Goal: Task Accomplishment & Management: Manage account settings

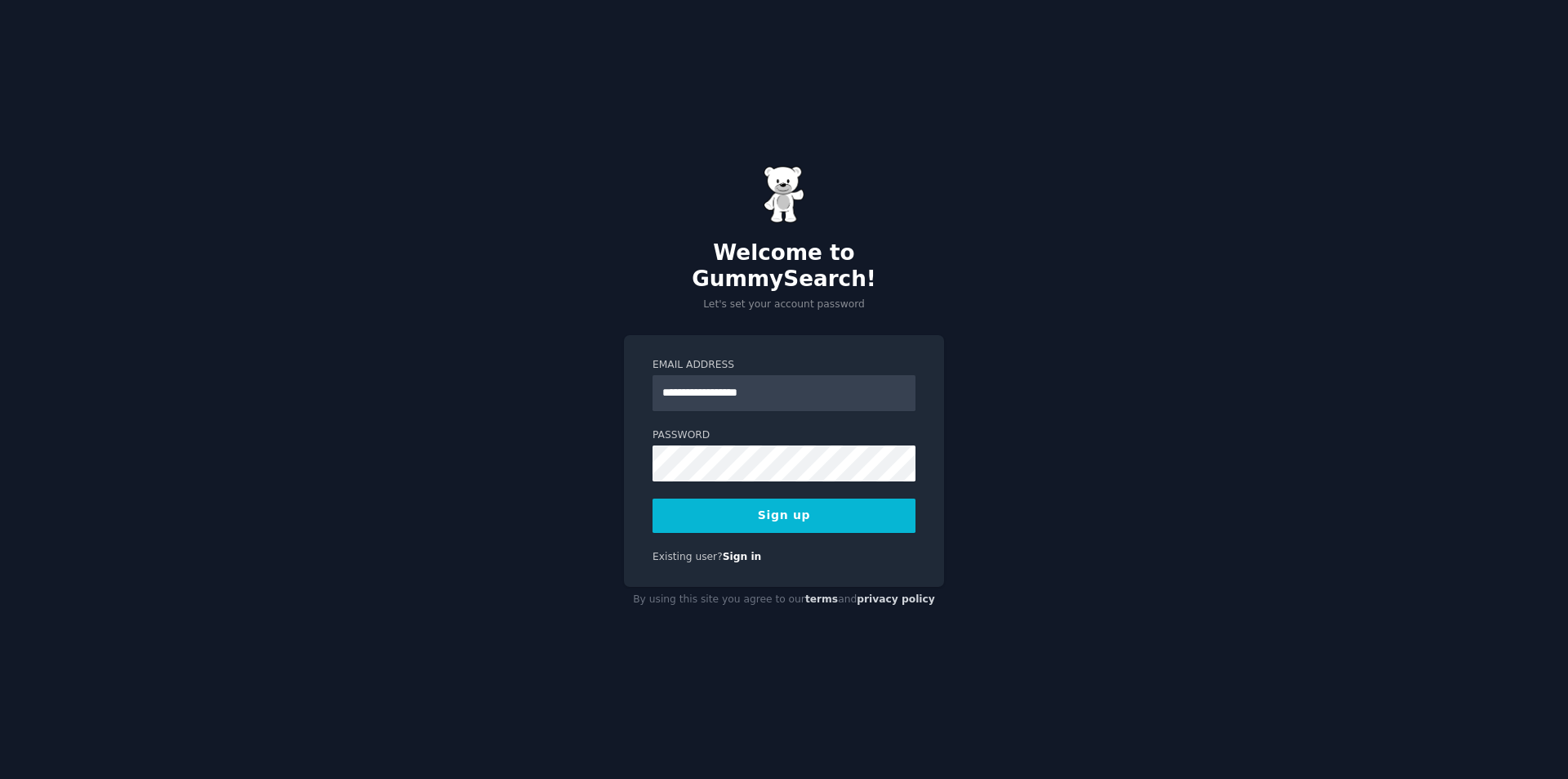
type input "**********"
click at [1073, 300] on div "**********" at bounding box center [784, 390] width 1568 height 779
click at [815, 510] on button "Sign up" at bounding box center [784, 515] width 263 height 34
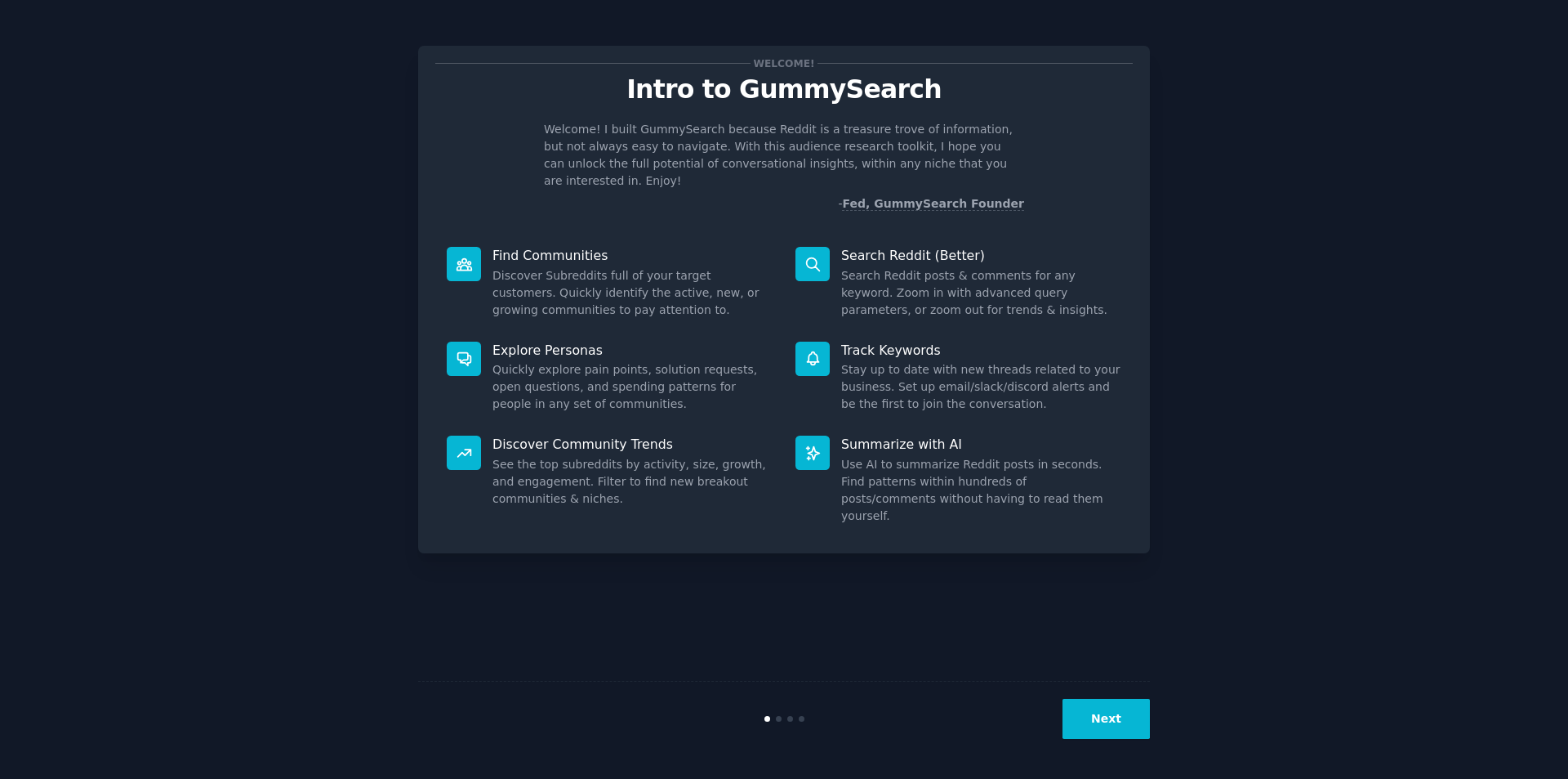
click at [1107, 710] on button "Next" at bounding box center [1105, 718] width 87 height 40
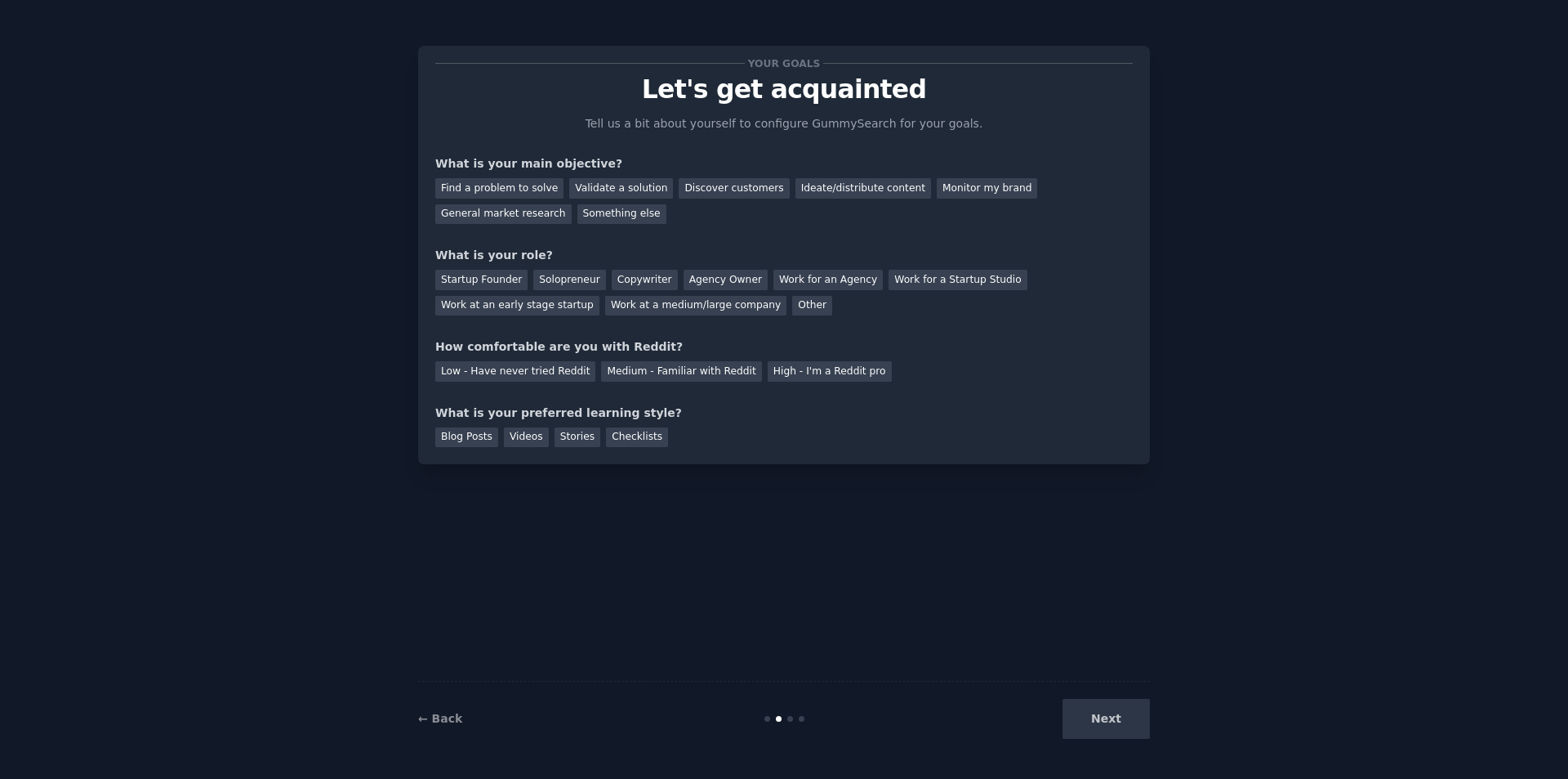
click at [1107, 710] on div "Next" at bounding box center [1027, 718] width 244 height 40
click at [496, 272] on div "Startup Founder" at bounding box center [481, 280] width 92 height 21
click at [522, 183] on div "Find a problem to solve" at bounding box center [499, 188] width 128 height 21
click at [640, 374] on div "Medium - Familiar with Reddit" at bounding box center [681, 371] width 160 height 21
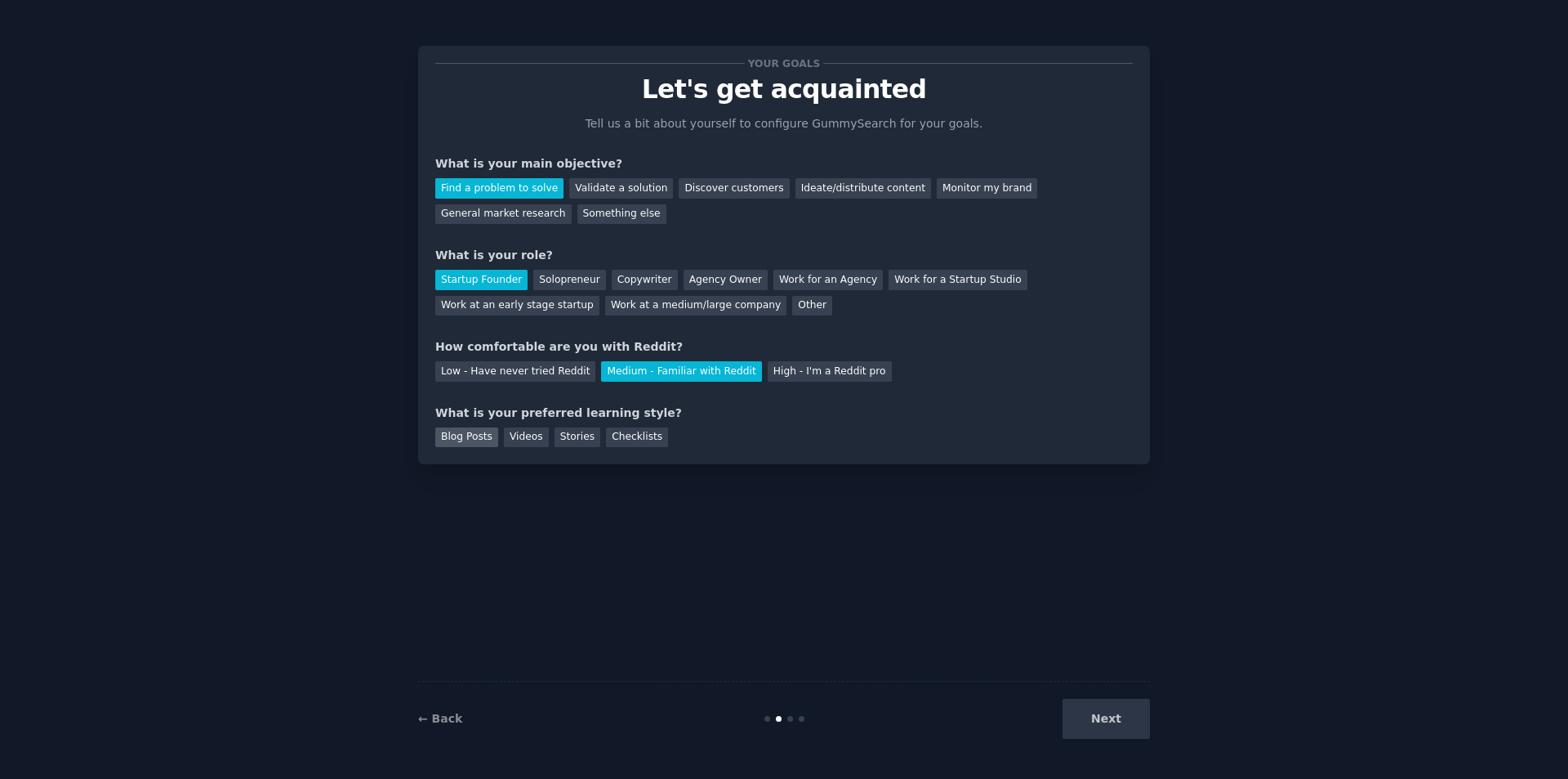
click at [468, 443] on div "Blog Posts" at bounding box center [467, 437] width 63 height 21
click at [561, 436] on div "Stories" at bounding box center [577, 437] width 46 height 21
click at [797, 190] on div "Ideate/distribute content" at bounding box center [863, 188] width 135 height 21
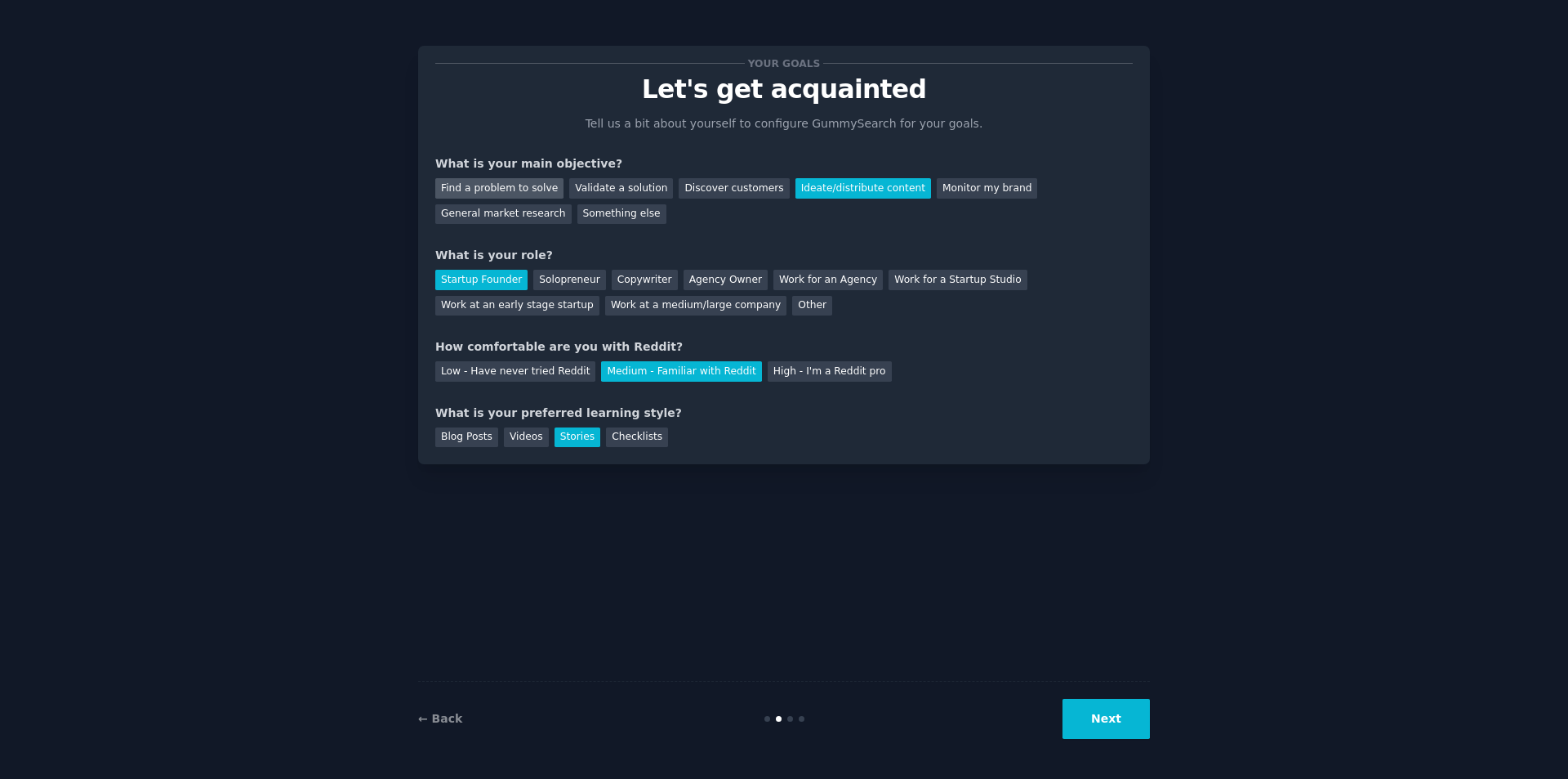
click at [498, 191] on div "Find a problem to solve" at bounding box center [499, 188] width 128 height 21
click at [1118, 715] on button "Next" at bounding box center [1105, 718] width 87 height 40
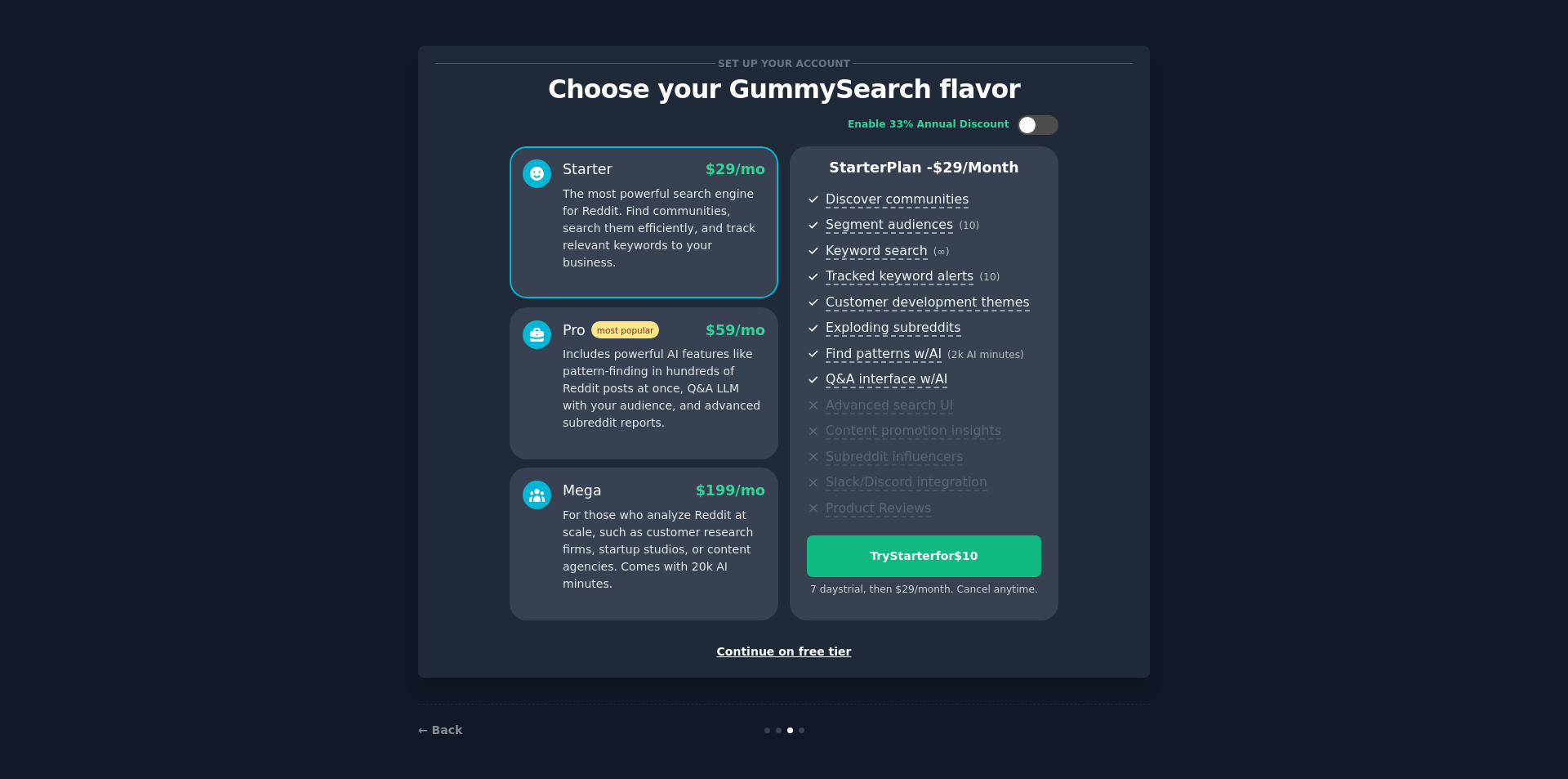
click at [777, 657] on div "Continue on free tier" at bounding box center [784, 650] width 697 height 17
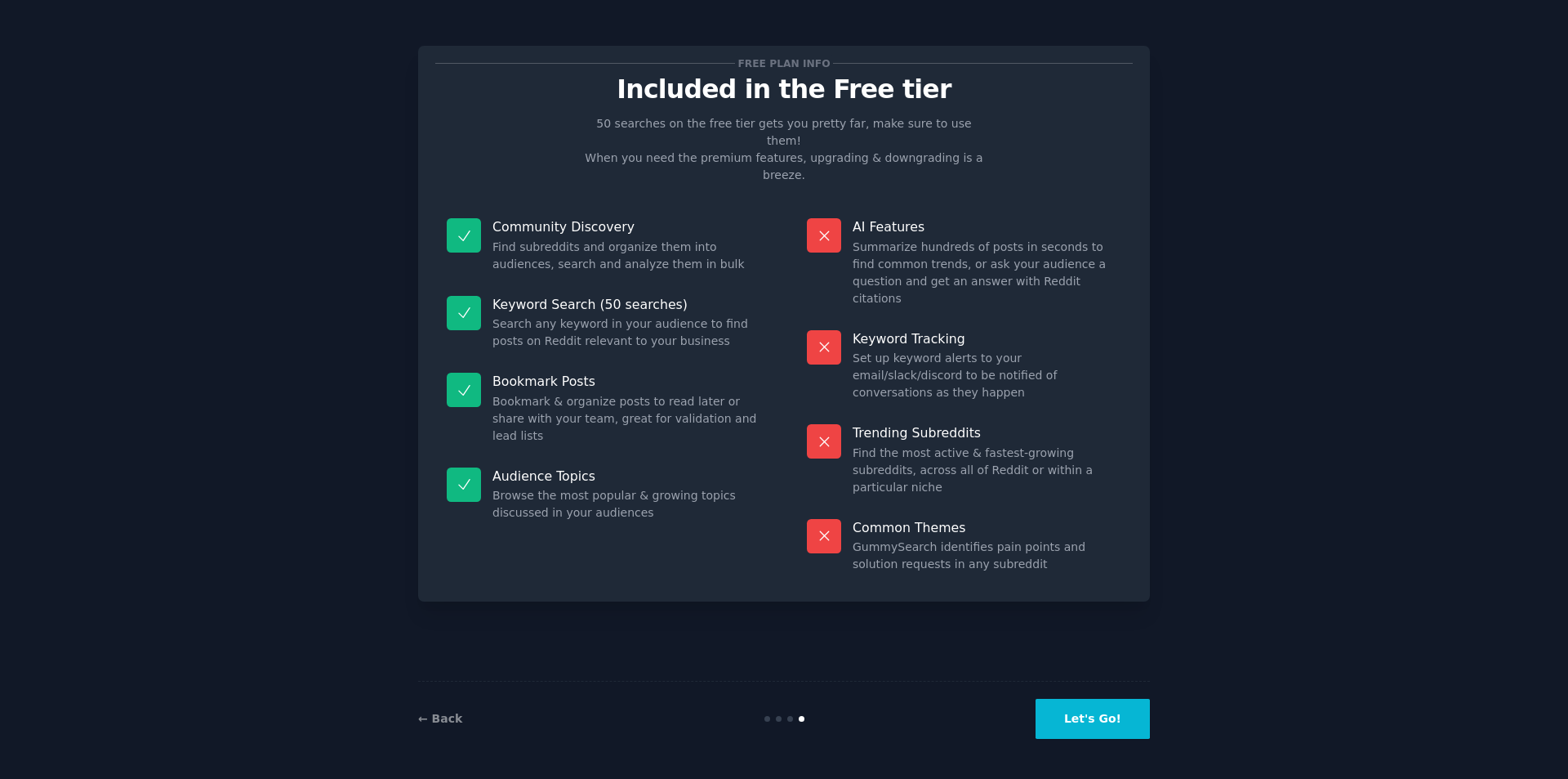
click at [1106, 723] on button "Let's Go!" at bounding box center [1092, 718] width 115 height 40
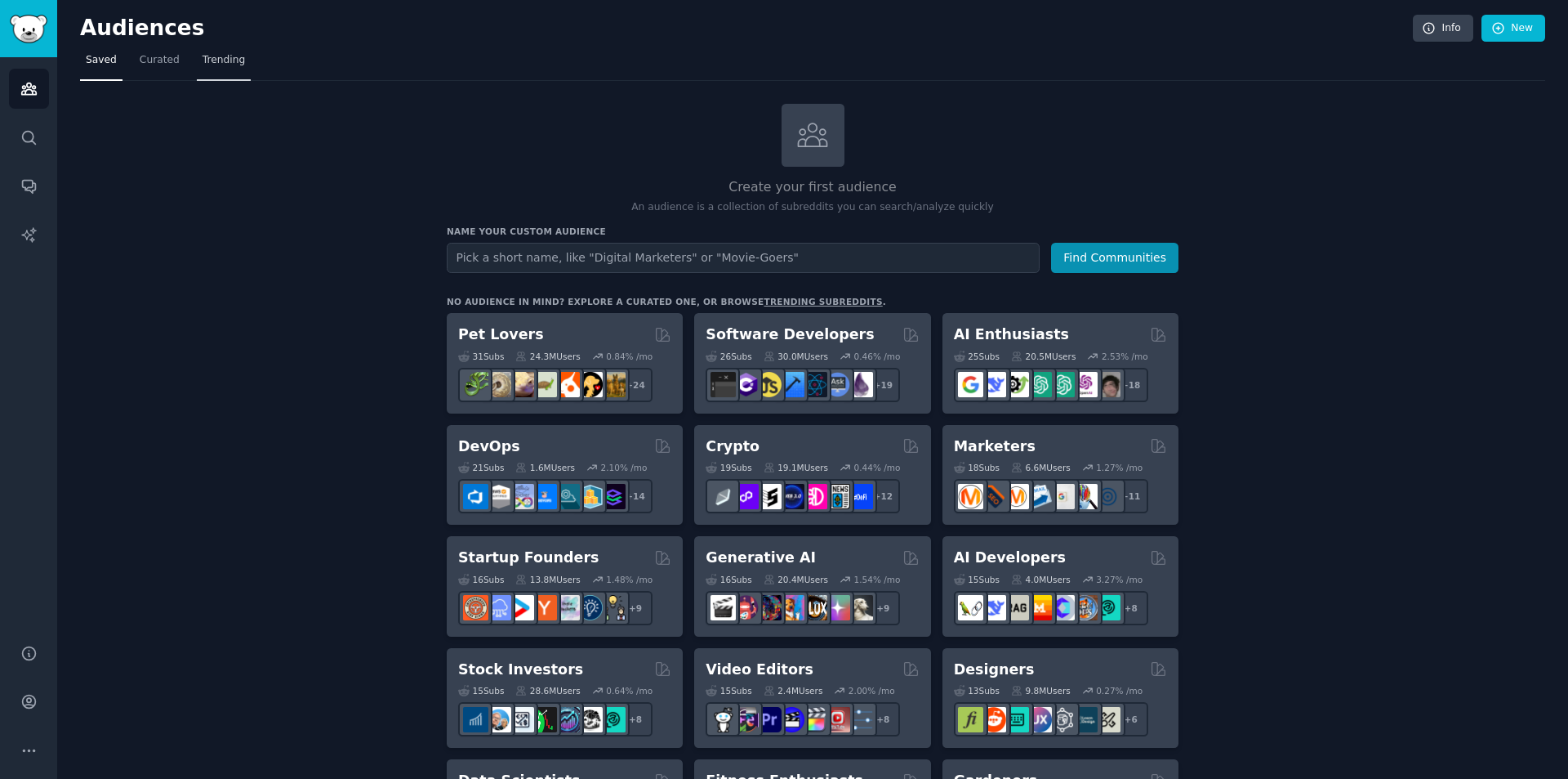
click at [218, 66] on span "Trending" at bounding box center [223, 60] width 42 height 15
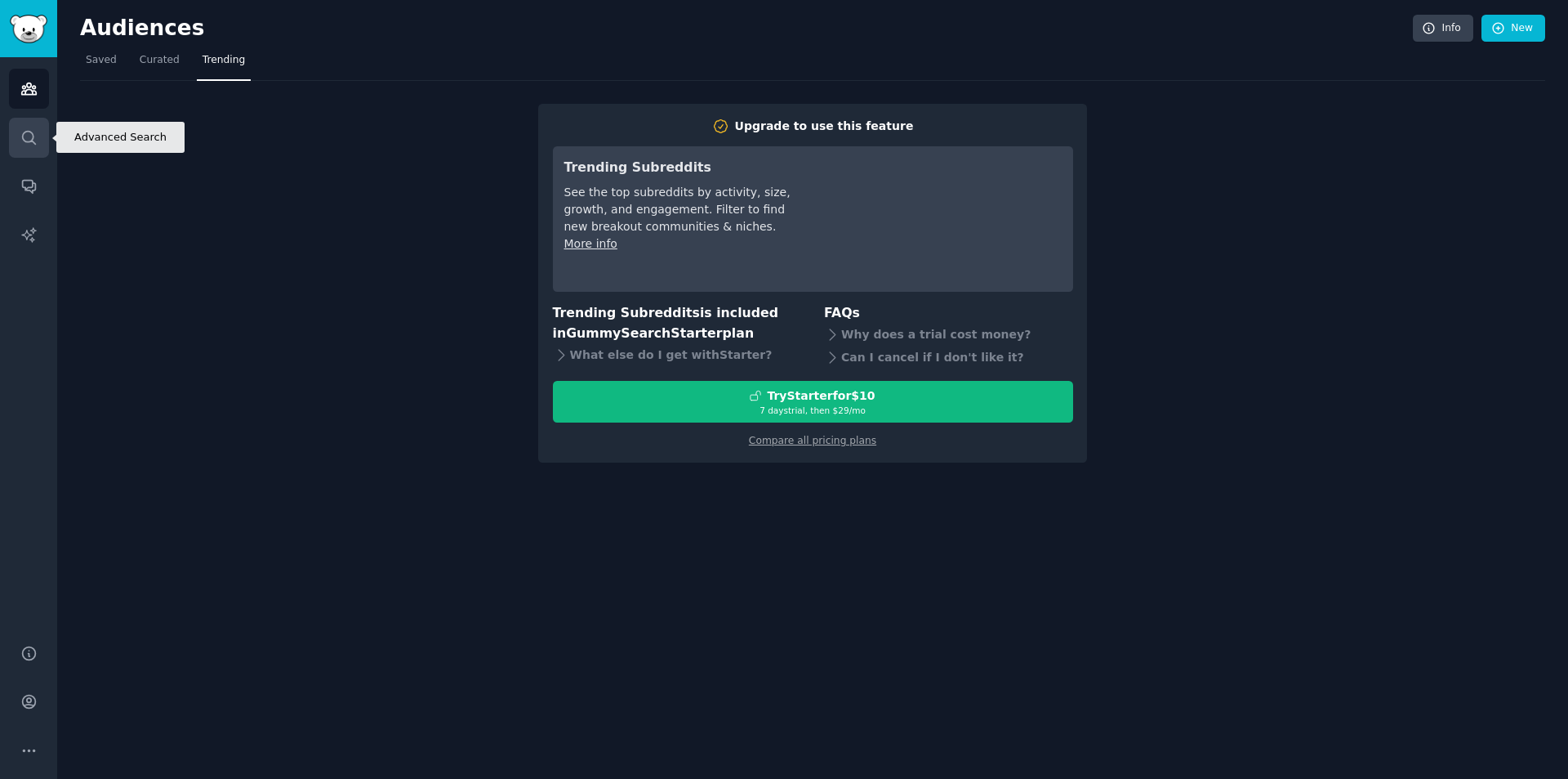
click at [33, 123] on link "Search" at bounding box center [28, 137] width 40 height 40
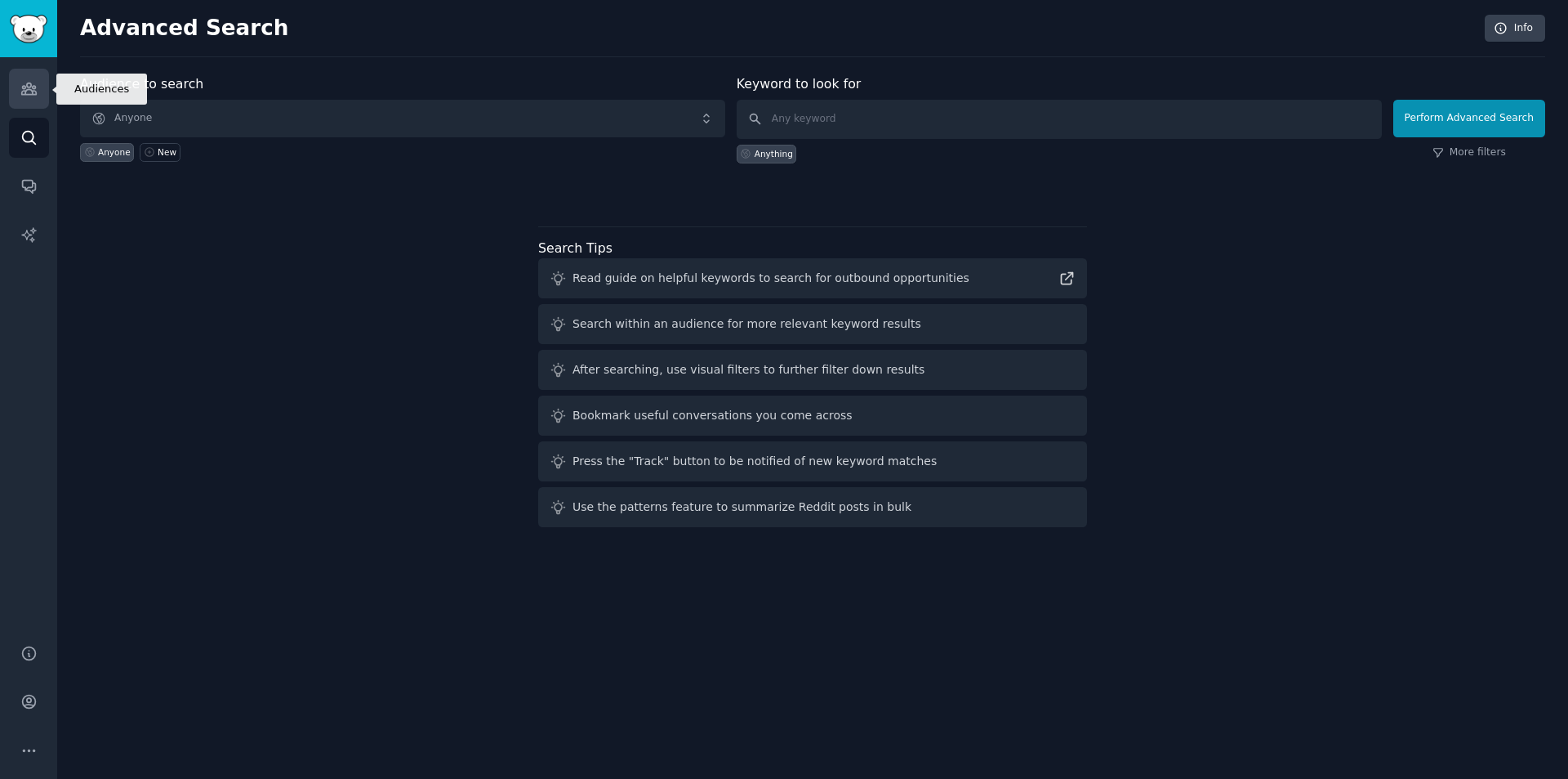
click at [27, 93] on icon "Sidebar" at bounding box center [28, 88] width 17 height 17
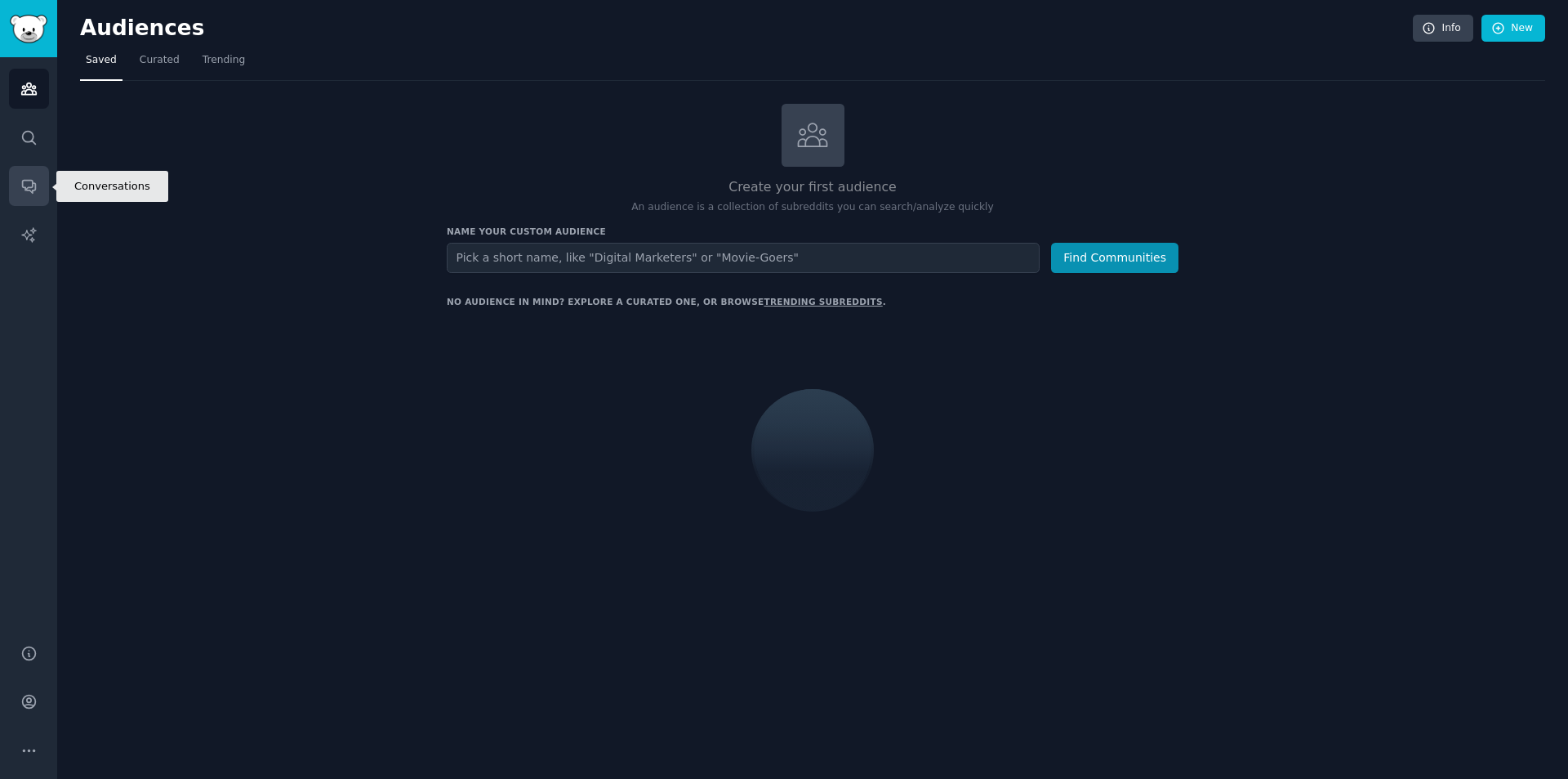
click at [26, 200] on link "Conversations" at bounding box center [28, 185] width 40 height 40
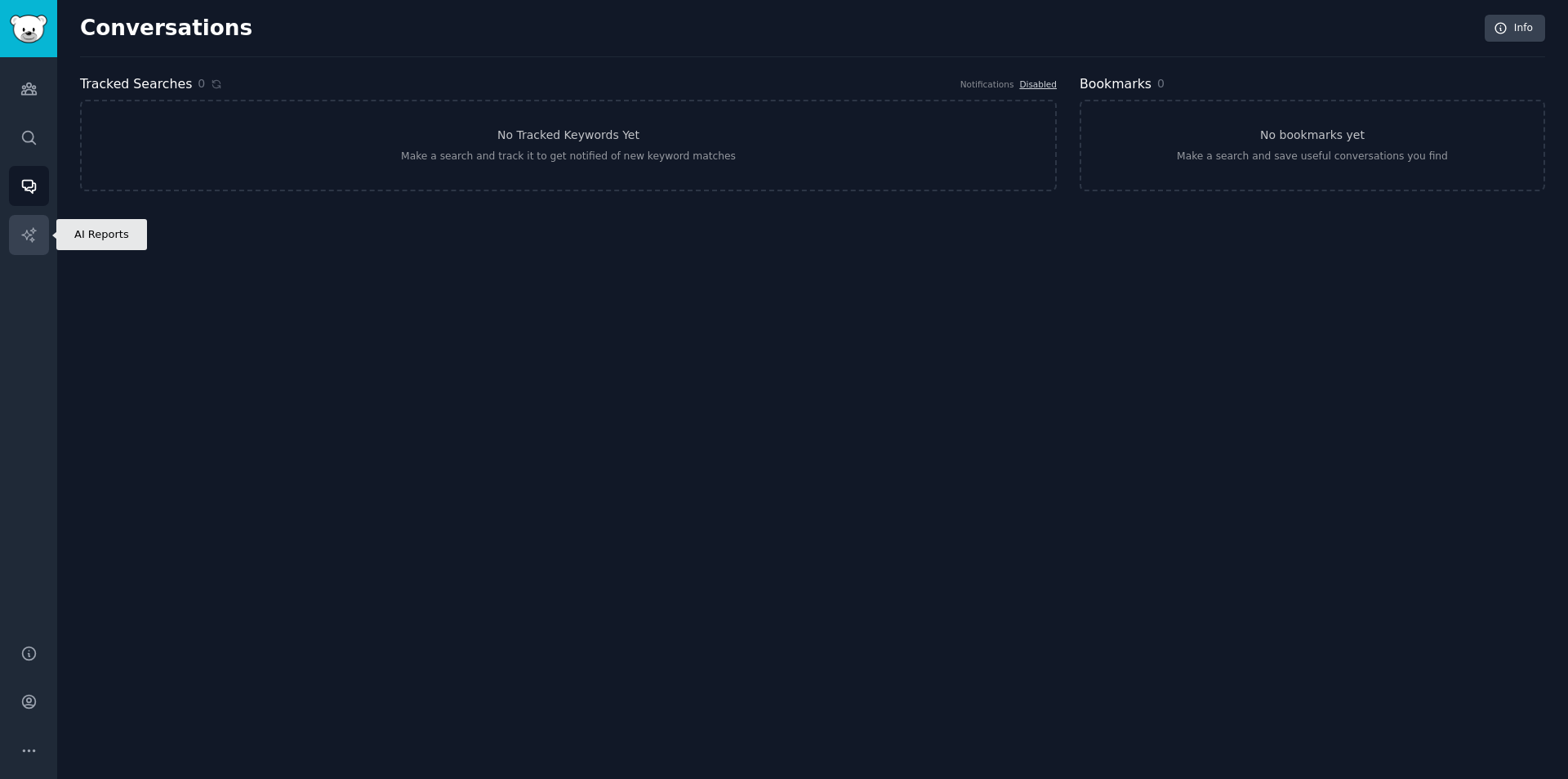
click at [25, 249] on link "AI Reports" at bounding box center [28, 234] width 40 height 40
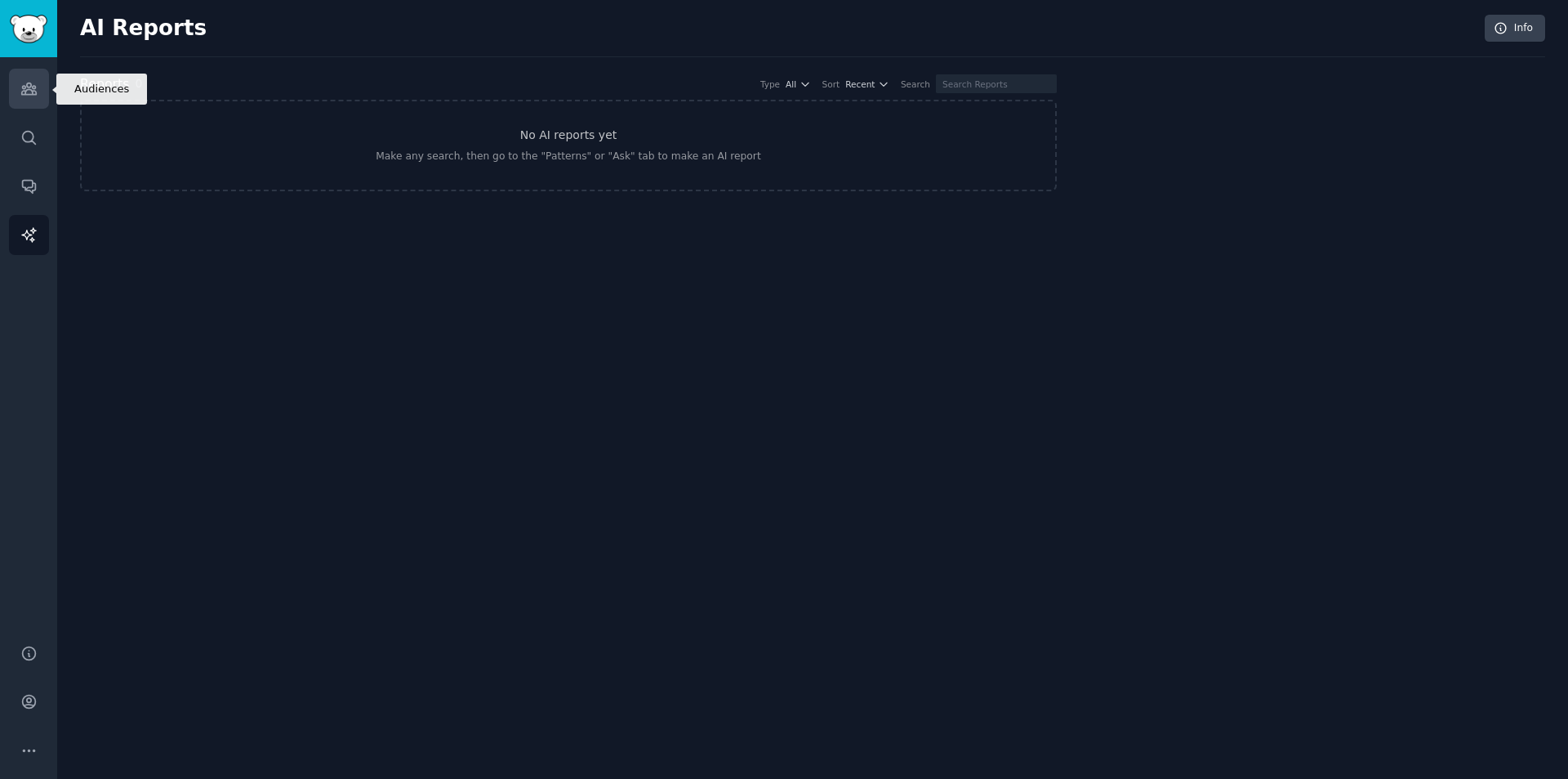
click at [16, 89] on link "Audiences" at bounding box center [28, 88] width 40 height 40
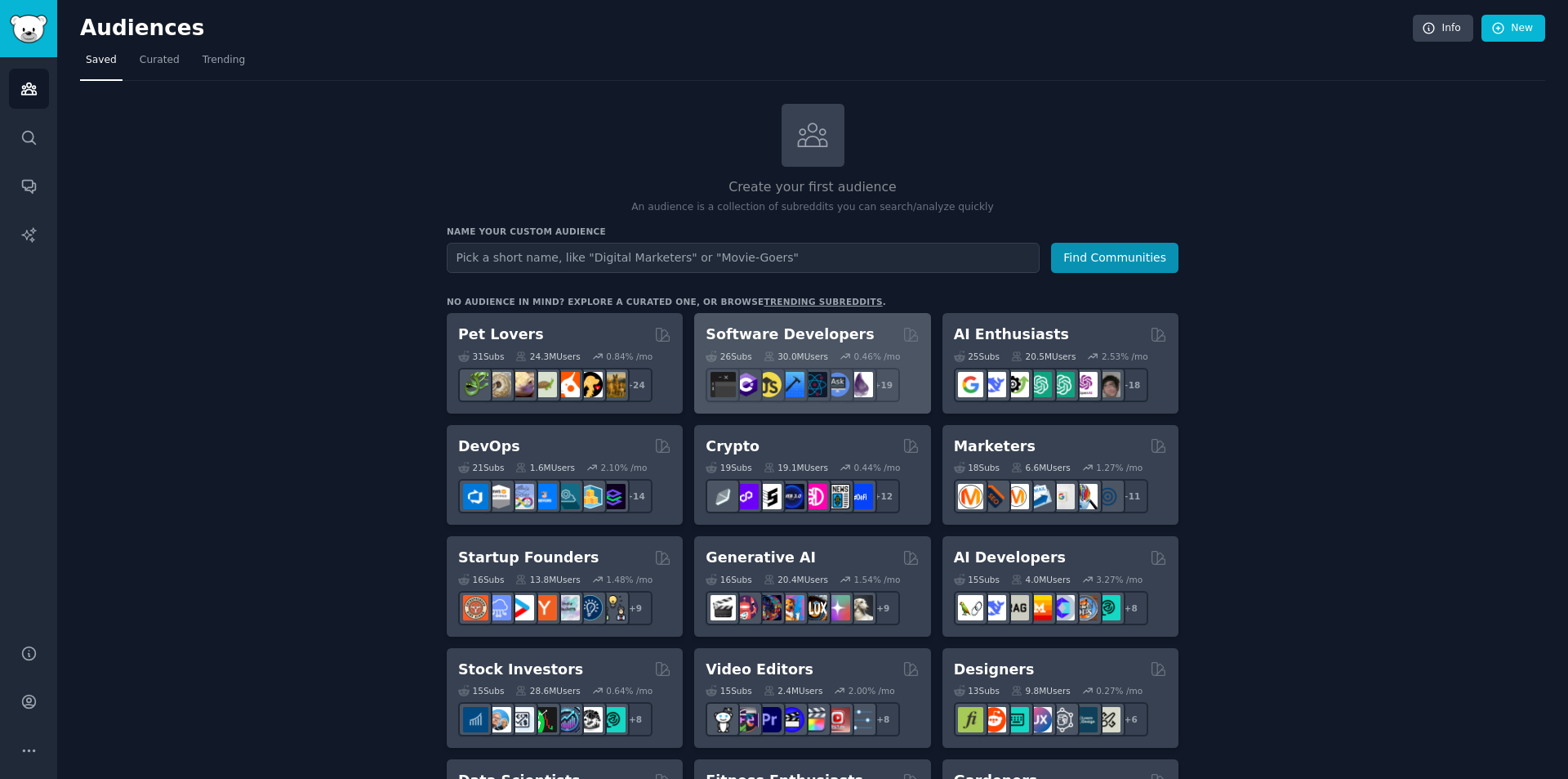
click at [814, 320] on div "Software Developers 26 Sub s 30.0M Users 0.46 % /mo r/elixir + 19" at bounding box center [812, 363] width 236 height 100
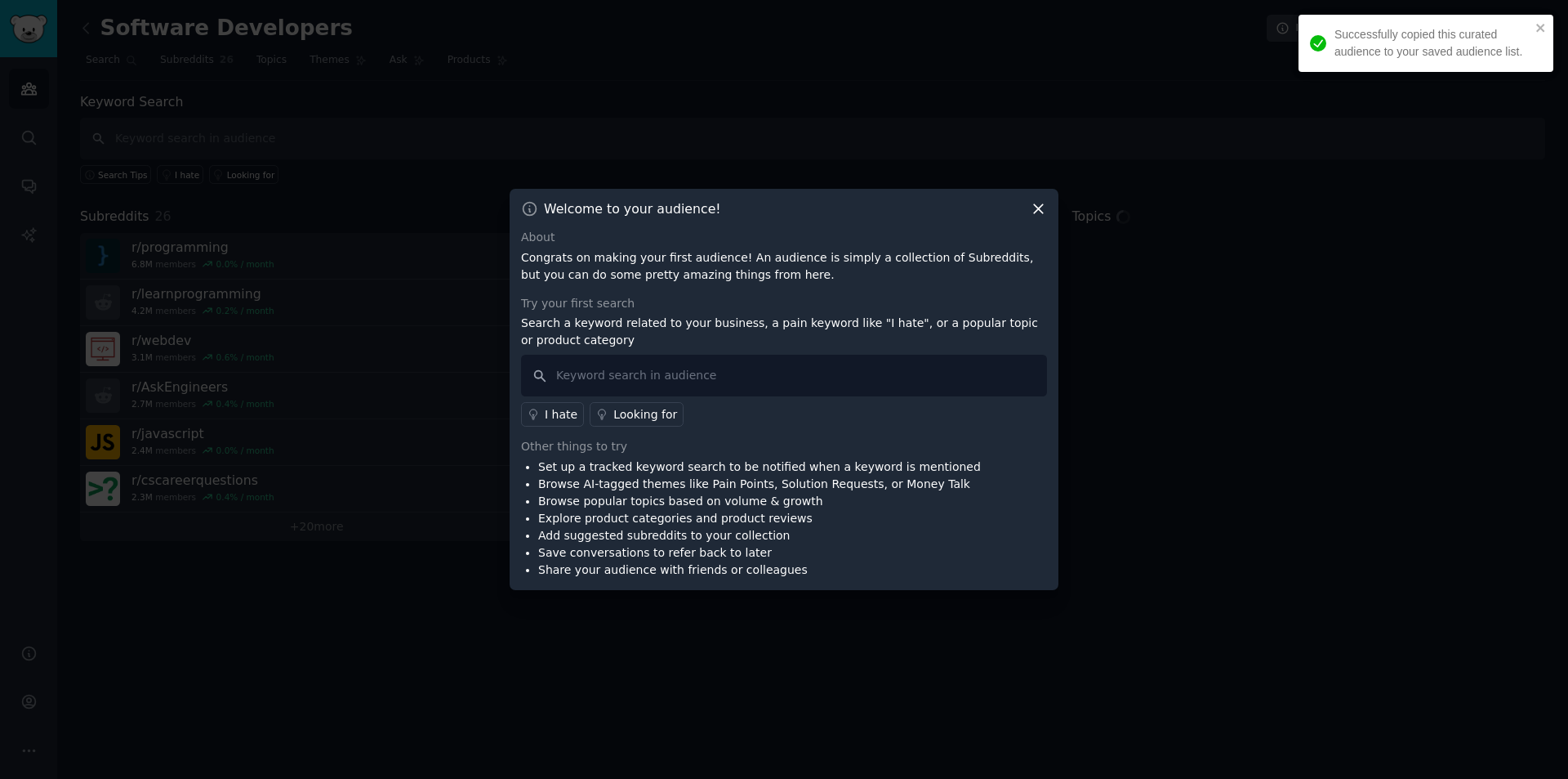
click at [1038, 202] on icon at bounding box center [1037, 208] width 17 height 17
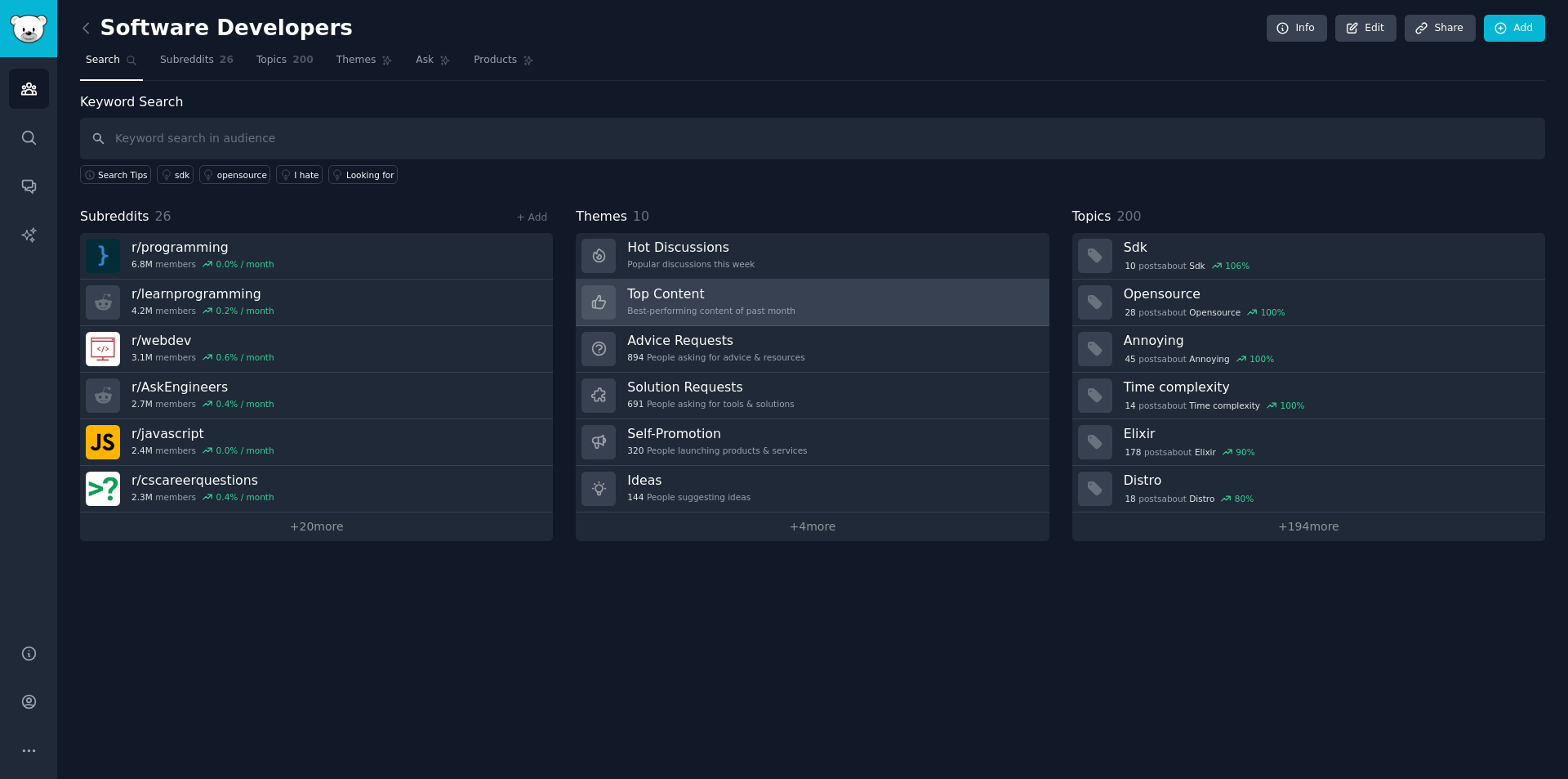
click at [749, 315] on div "Best-performing content of past month" at bounding box center [711, 311] width 169 height 12
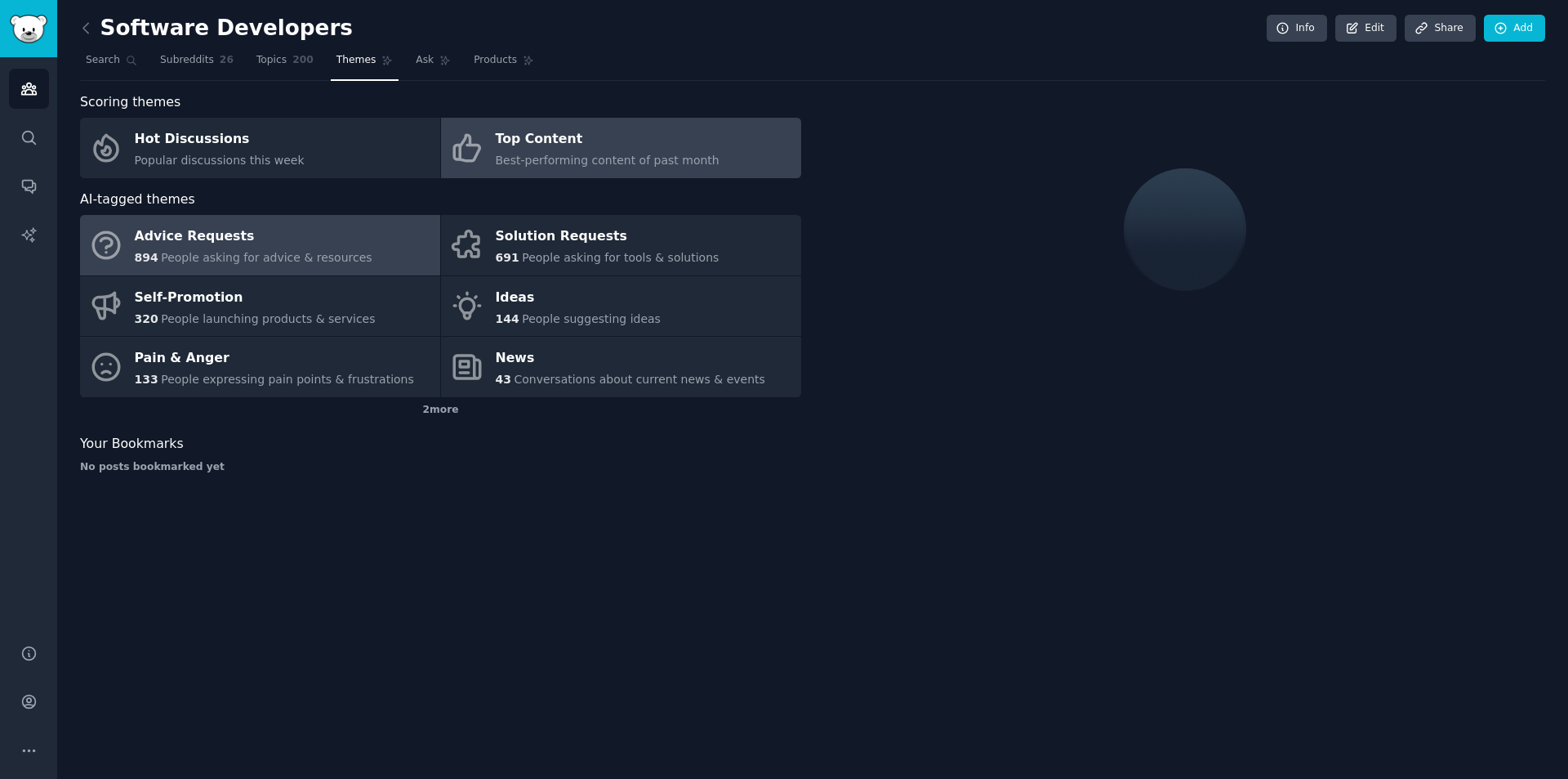
click at [273, 242] on div "Advice Requests" at bounding box center [253, 236] width 237 height 26
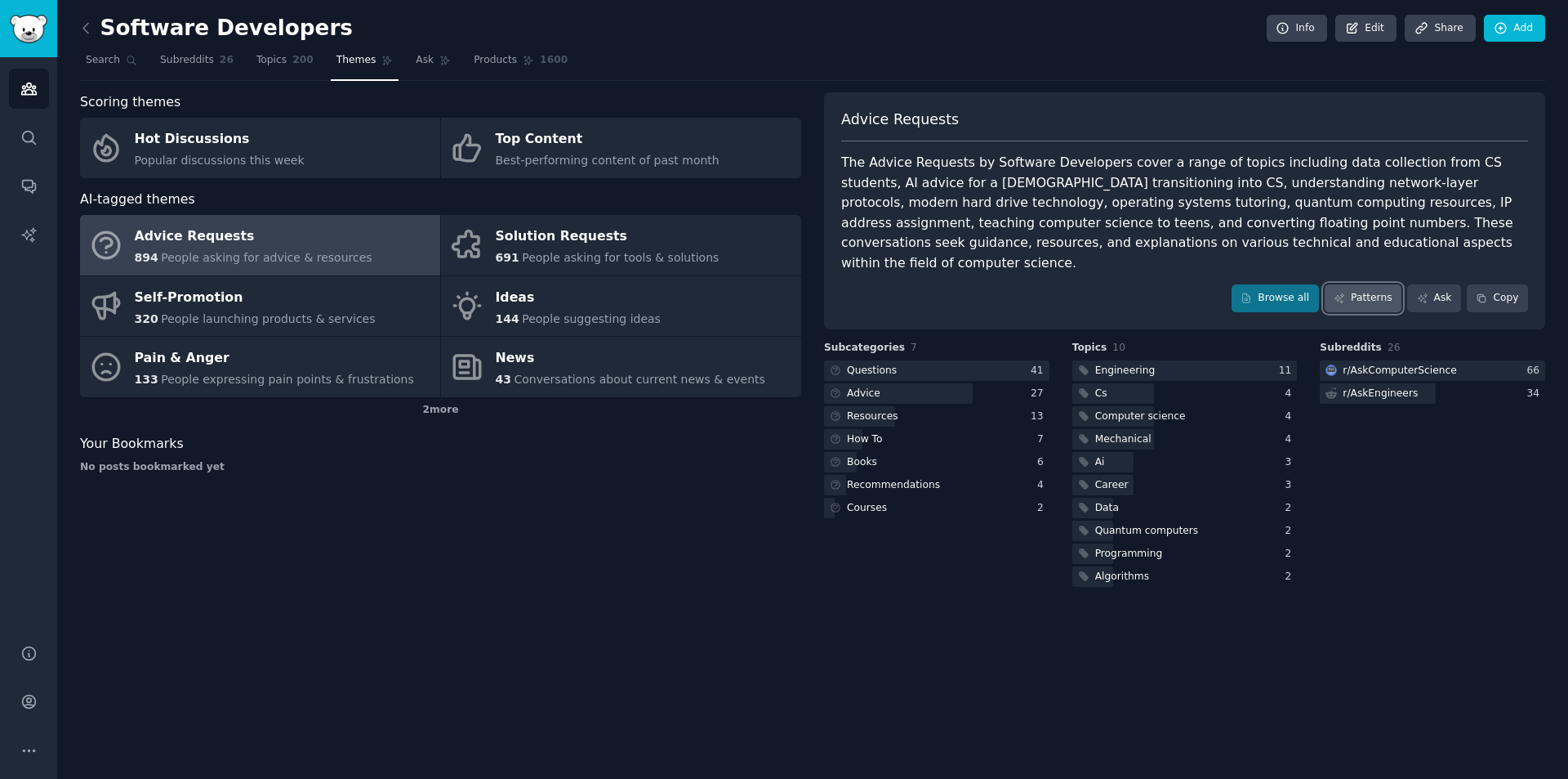
click at [1358, 285] on link "Patterns" at bounding box center [1363, 298] width 76 height 27
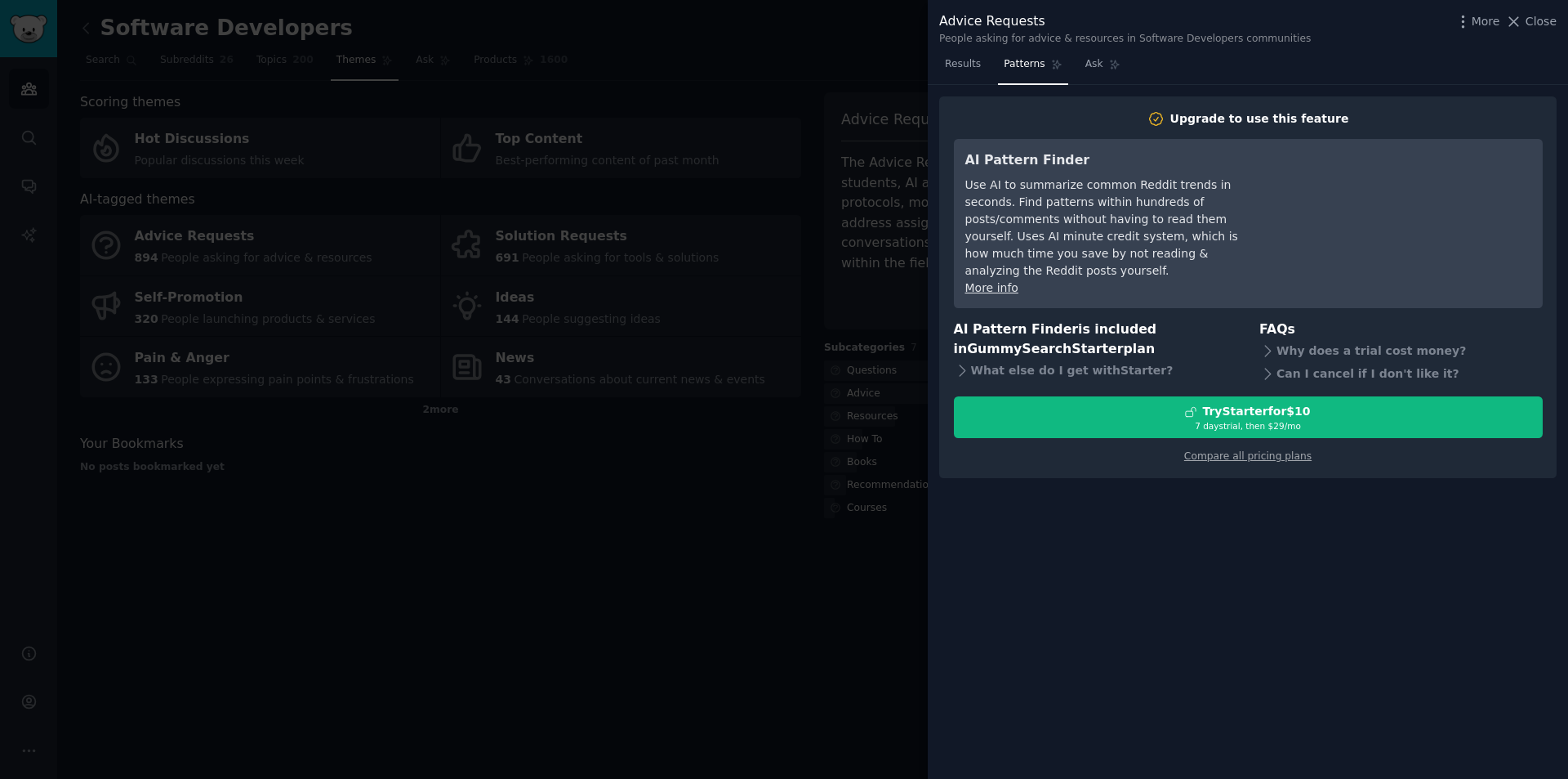
click at [671, 616] on div at bounding box center [784, 390] width 1568 height 779
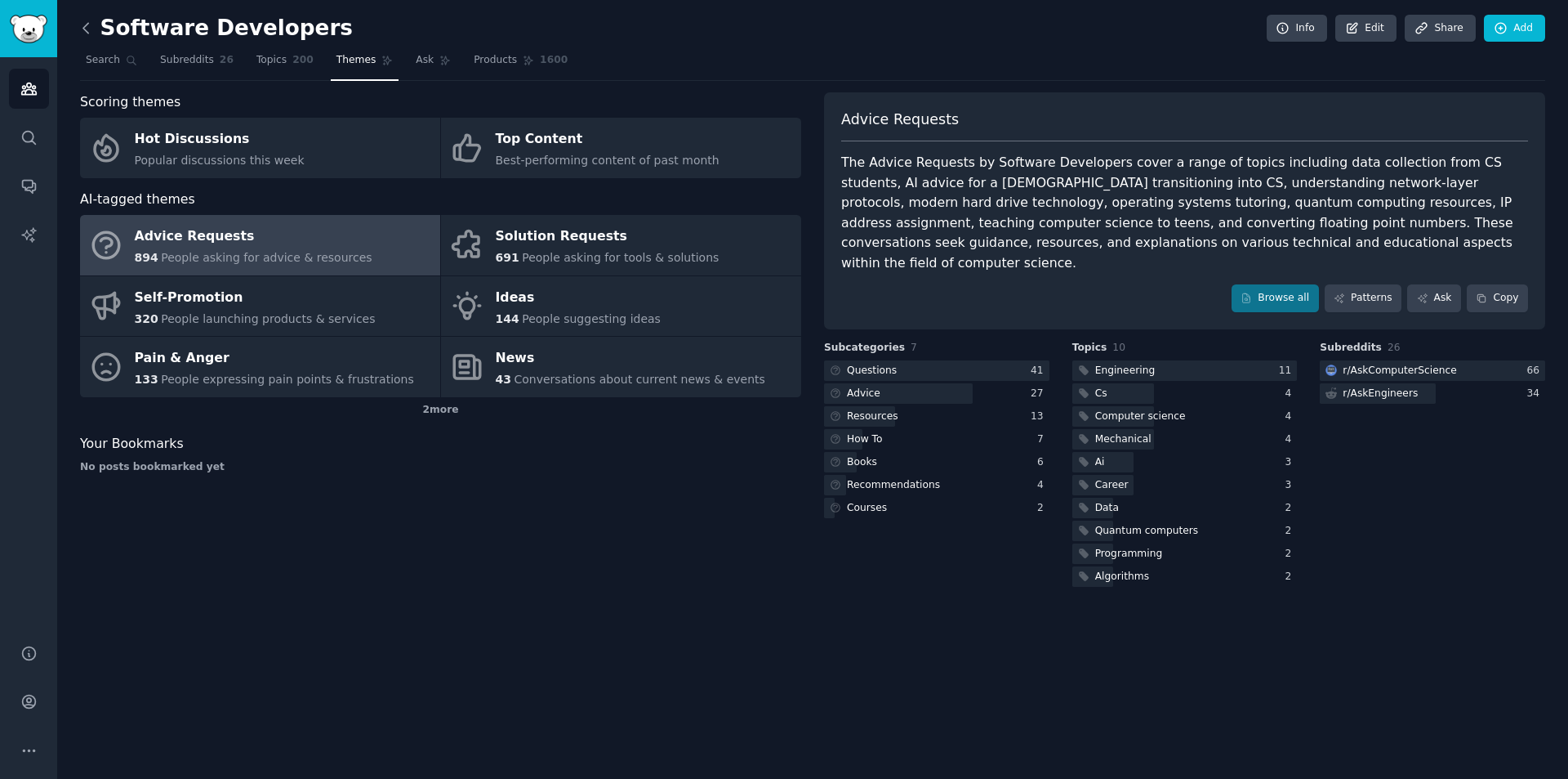
click at [82, 25] on icon at bounding box center [85, 27] width 17 height 17
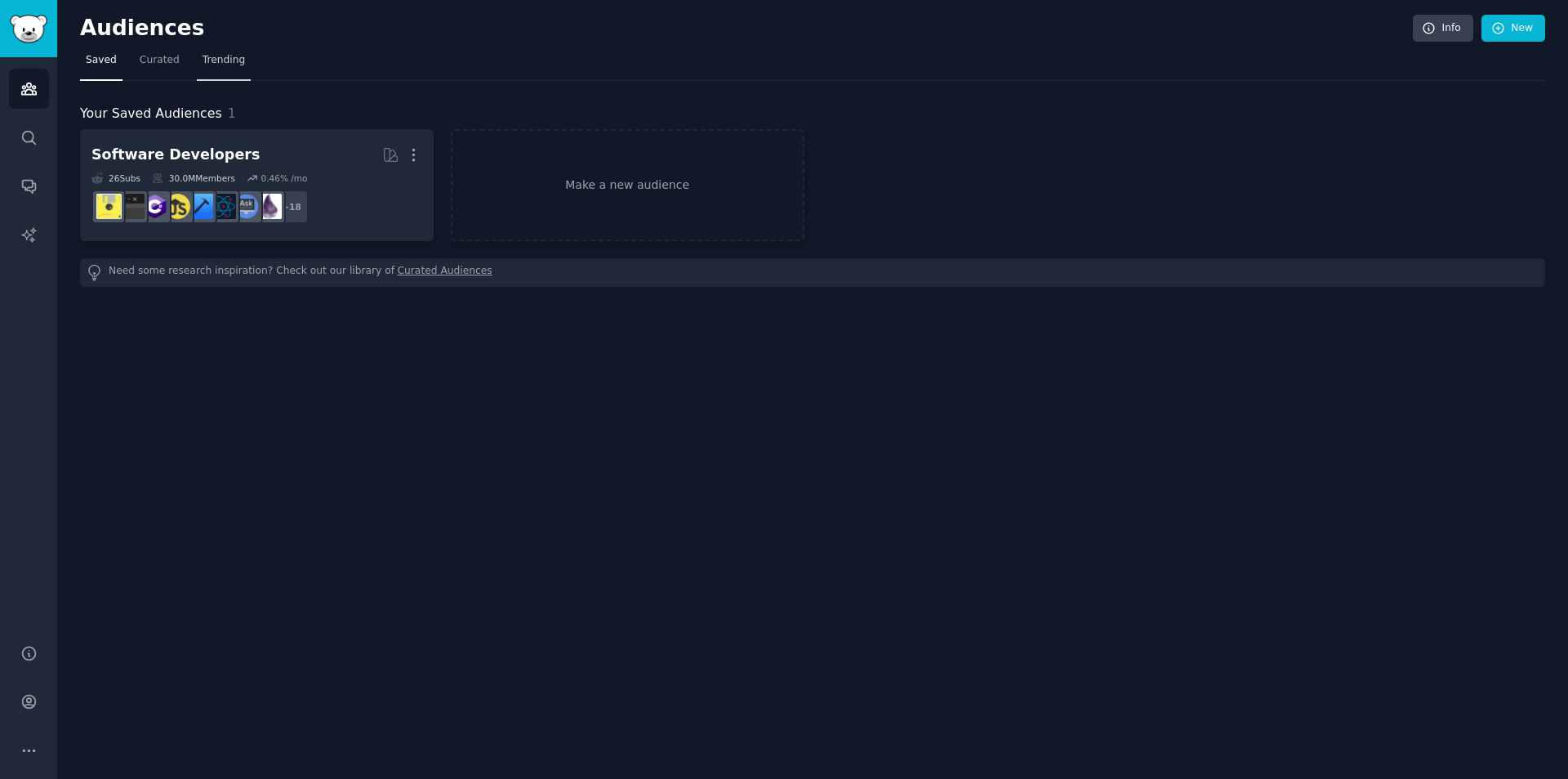
click at [217, 69] on link "Trending" at bounding box center [224, 64] width 54 height 33
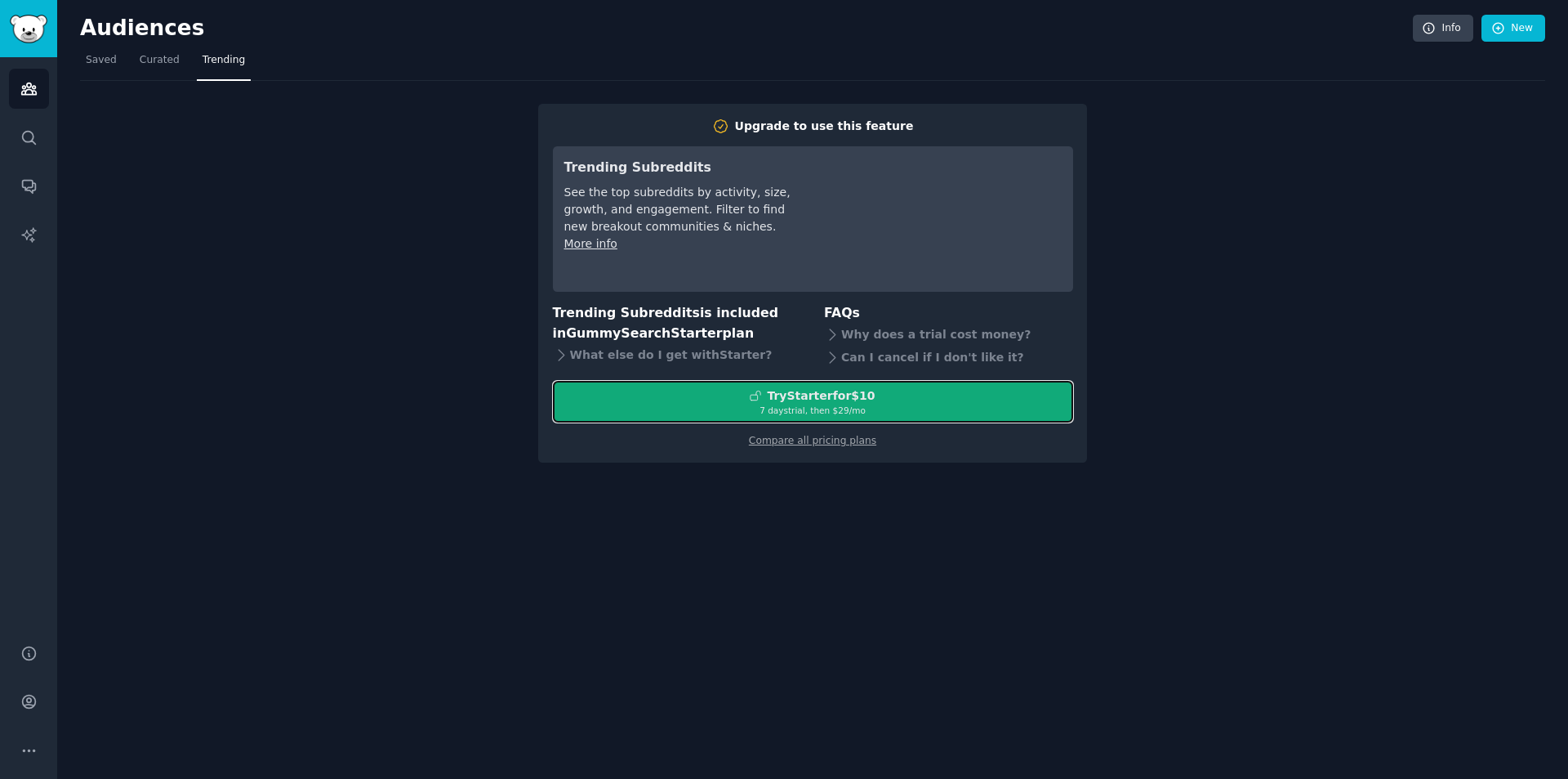
click at [835, 422] on button "Try Starter for $10 7 days trial, then $ 29 /mo" at bounding box center [813, 401] width 520 height 41
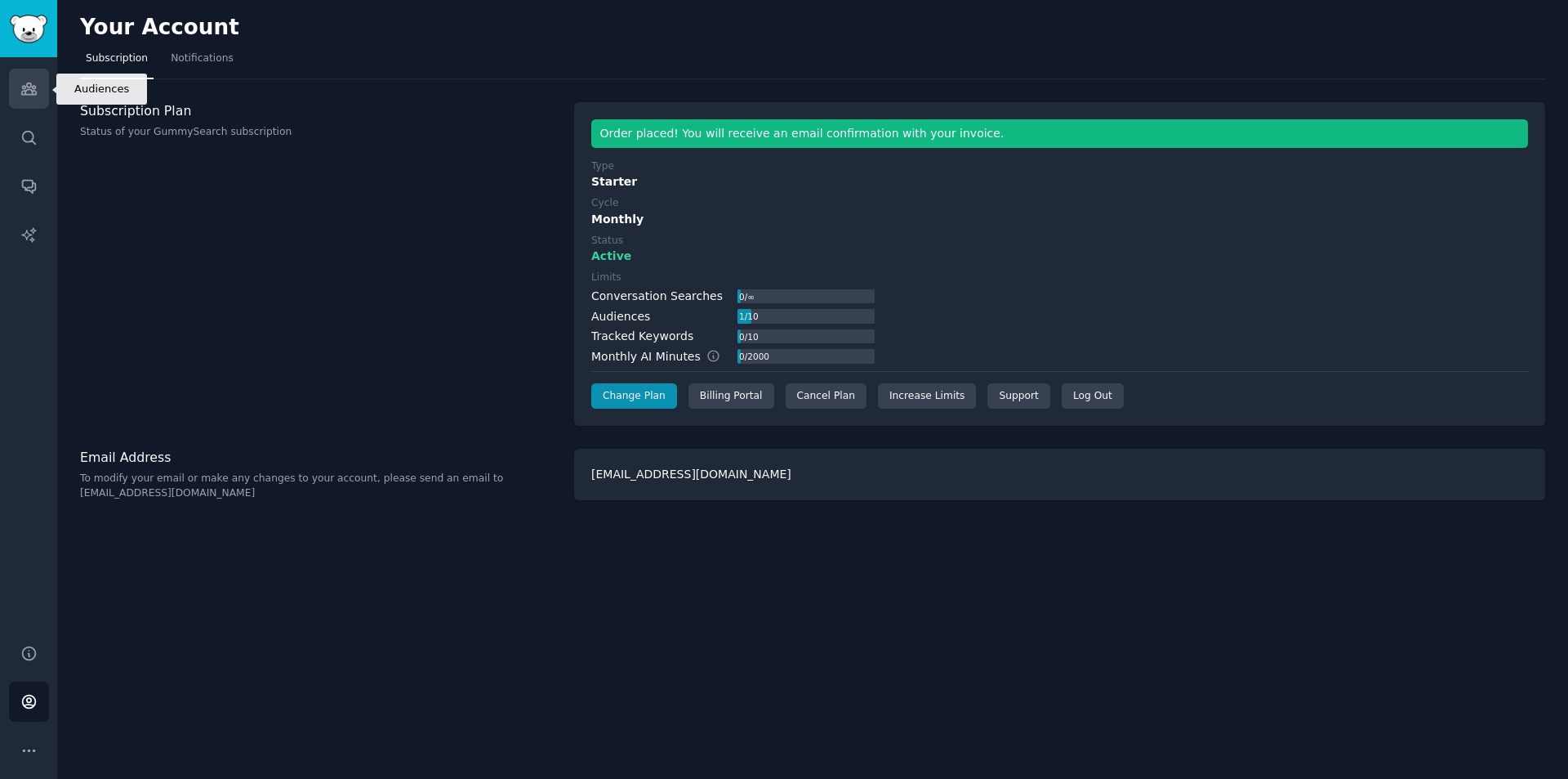
click at [37, 92] on link "Audiences" at bounding box center [28, 88] width 40 height 40
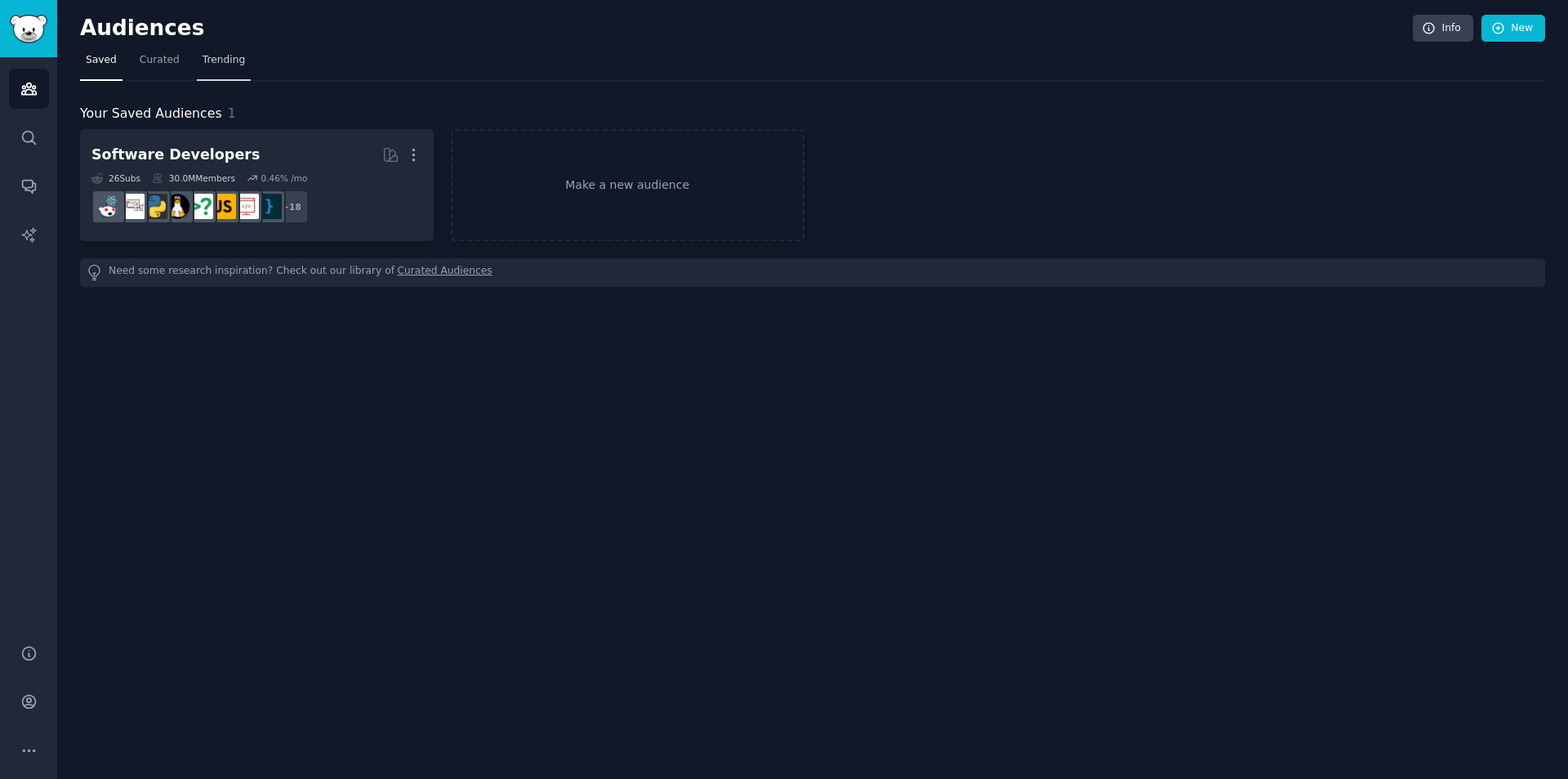
click at [221, 70] on link "Trending" at bounding box center [224, 64] width 54 height 33
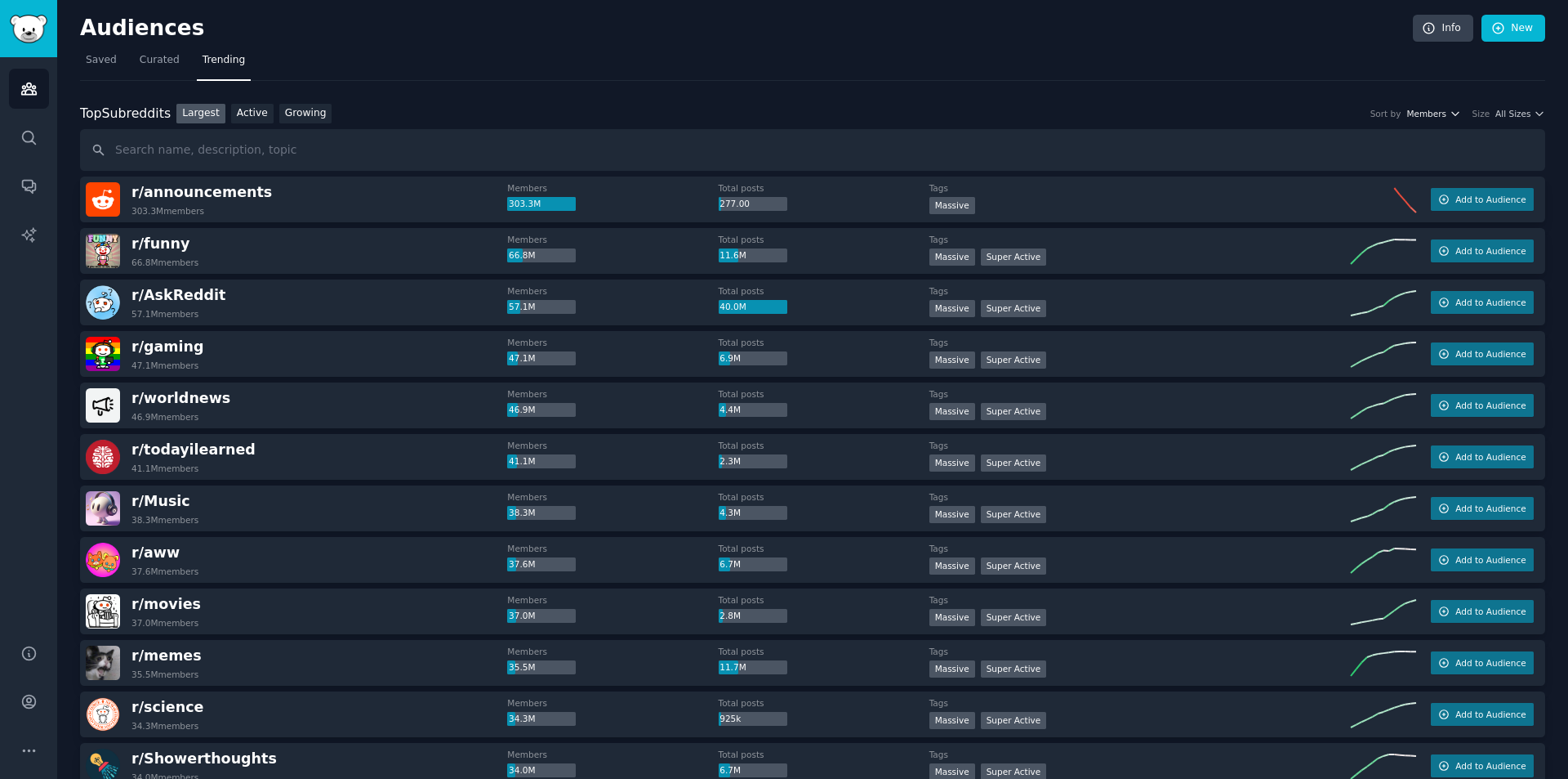
click at [1454, 114] on icon "button" at bounding box center [1455, 114] width 12 height 12
click at [1441, 110] on span "Members" at bounding box center [1426, 114] width 40 height 12
click at [1522, 114] on span "All Sizes" at bounding box center [1513, 114] width 35 height 12
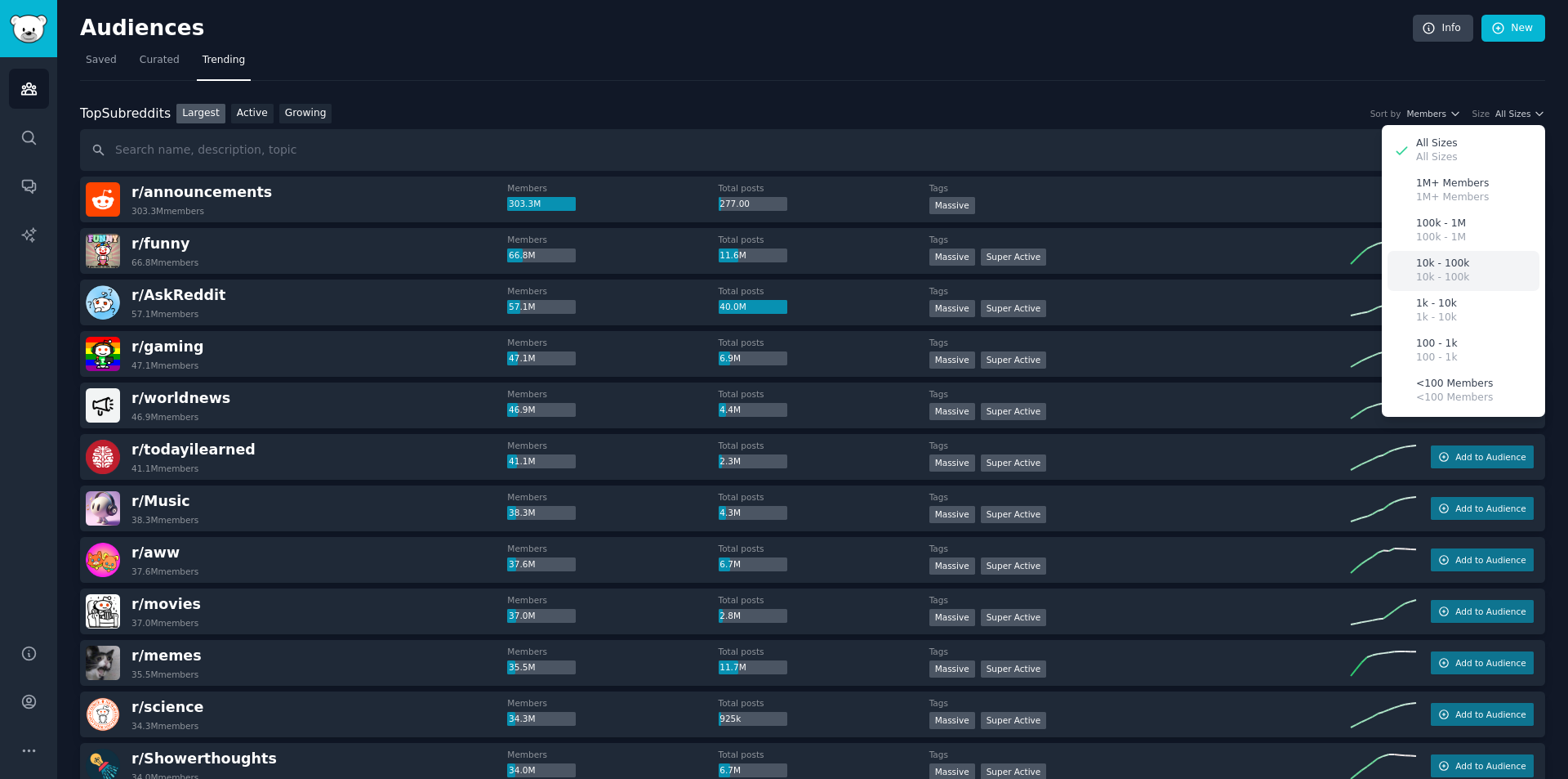
click at [1451, 279] on p "10k - 100k" at bounding box center [1442, 278] width 53 height 15
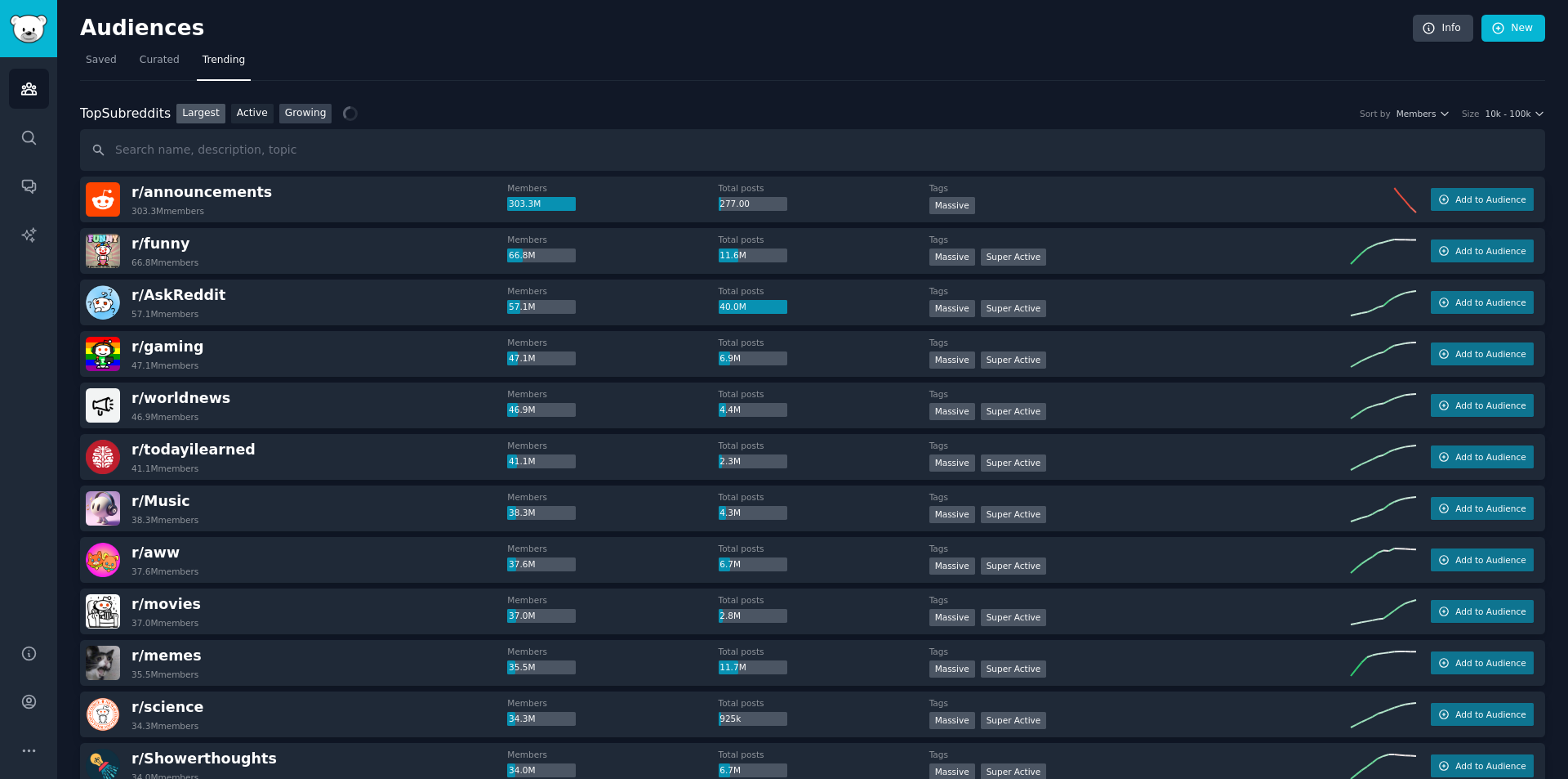
click at [287, 113] on link "Growing" at bounding box center [306, 114] width 53 height 21
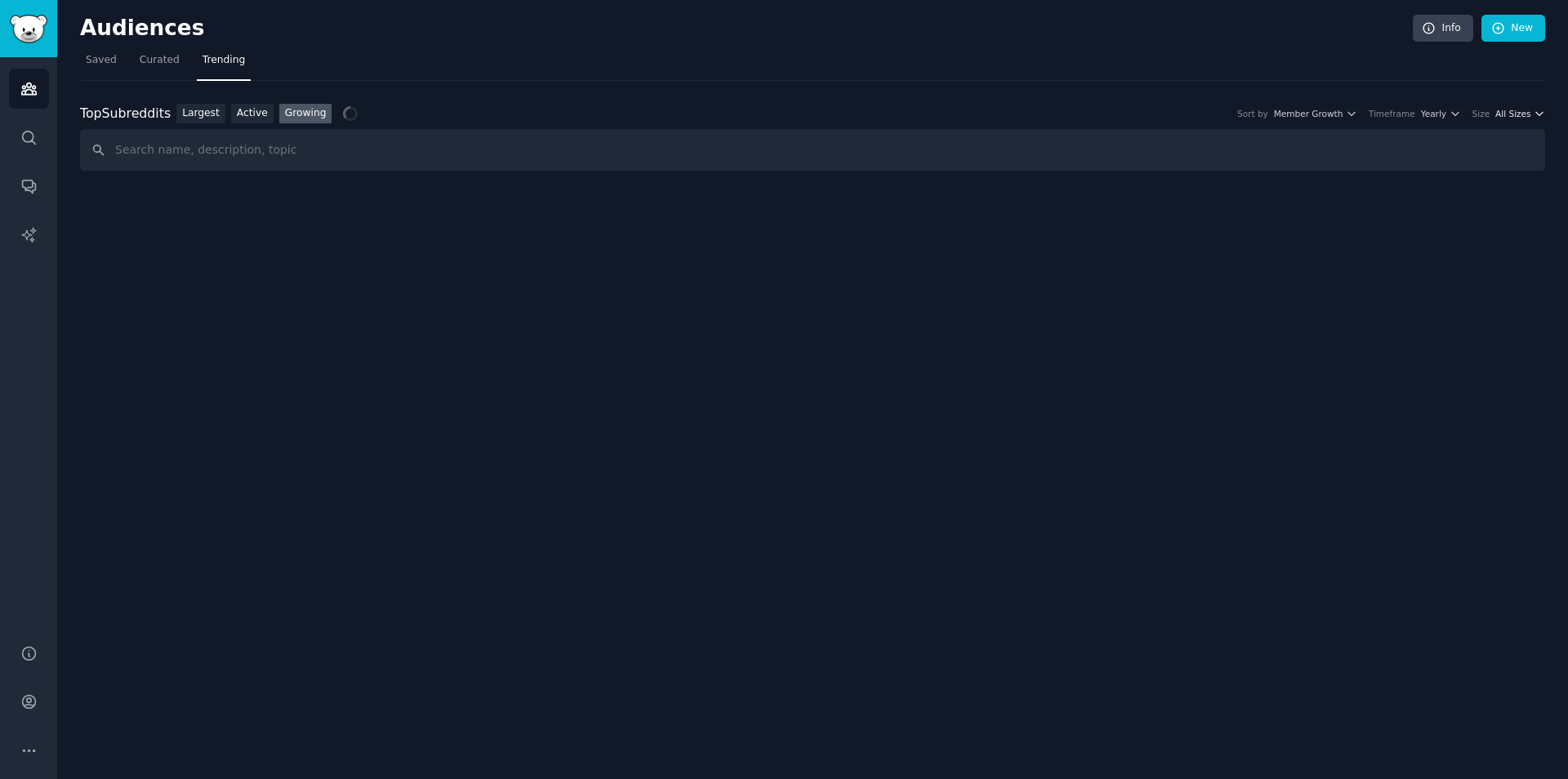
click at [1540, 112] on icon "button" at bounding box center [1540, 114] width 12 height 12
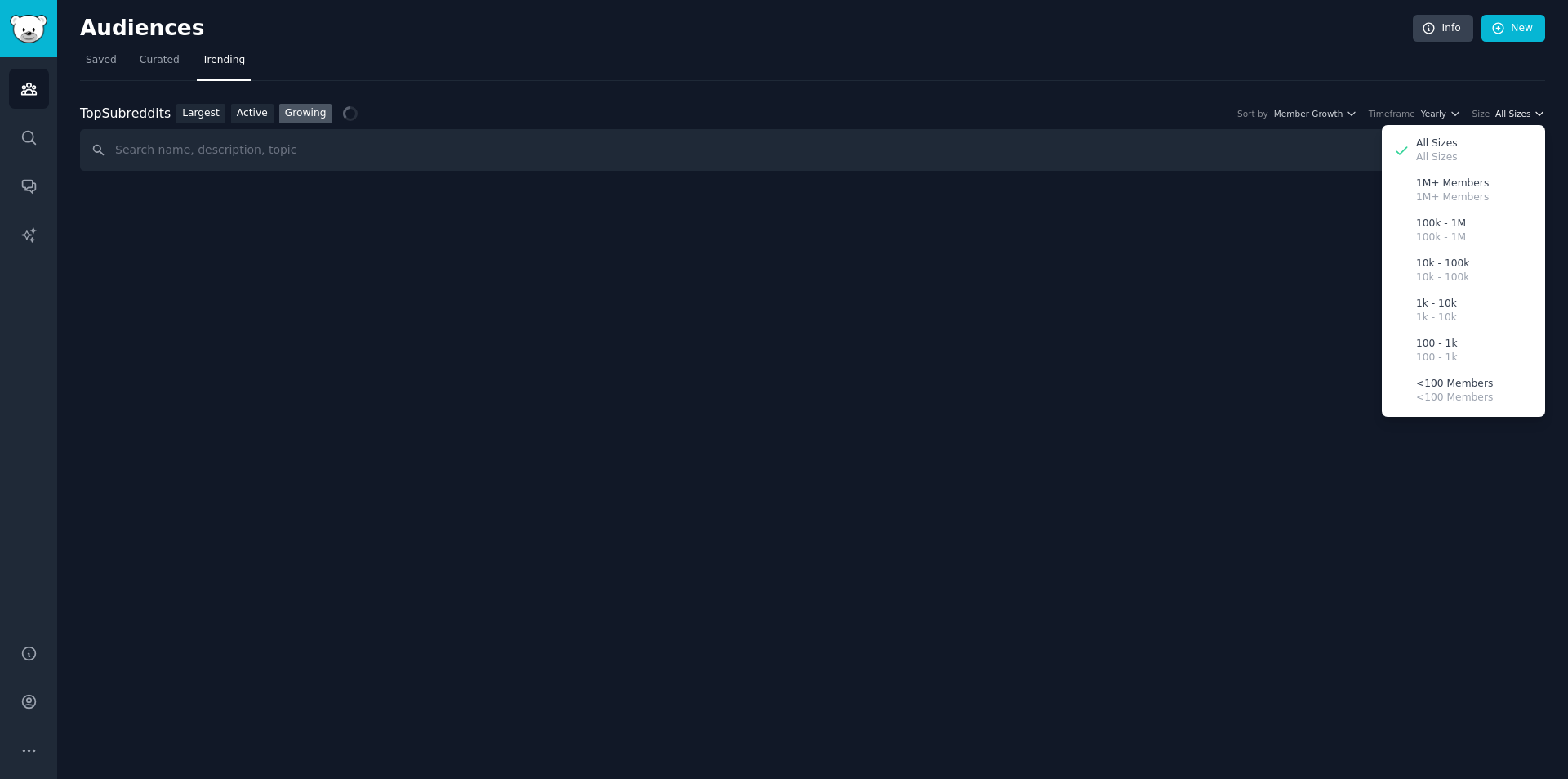
click at [1540, 112] on icon "button" at bounding box center [1540, 114] width 12 height 12
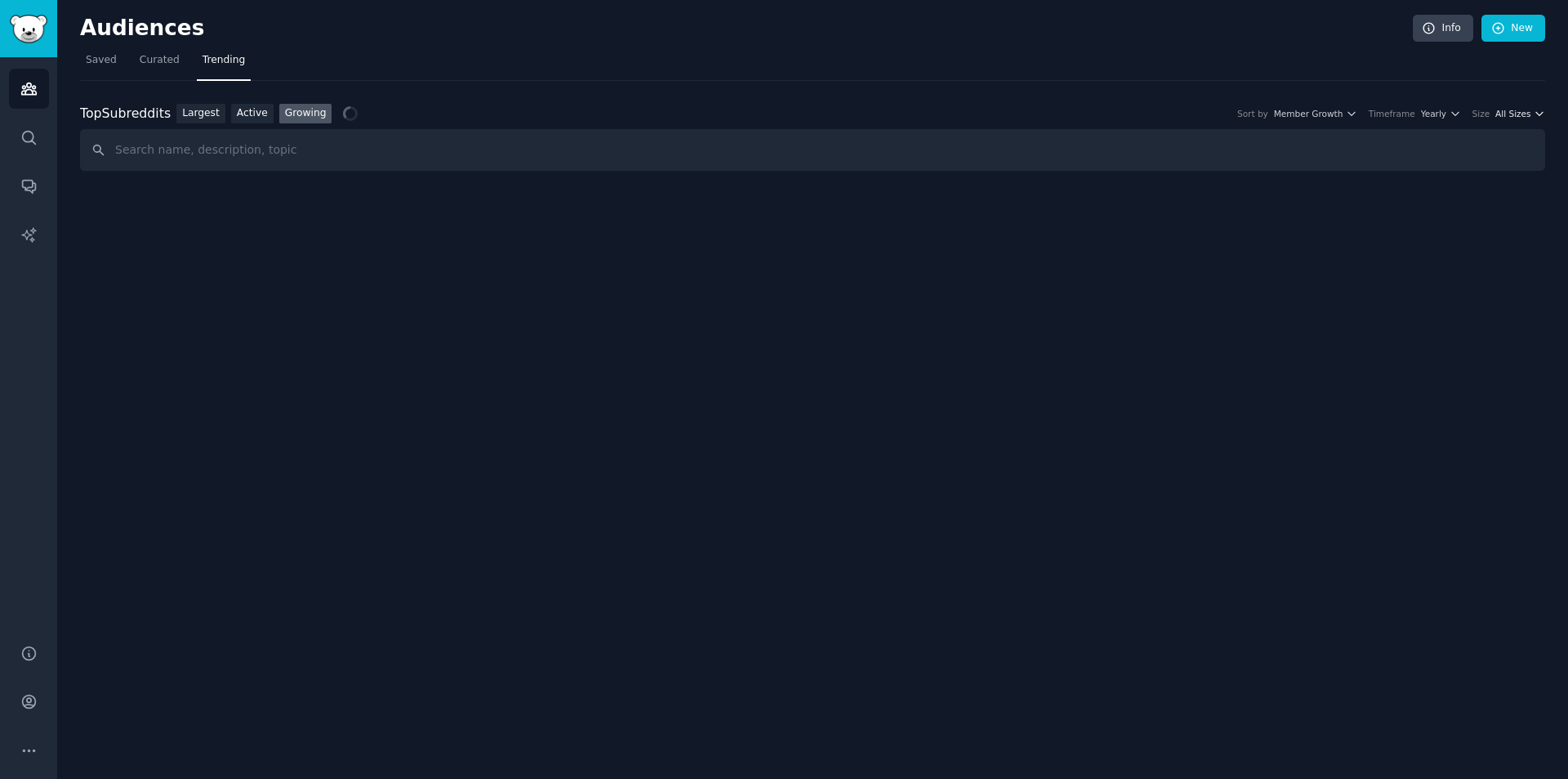
click at [1540, 112] on icon "button" at bounding box center [1540, 114] width 12 height 12
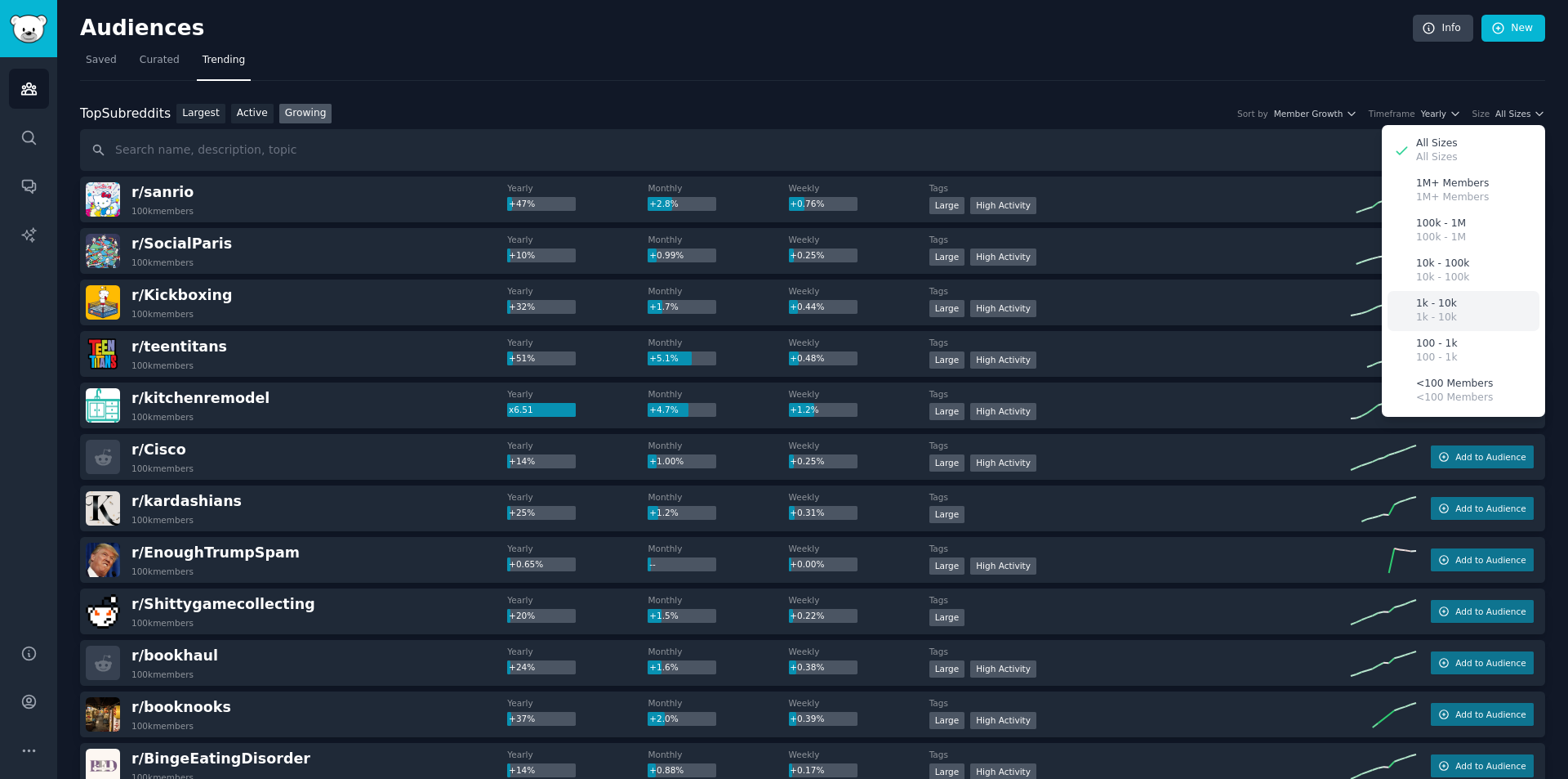
click at [1450, 320] on div "1k - 10k 1k - 10k" at bounding box center [1463, 310] width 152 height 40
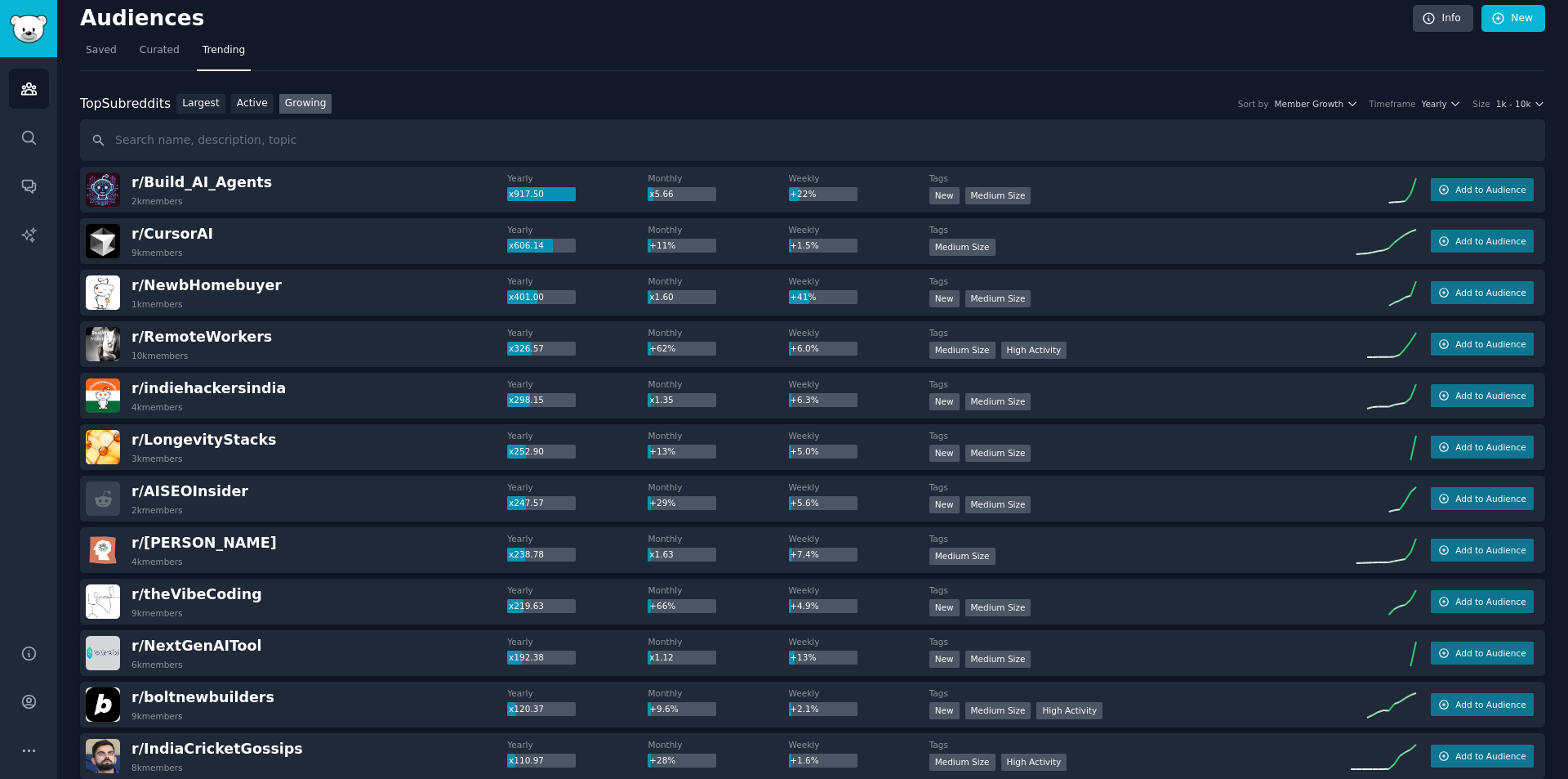
scroll to position [3, 0]
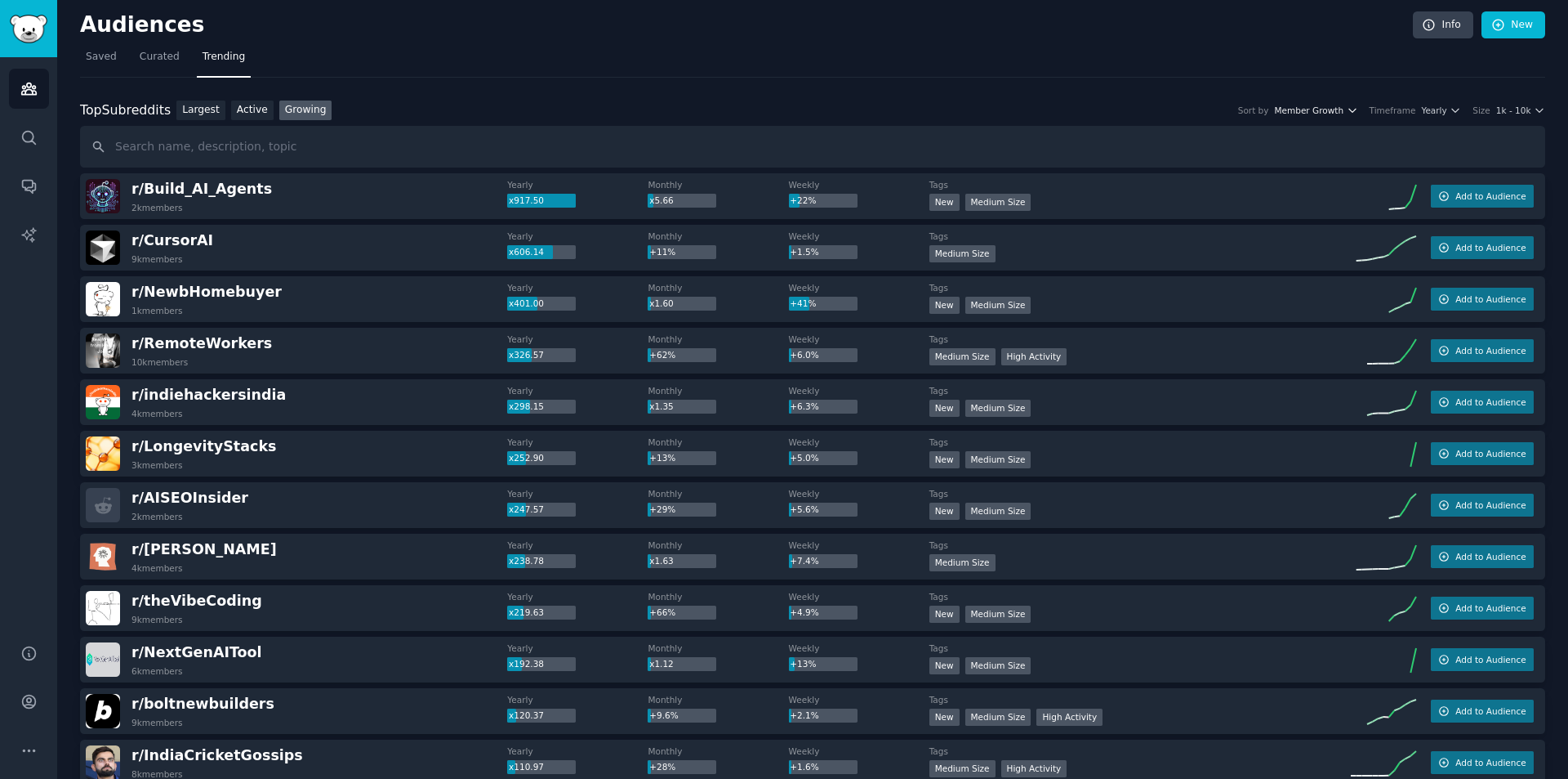
click at [1340, 106] on span "Member Growth" at bounding box center [1309, 111] width 70 height 12
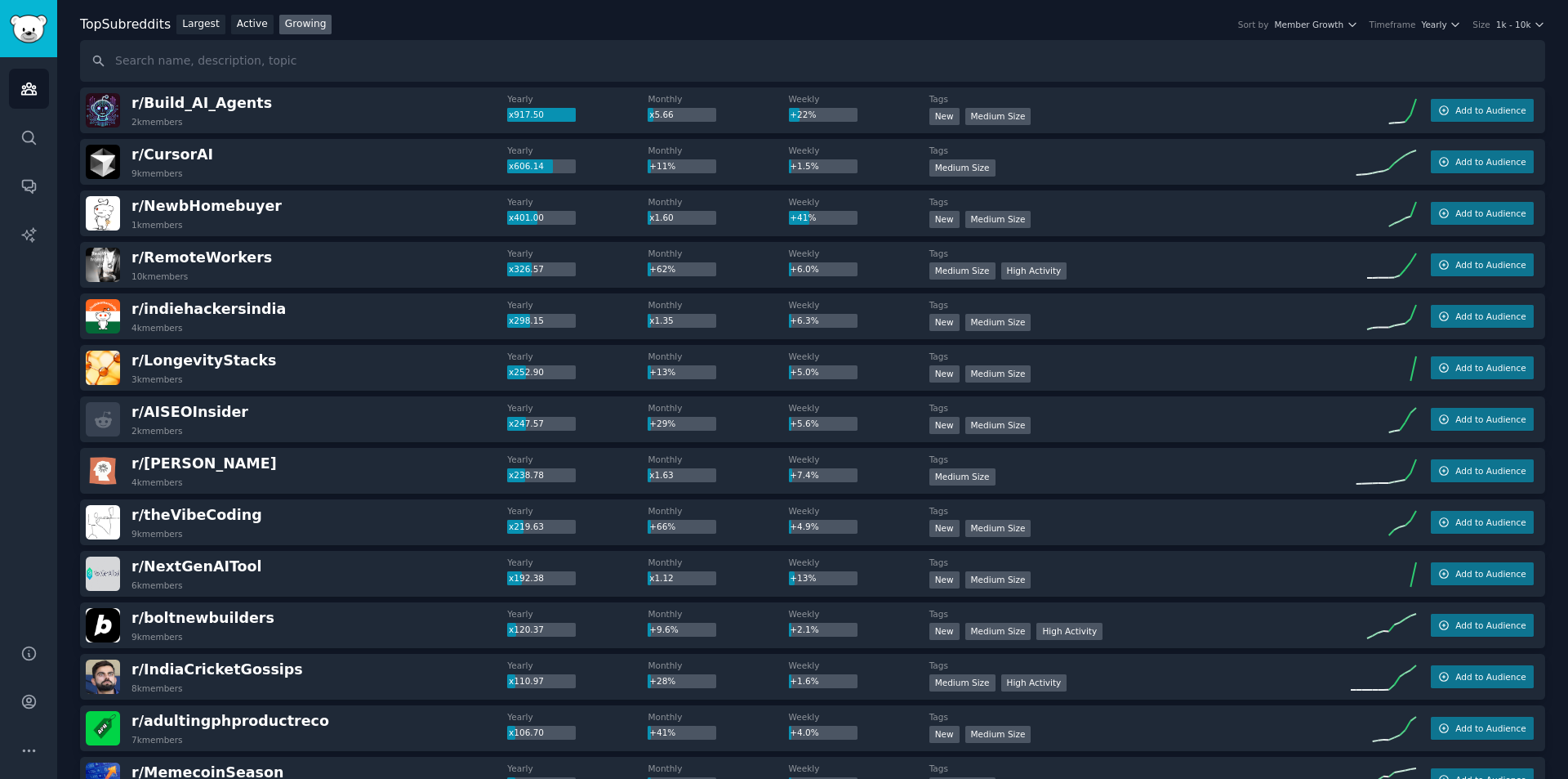
scroll to position [0, 0]
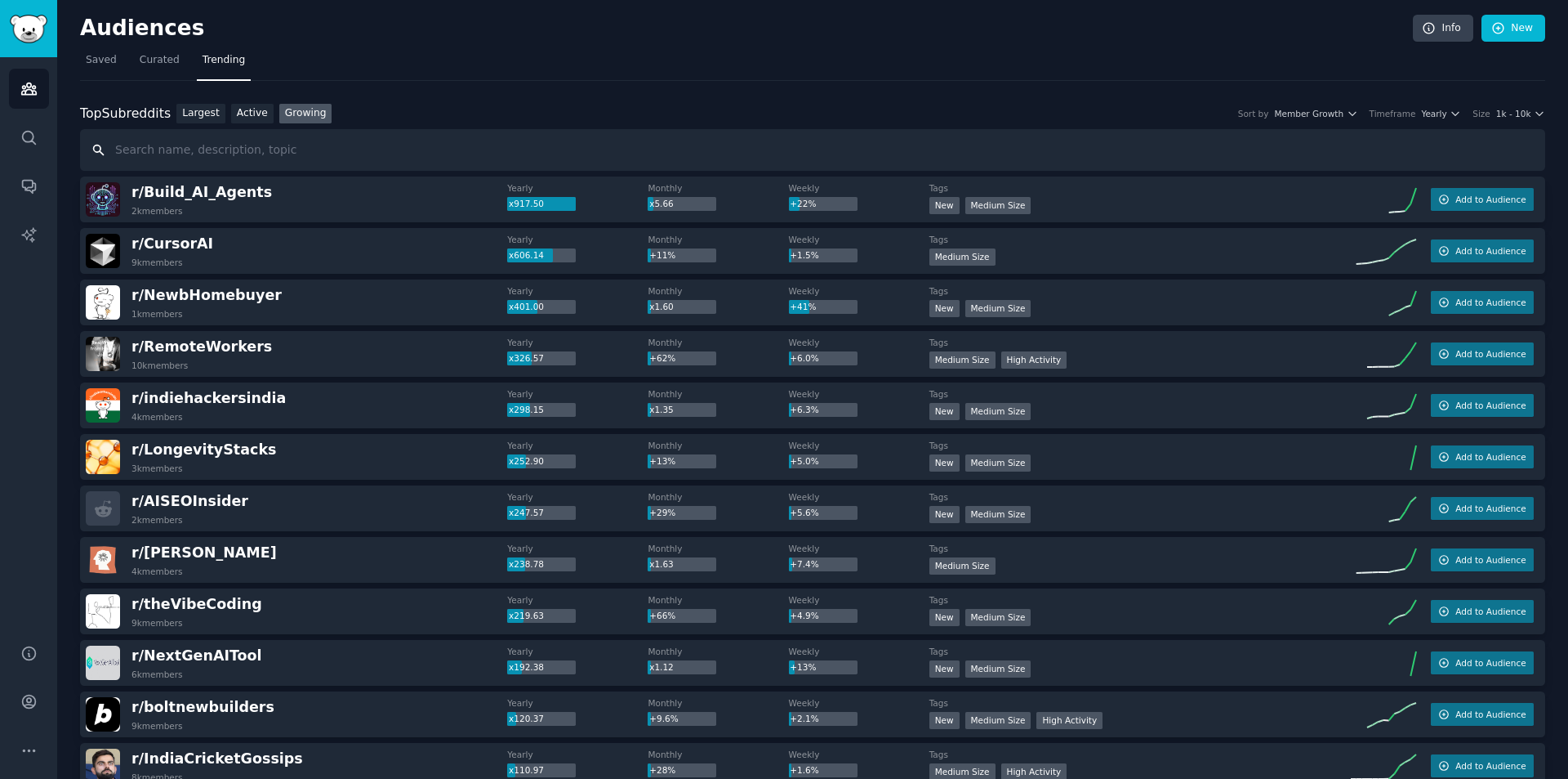
click at [507, 159] on input "text" at bounding box center [813, 150] width 1465 height 41
type input "netherlands"
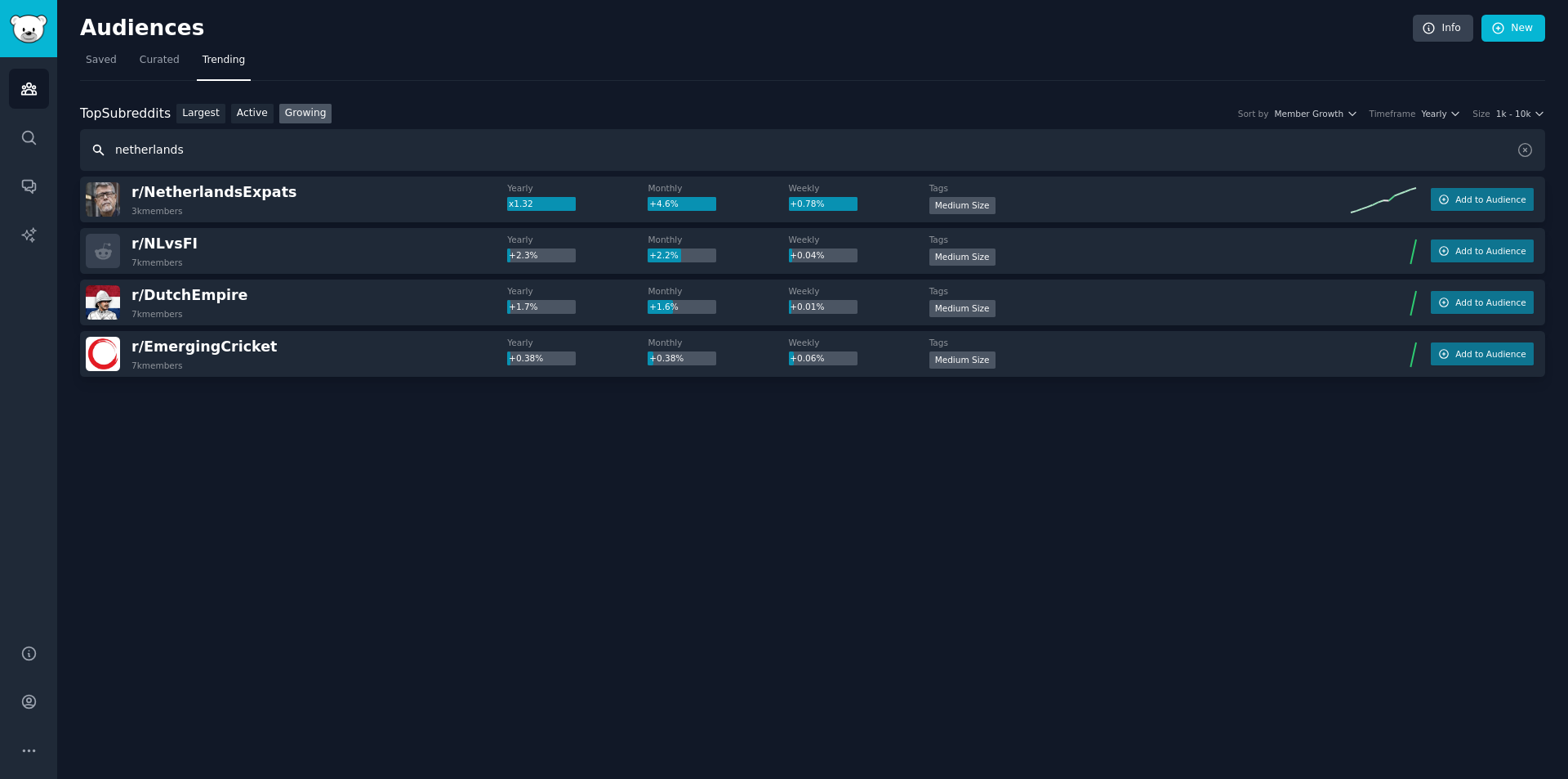
drag, startPoint x: 297, startPoint y: 152, endPoint x: 108, endPoint y: 160, distance: 189.2
click at [108, 160] on input "netherlands" at bounding box center [813, 150] width 1465 height 41
click at [302, 129] on div "Top Subreddits Top Subreddits Largest Active Growing Sort by Member Growth Time…" at bounding box center [813, 137] width 1465 height 68
click at [325, 147] on input "text" at bounding box center [813, 150] width 1465 height 41
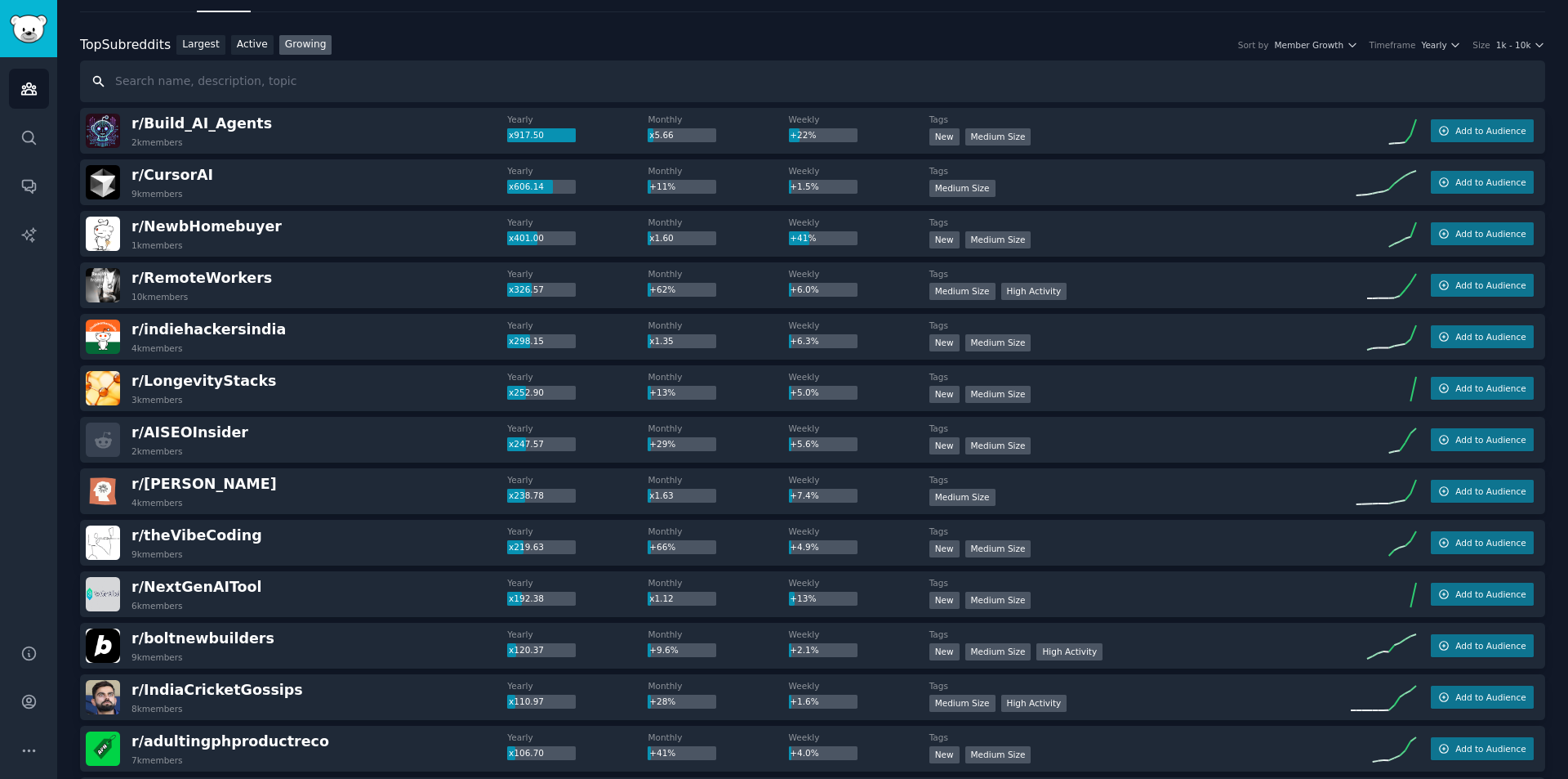
scroll to position [66, 0]
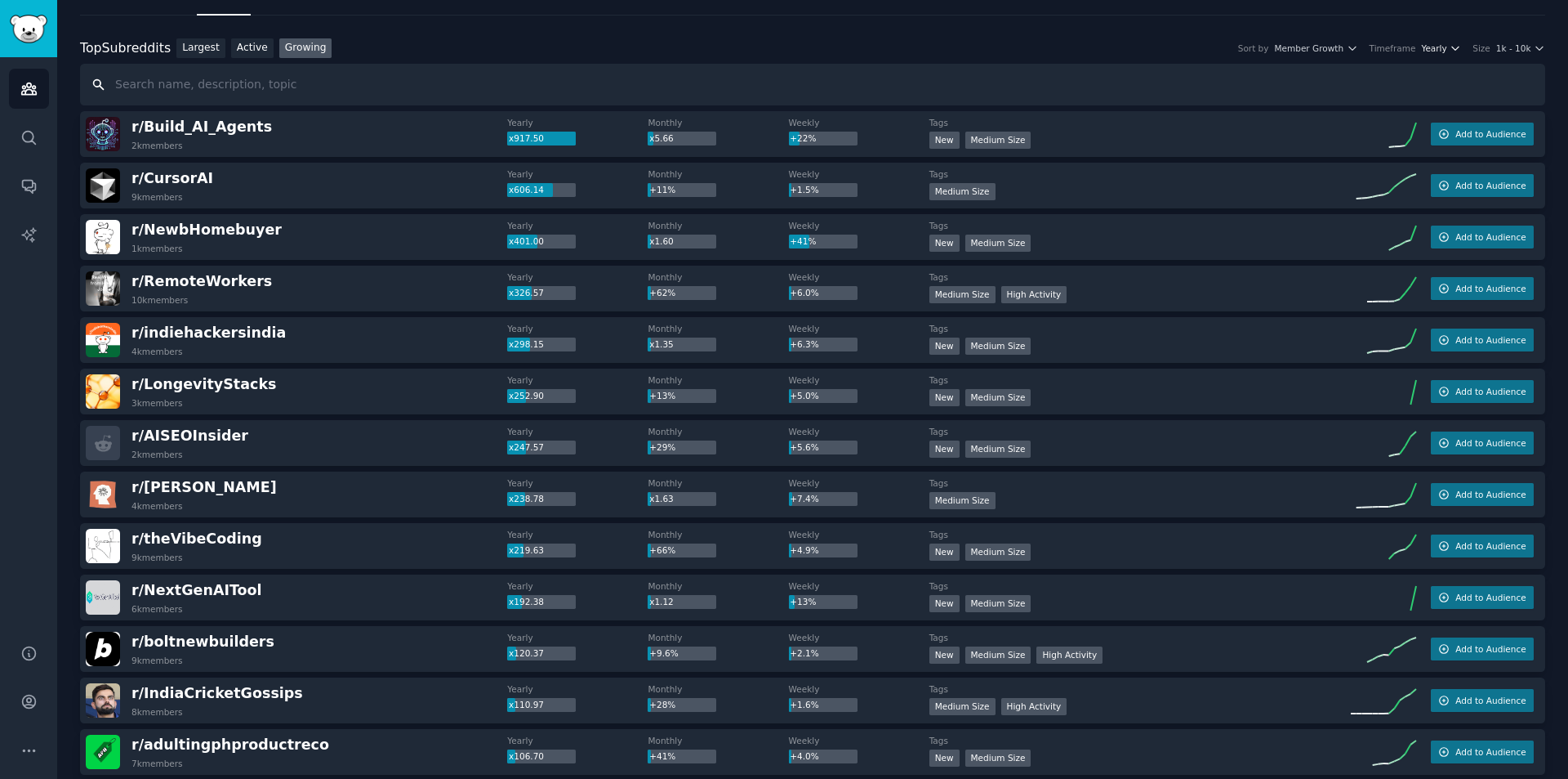
click at [1445, 49] on span "Yearly" at bounding box center [1434, 48] width 25 height 12
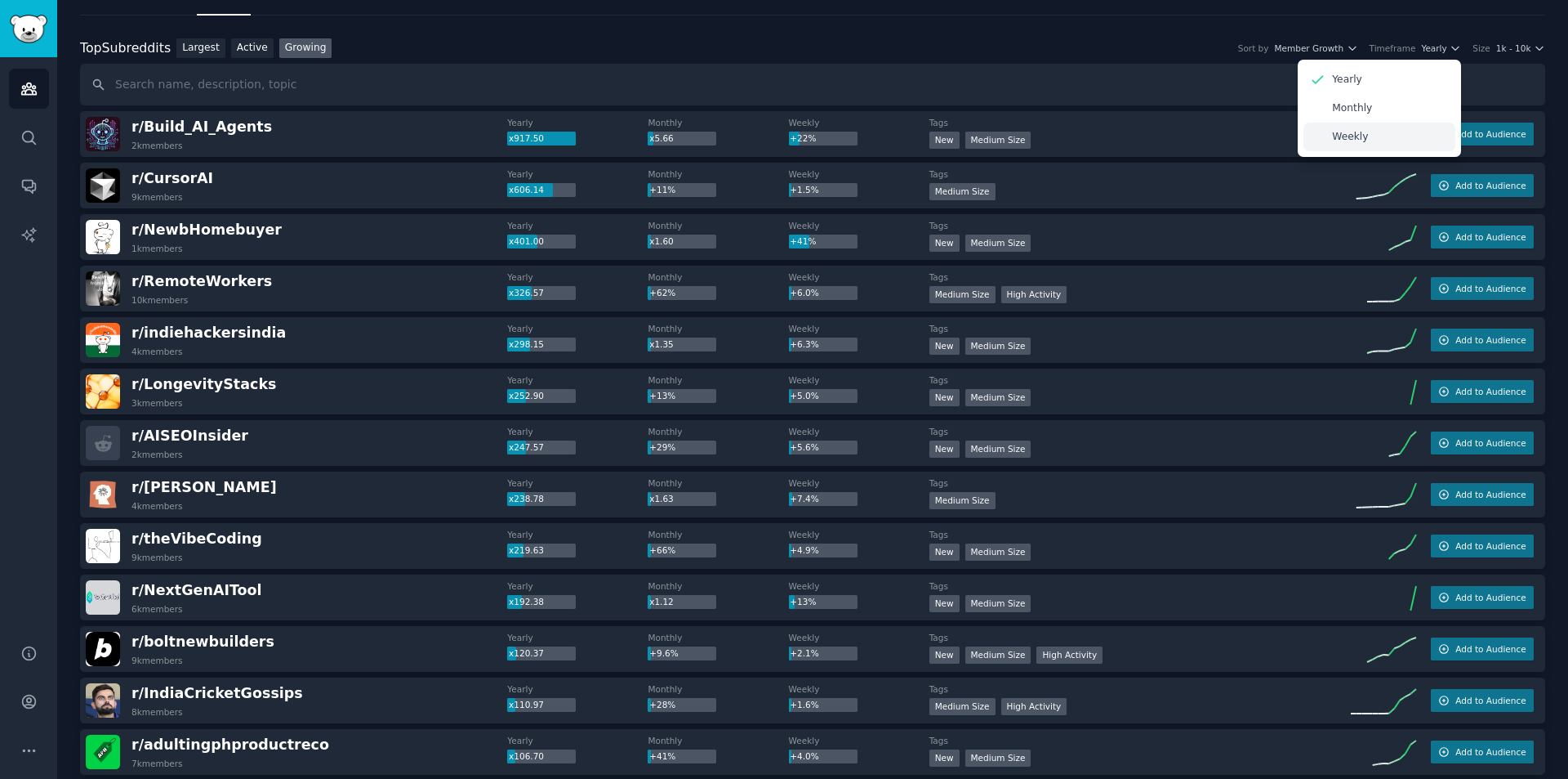
click at [1368, 131] on p "Weekly" at bounding box center [1349, 136] width 36 height 15
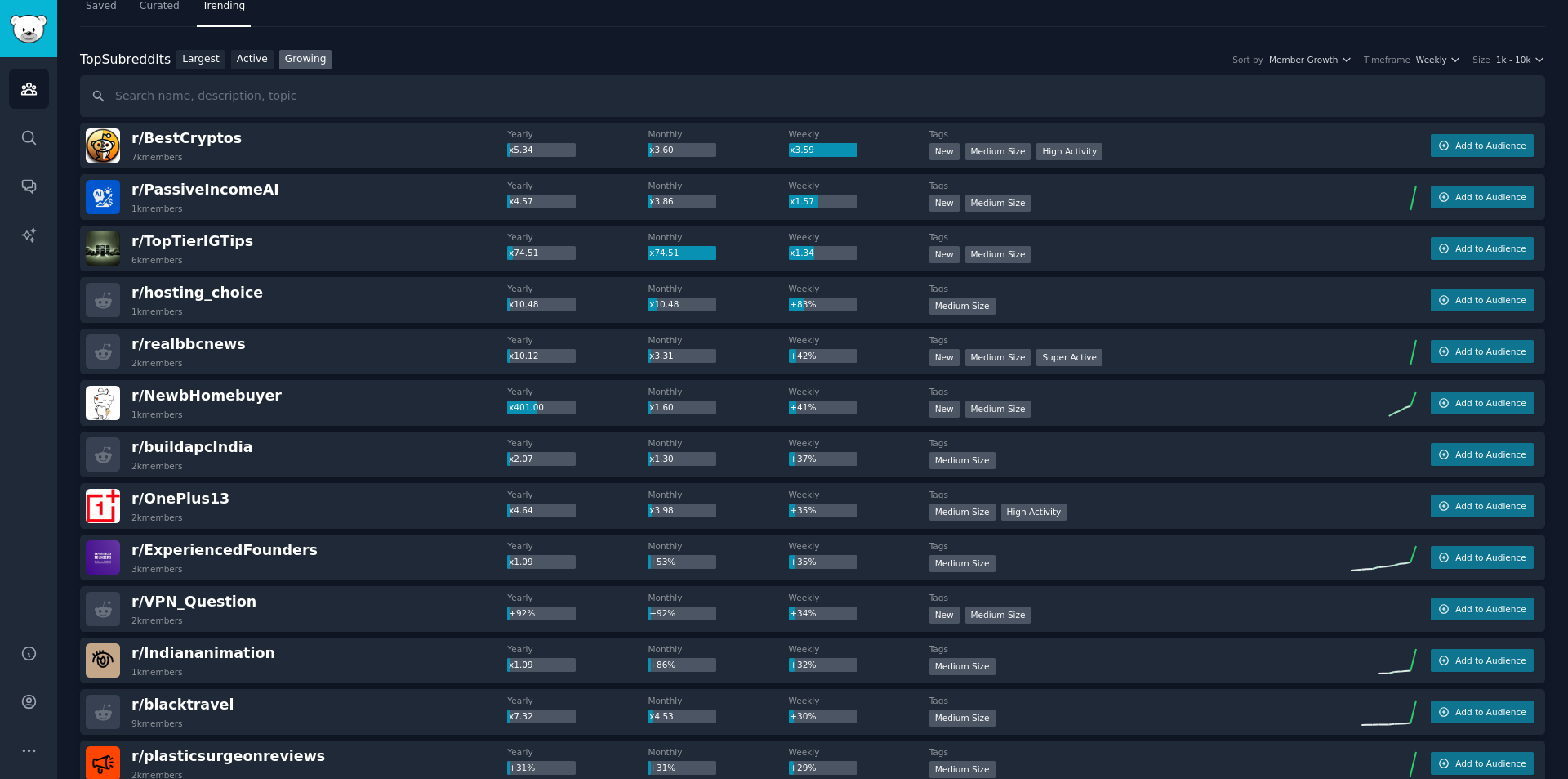
scroll to position [0, 0]
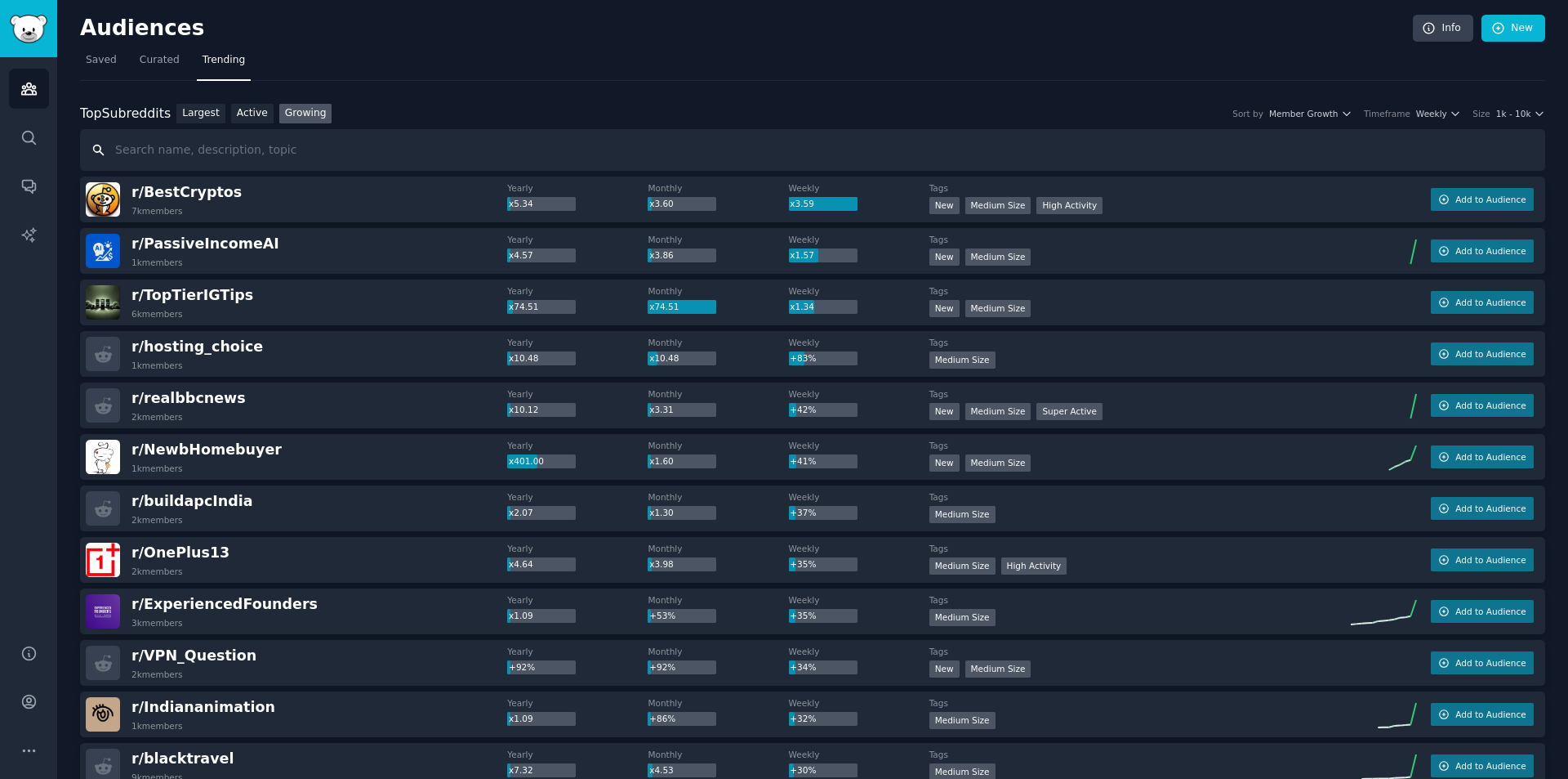
click at [241, 144] on input "text" at bounding box center [813, 150] width 1465 height 41
type input "health"
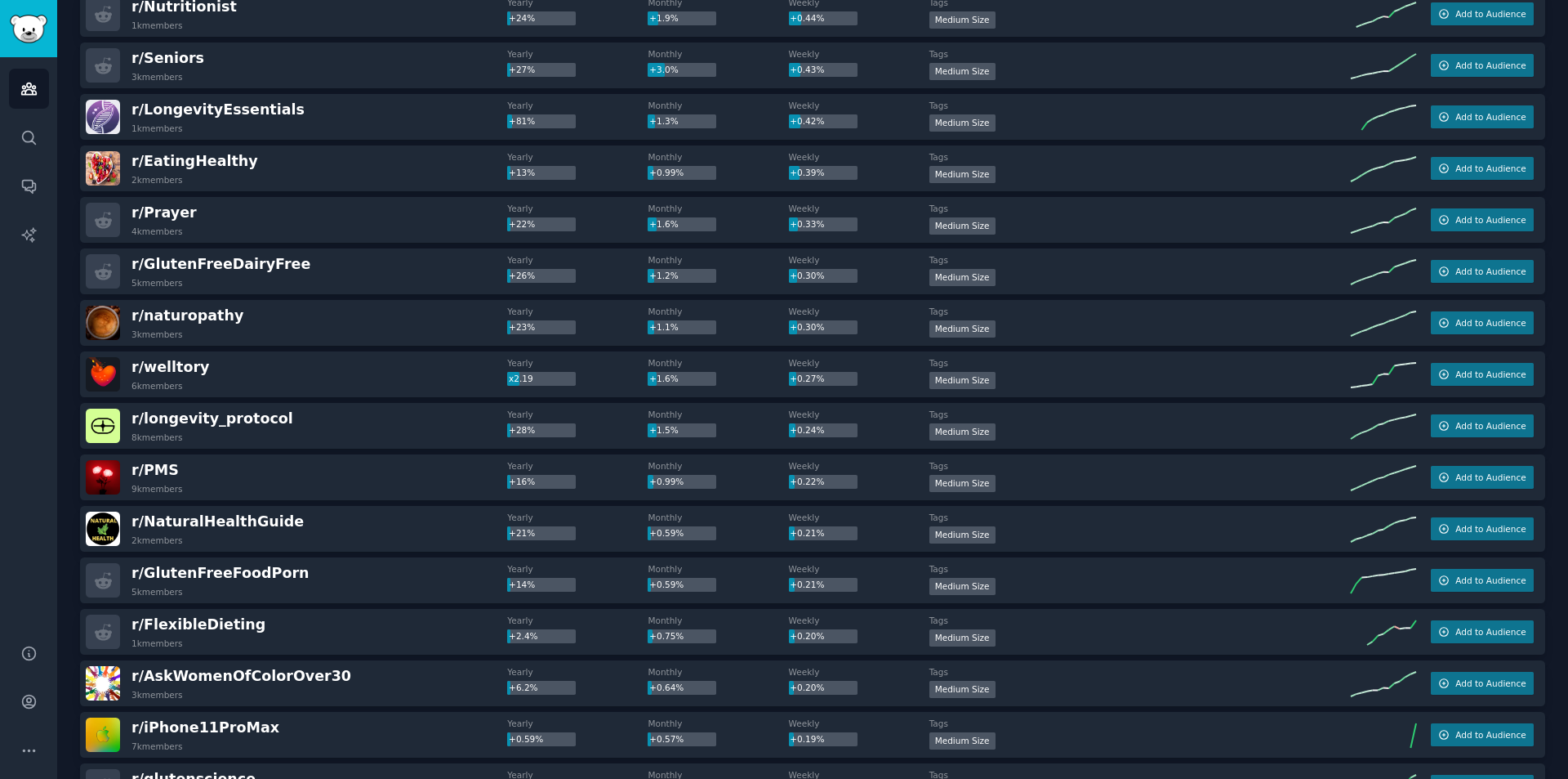
scroll to position [856, 0]
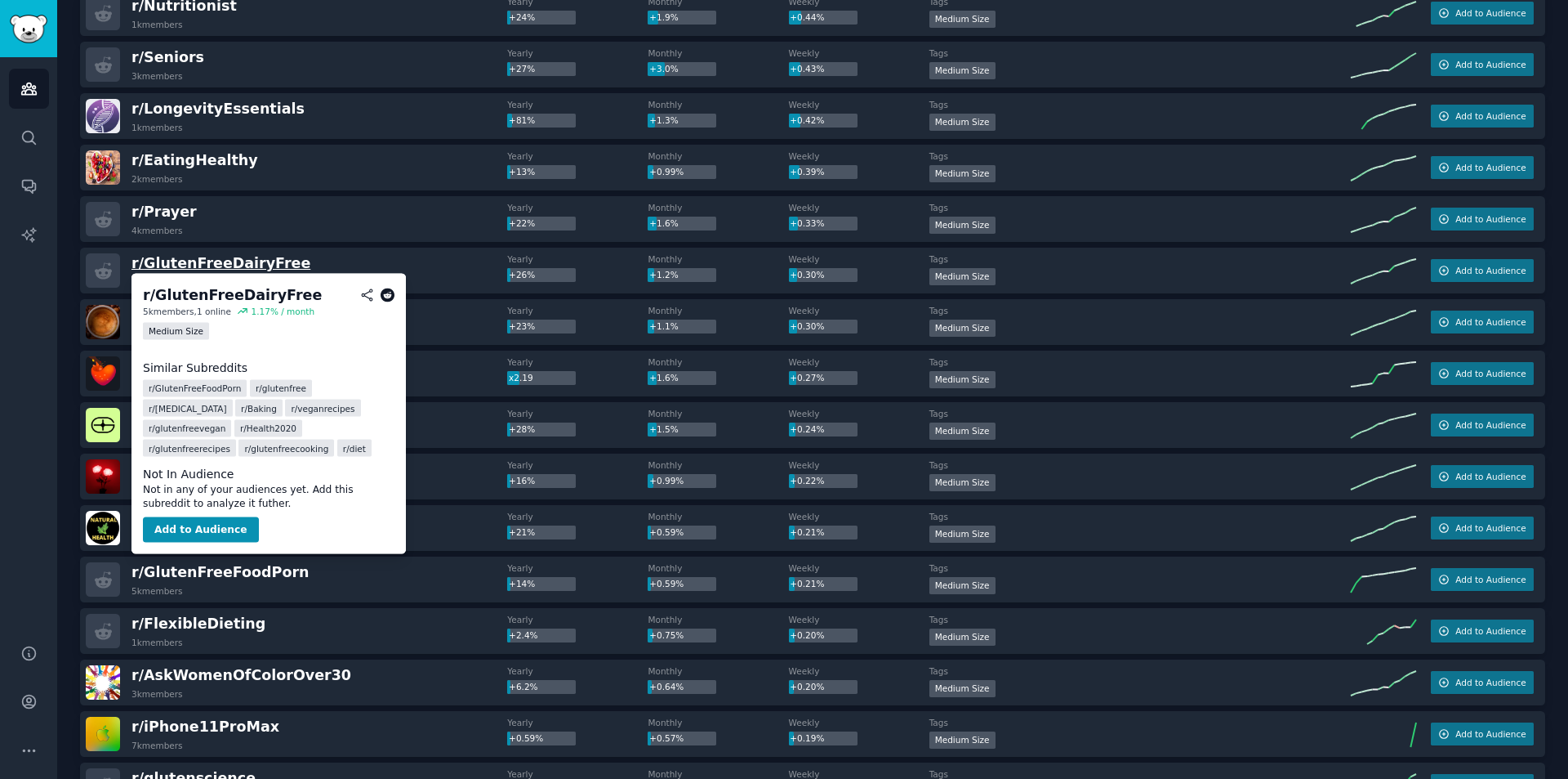
click at [224, 266] on span "r/ GlutenFreeDairyFree" at bounding box center [221, 263] width 178 height 17
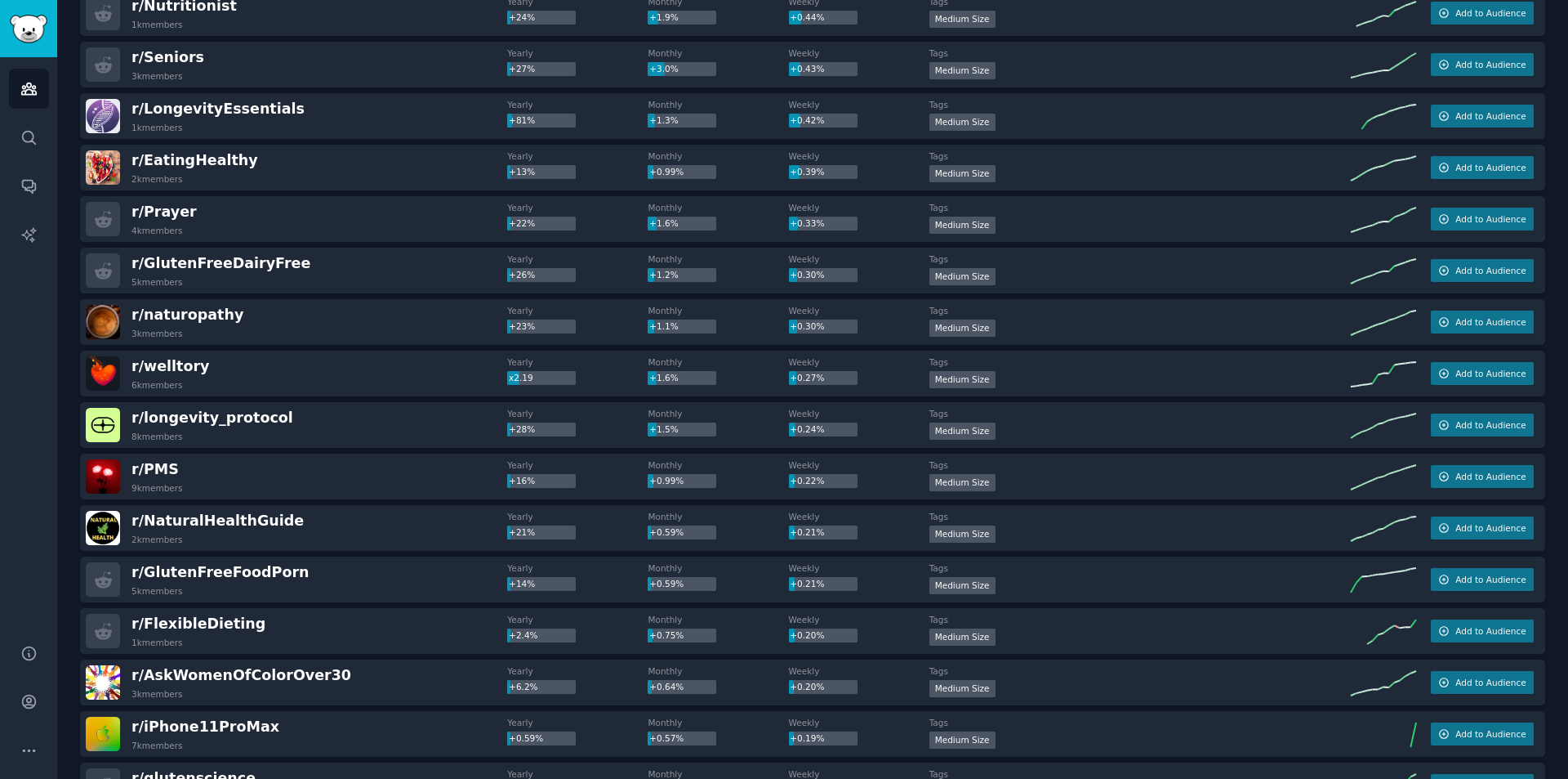
scroll to position [0, 0]
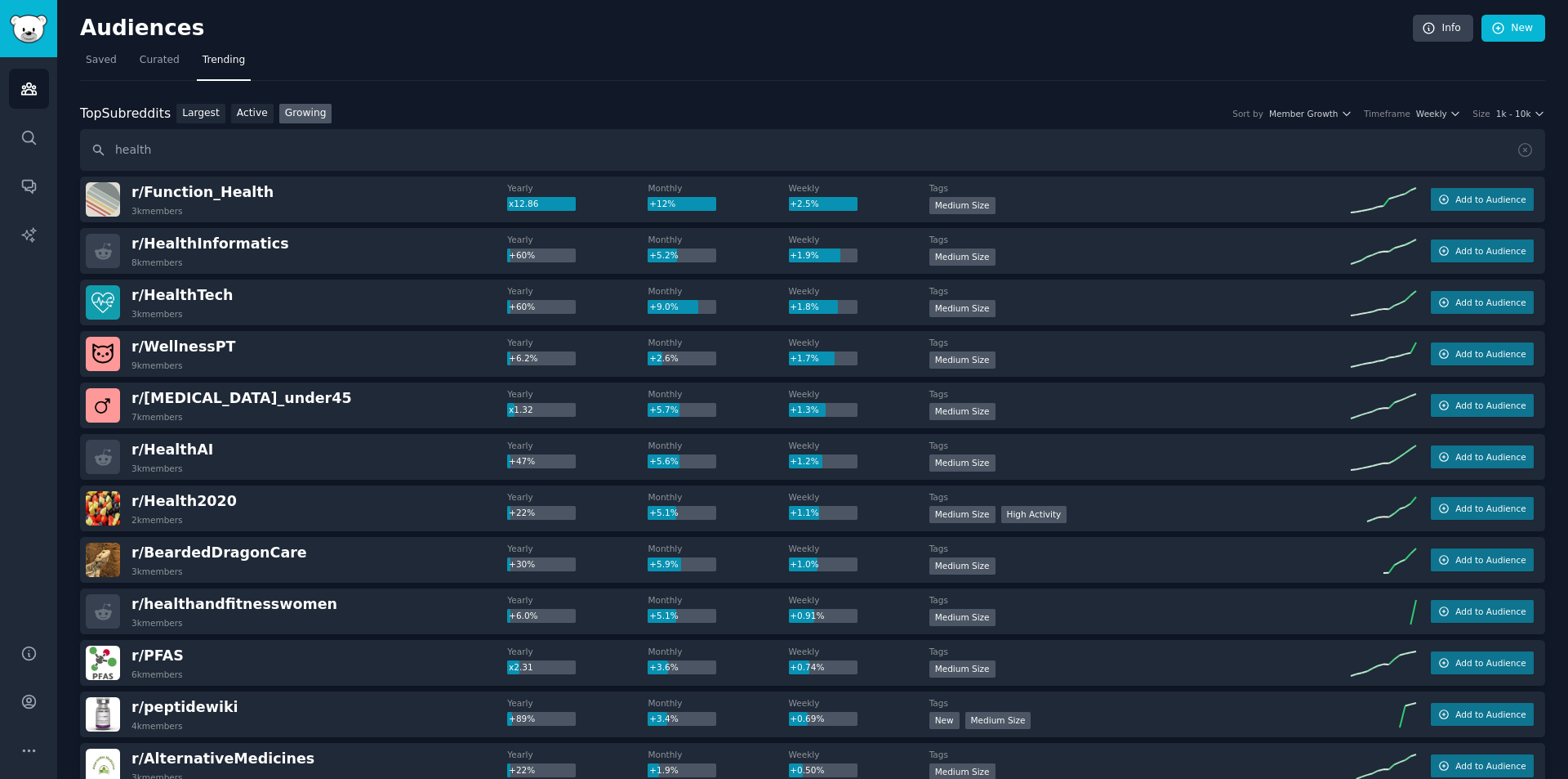
click at [1515, 105] on div "Top Subreddits Top Subreddits Largest Active Growing Sort by Member Growth Time…" at bounding box center [813, 114] width 1465 height 21
click at [1511, 117] on span "1k - 10k" at bounding box center [1513, 114] width 35 height 12
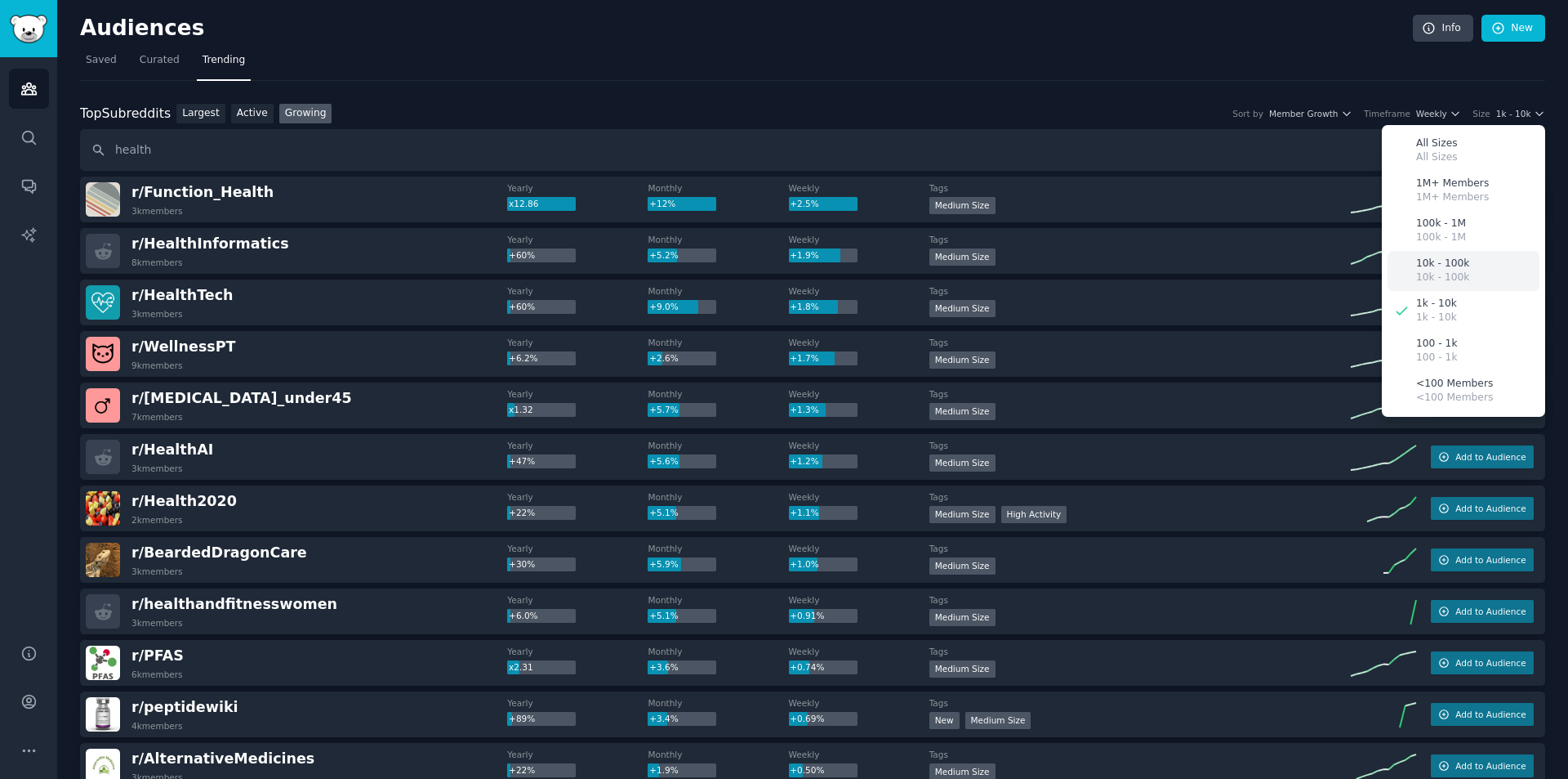
click at [1446, 275] on p "10k - 100k" at bounding box center [1442, 278] width 53 height 15
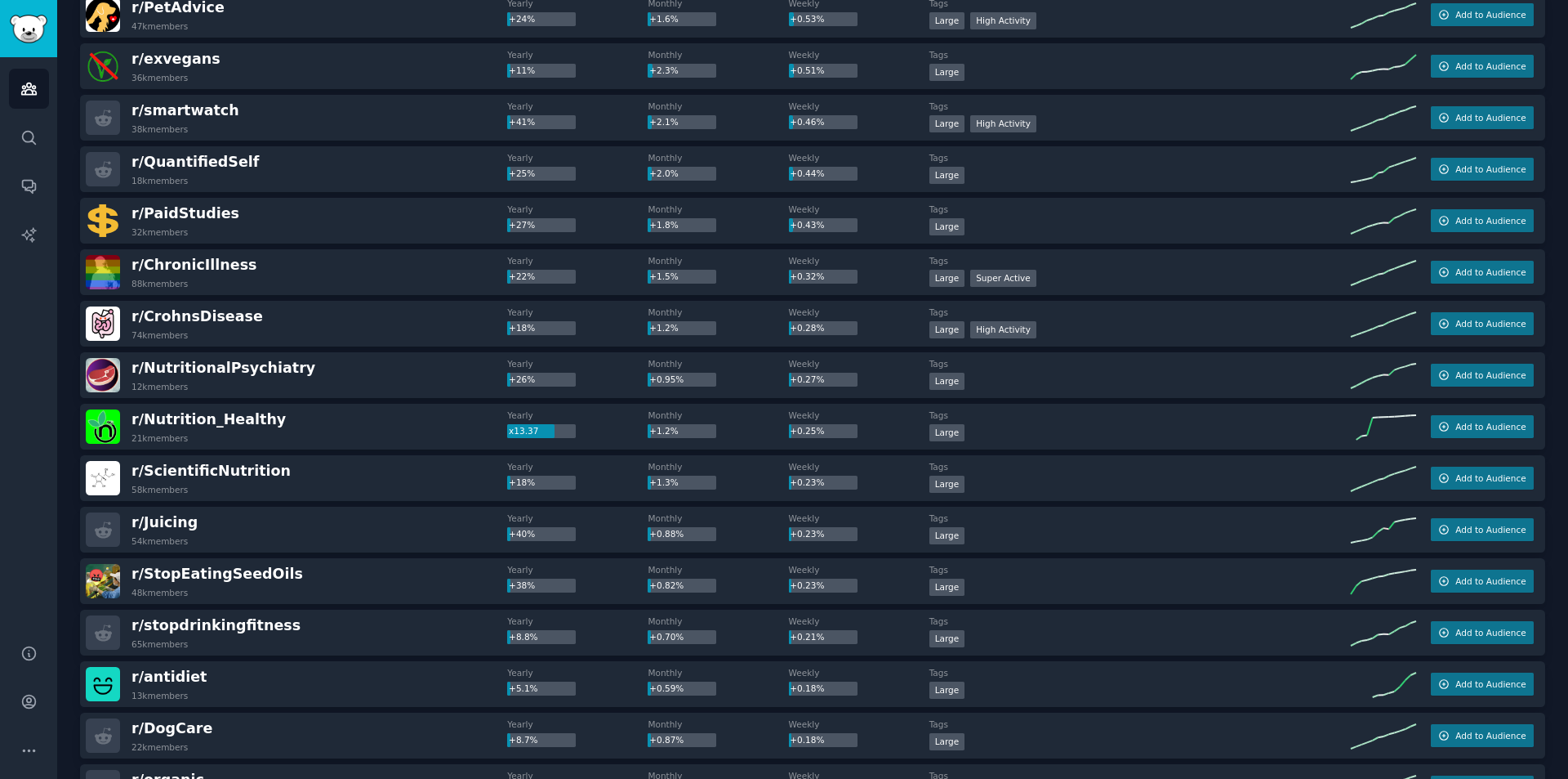
scroll to position [803, 0]
click at [191, 261] on span "r/ ChronicIllness" at bounding box center [194, 264] width 126 height 17
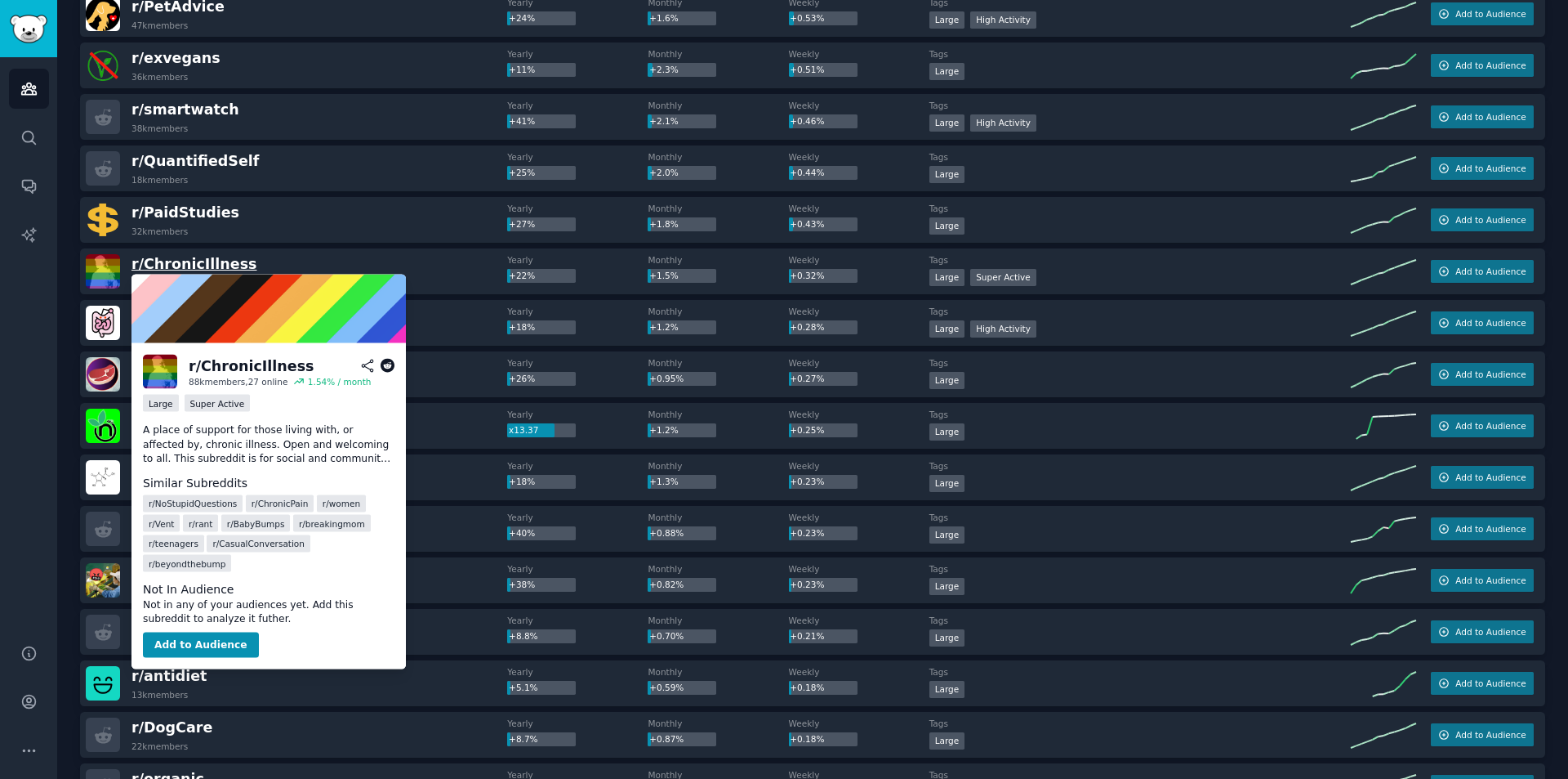
click at [191, 261] on span "r/ ChronicIllness" at bounding box center [194, 264] width 126 height 17
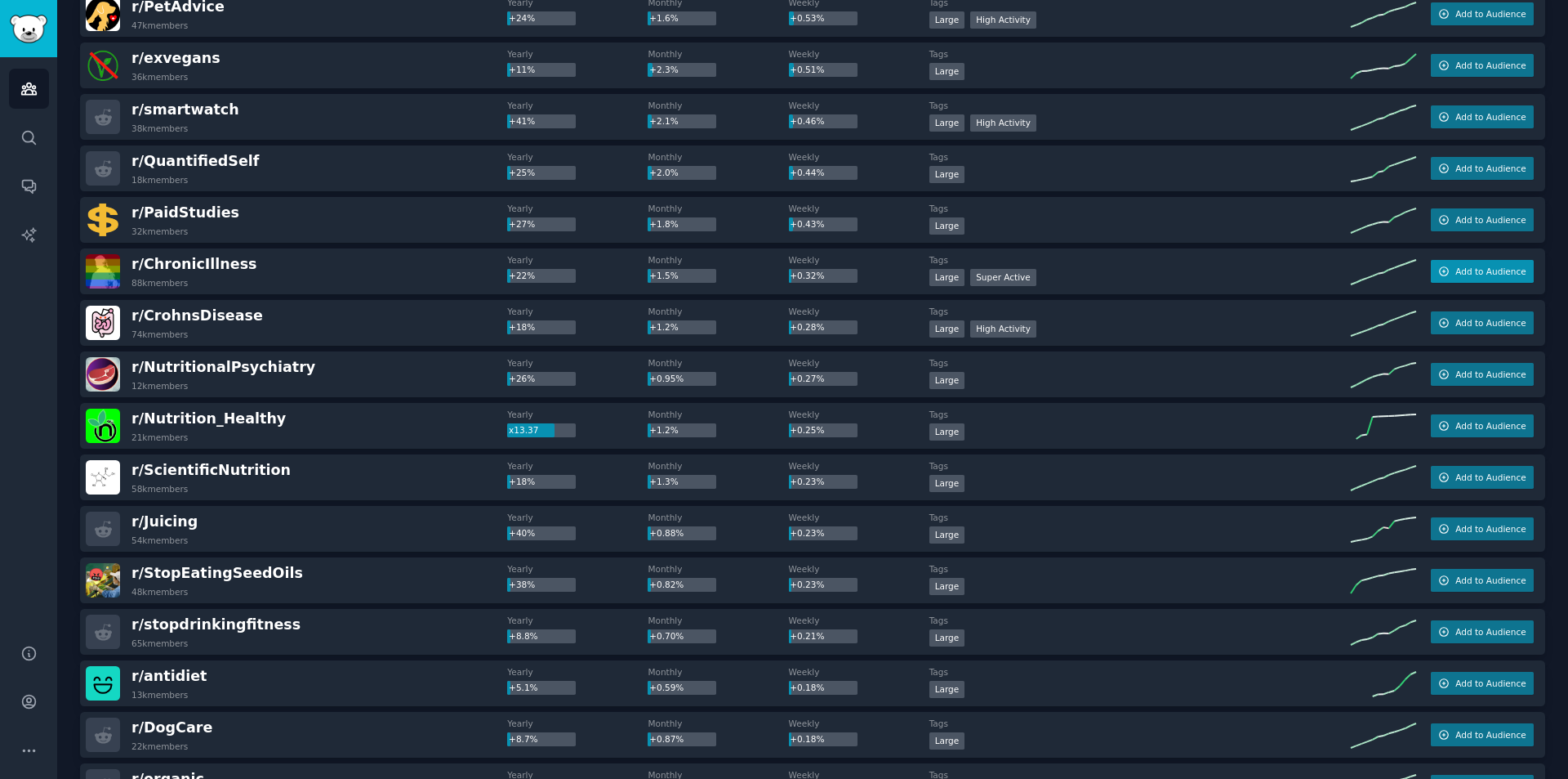
click at [1486, 276] on span "Add to Audience" at bounding box center [1491, 272] width 71 height 12
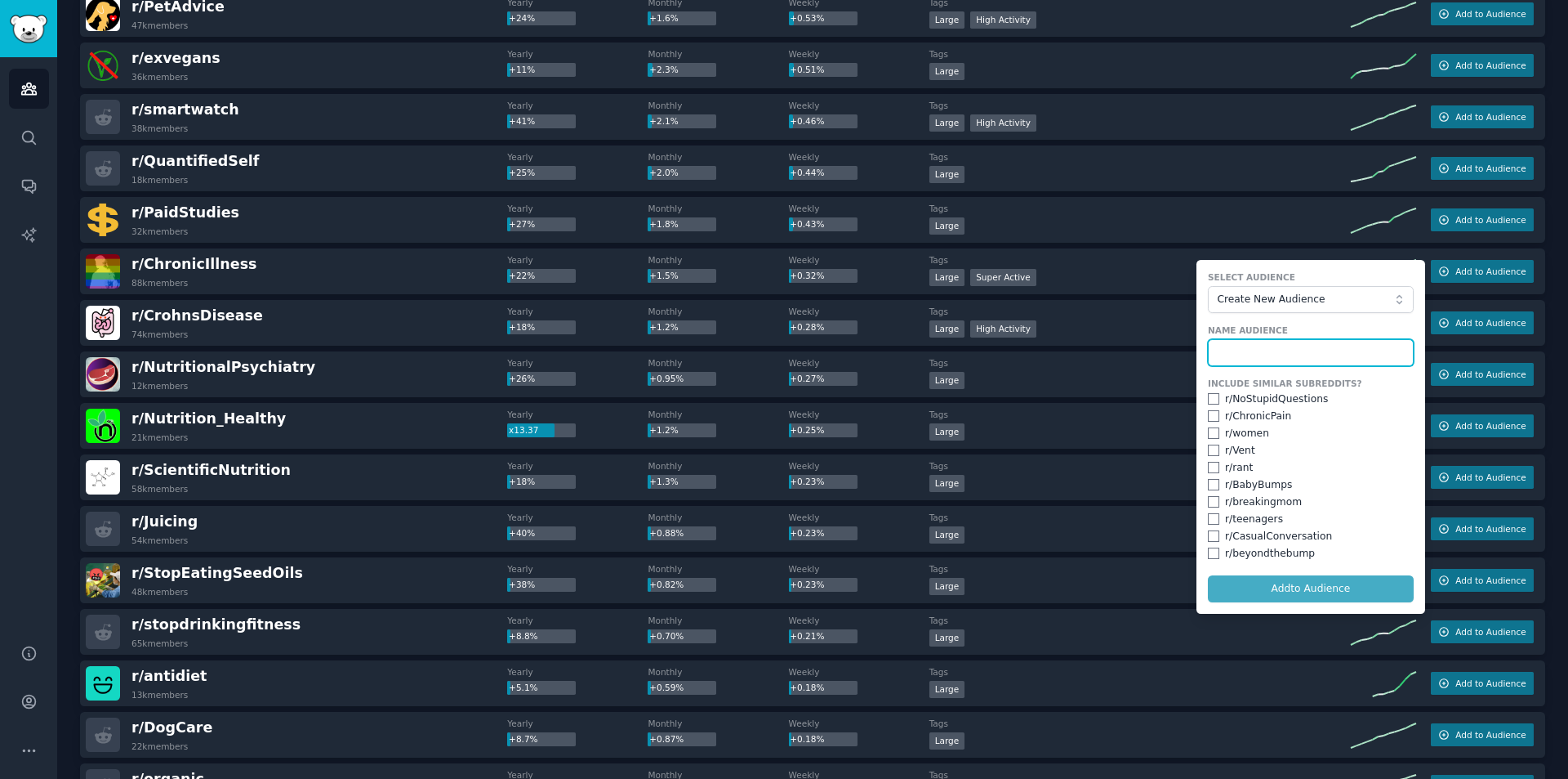
click at [1244, 353] on input "text" at bounding box center [1310, 353] width 206 height 27
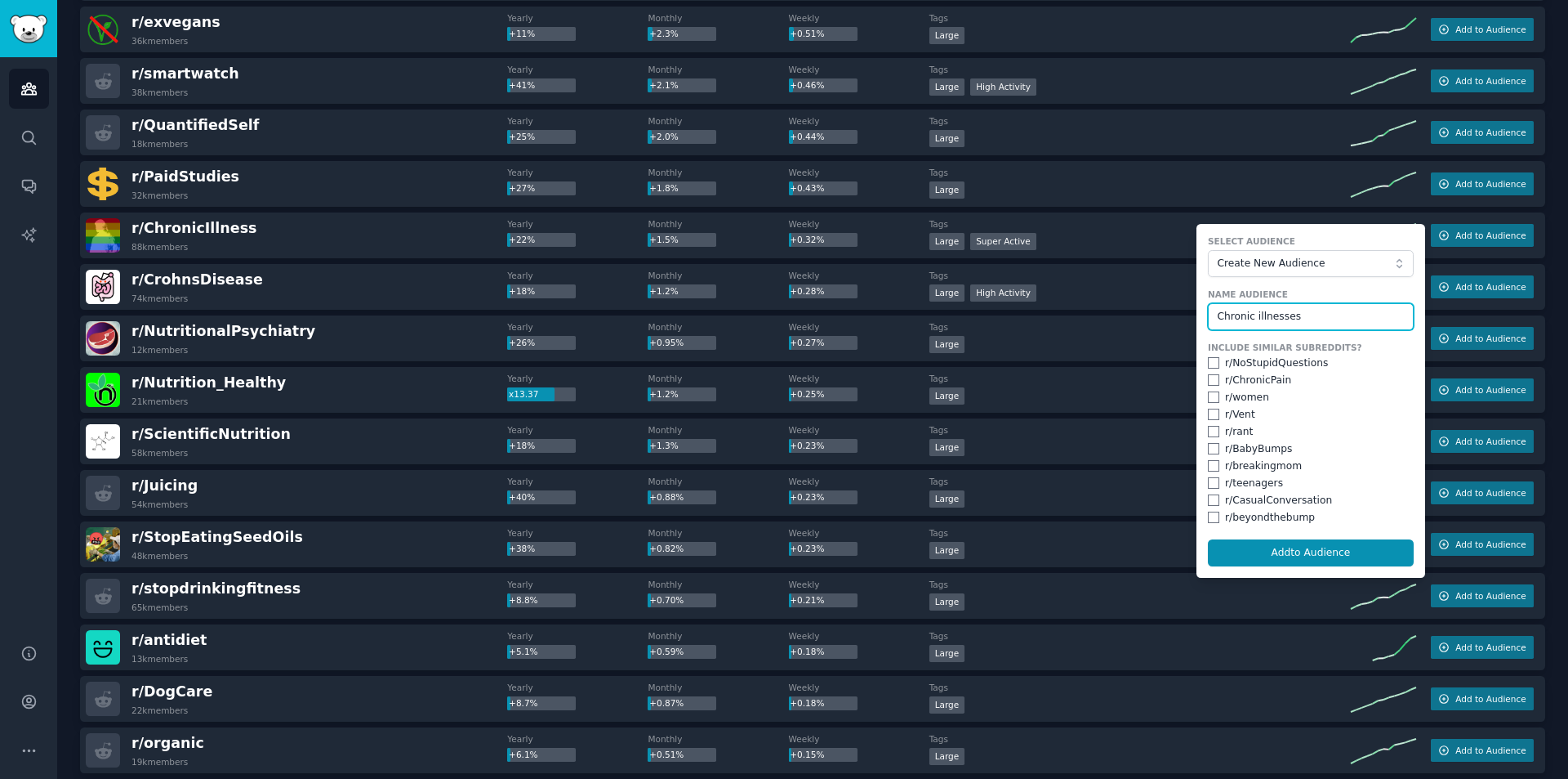
scroll to position [841, 0]
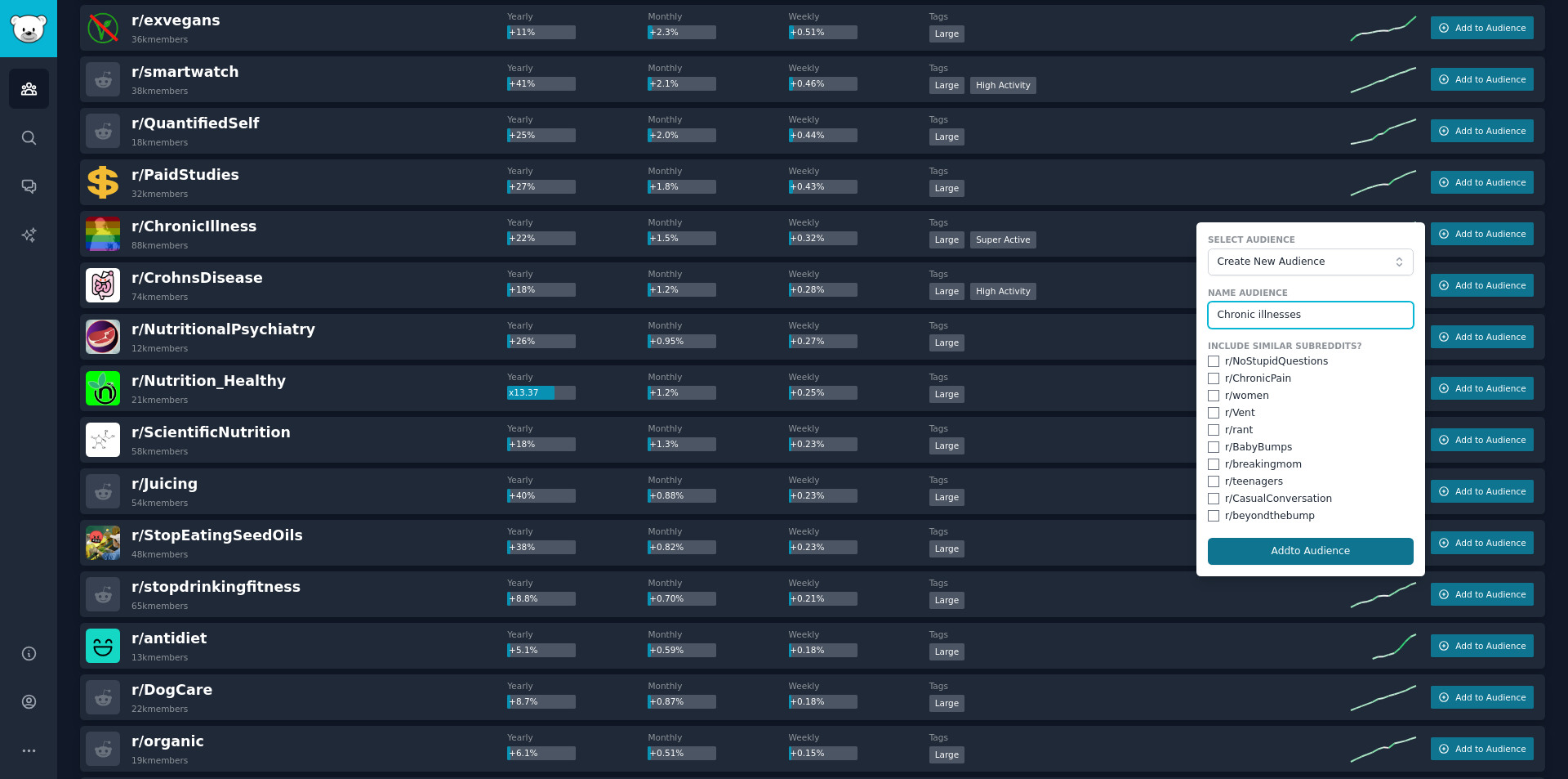
type input "Chronic illnesses"
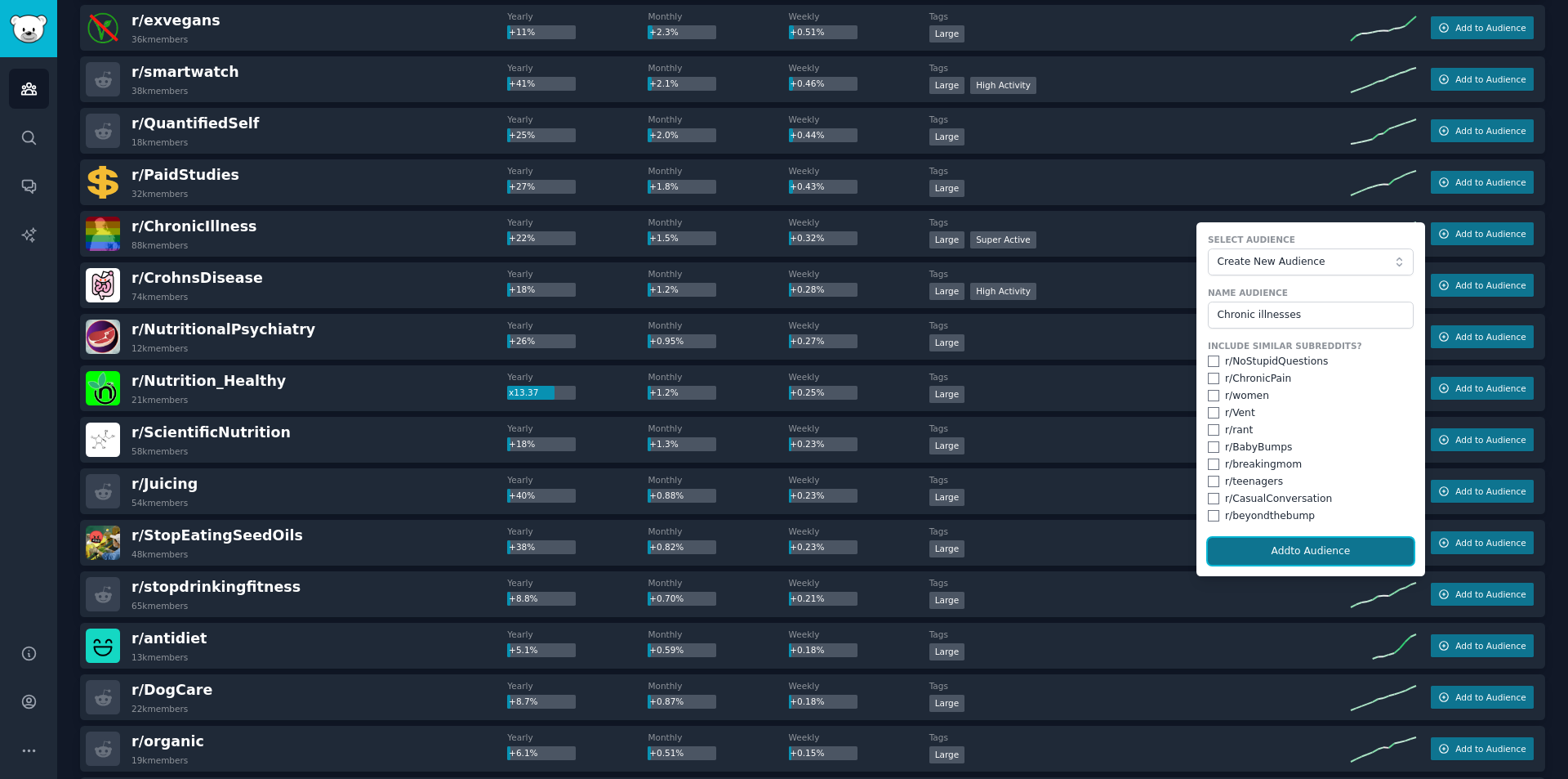
click at [1291, 549] on button "Add to Audience" at bounding box center [1310, 551] width 206 height 27
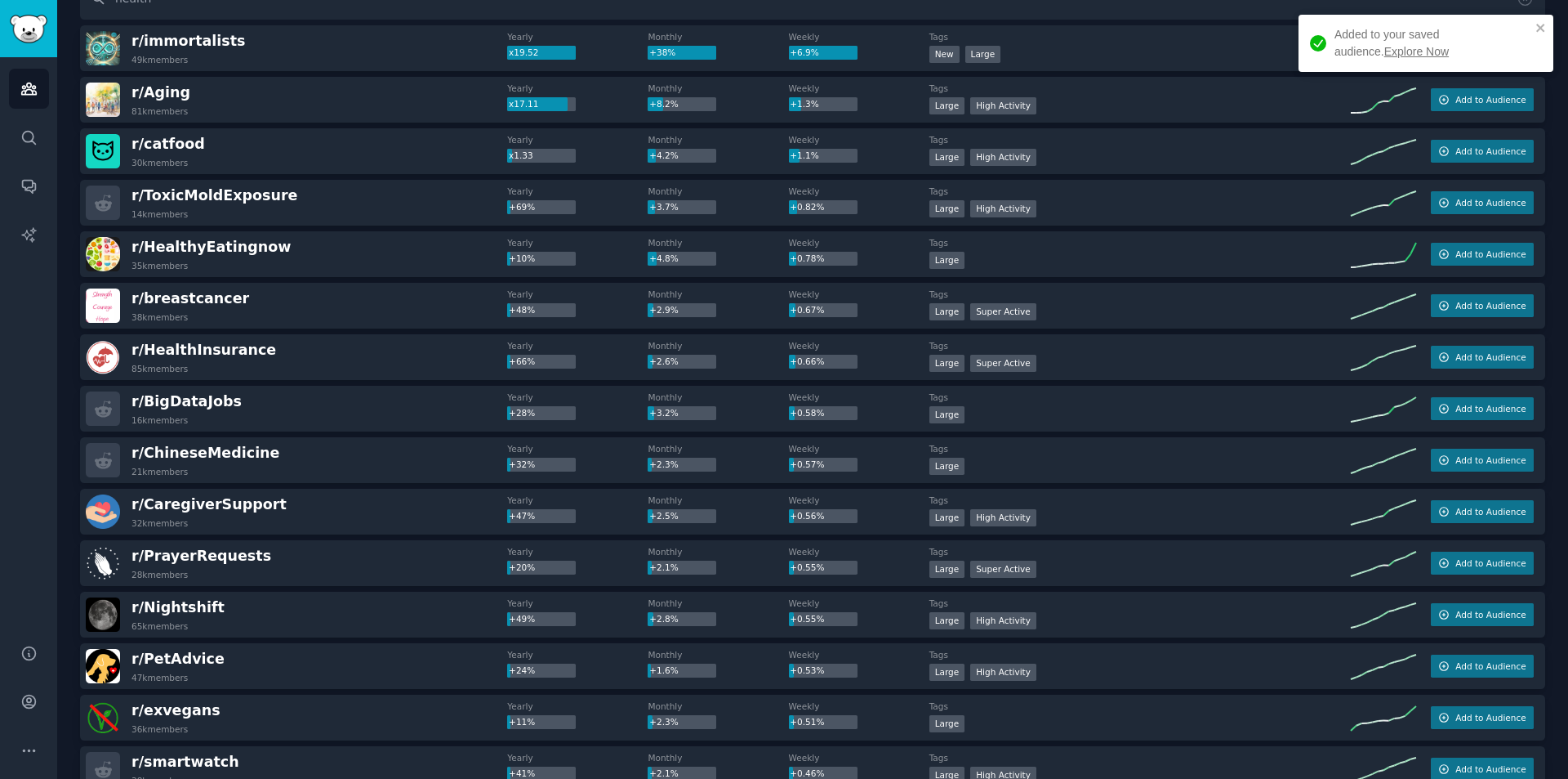
scroll to position [130, 0]
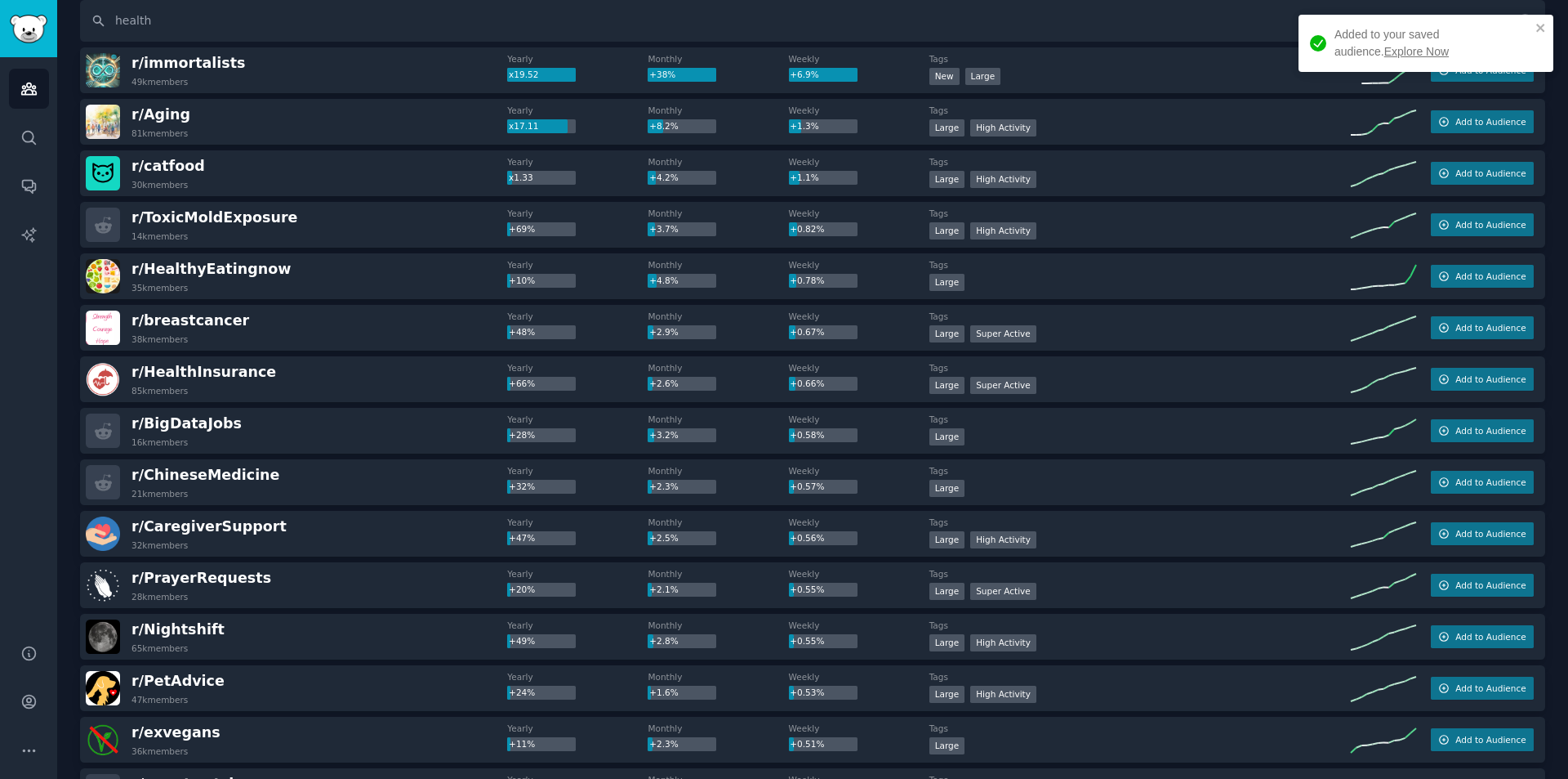
click at [1384, 53] on link "Explore Now" at bounding box center [1416, 51] width 65 height 13
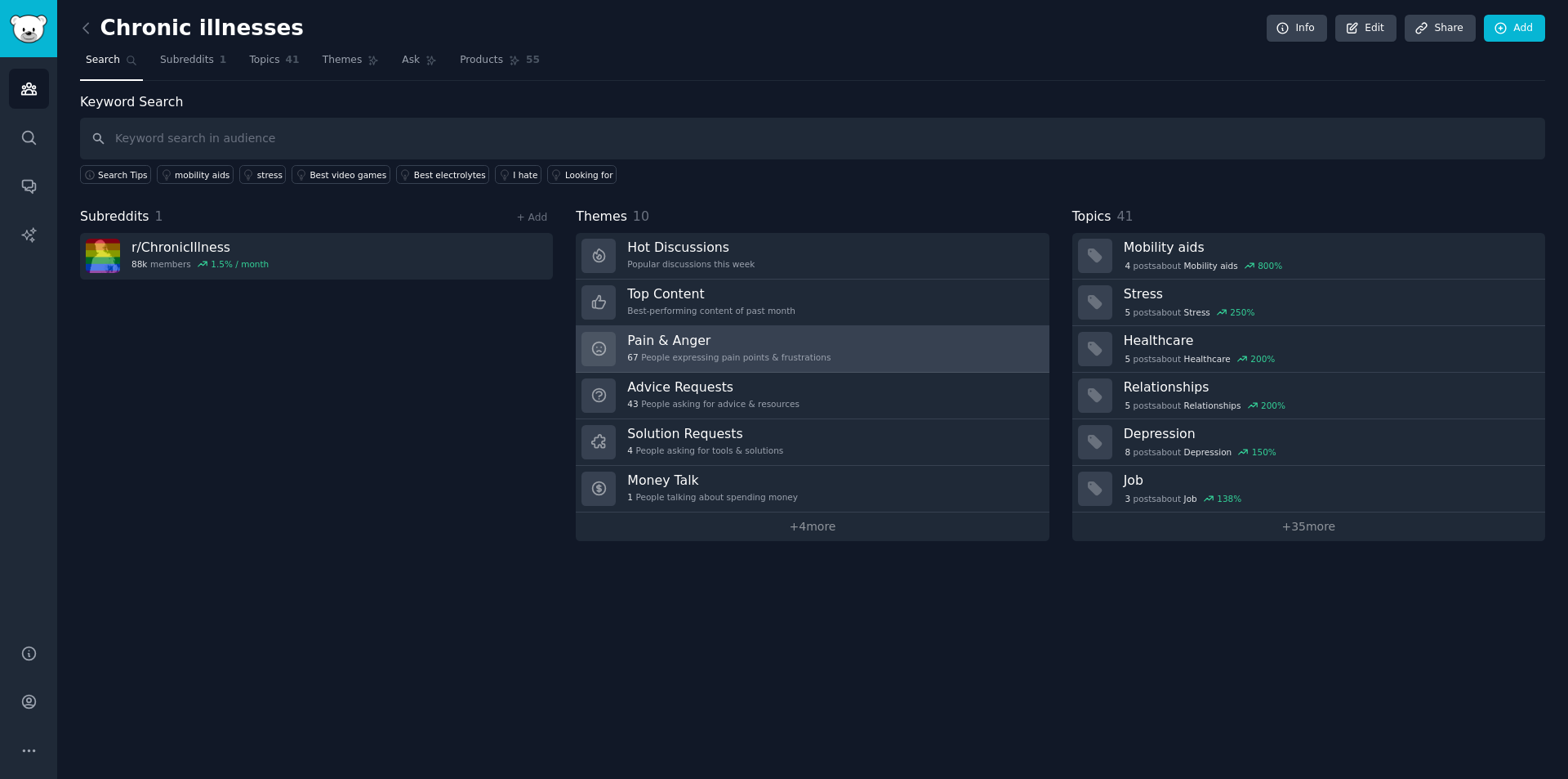
click at [710, 348] on h3 "Pain & Anger" at bounding box center [728, 339] width 203 height 17
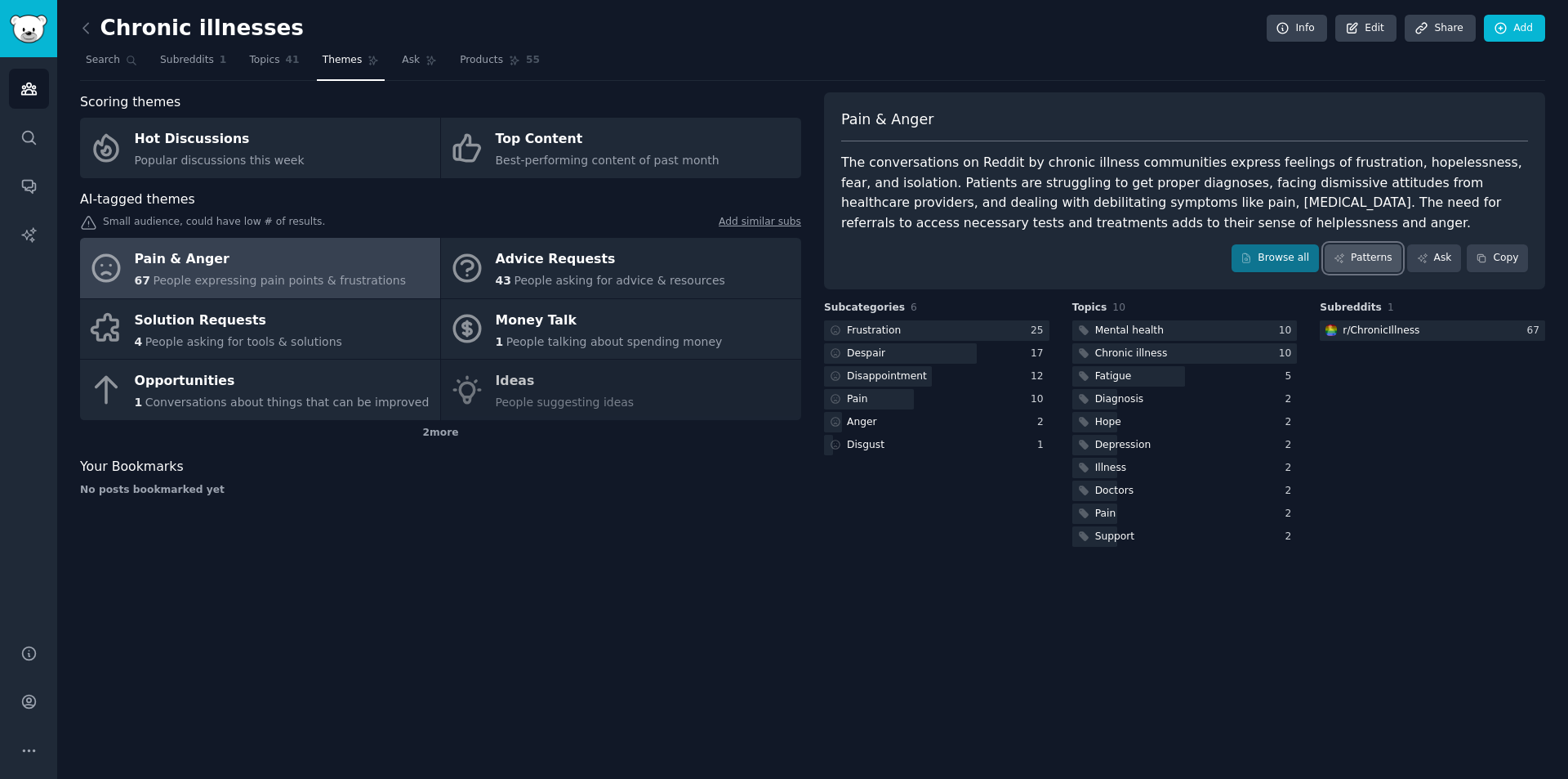
click at [1362, 265] on link "Patterns" at bounding box center [1363, 258] width 76 height 27
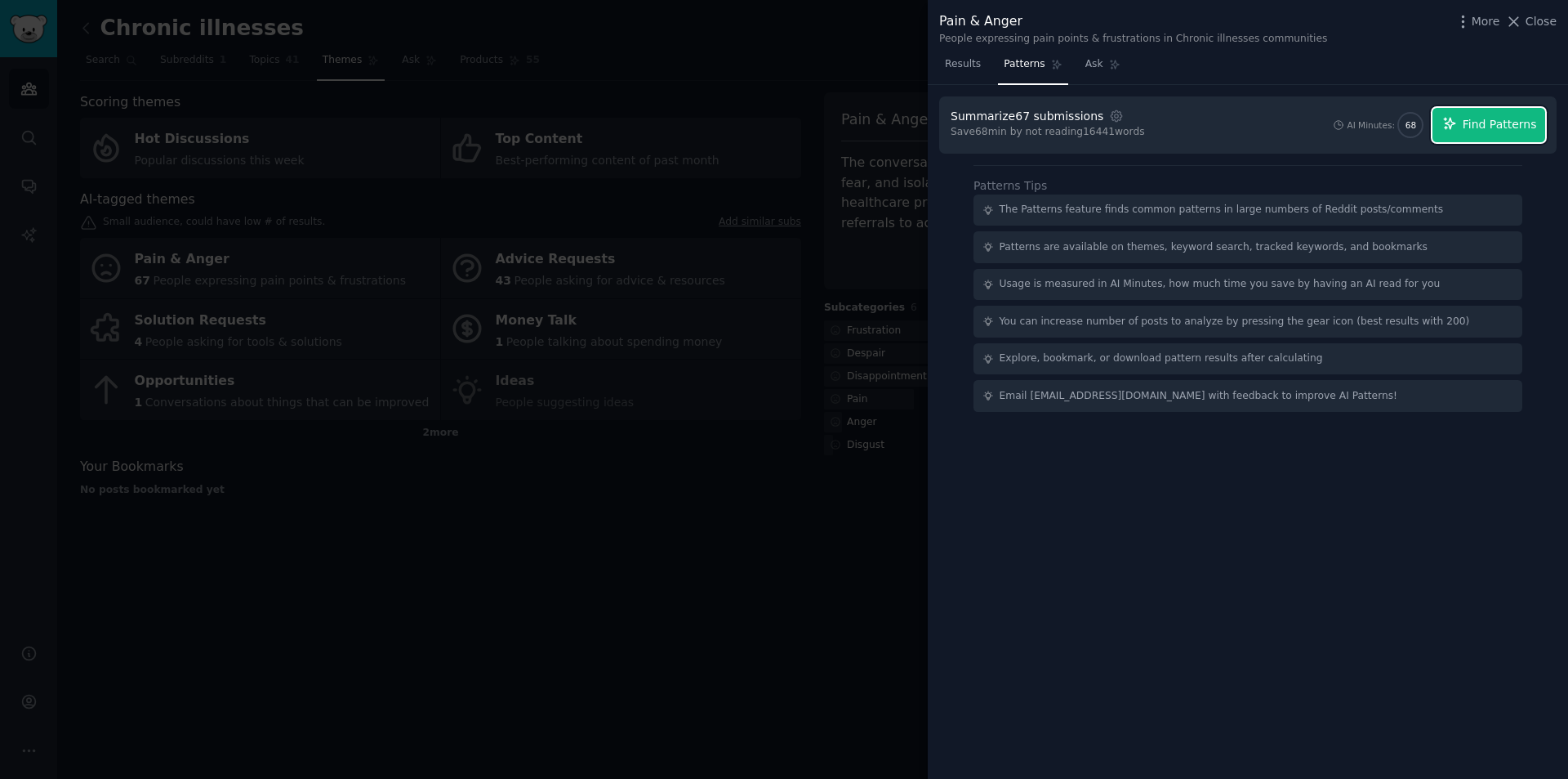
click at [1504, 123] on span "Find Patterns" at bounding box center [1499, 124] width 75 height 17
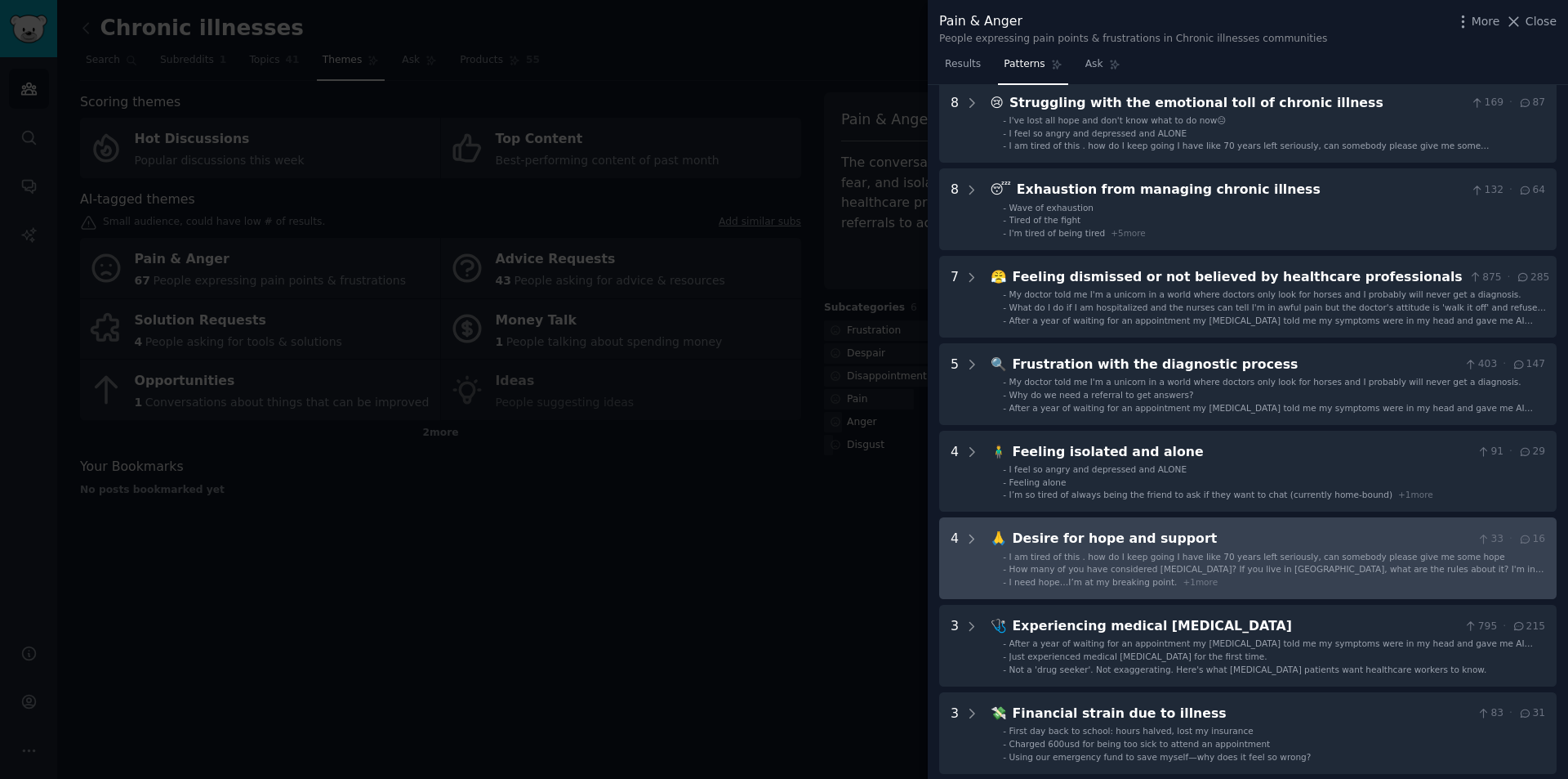
scroll to position [78, 0]
click at [1301, 569] on span "How many of you have considered assisted suicide? If you live in North America,…" at bounding box center [1276, 579] width 534 height 32
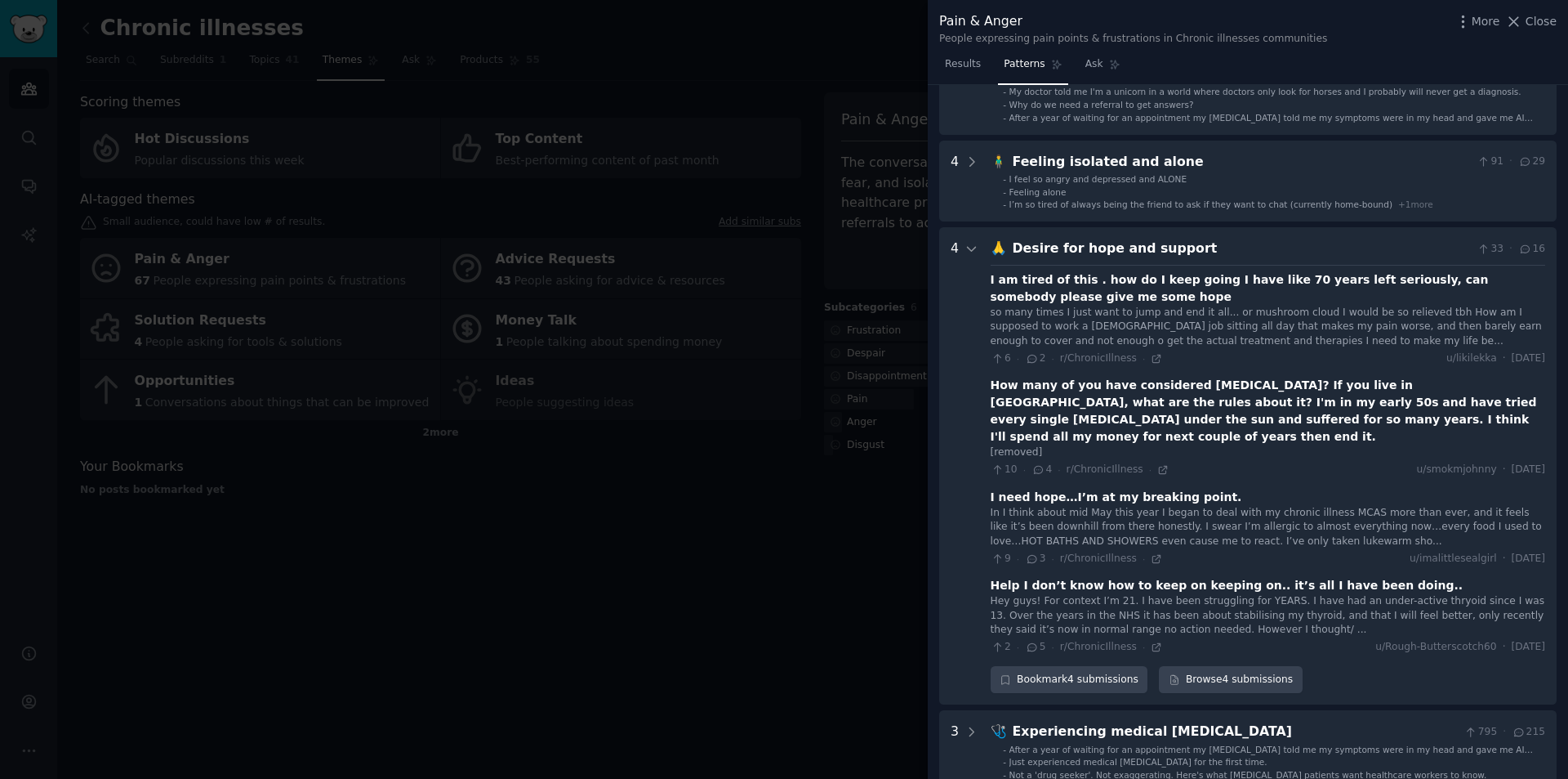
scroll to position [370, 0]
click at [964, 242] on icon at bounding box center [971, 246] width 15 height 15
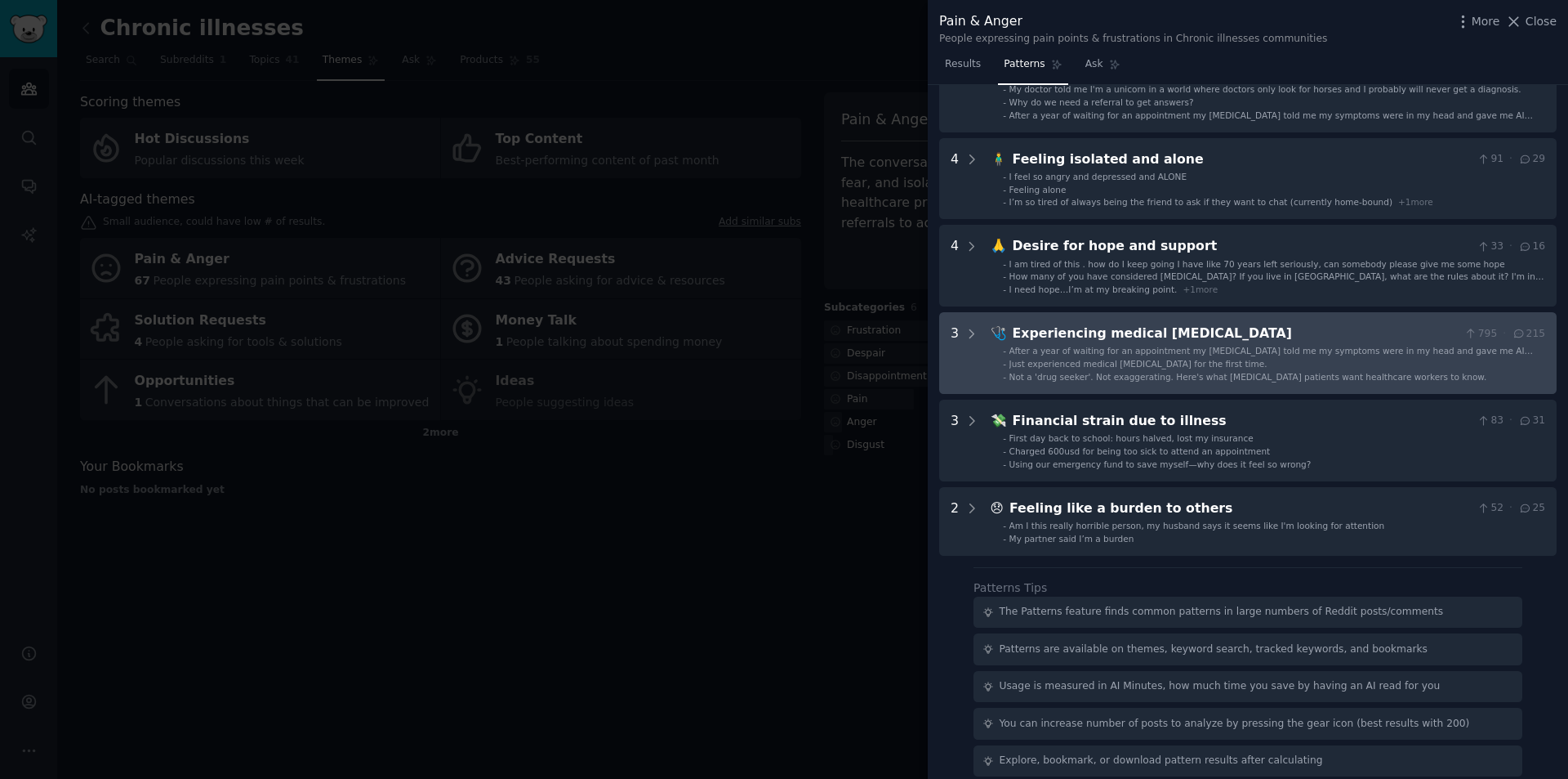
click at [1261, 328] on div "Experiencing medical gaslighting" at bounding box center [1235, 334] width 446 height 21
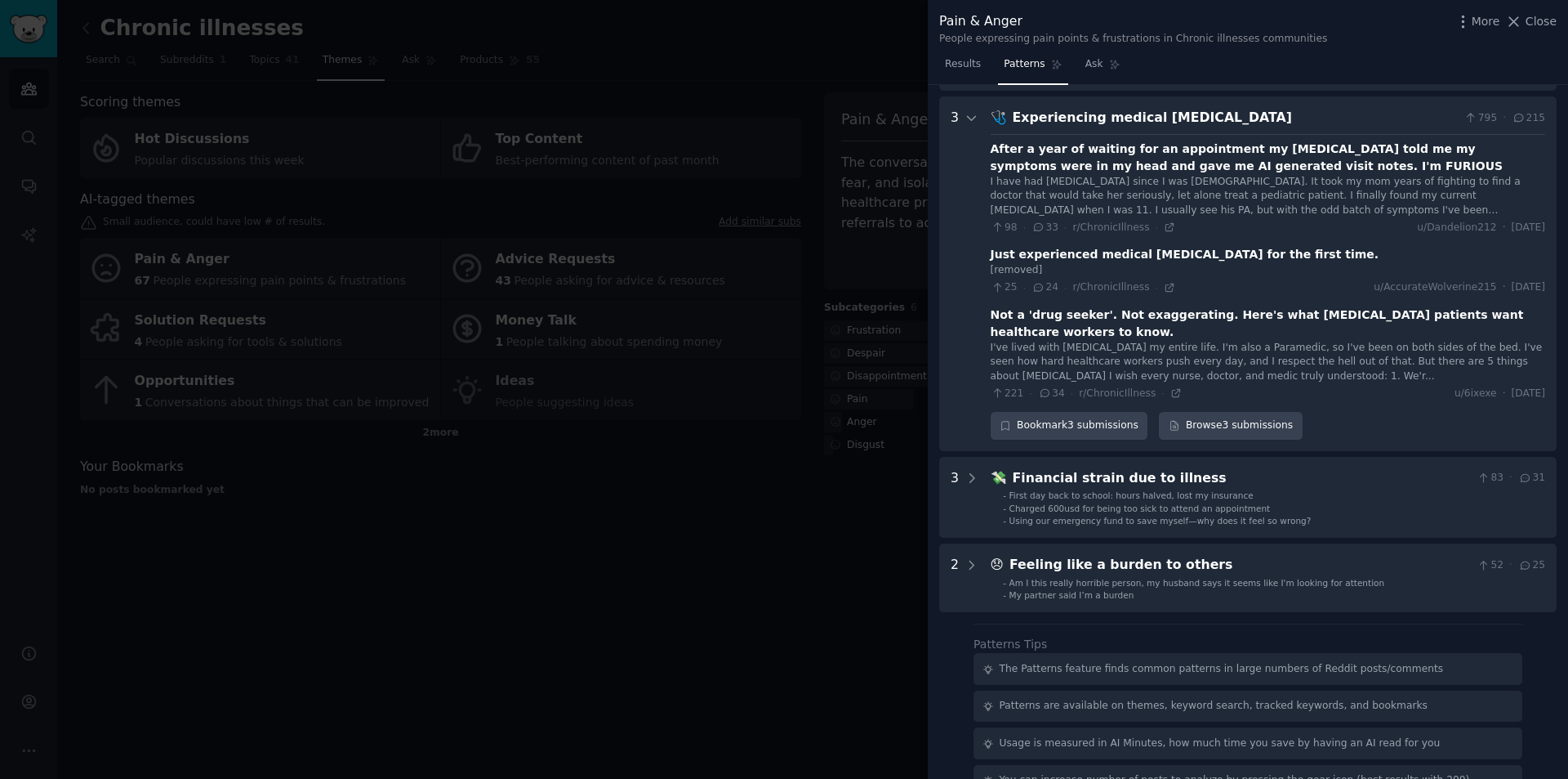
scroll to position [597, 0]
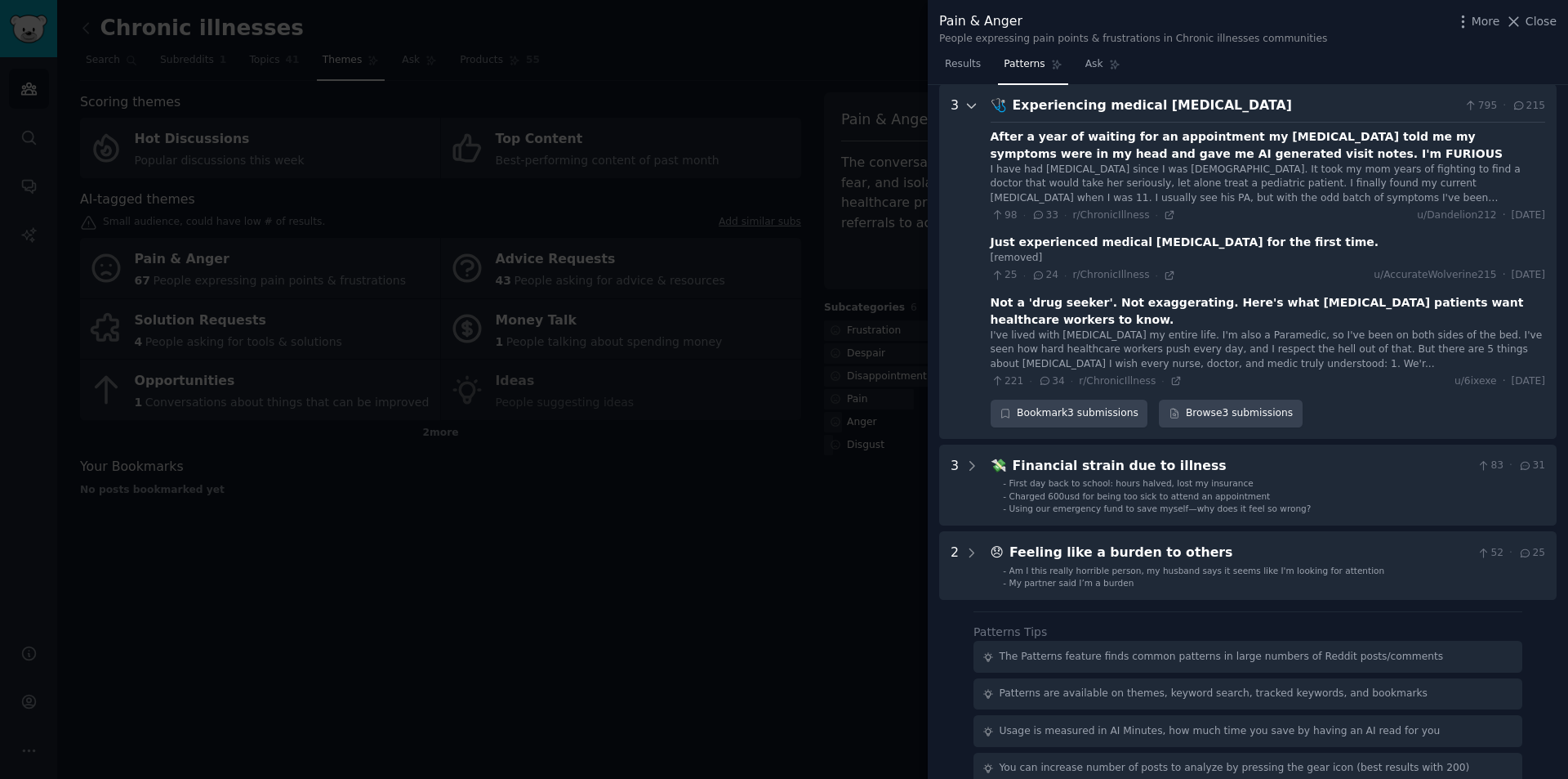
click at [964, 106] on icon at bounding box center [971, 106] width 15 height 15
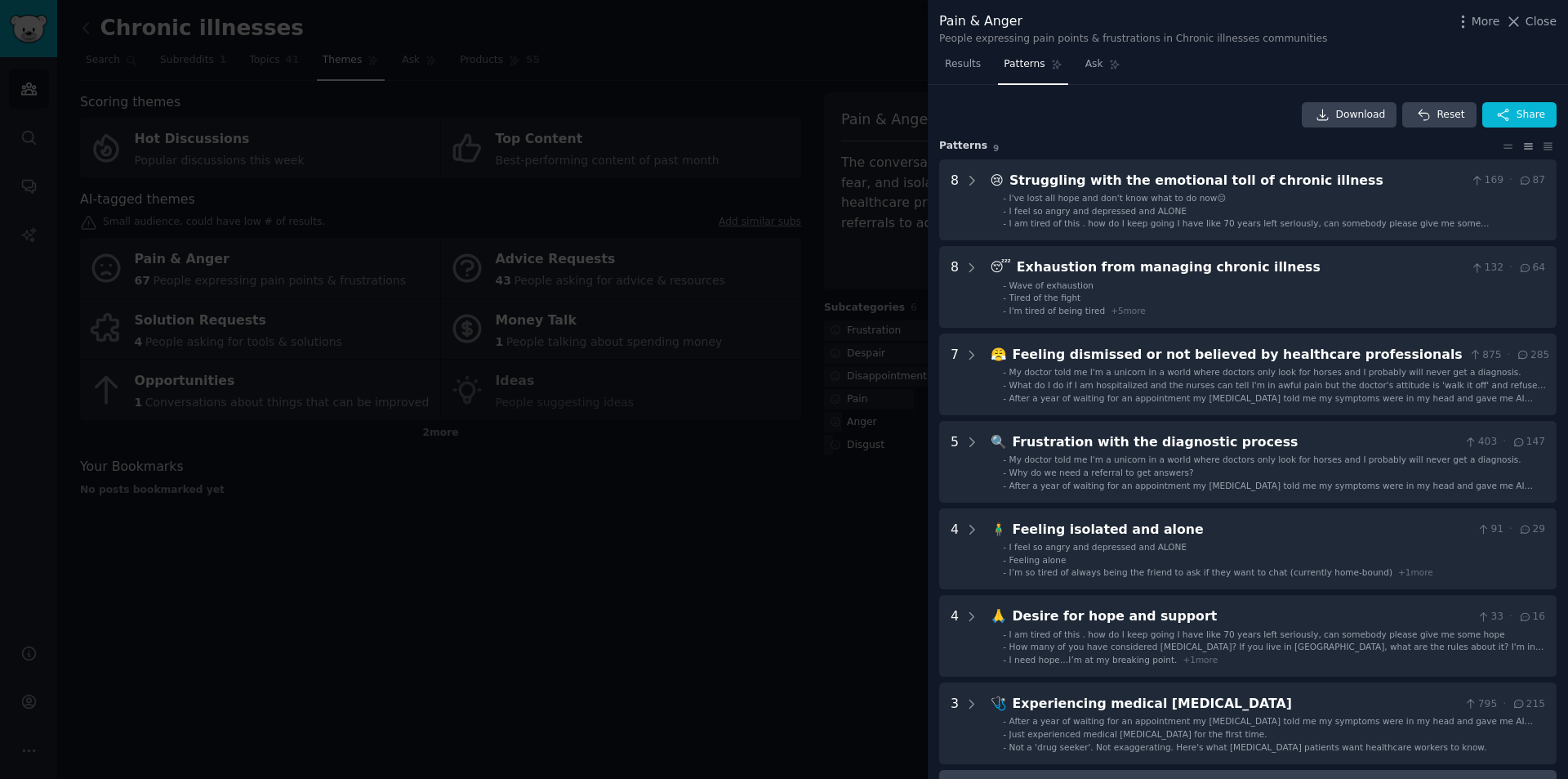
scroll to position [0, 0]
click at [740, 90] on div at bounding box center [784, 390] width 1568 height 779
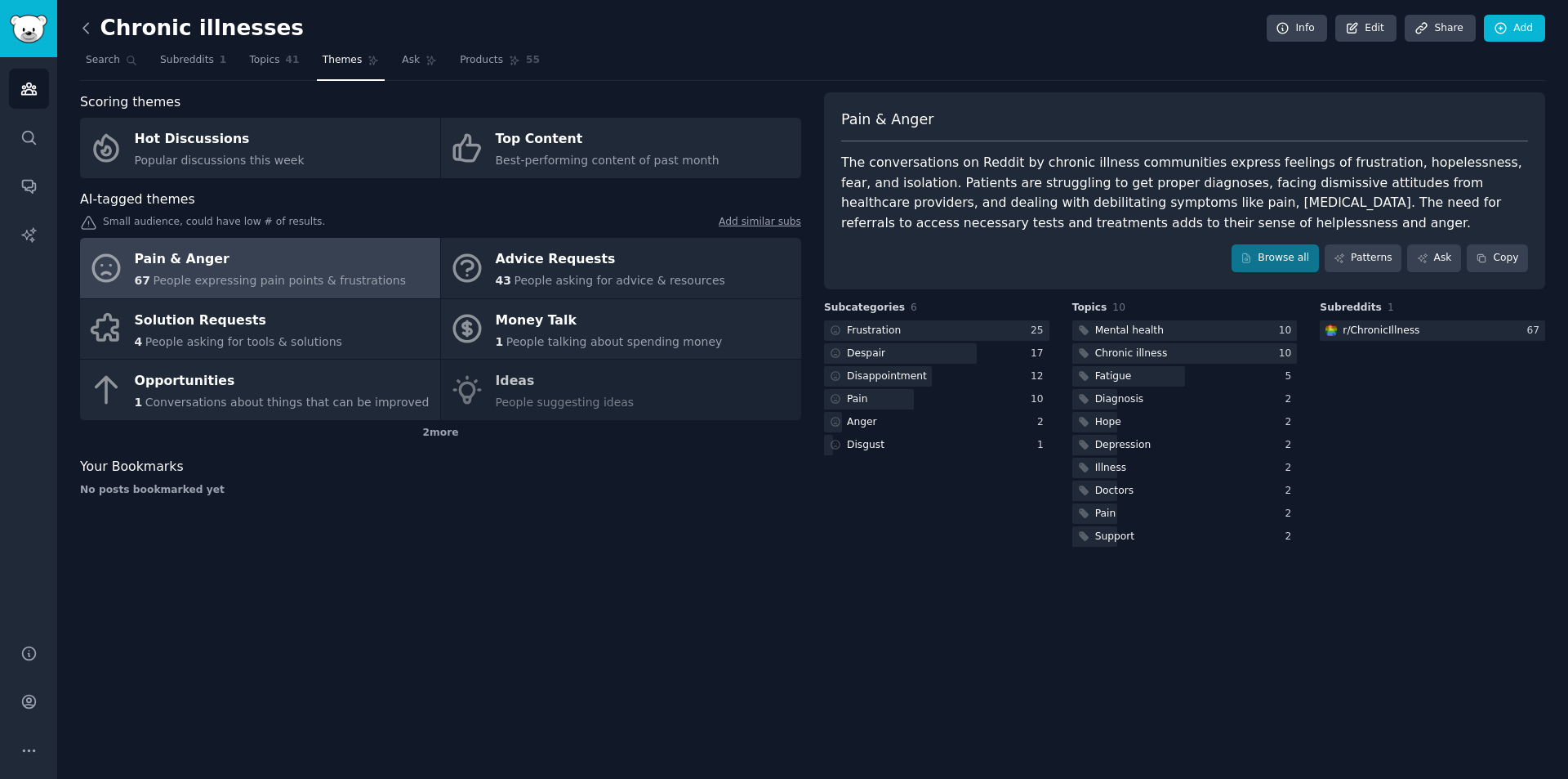
click at [88, 22] on icon at bounding box center [85, 27] width 17 height 17
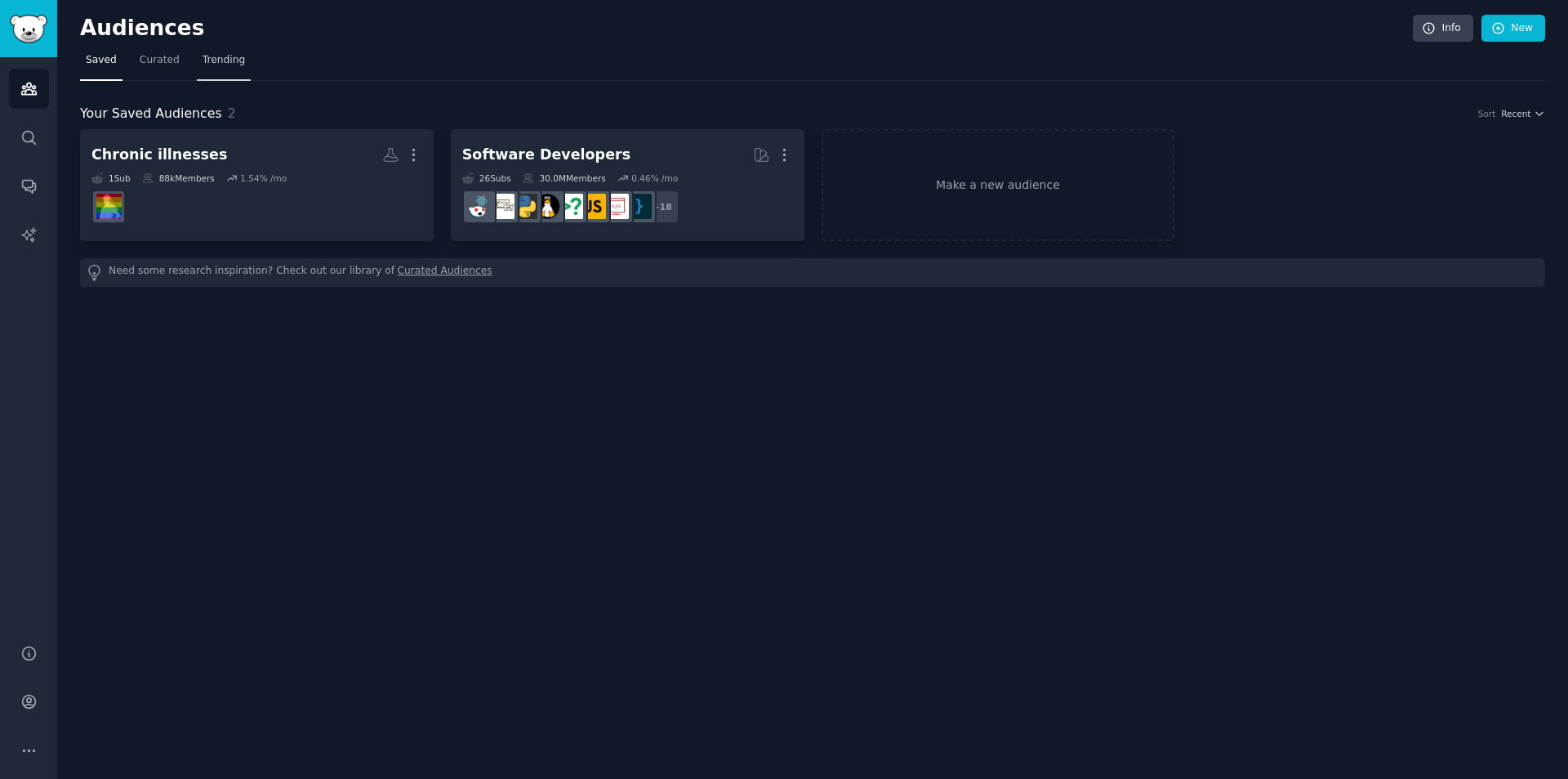
click at [222, 61] on span "Trending" at bounding box center [223, 60] width 42 height 15
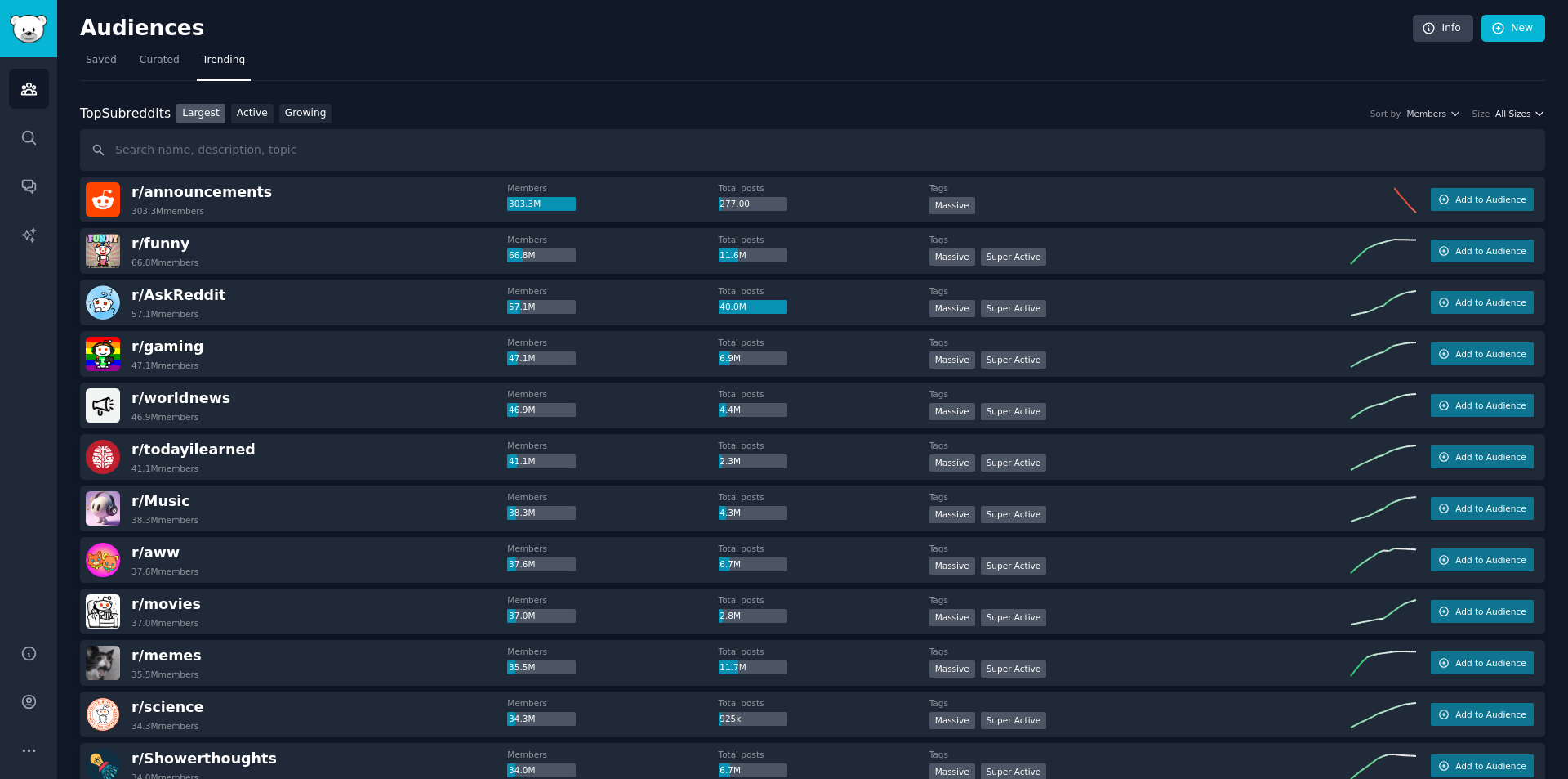
click at [1509, 112] on span "All Sizes" at bounding box center [1513, 114] width 35 height 12
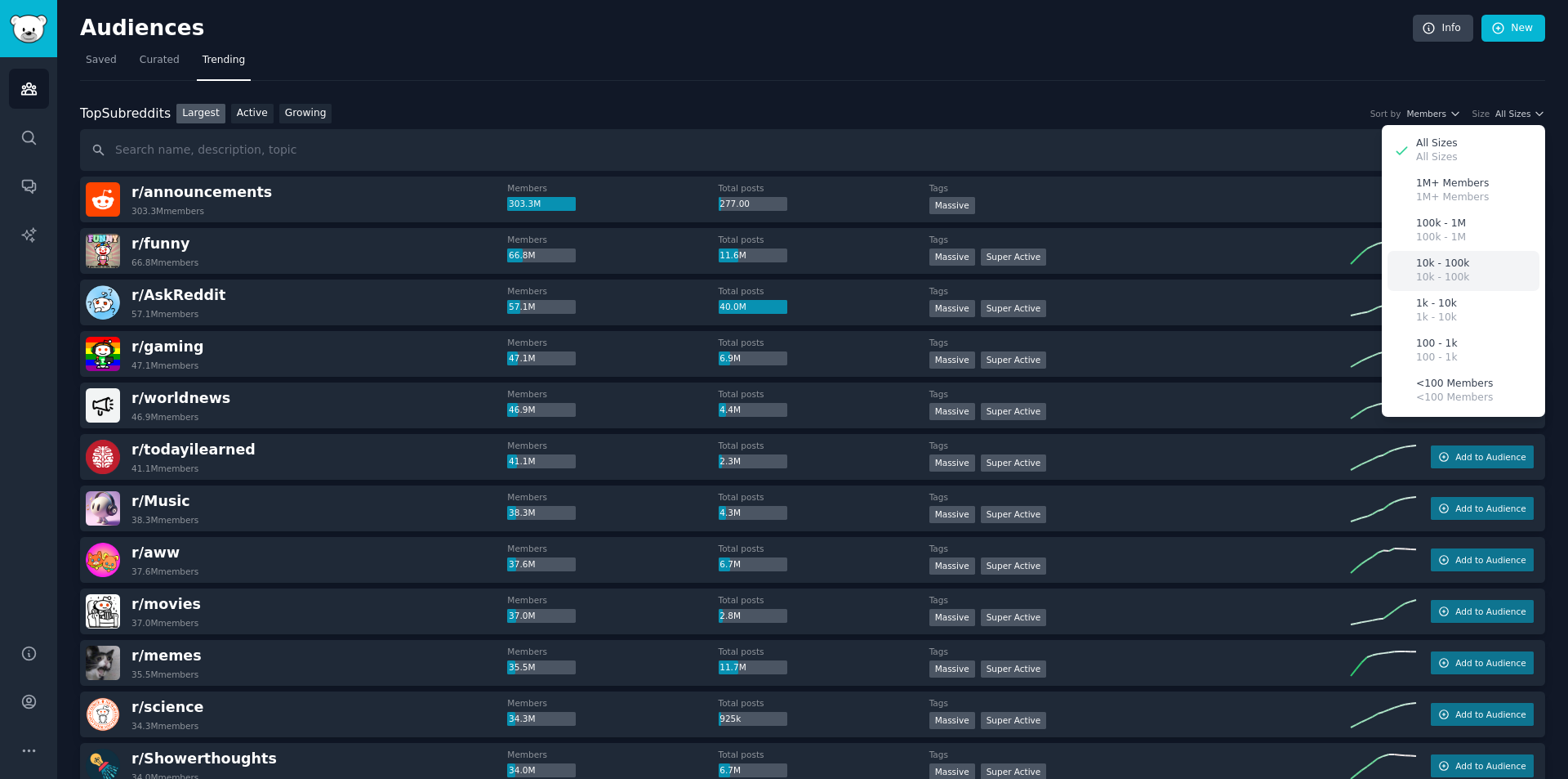
click at [1439, 272] on p "10k - 100k" at bounding box center [1442, 278] width 53 height 15
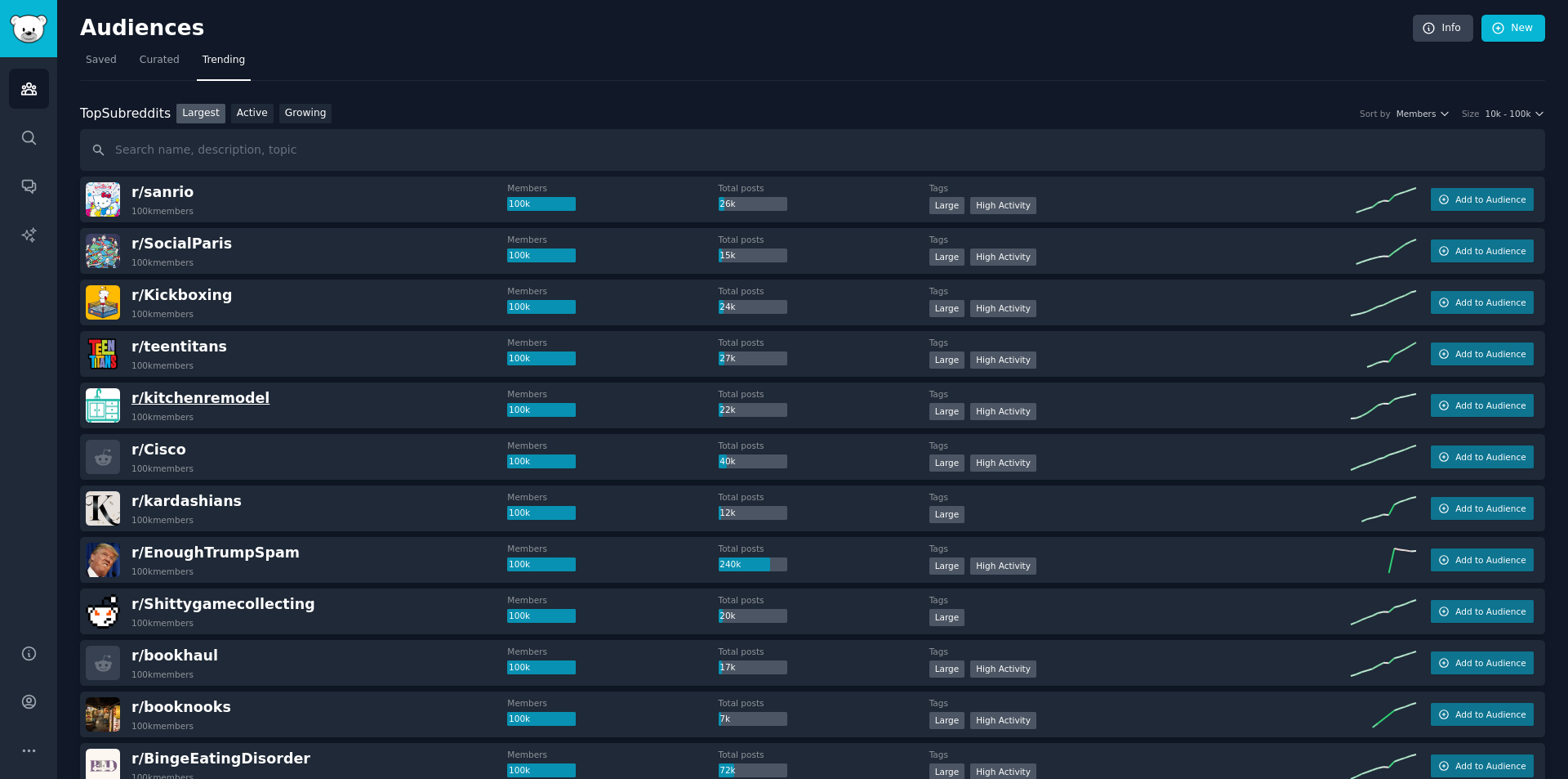
click at [207, 402] on span "r/ kitchenremodel" at bounding box center [200, 397] width 138 height 17
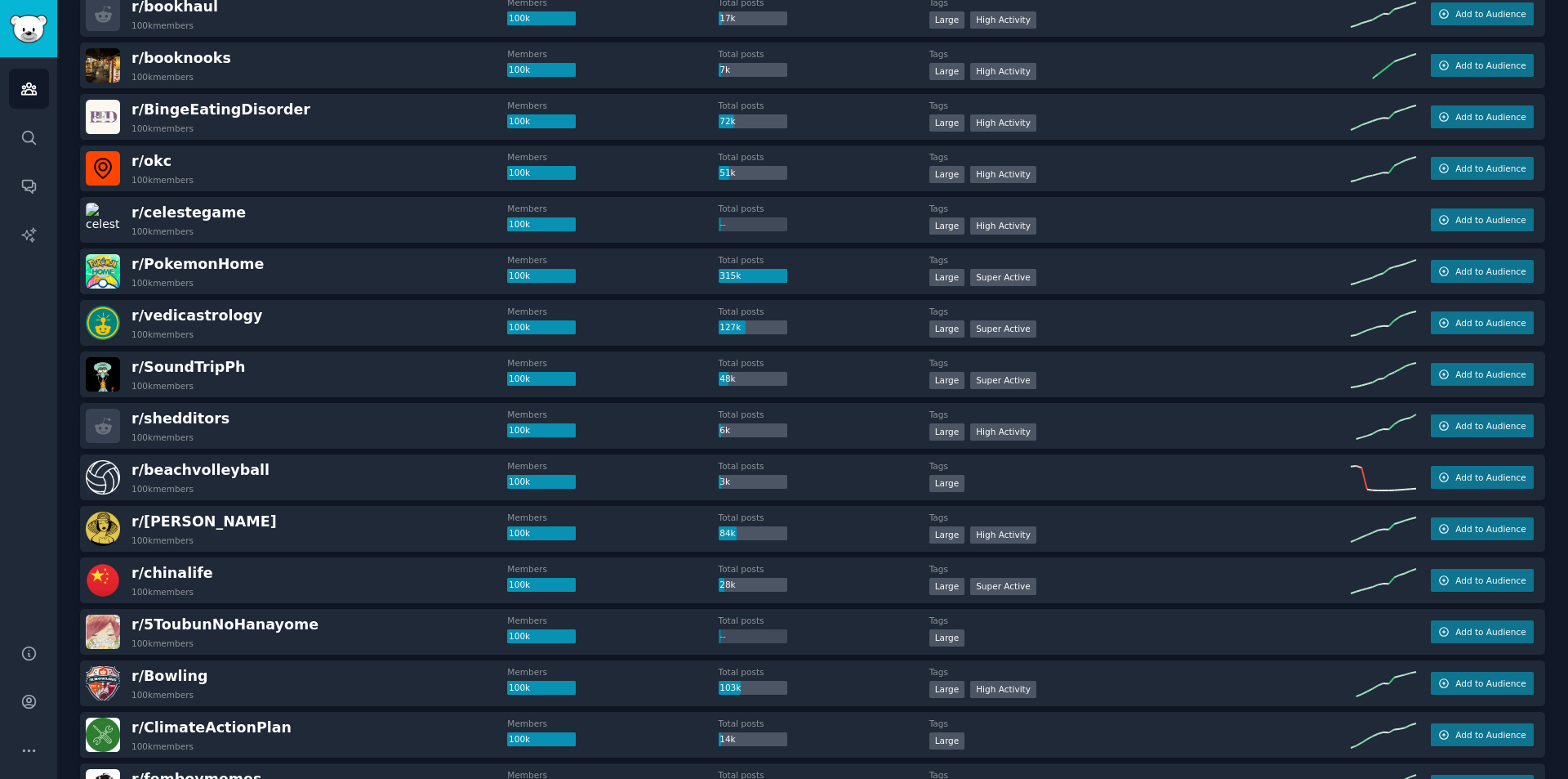
scroll to position [650, 0]
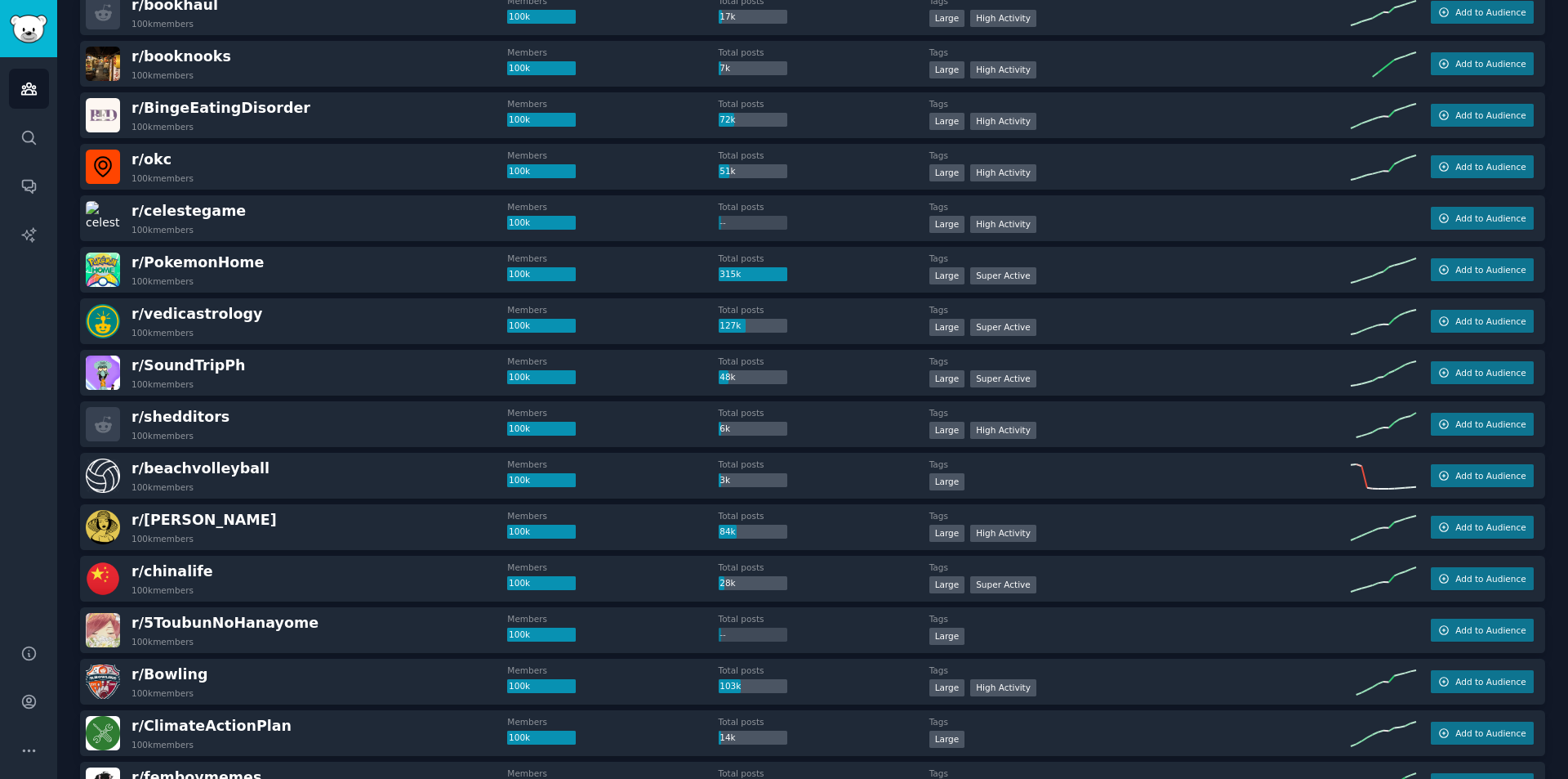
click at [284, 671] on div "r/ Bowling 100k members" at bounding box center [296, 681] width 422 height 34
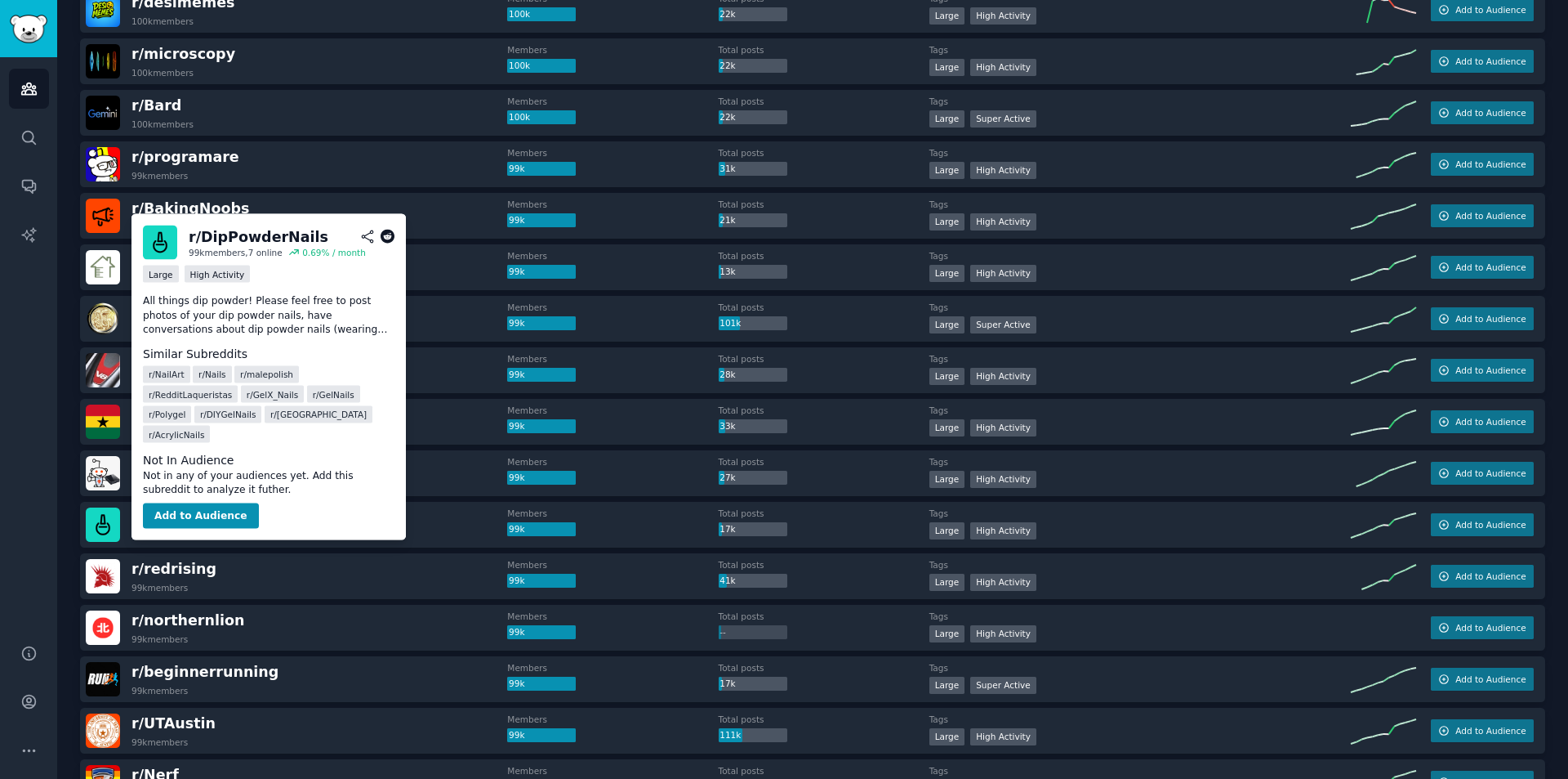
scroll to position [1480, 0]
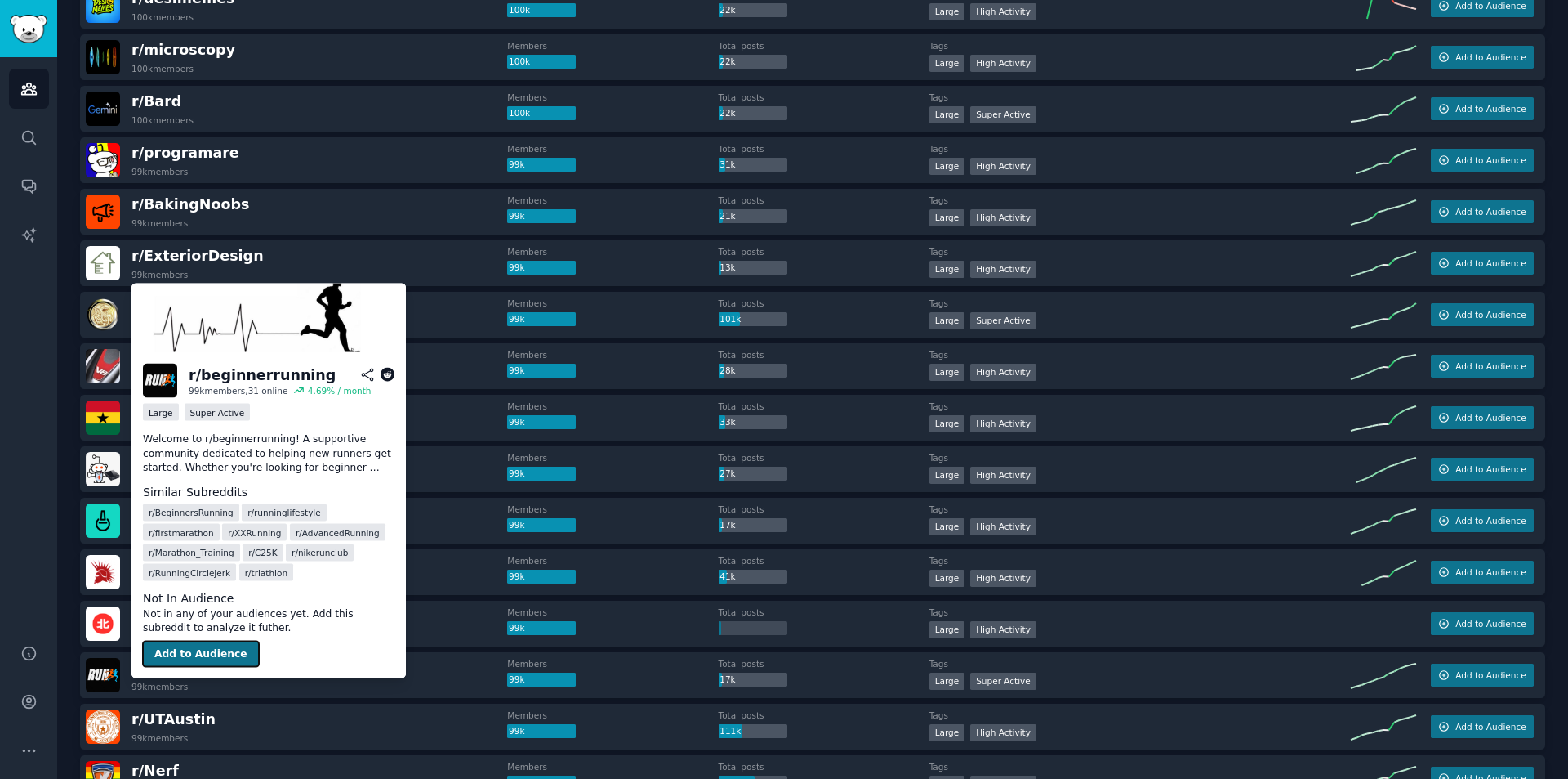
click at [213, 641] on button "Add to Audience" at bounding box center [201, 653] width 116 height 26
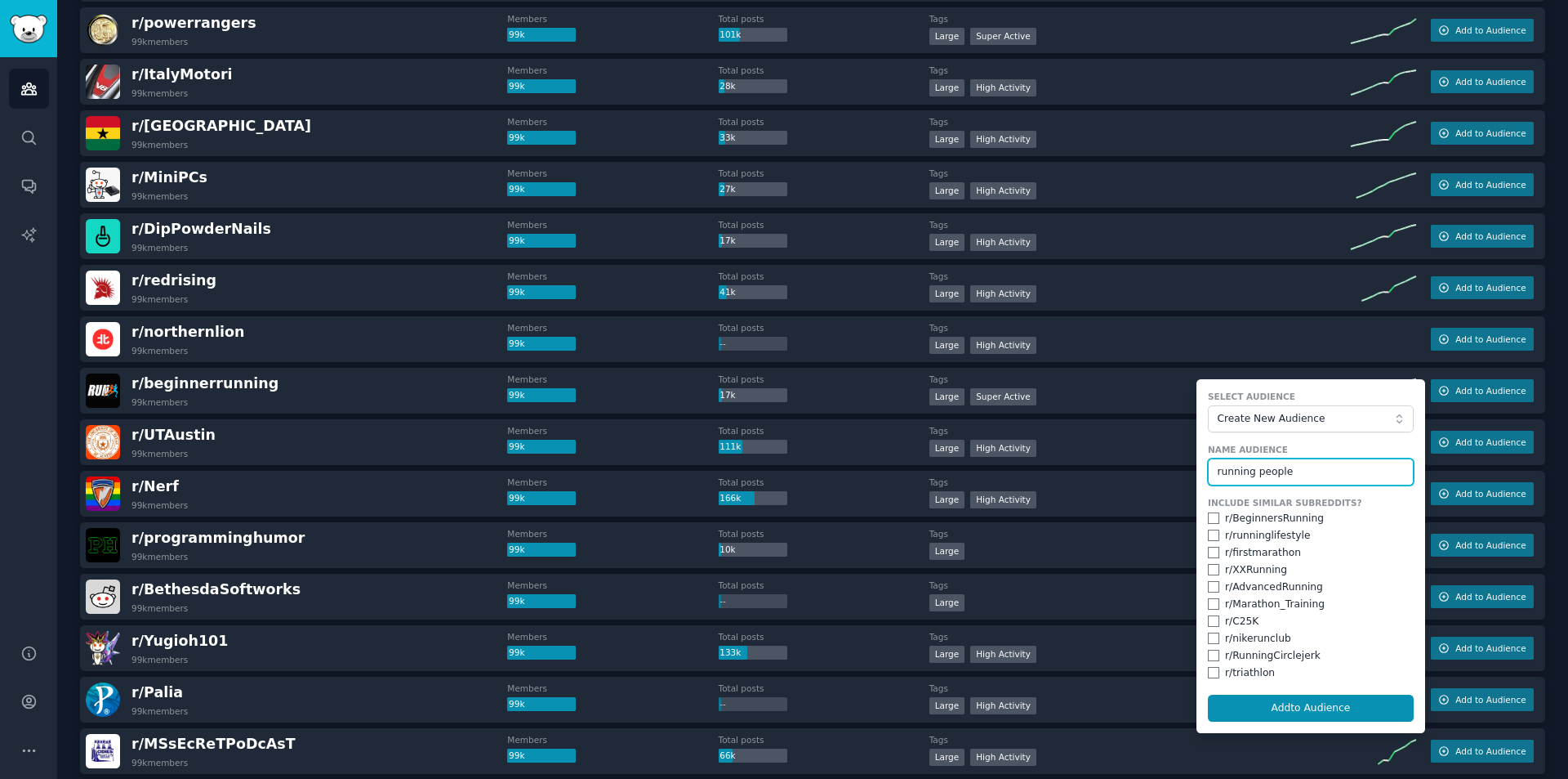
scroll to position [1767, 0]
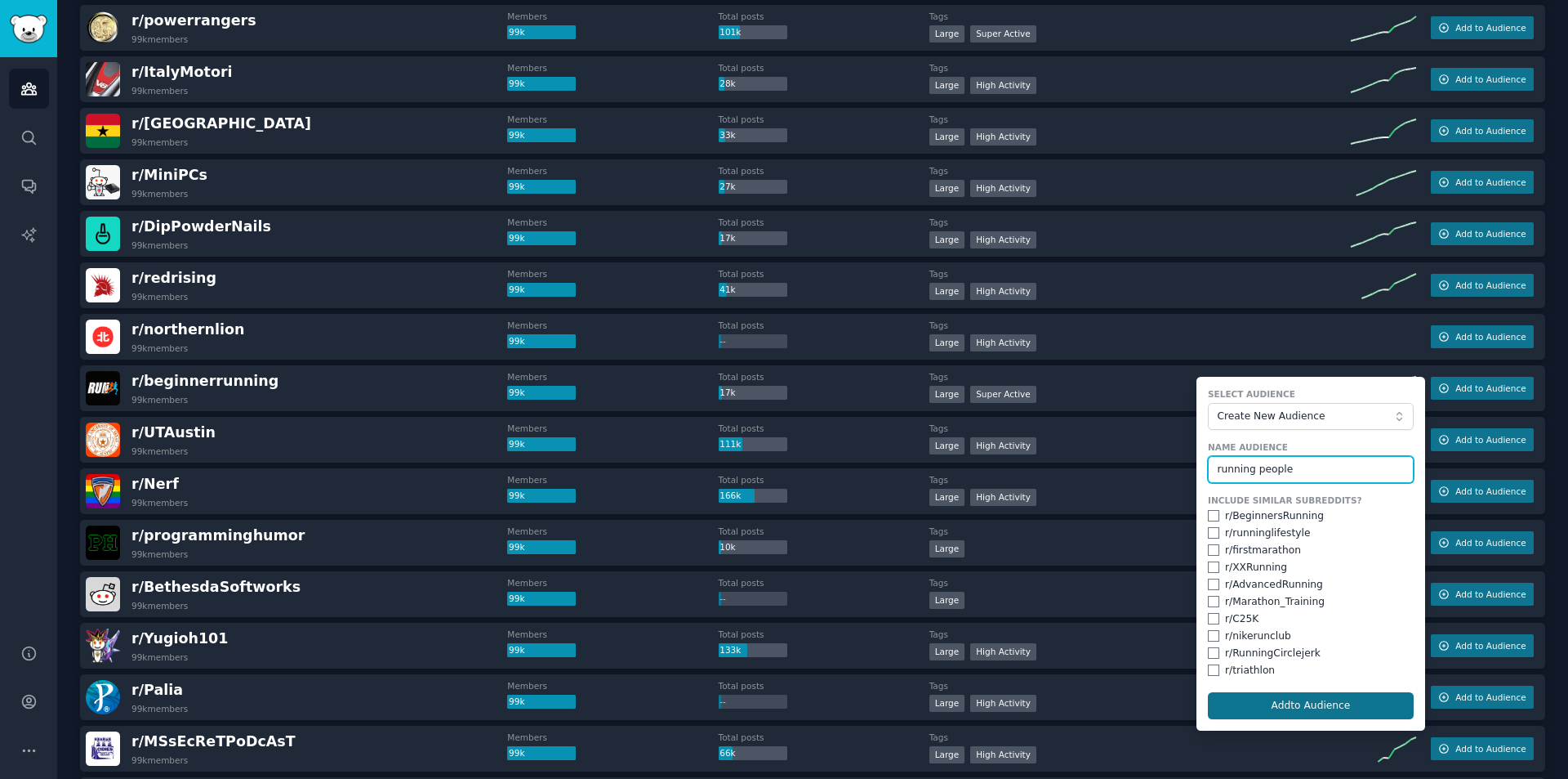
type input "running people"
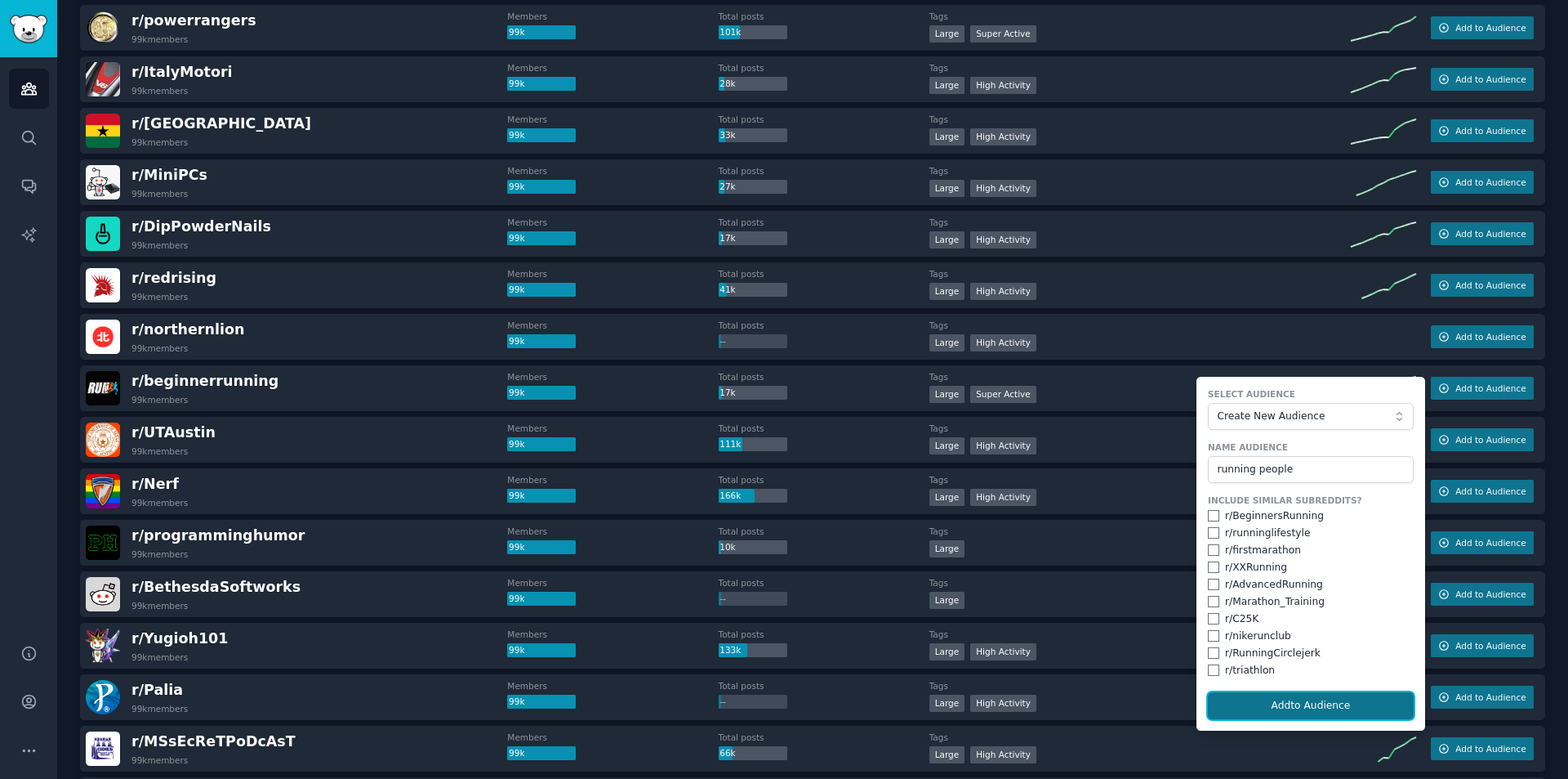
click at [1260, 699] on button "Add to Audience" at bounding box center [1310, 705] width 206 height 27
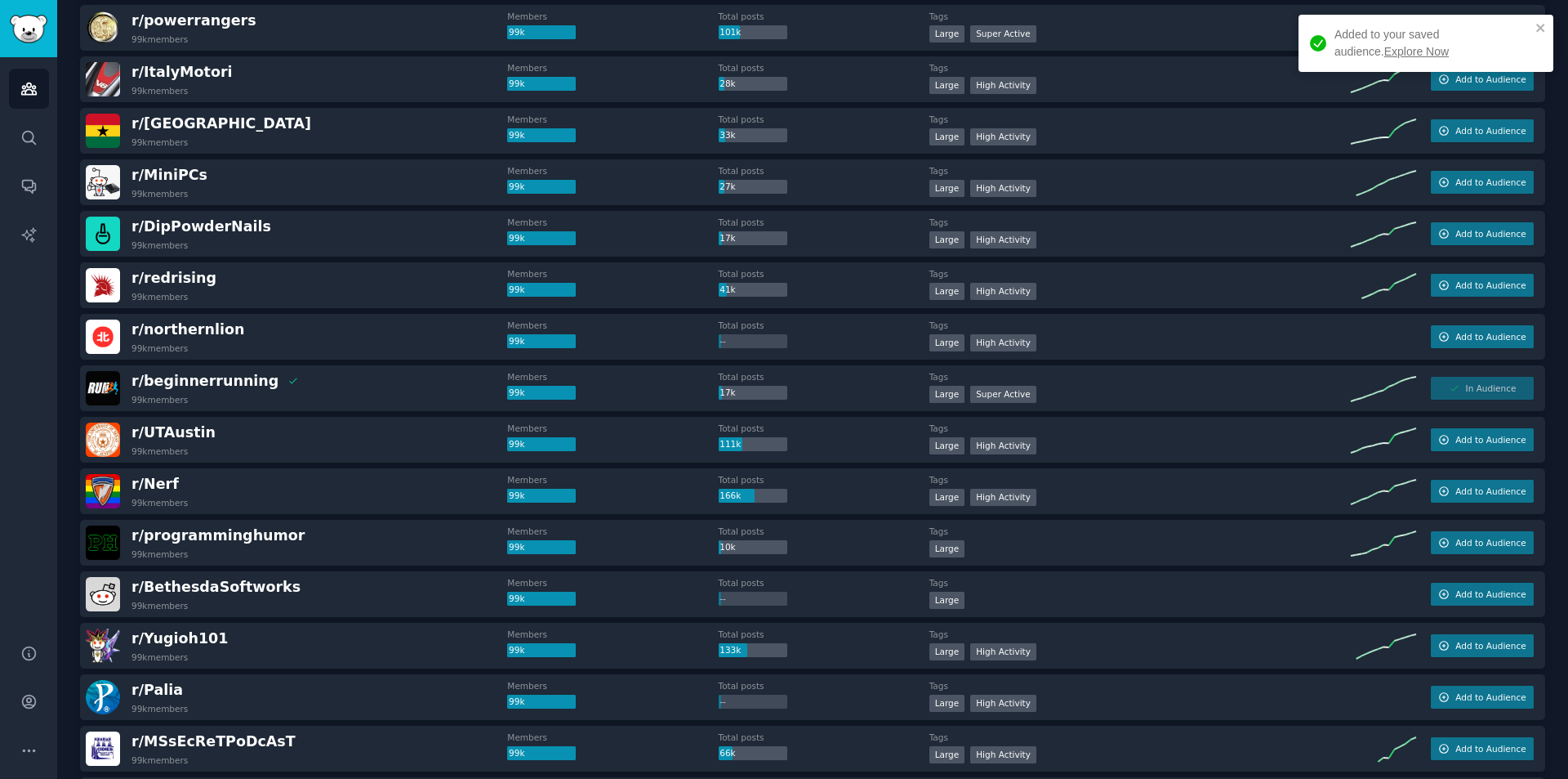
click at [1384, 47] on link "Explore Now" at bounding box center [1416, 51] width 65 height 13
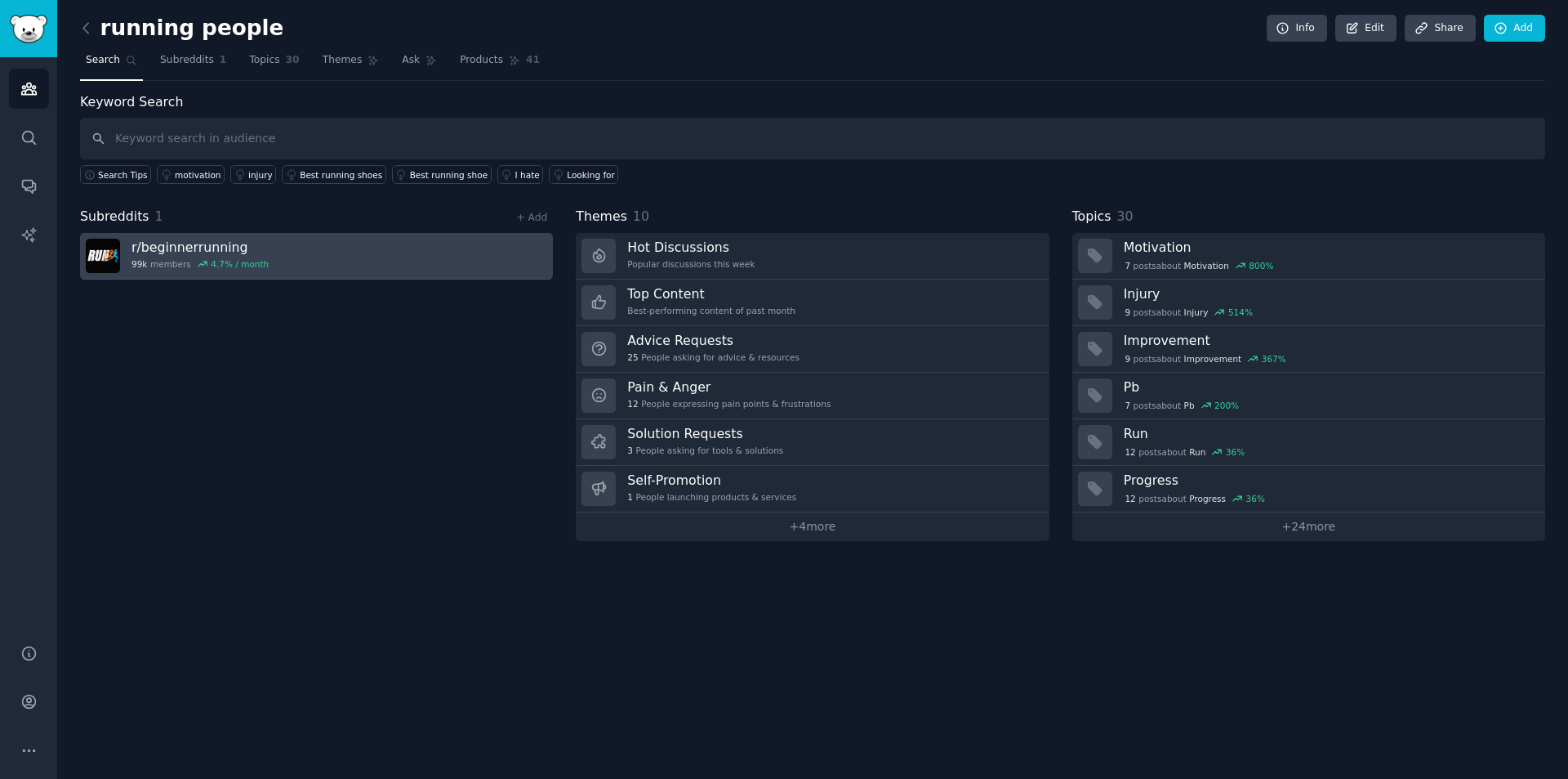
click at [310, 253] on link "r/ beginnerrunning 99k members 4.7 % / month" at bounding box center [317, 255] width 473 height 46
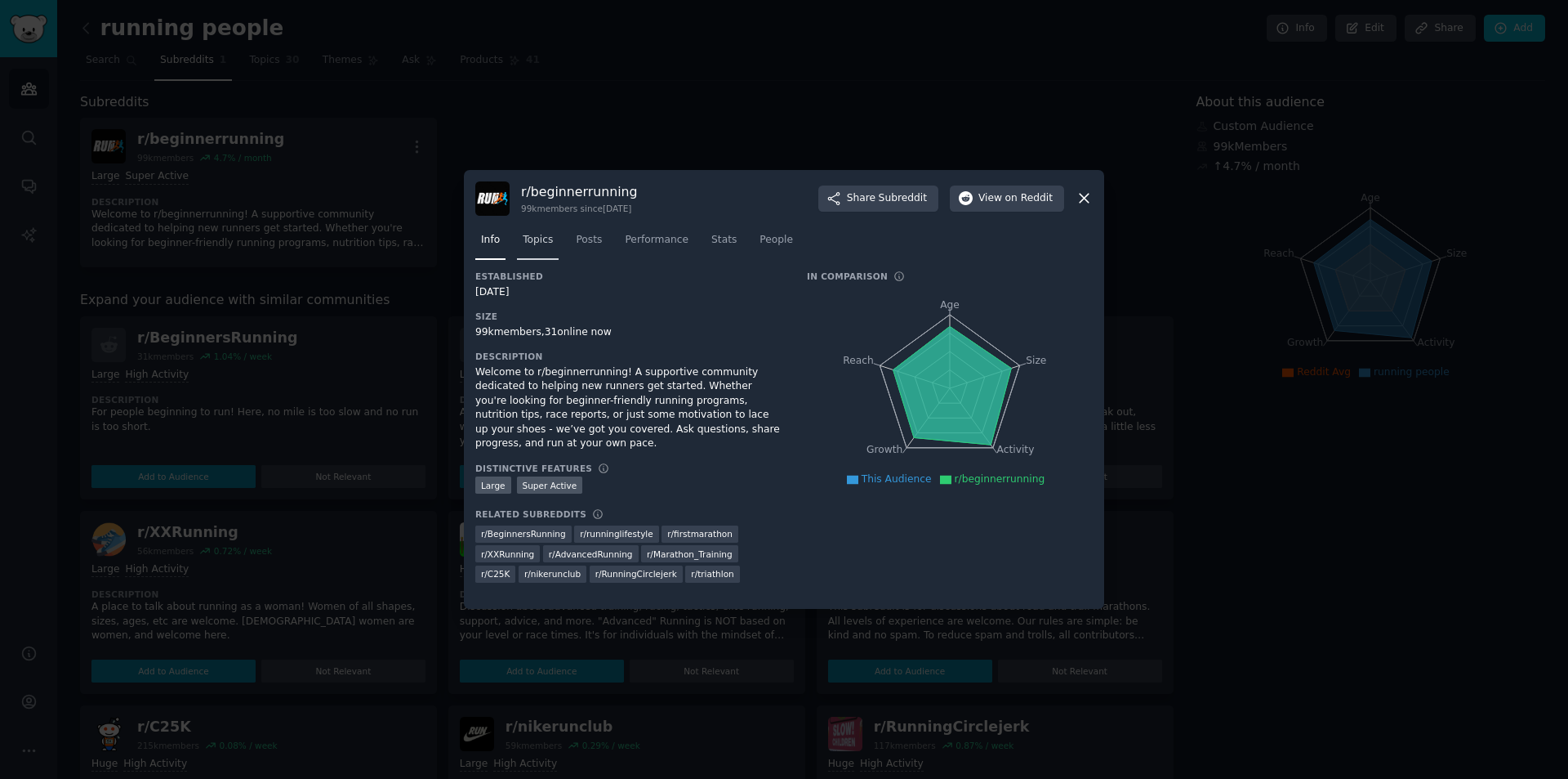
click at [555, 233] on link "Topics" at bounding box center [537, 243] width 41 height 33
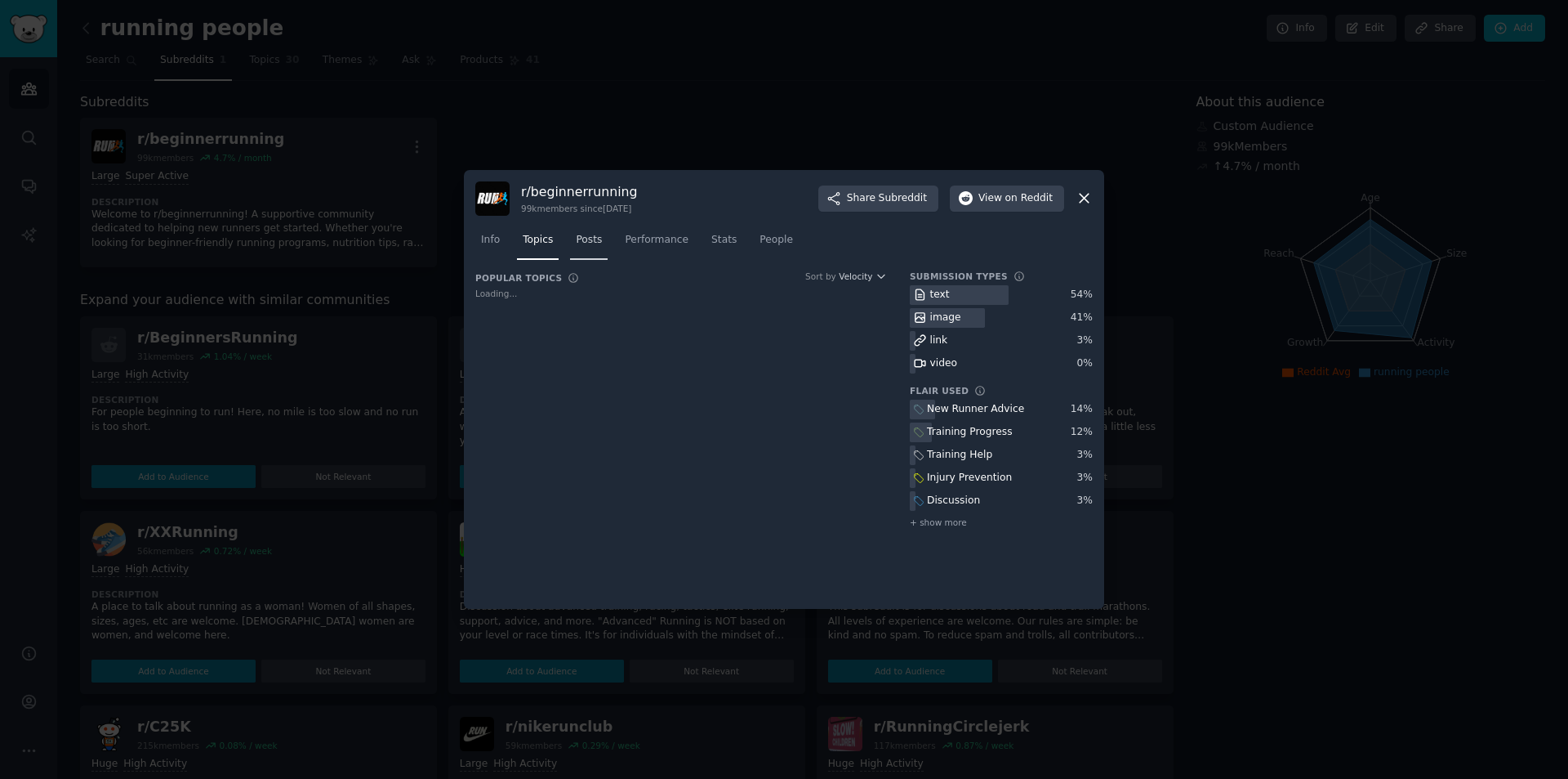
click at [593, 233] on span "Posts" at bounding box center [588, 239] width 26 height 15
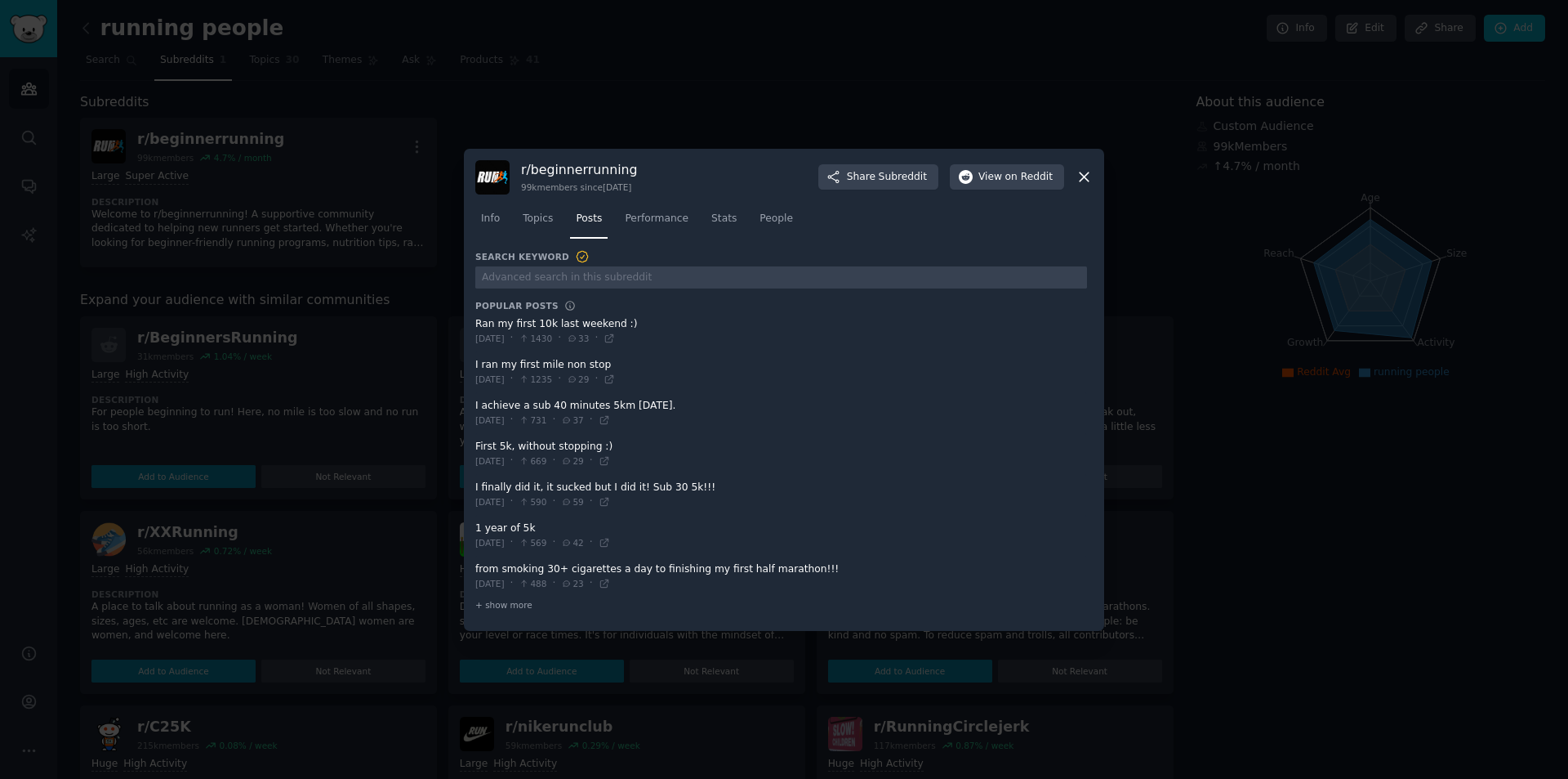
click at [1085, 174] on icon at bounding box center [1084, 177] width 17 height 17
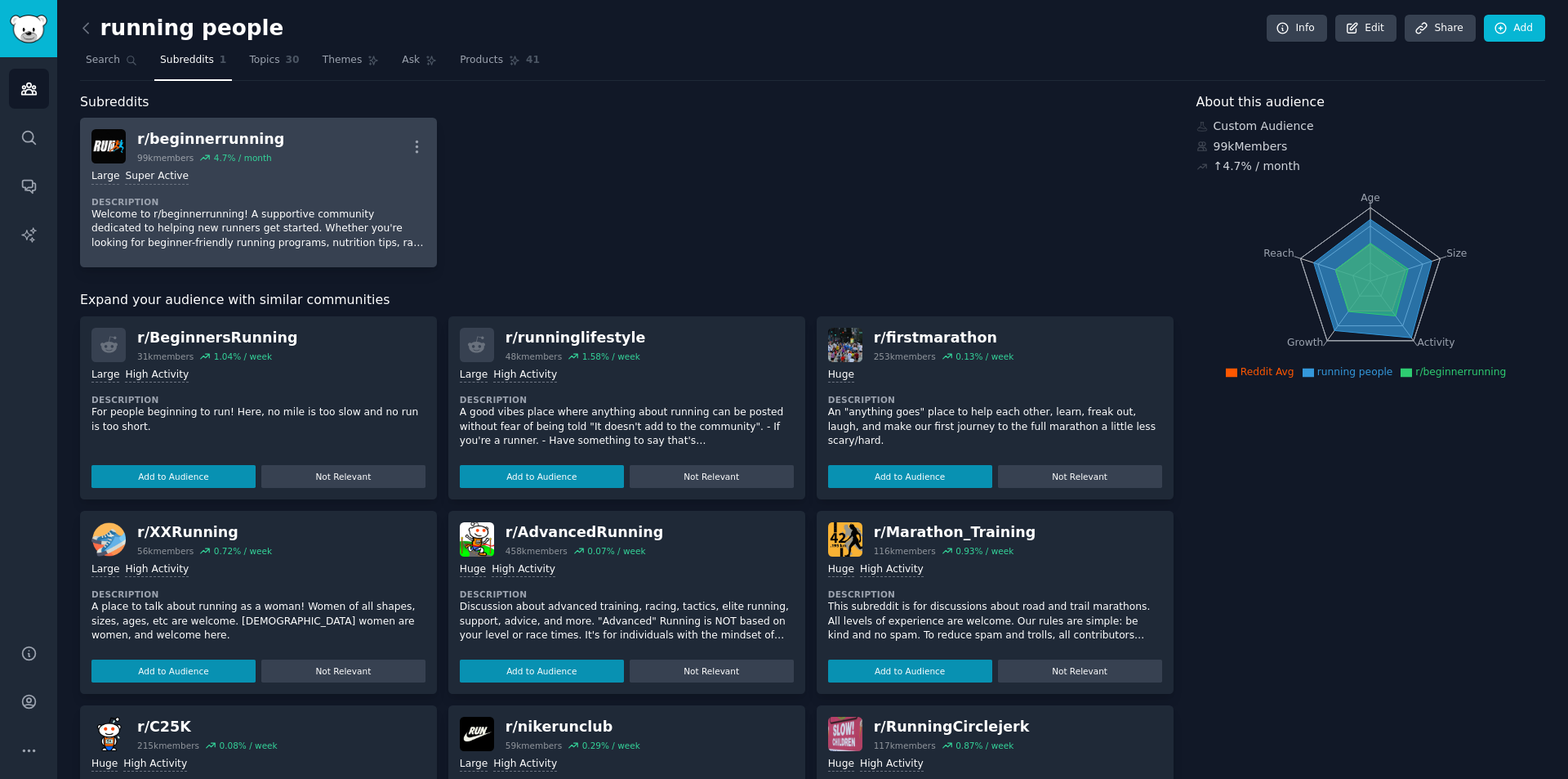
click at [375, 180] on div "Large Super Active" at bounding box center [258, 177] width 334 height 16
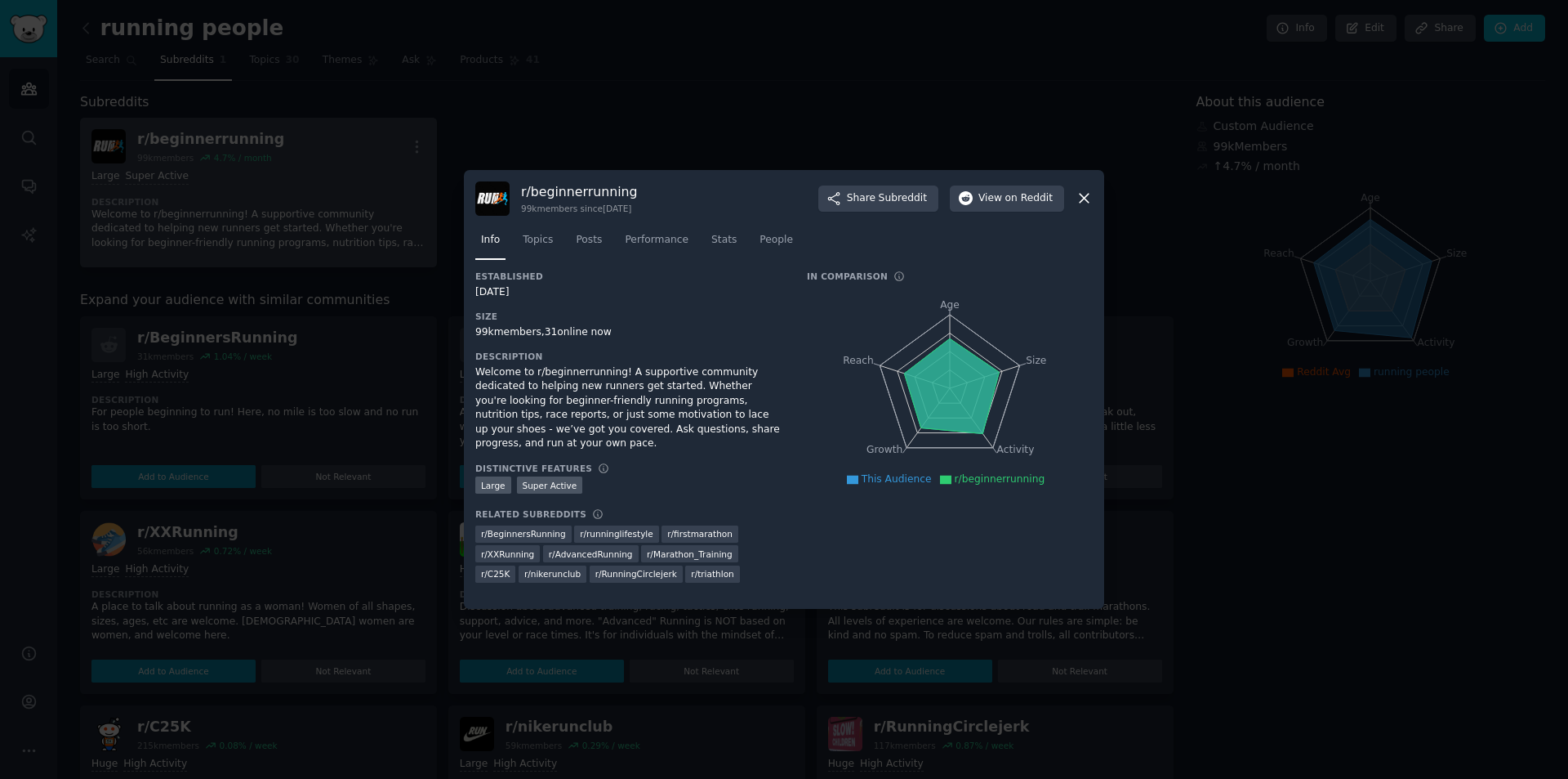
click at [375, 180] on div at bounding box center [784, 390] width 1568 height 779
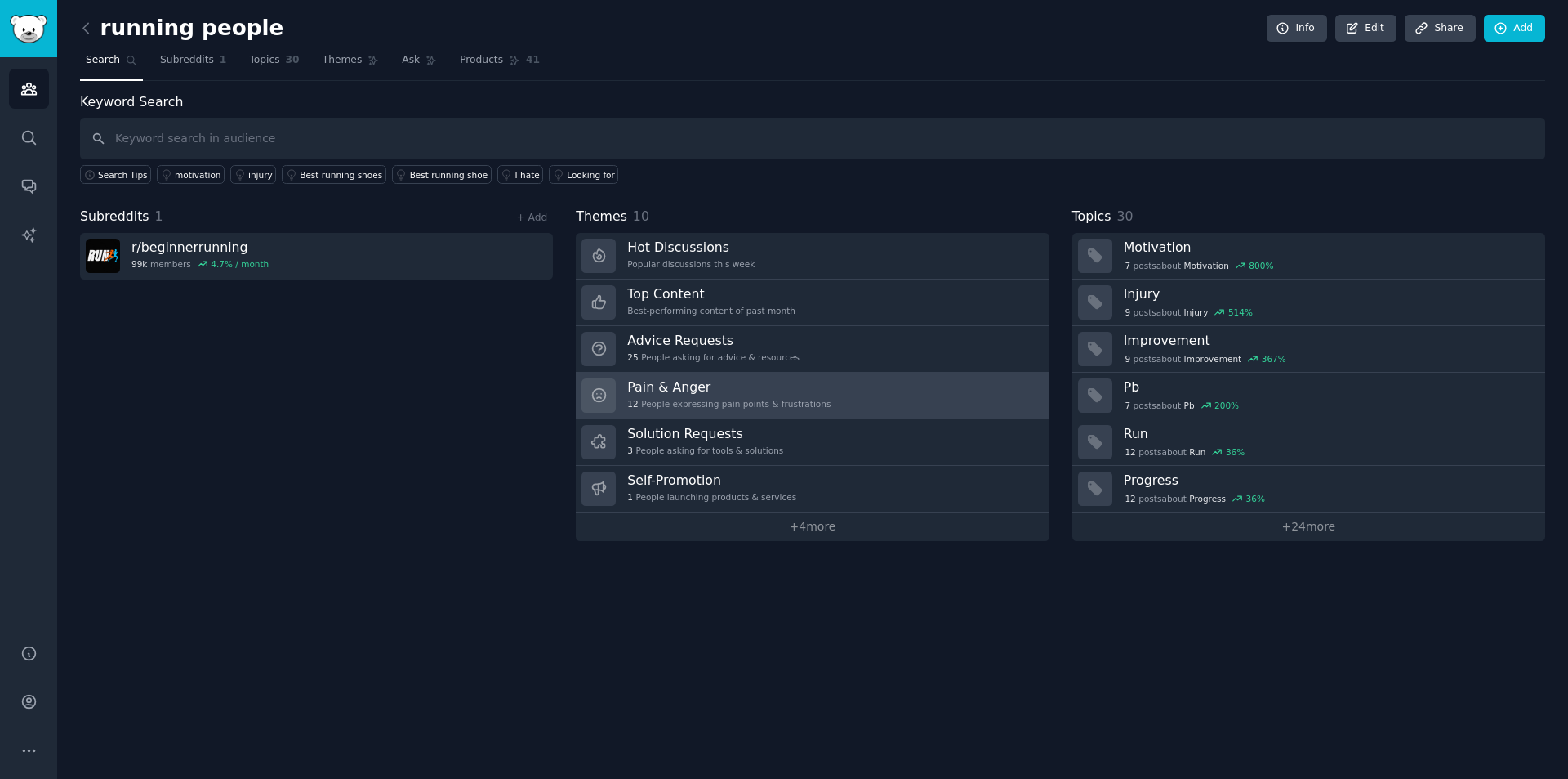
click at [741, 401] on div "12 People expressing pain points & frustrations" at bounding box center [728, 403] width 203 height 12
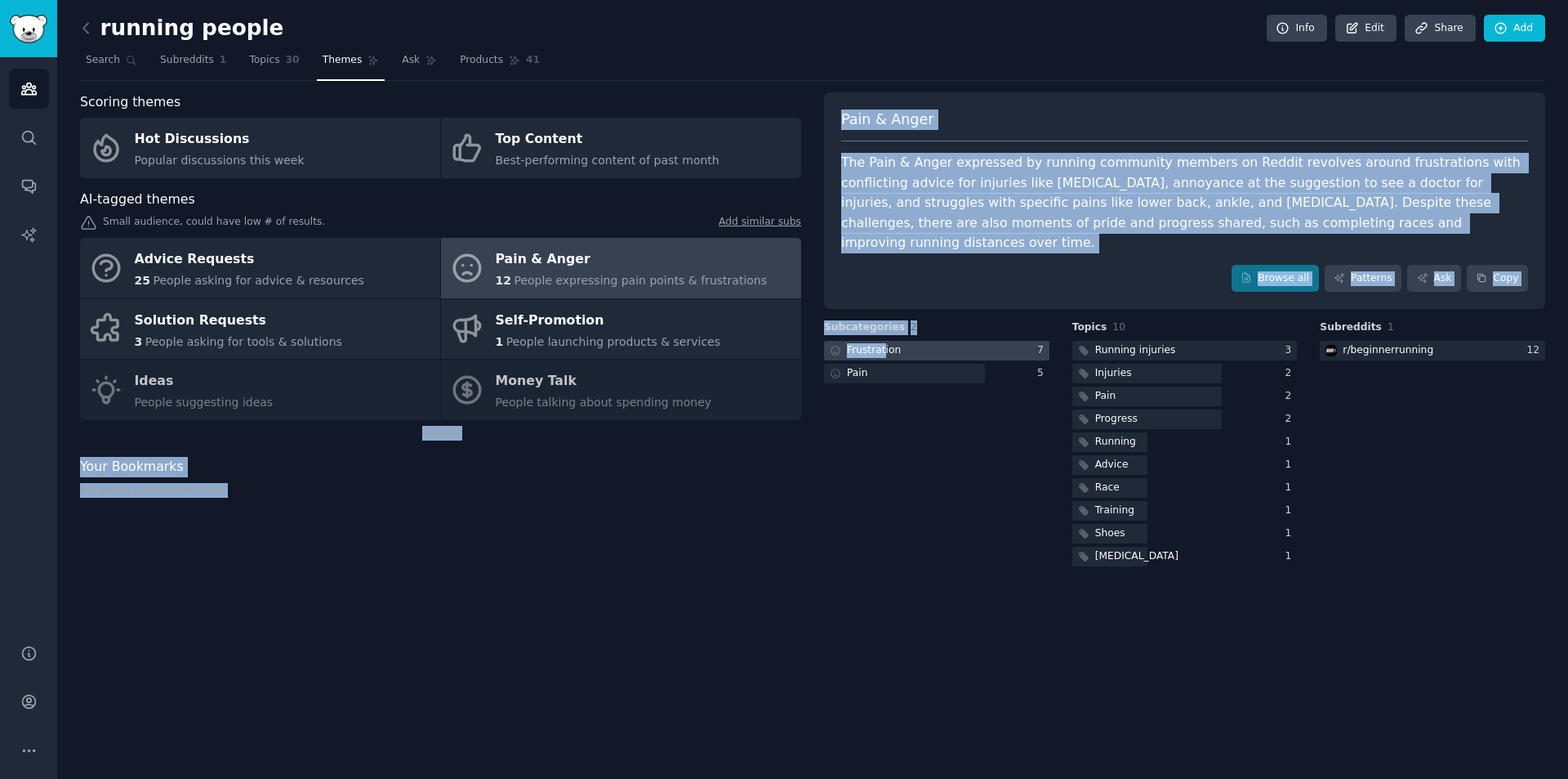
drag, startPoint x: 741, startPoint y: 401, endPoint x: 881, endPoint y: 336, distance: 154.4
click at [881, 336] on div "Scoring themes Hot Discussions Popular discussions this week Top Content Best-p…" at bounding box center [813, 331] width 1465 height 477
click at [1371, 265] on link "Patterns" at bounding box center [1363, 279] width 76 height 27
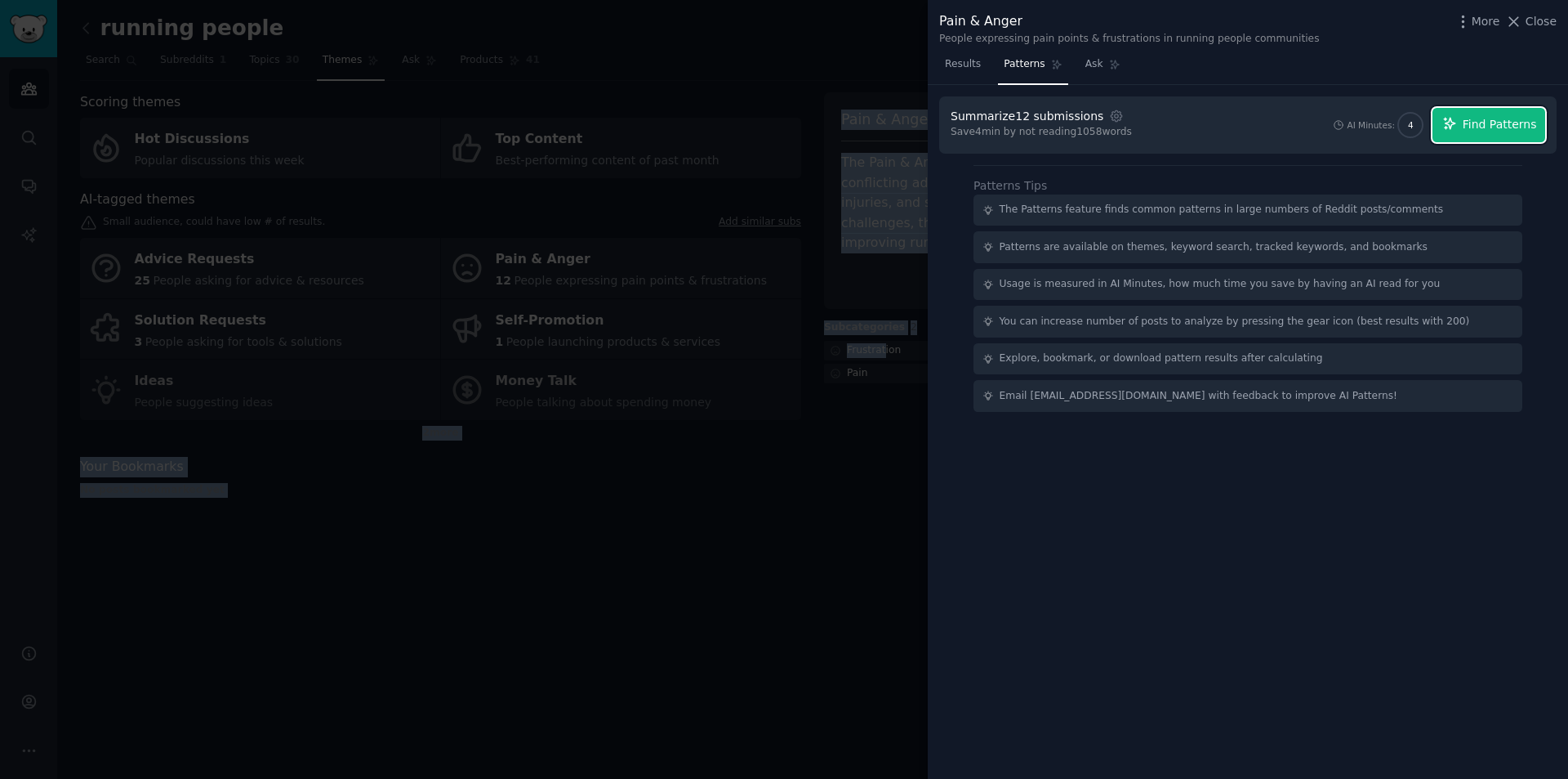
click at [1511, 130] on span "Find Patterns" at bounding box center [1499, 124] width 75 height 17
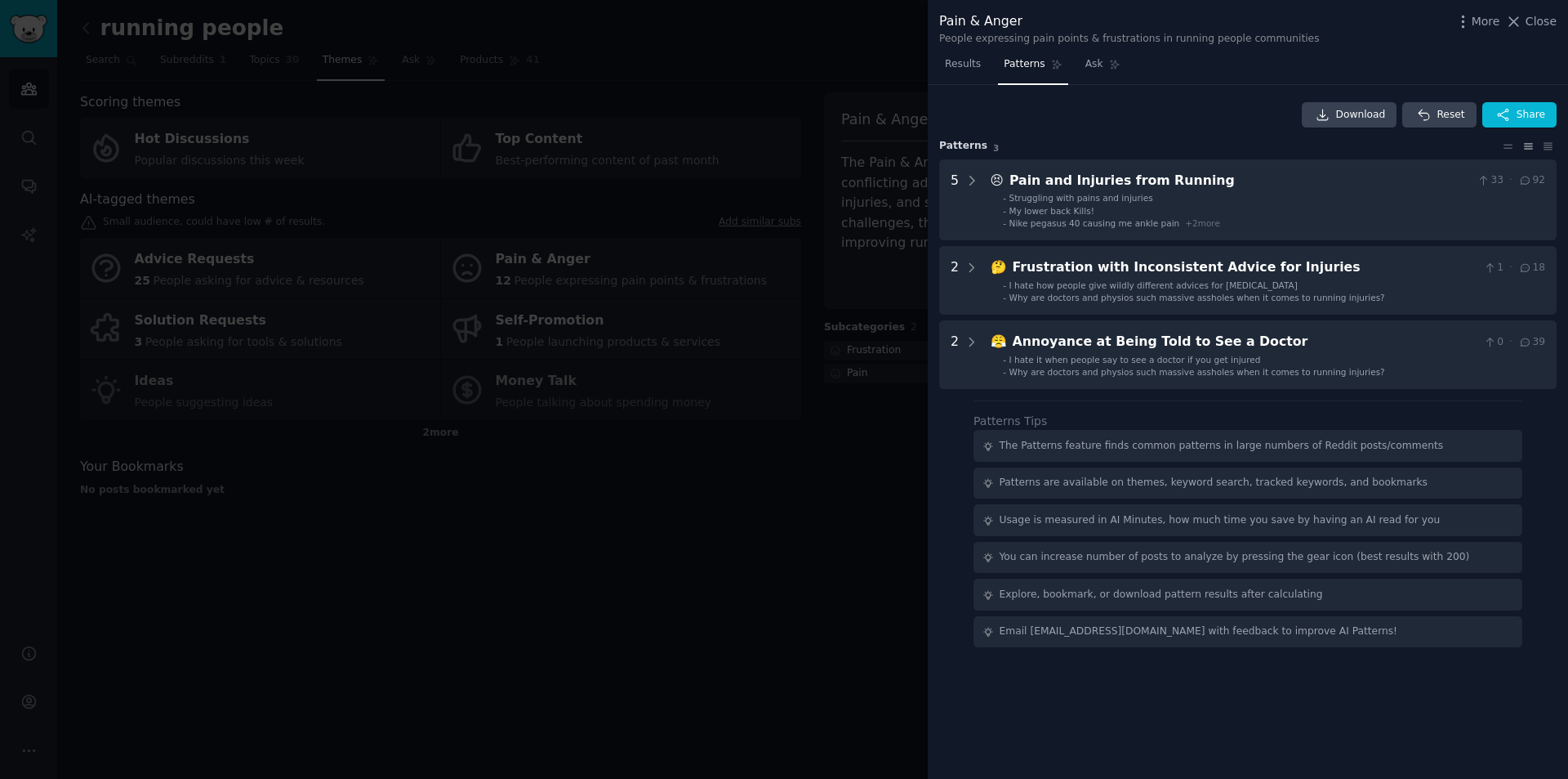
click at [832, 441] on div at bounding box center [784, 390] width 1568 height 779
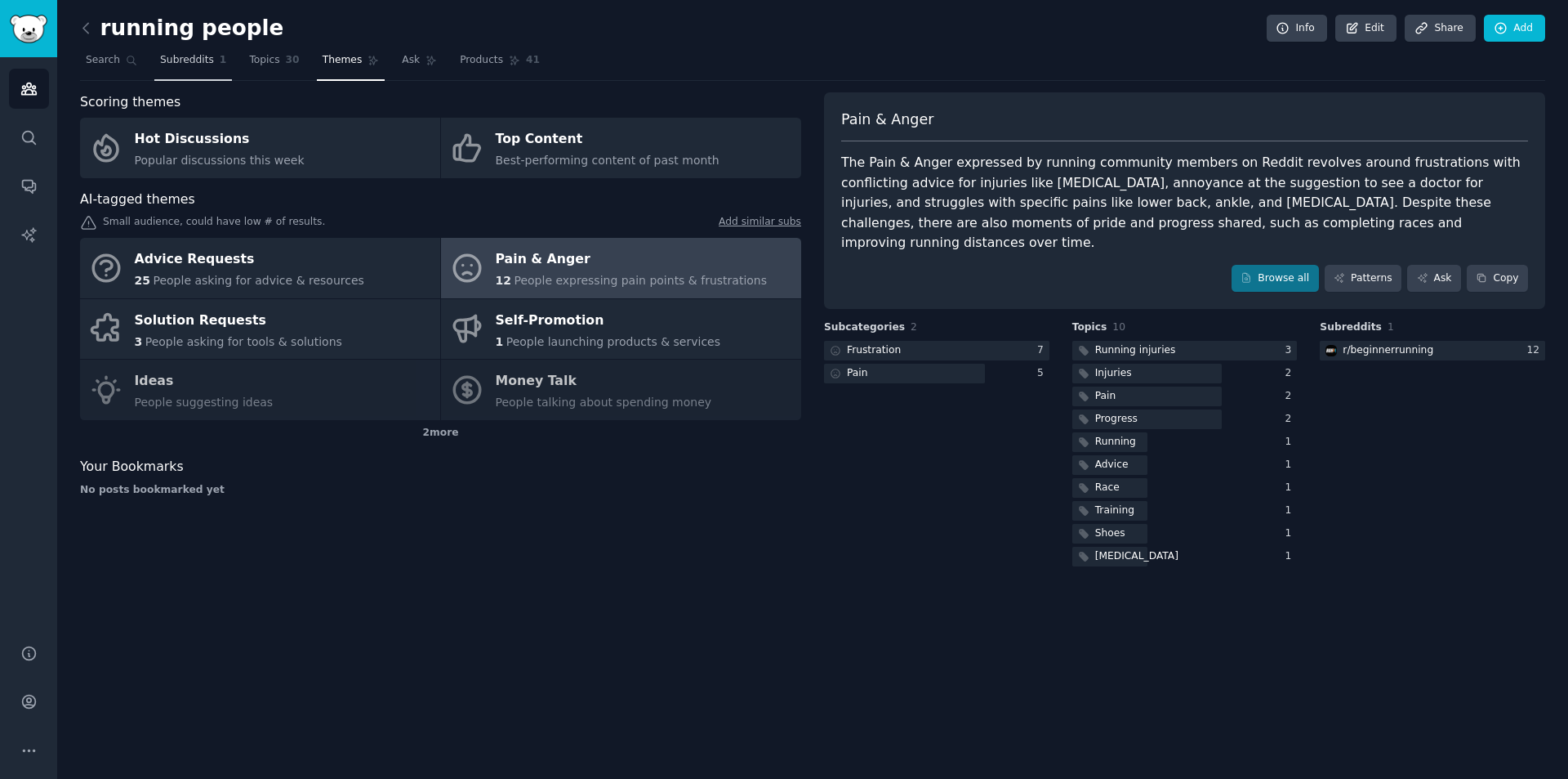
click at [203, 63] on span "Subreddits" at bounding box center [186, 60] width 54 height 15
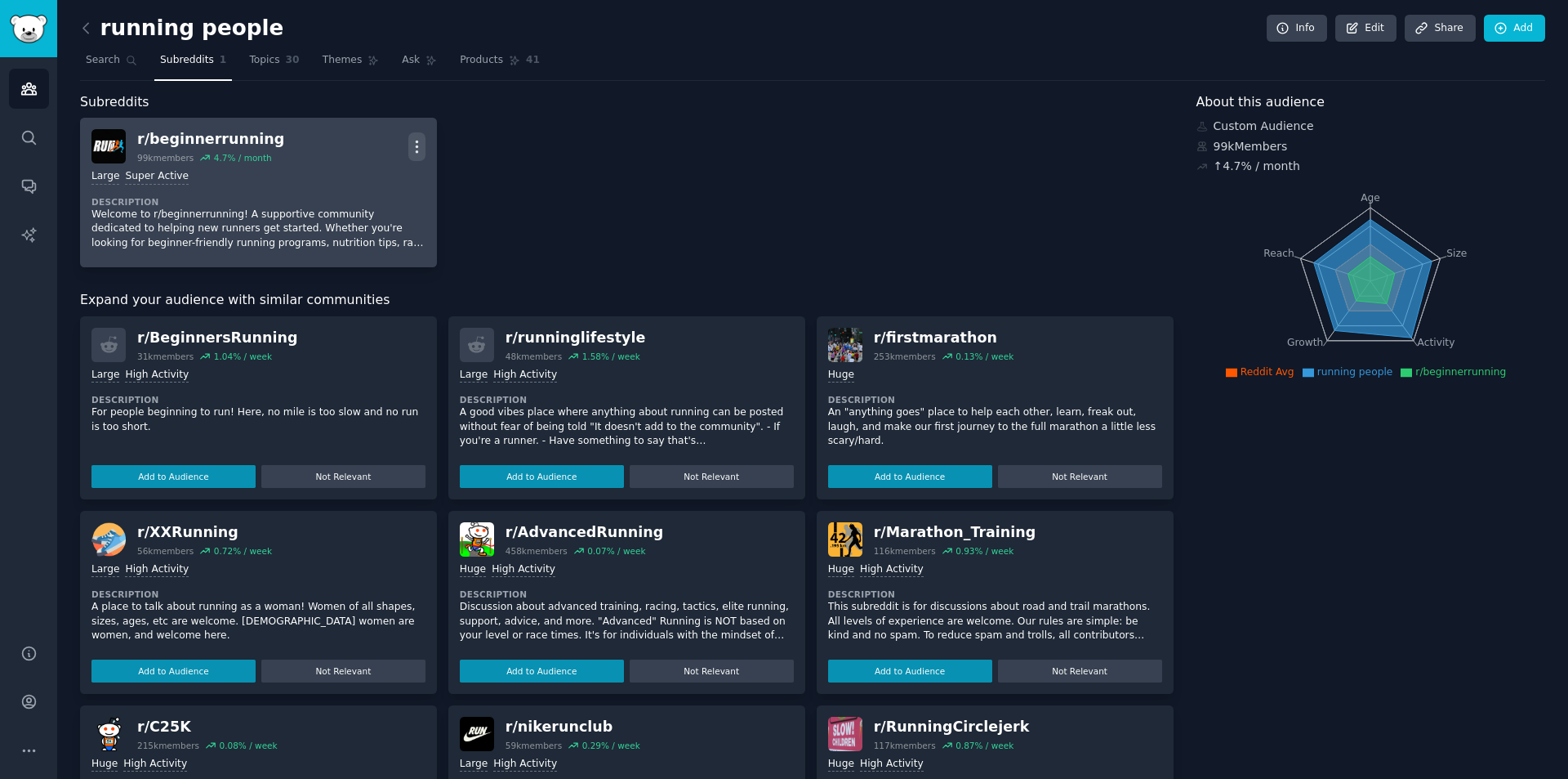
click at [422, 144] on icon "button" at bounding box center [416, 146] width 17 height 17
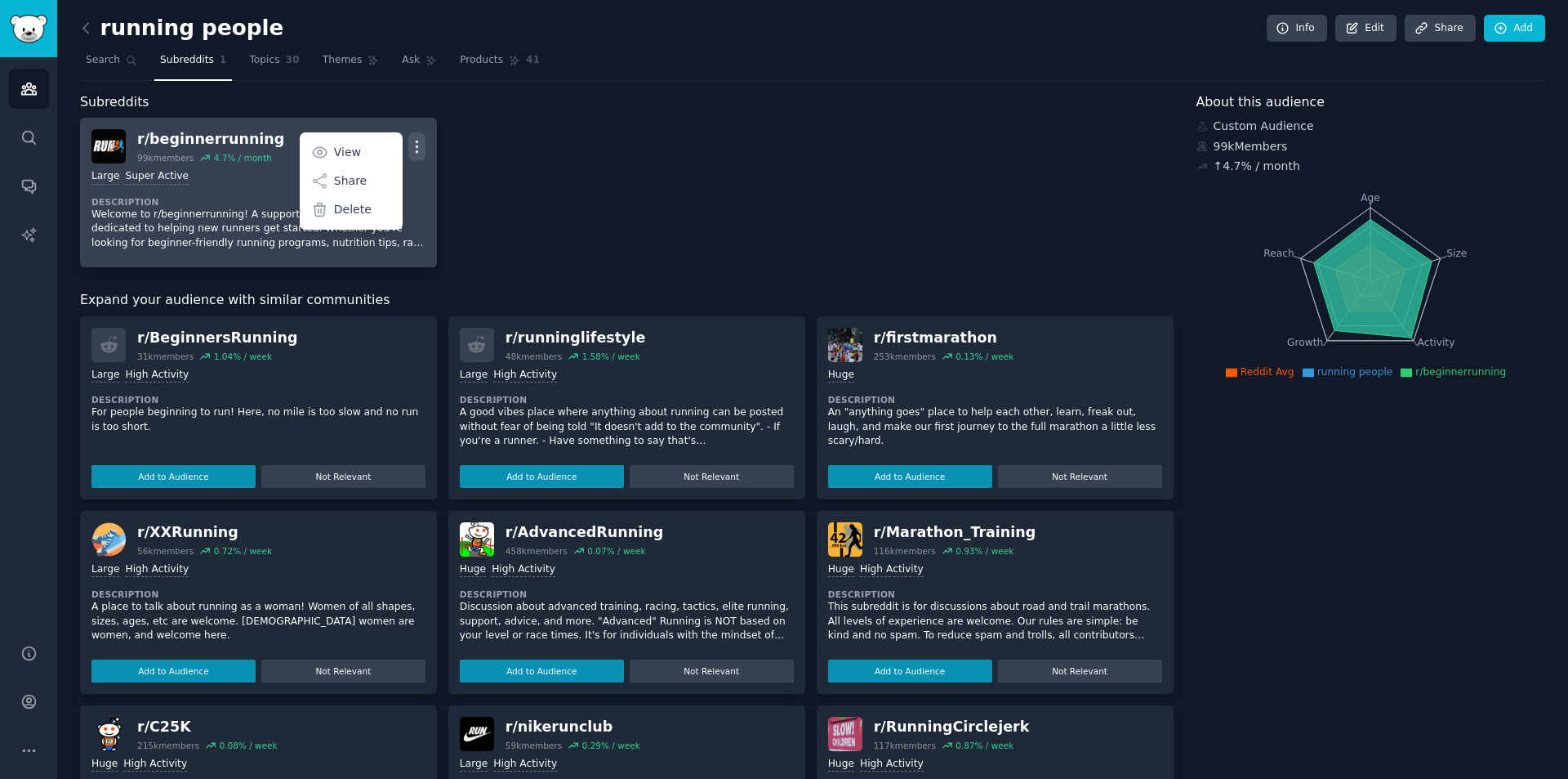
click at [422, 144] on icon "button" at bounding box center [416, 146] width 17 height 17
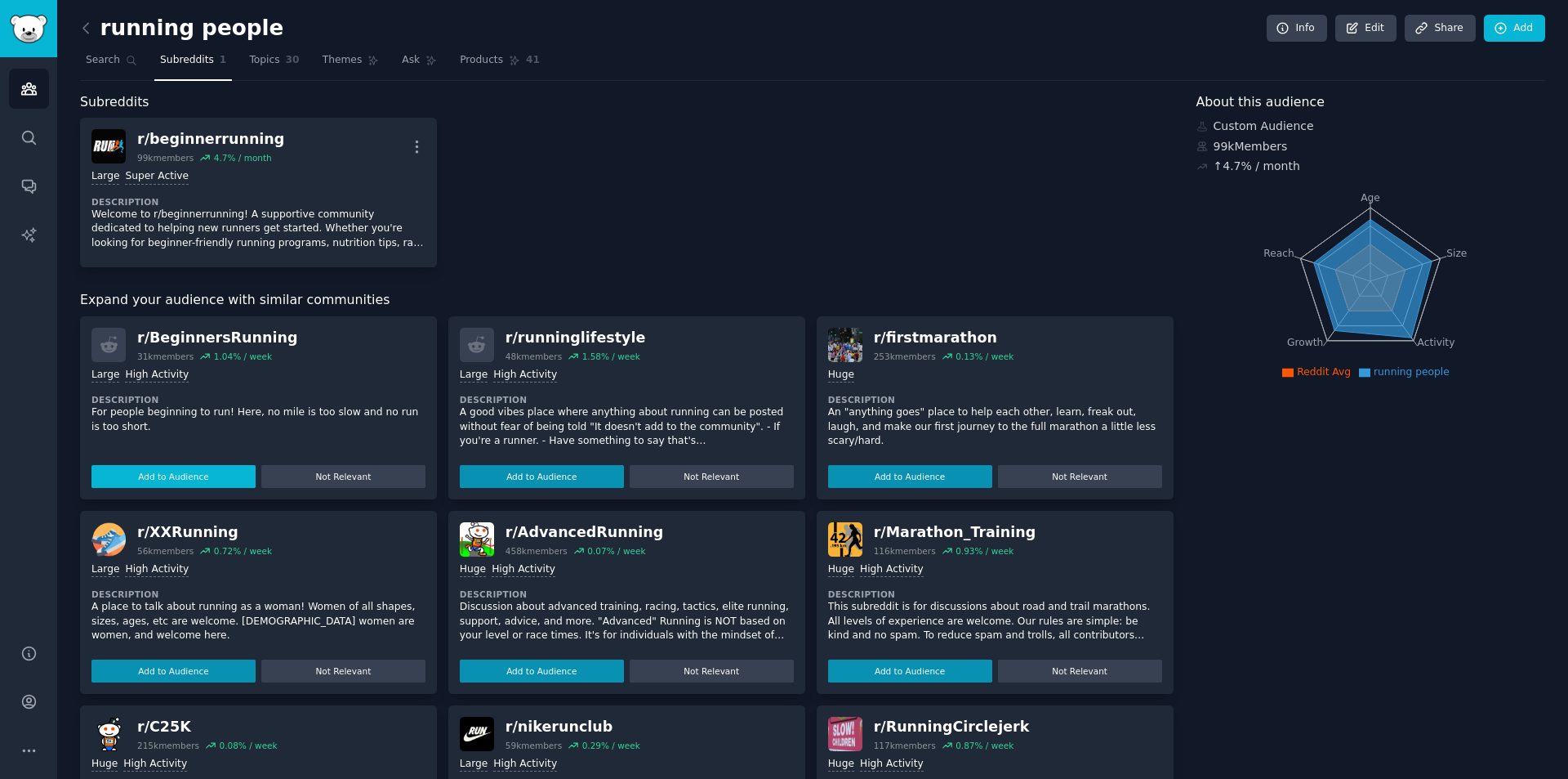
click at [206, 478] on button "Add to Audience" at bounding box center [173, 476] width 164 height 23
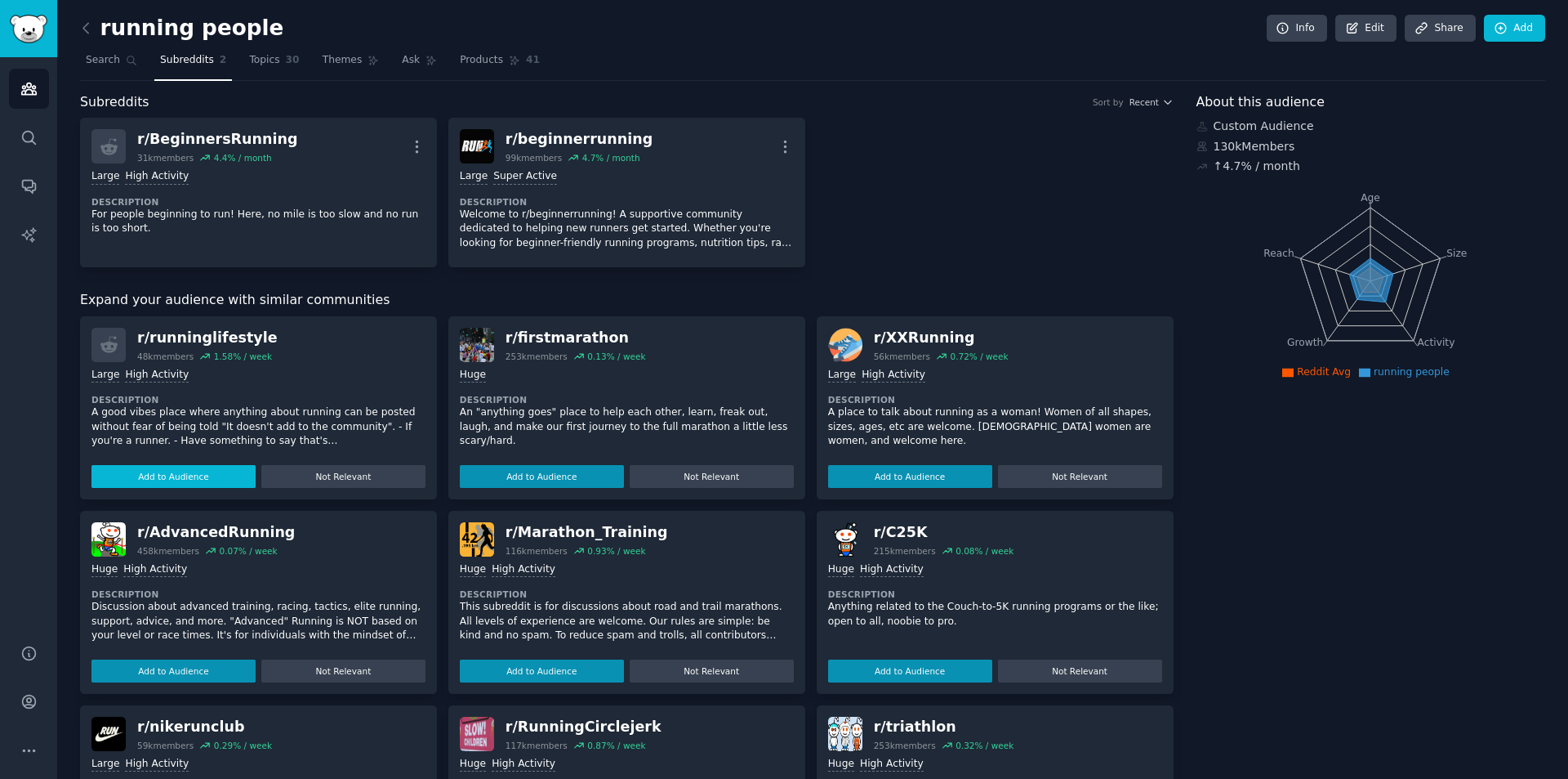
click at [221, 476] on button "Add to Audience" at bounding box center [173, 476] width 164 height 23
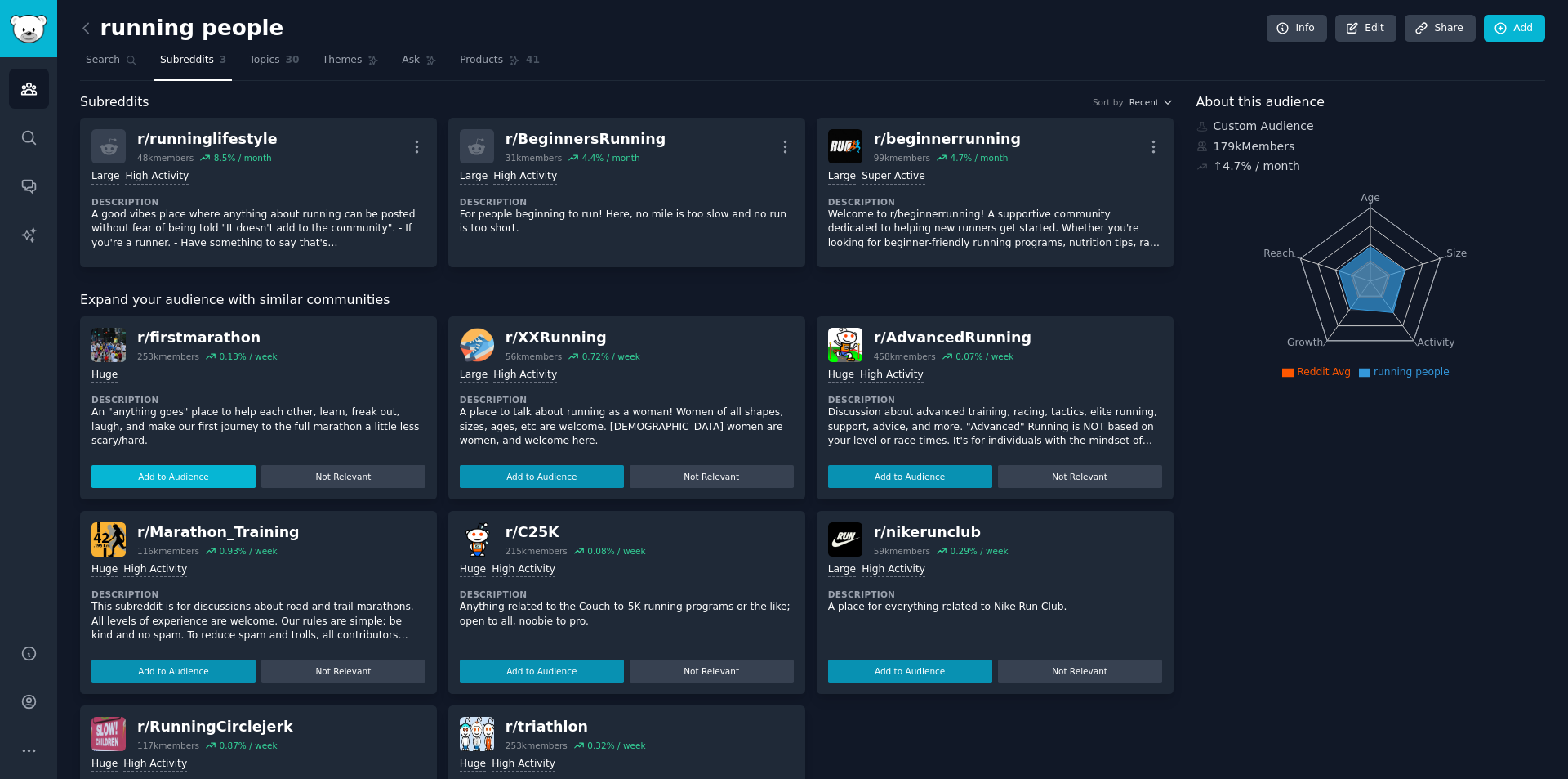
click at [209, 478] on button "Add to Audience" at bounding box center [173, 476] width 164 height 23
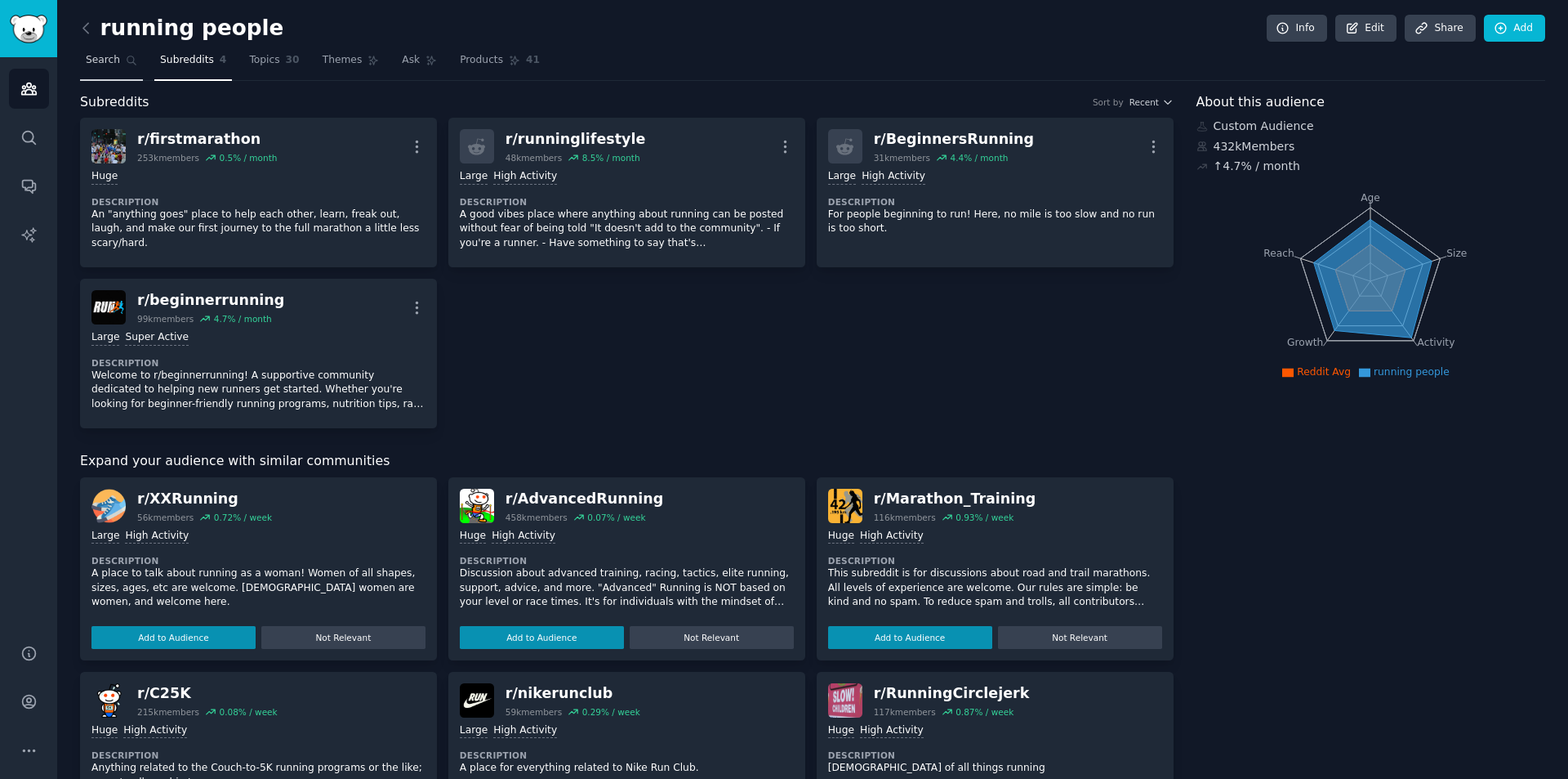
click at [126, 61] on icon at bounding box center [131, 61] width 12 height 12
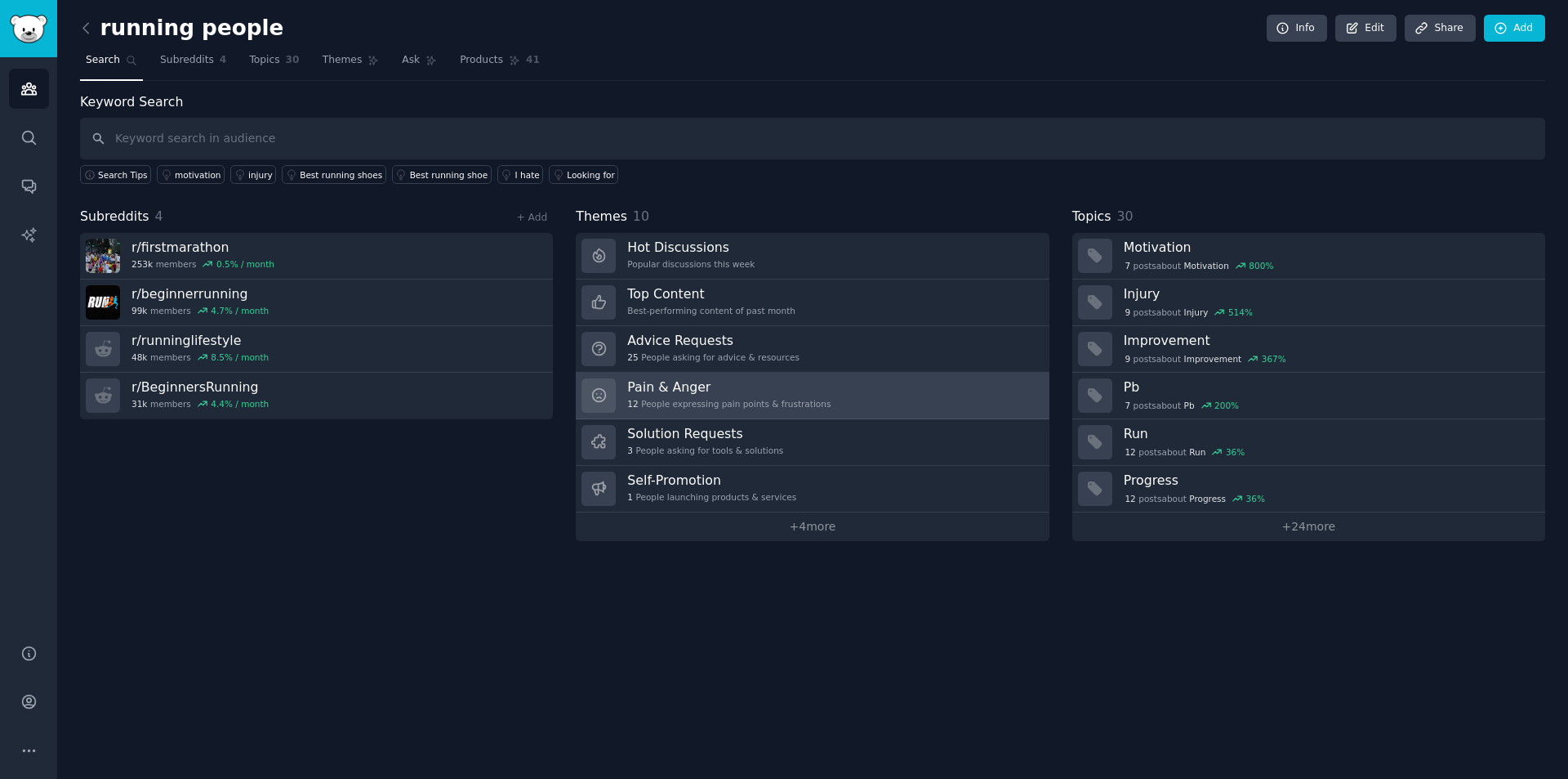
click at [707, 402] on div "12 People expressing pain points & frustrations" at bounding box center [728, 403] width 203 height 12
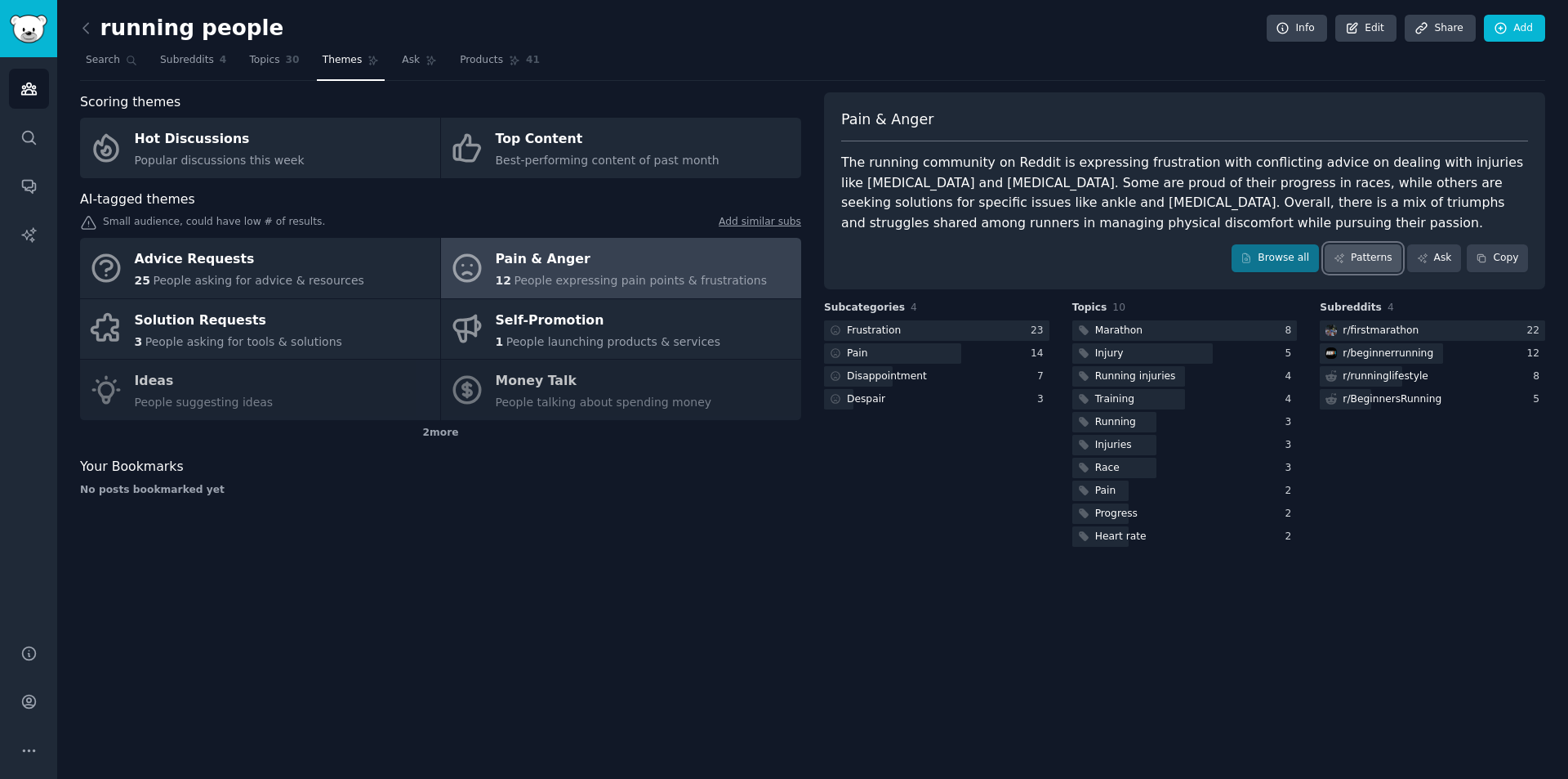
click at [1368, 261] on link "Patterns" at bounding box center [1363, 258] width 76 height 27
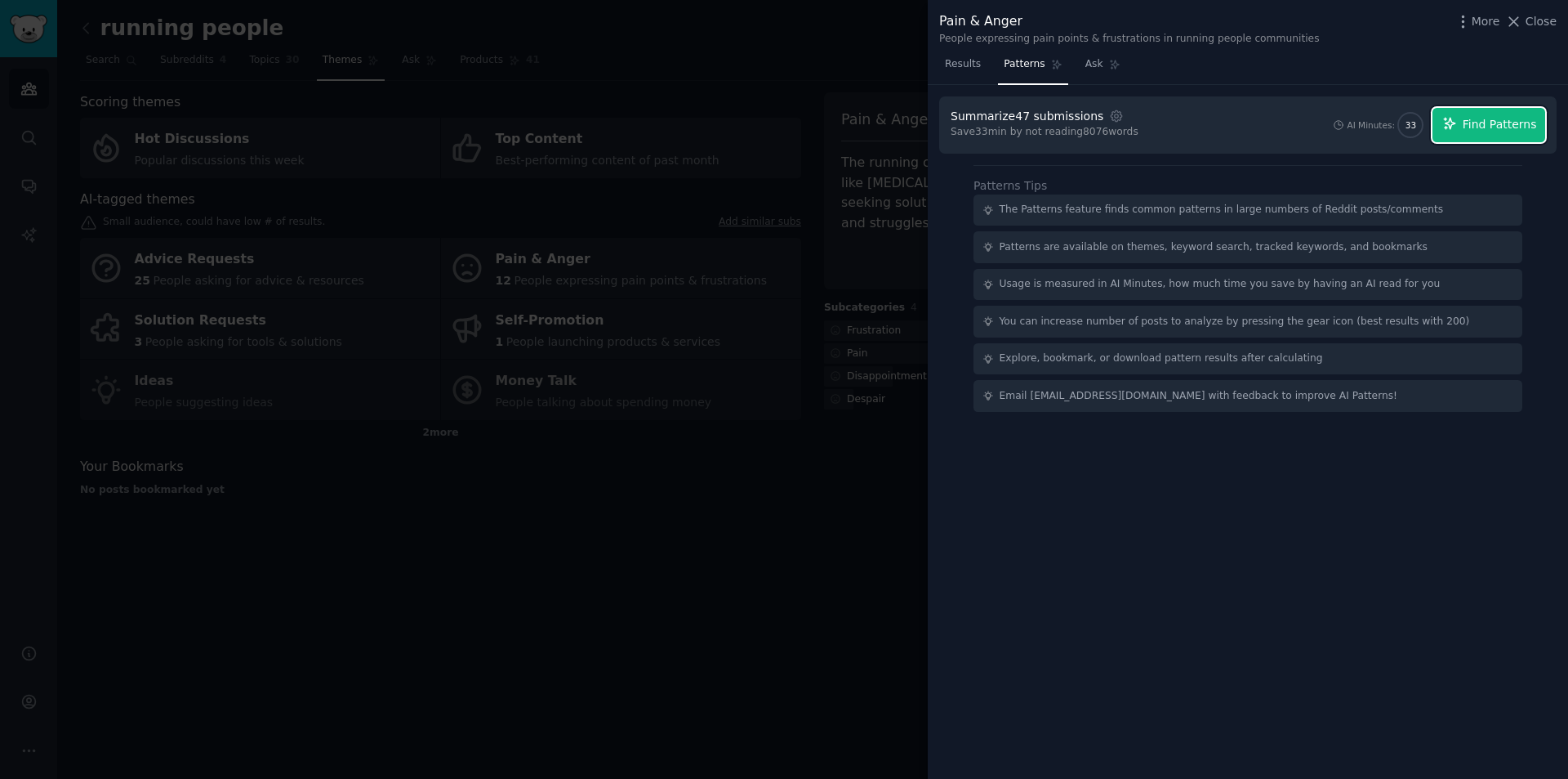
click at [1520, 115] on button "Find Patterns" at bounding box center [1488, 125] width 113 height 34
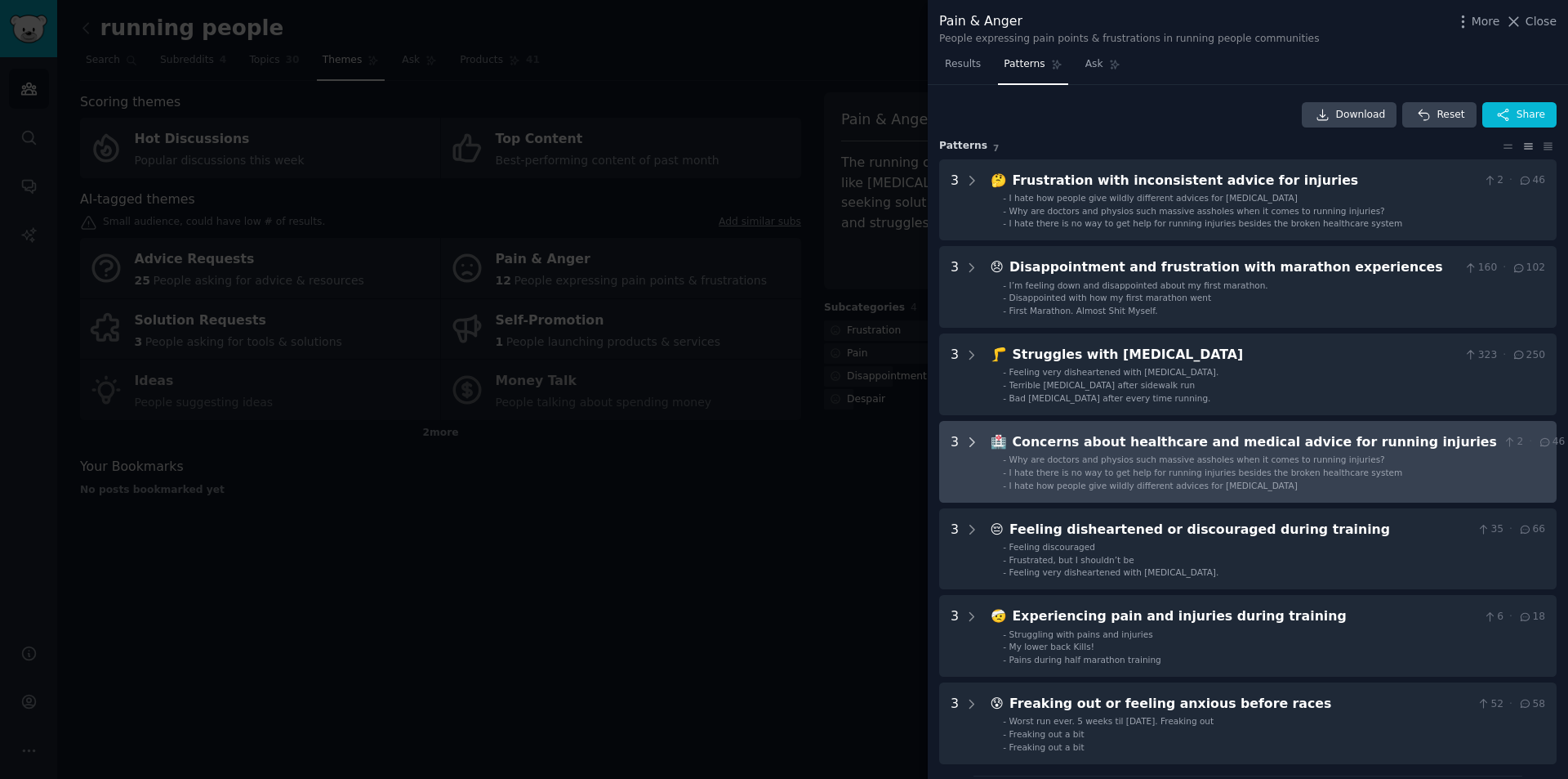
click at [975, 441] on icon at bounding box center [971, 441] width 15 height 15
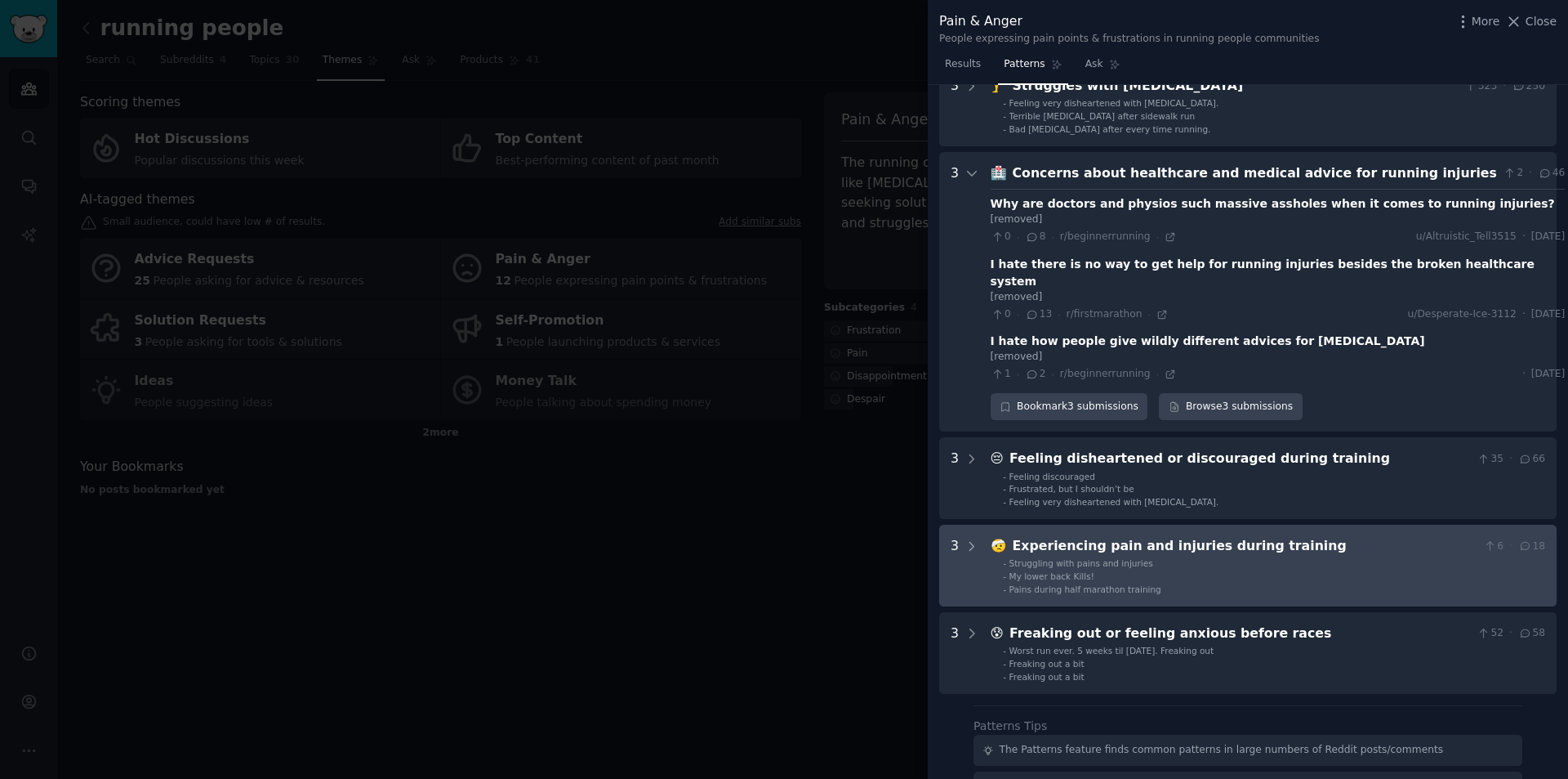
scroll to position [336, 0]
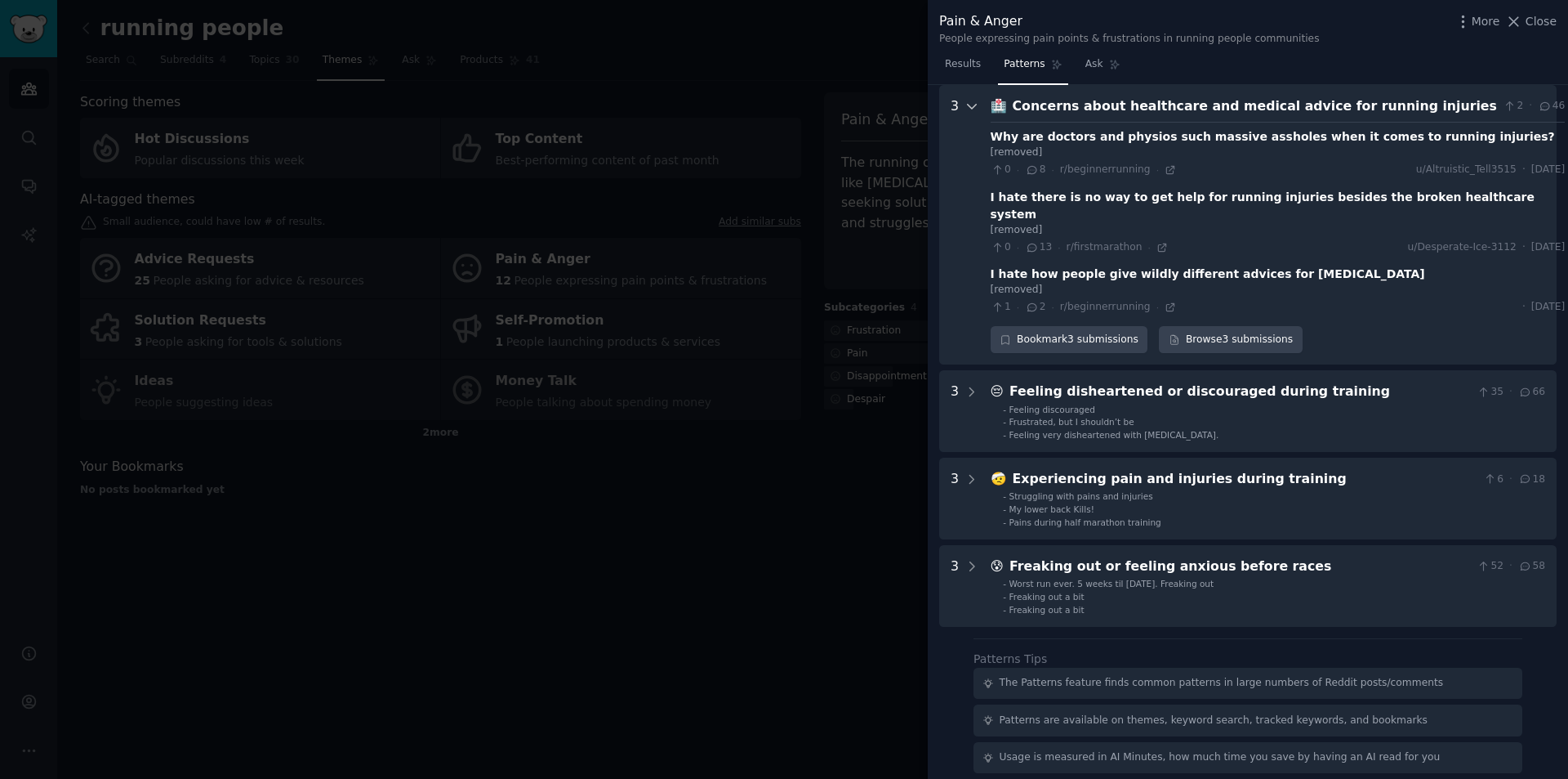
click at [971, 107] on icon at bounding box center [971, 106] width 15 height 15
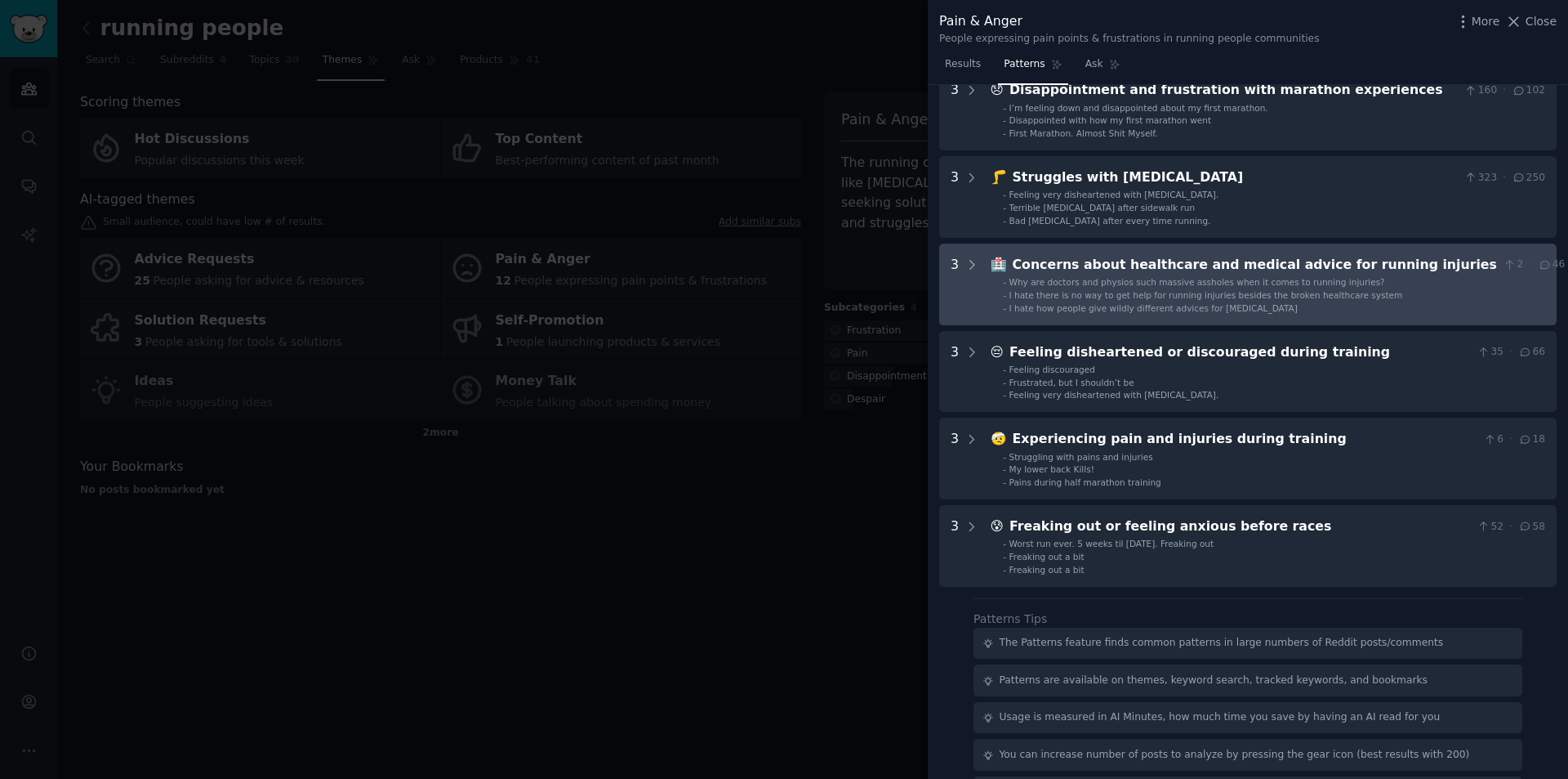
scroll to position [170, 0]
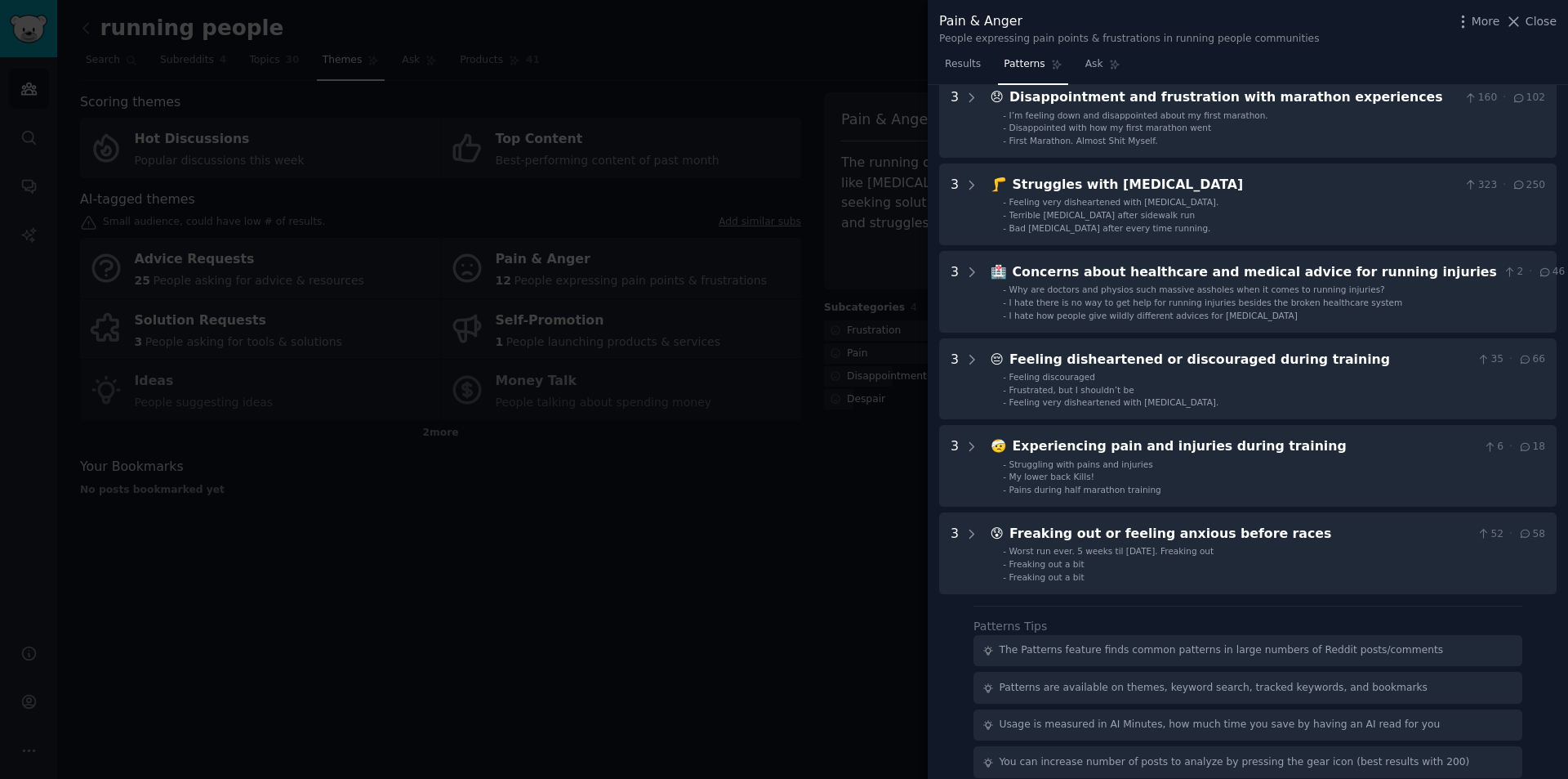
click at [609, 396] on div at bounding box center [784, 390] width 1568 height 779
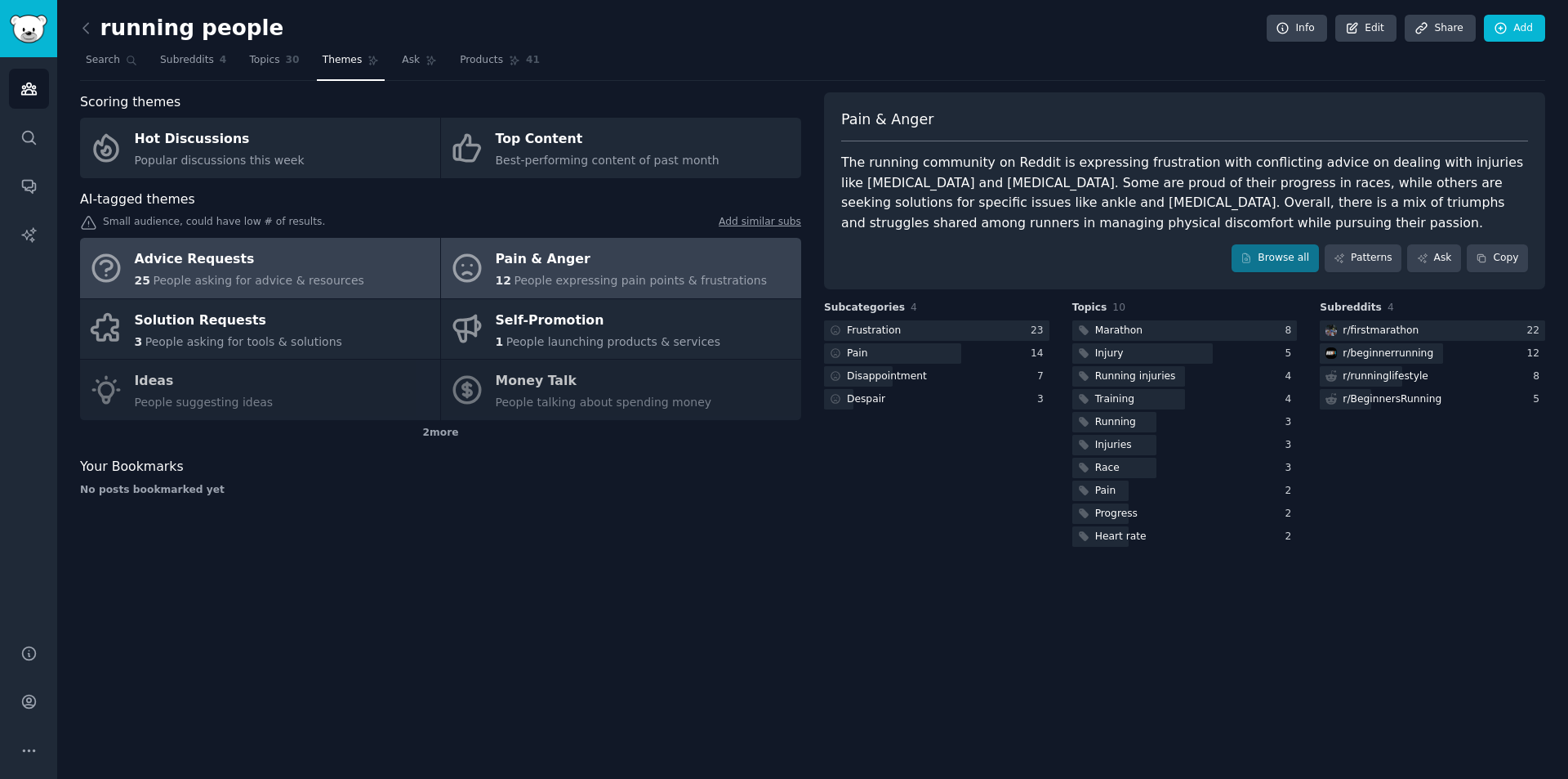
click at [293, 286] on span "People asking for advice & resources" at bounding box center [258, 280] width 211 height 13
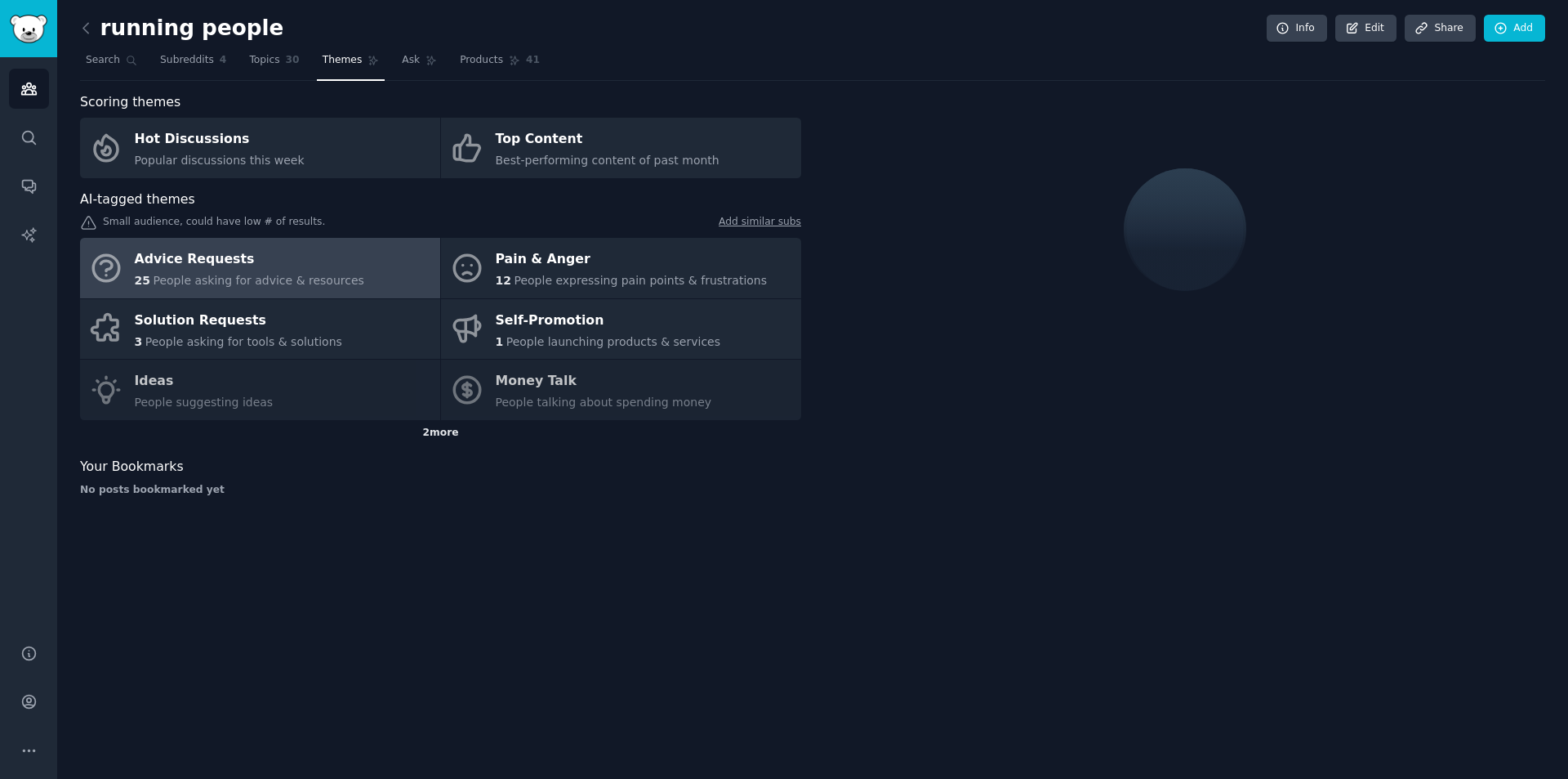
click at [506, 431] on div "2 more" at bounding box center [440, 433] width 721 height 26
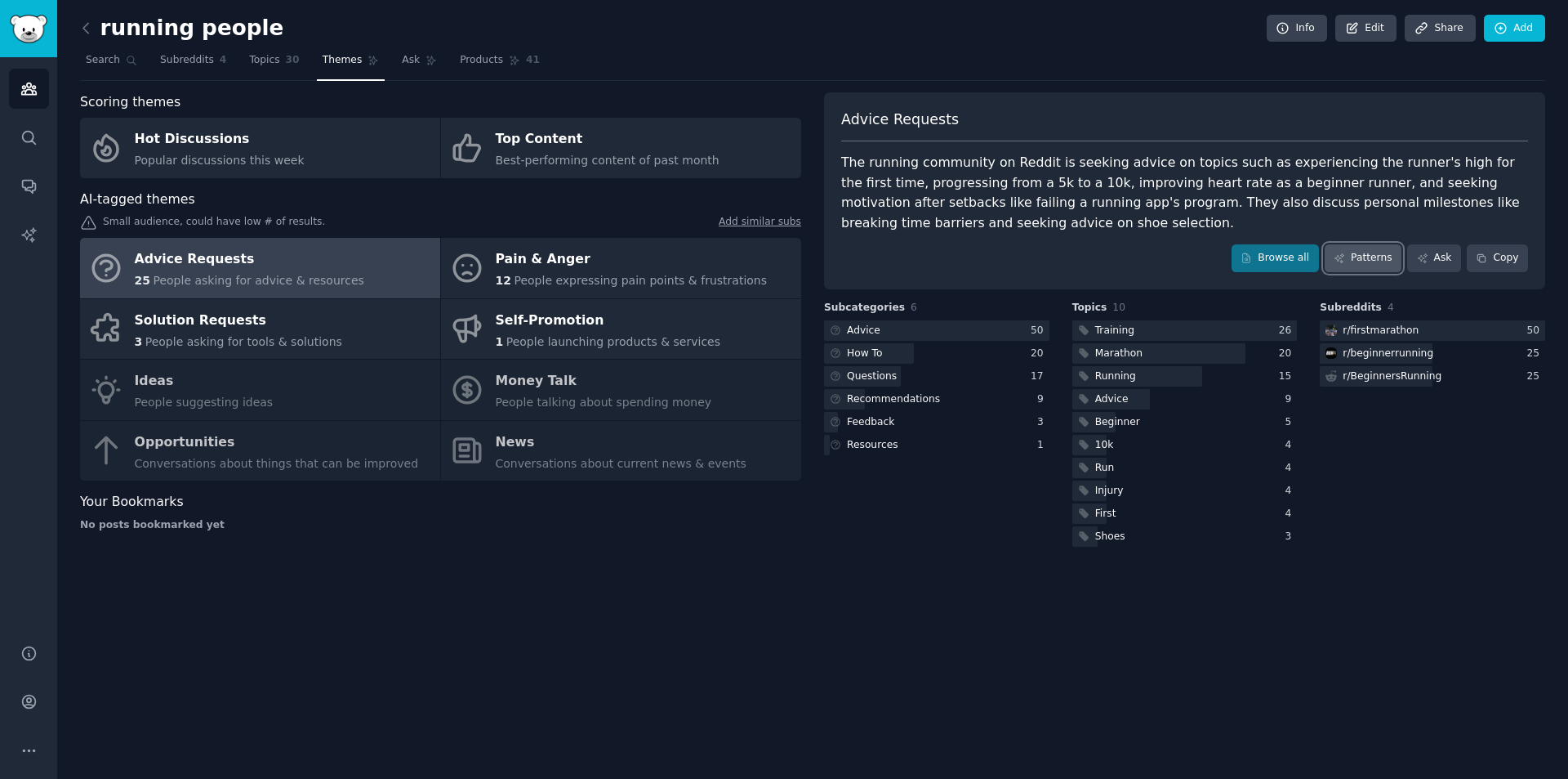
click at [1370, 251] on link "Patterns" at bounding box center [1363, 258] width 76 height 27
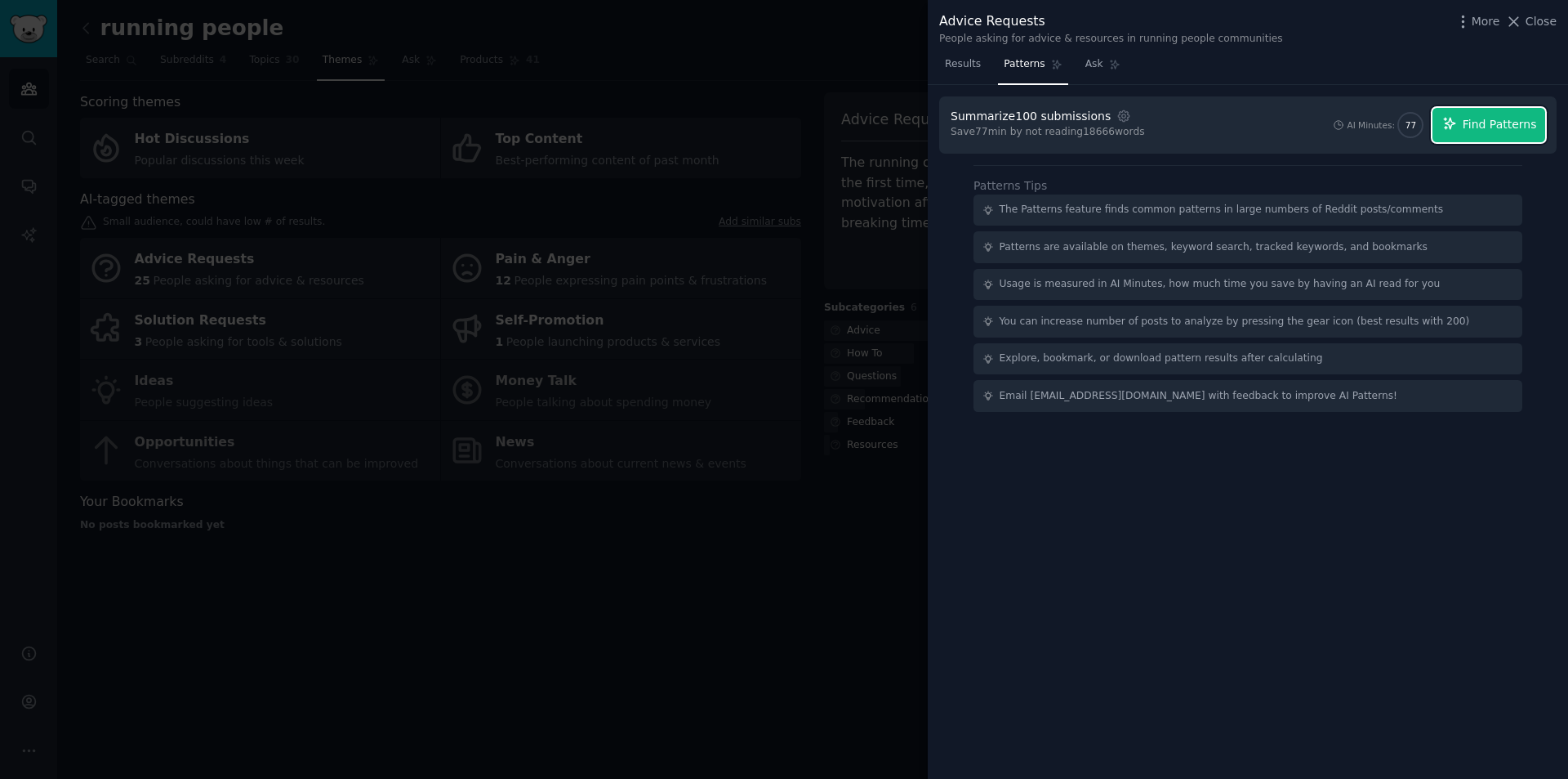
click at [1520, 135] on button "Find Patterns" at bounding box center [1488, 125] width 113 height 34
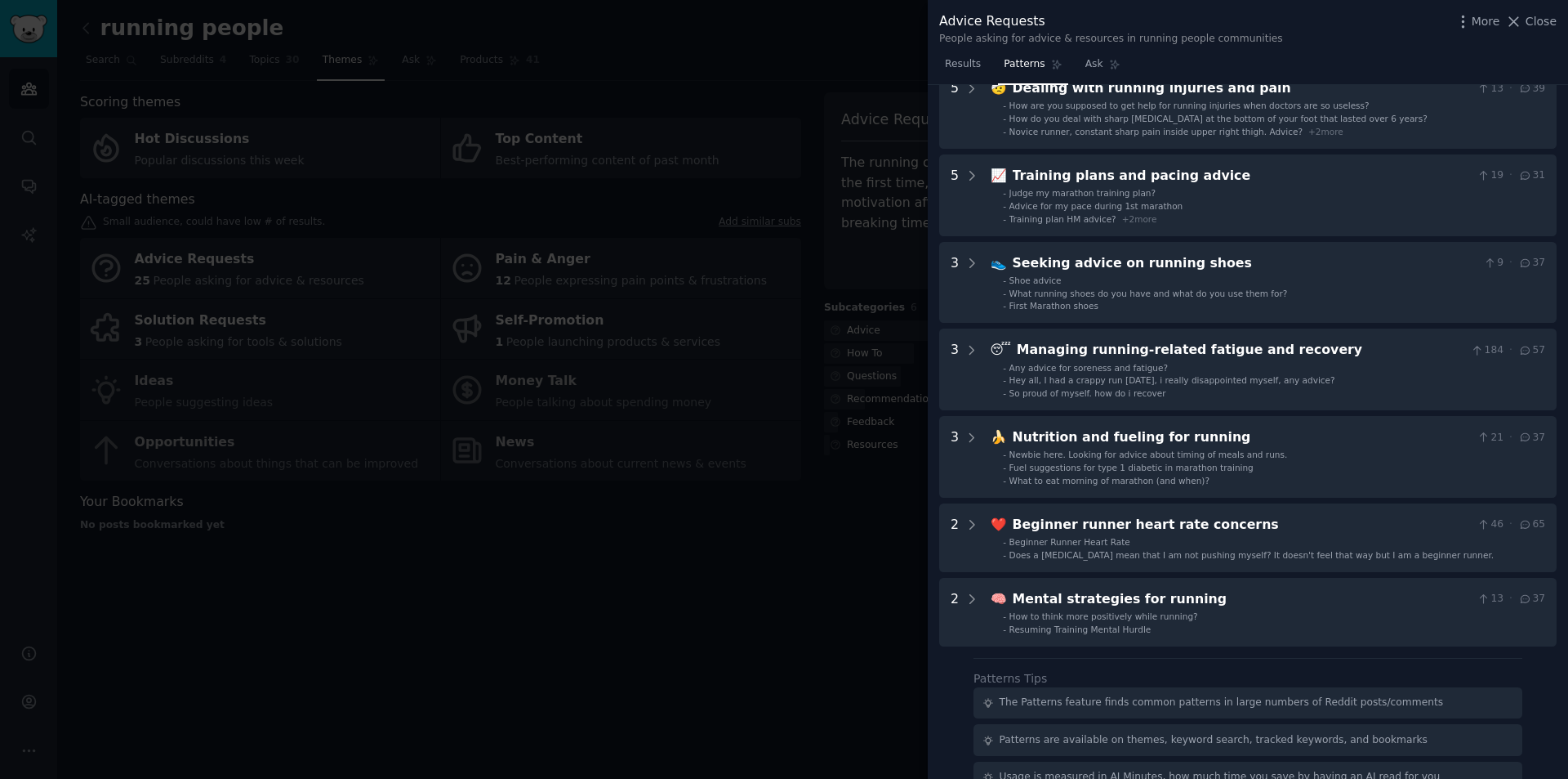
scroll to position [266, 0]
click at [607, 539] on div at bounding box center [784, 390] width 1568 height 779
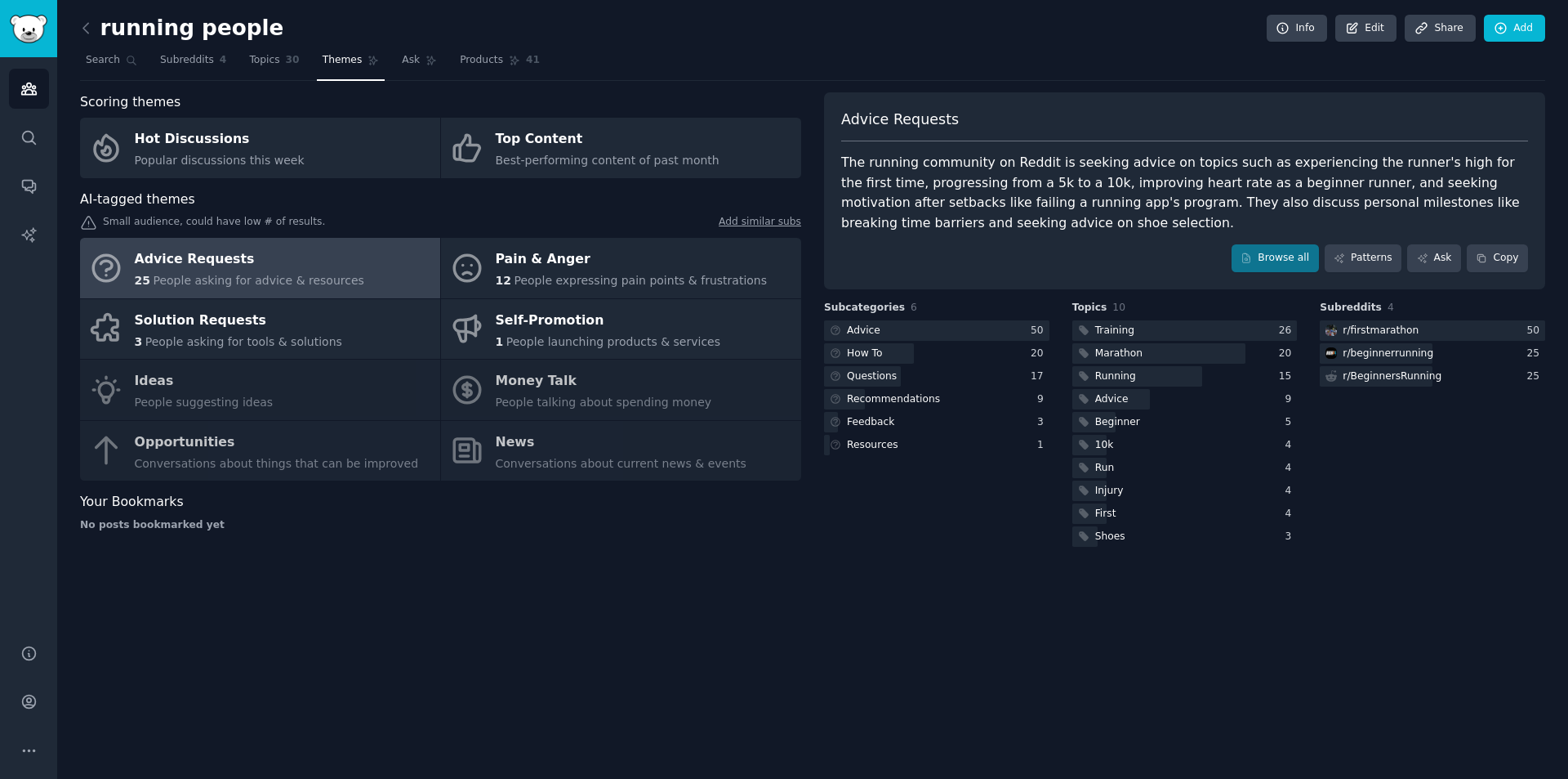
click at [76, 19] on div "running people Info Edit Share Add Search Subreddits 4 Topics 30 Themes Ask Pro…" at bounding box center [812, 390] width 1510 height 779
click at [86, 26] on icon at bounding box center [85, 27] width 17 height 17
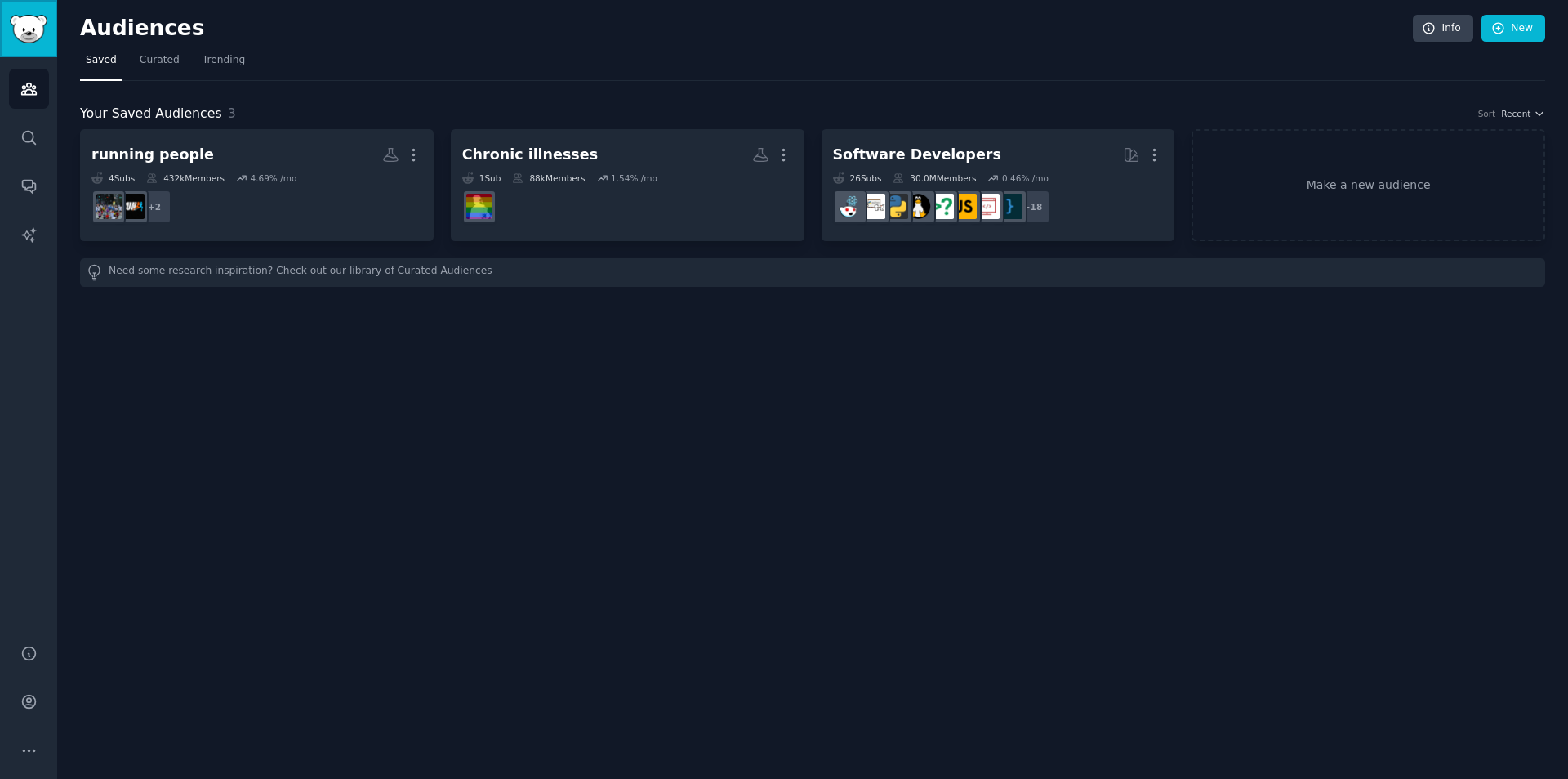
click at [22, 33] on img "Sidebar" at bounding box center [28, 28] width 37 height 28
click at [205, 56] on span "Trending" at bounding box center [223, 60] width 42 height 15
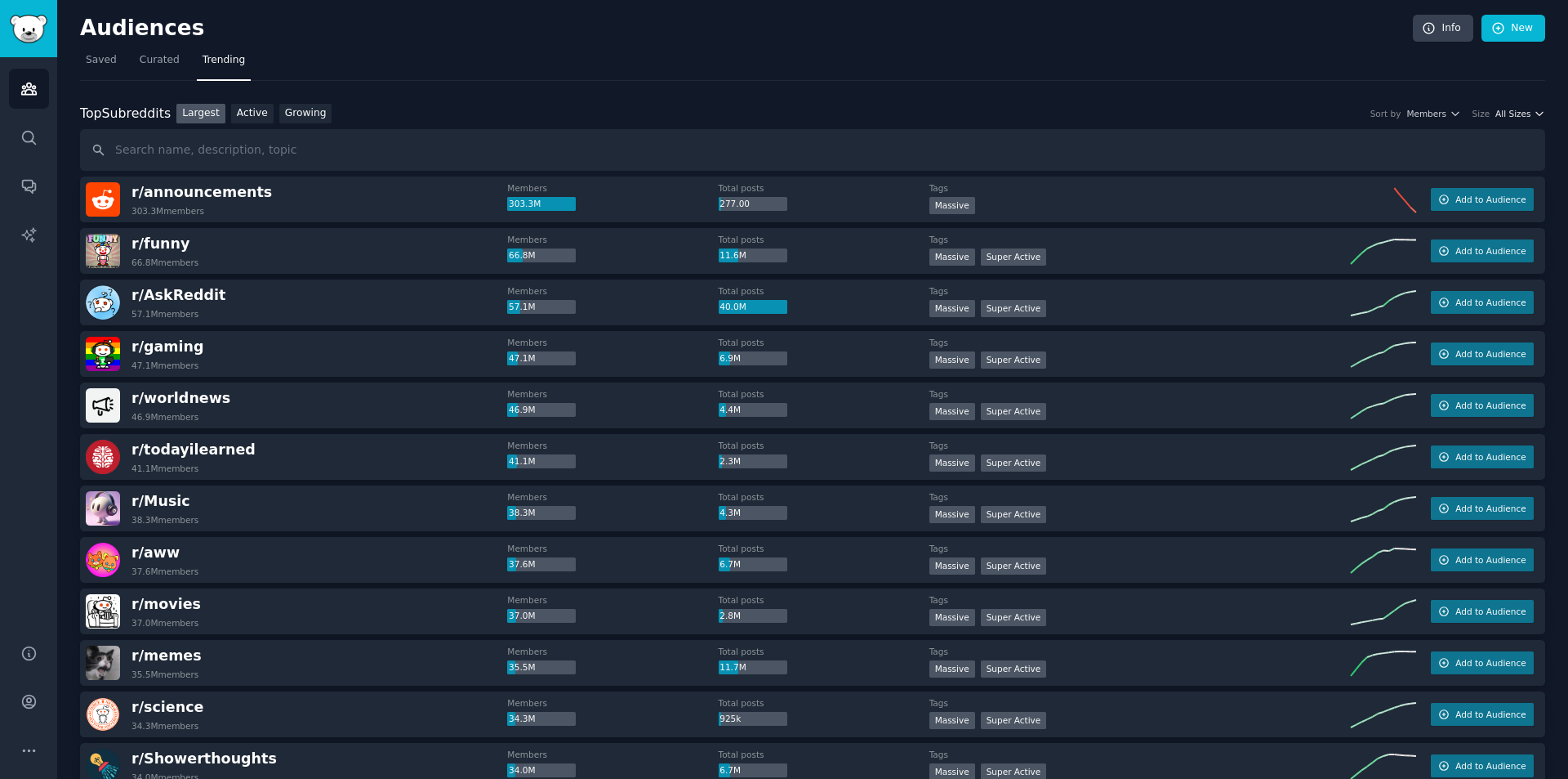
click at [1510, 108] on span "All Sizes" at bounding box center [1513, 114] width 35 height 12
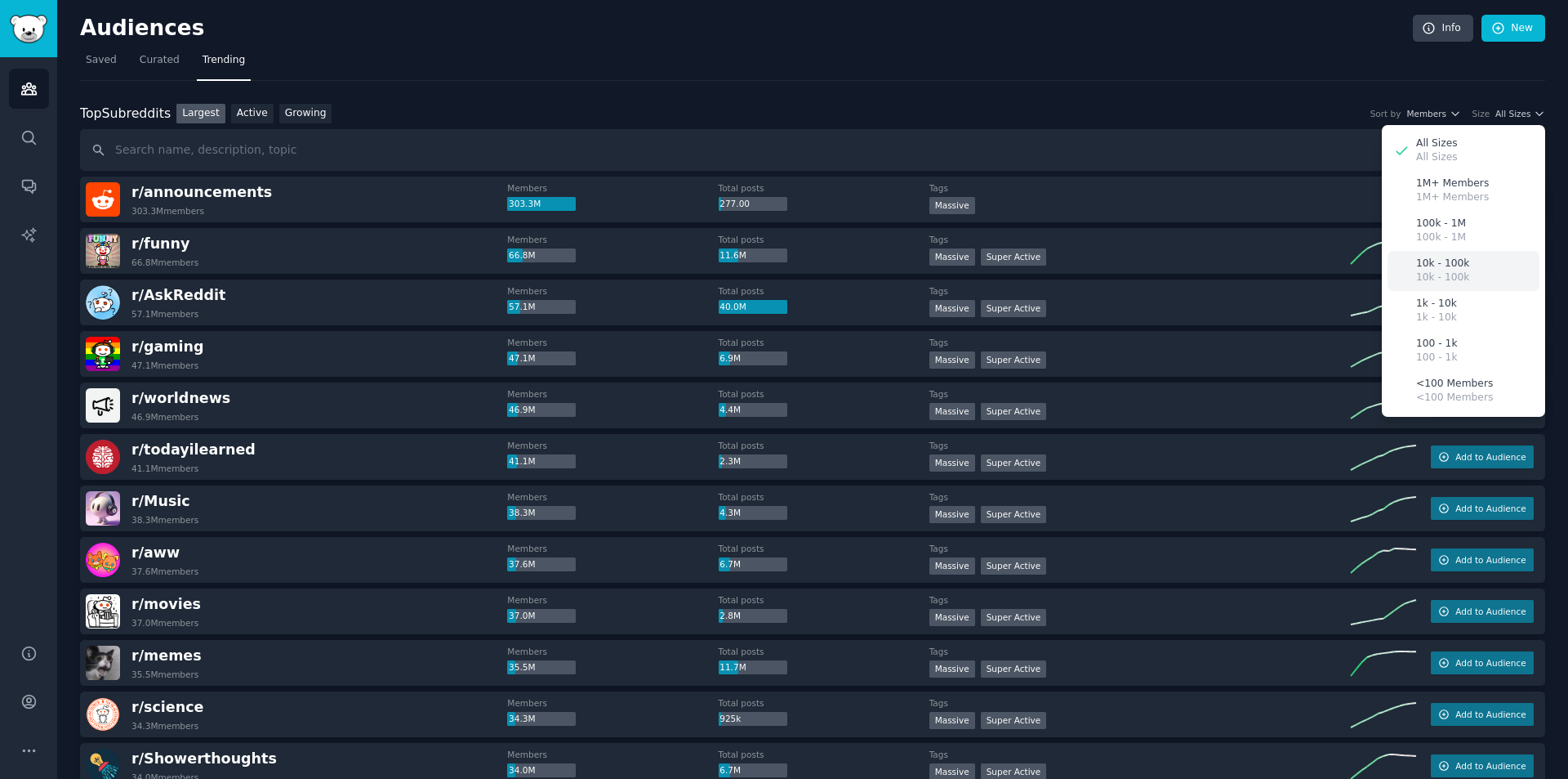
click at [1460, 256] on div "10k - 100k 10k - 100k" at bounding box center [1463, 271] width 152 height 40
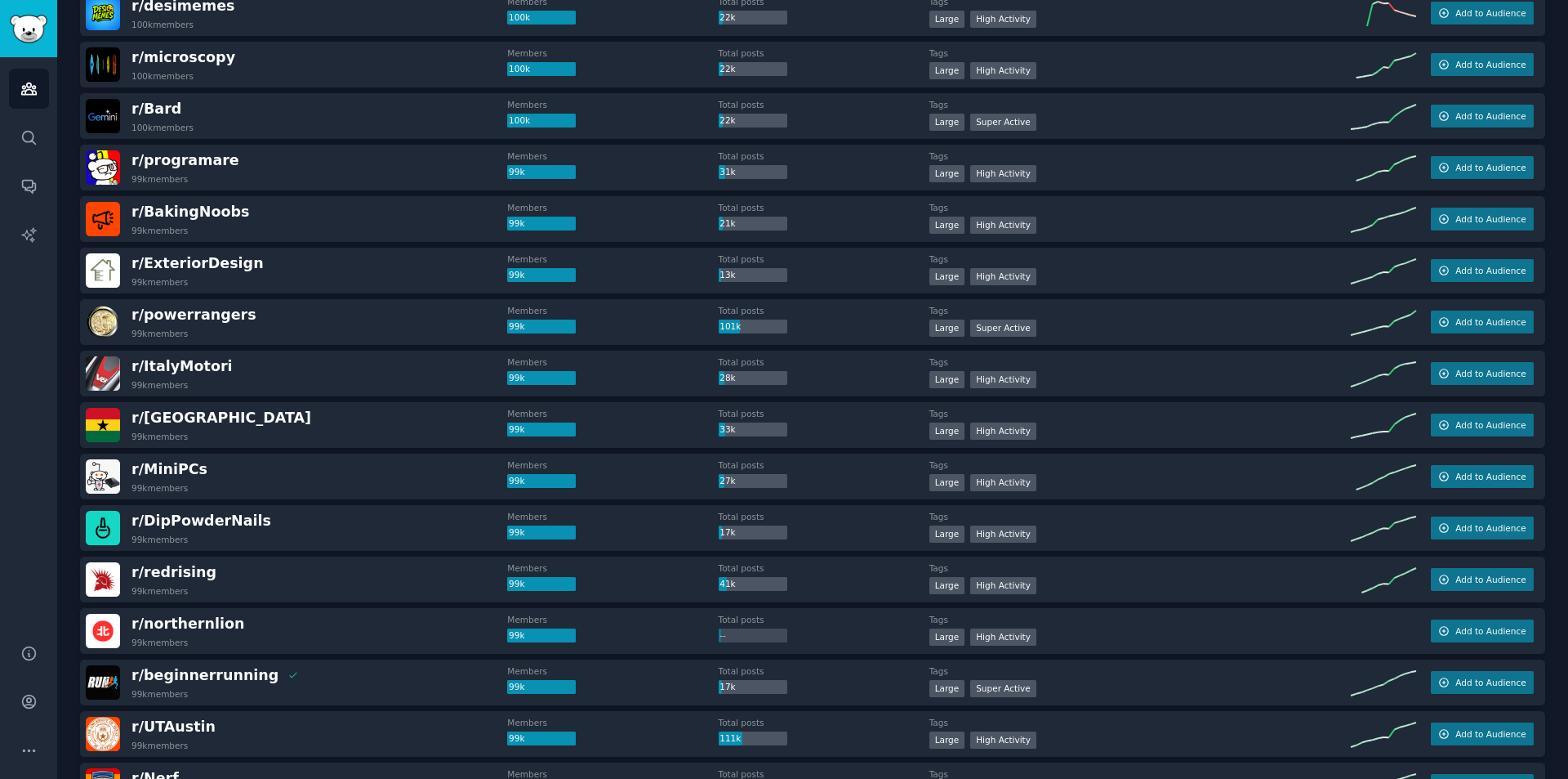
scroll to position [2077, 0]
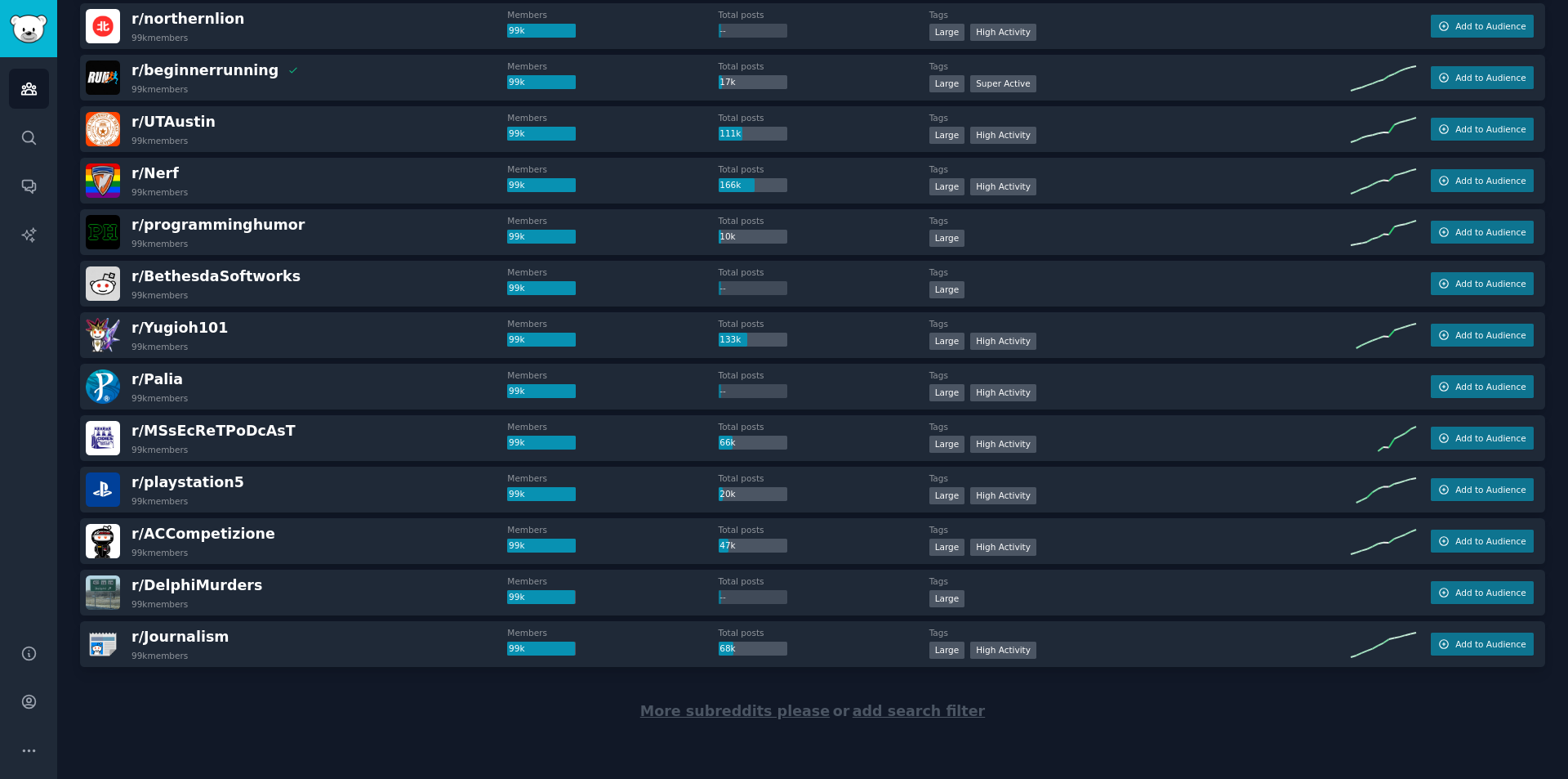
click at [772, 712] on span "More subreddits please" at bounding box center [734, 710] width 189 height 17
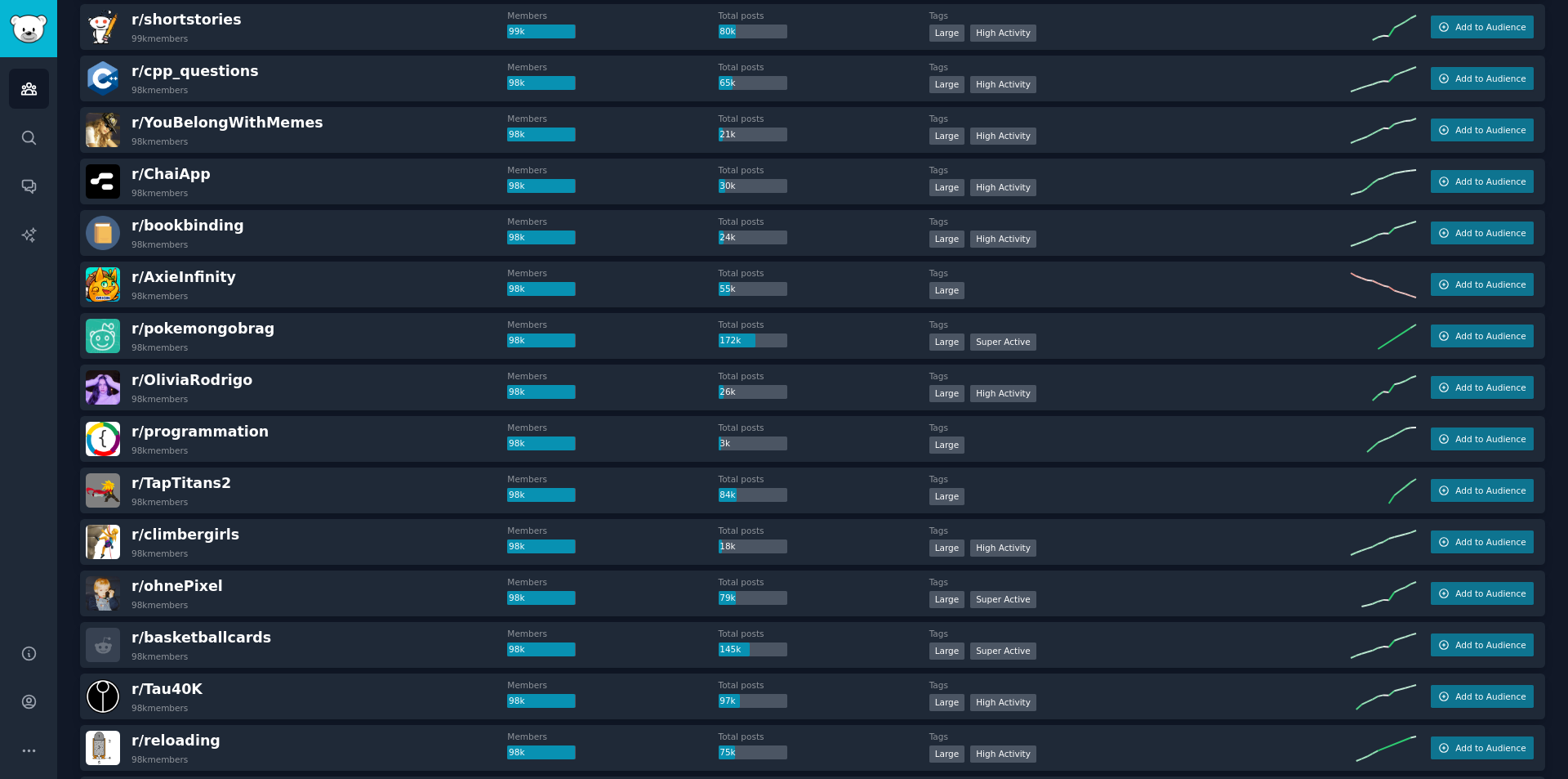
scroll to position [3727, 0]
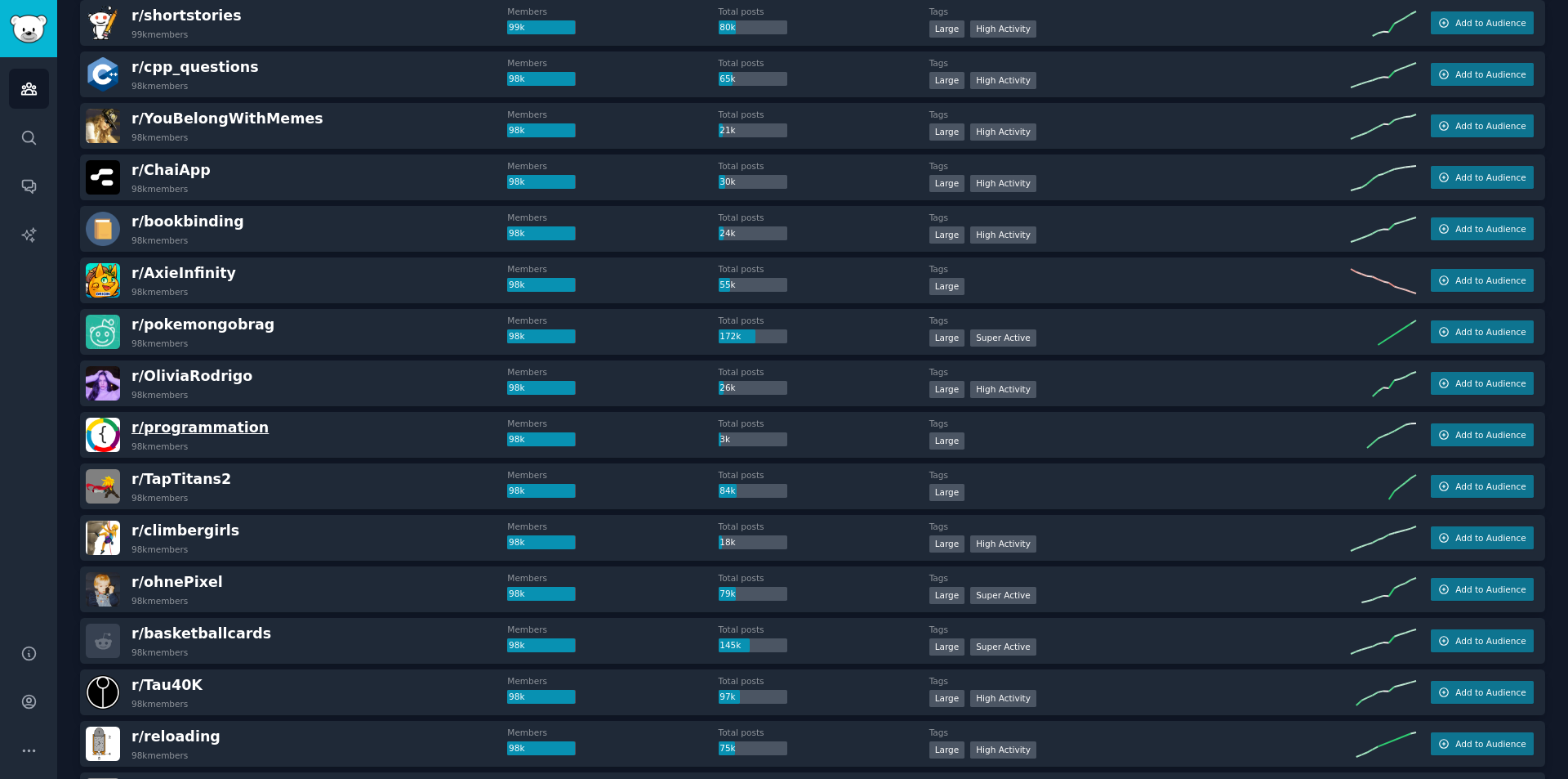
click at [227, 427] on span "r/ programmation" at bounding box center [200, 427] width 137 height 17
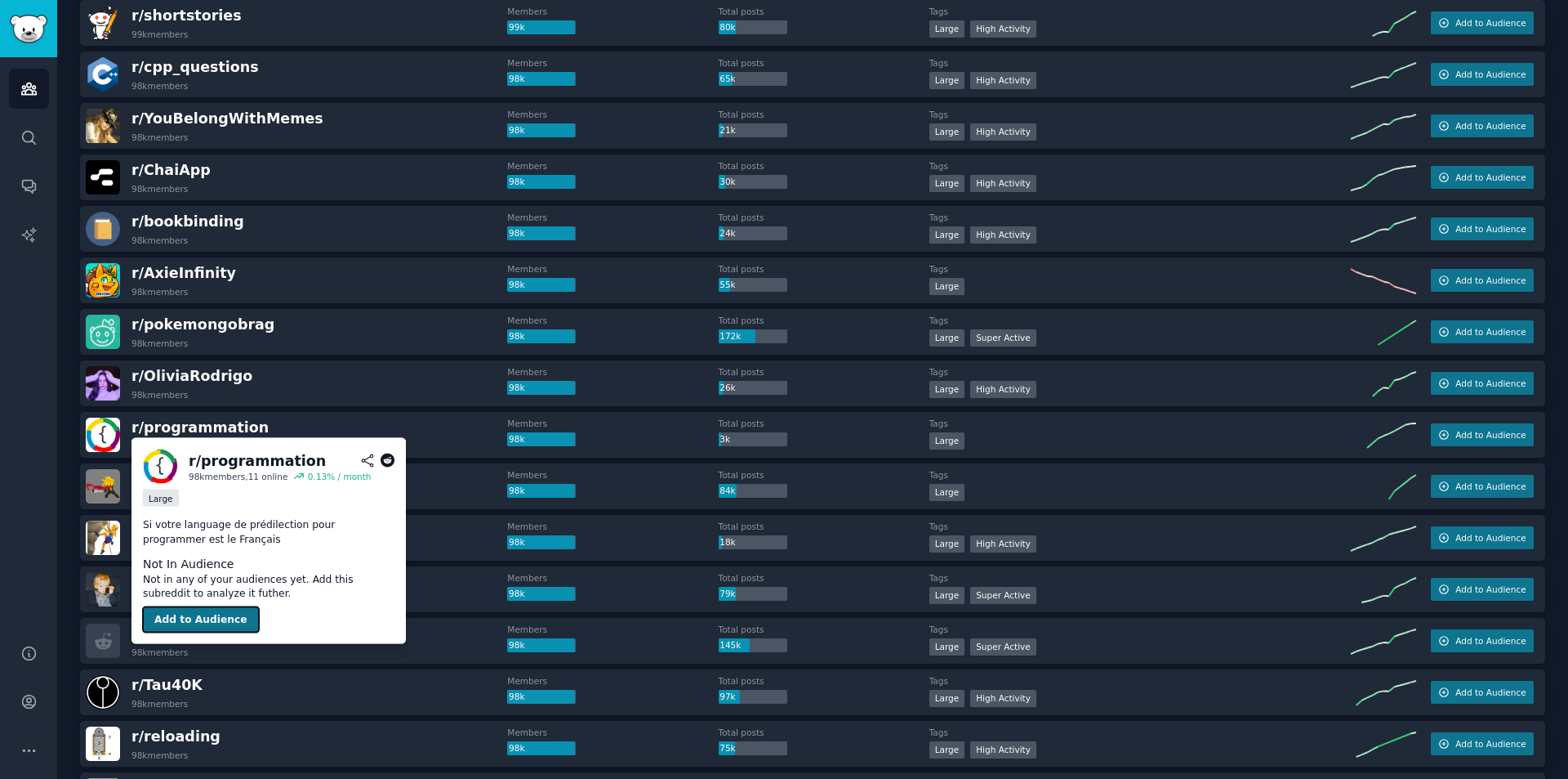
click at [222, 625] on button "Add to Audience" at bounding box center [201, 619] width 116 height 26
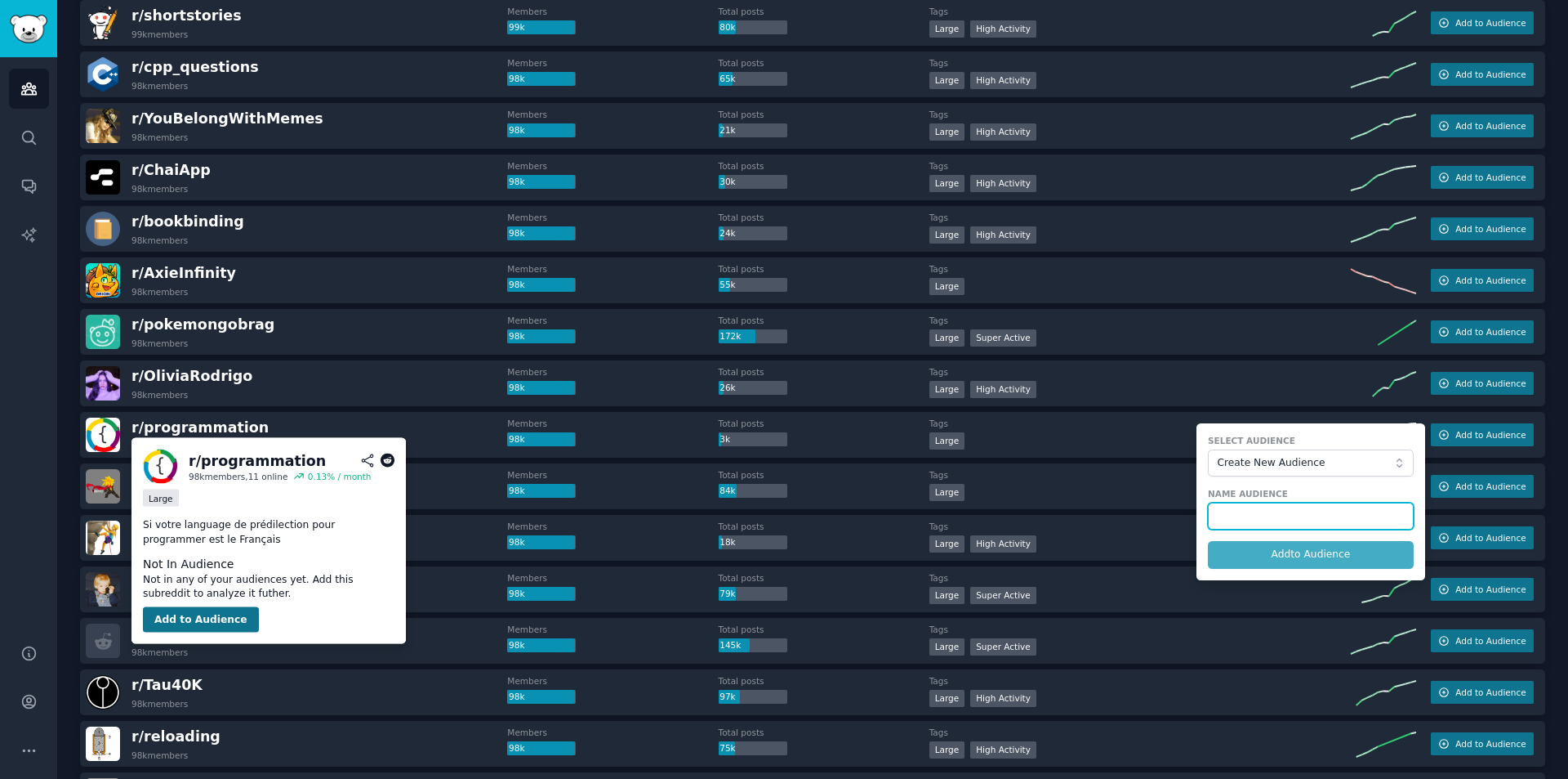
type input "p"
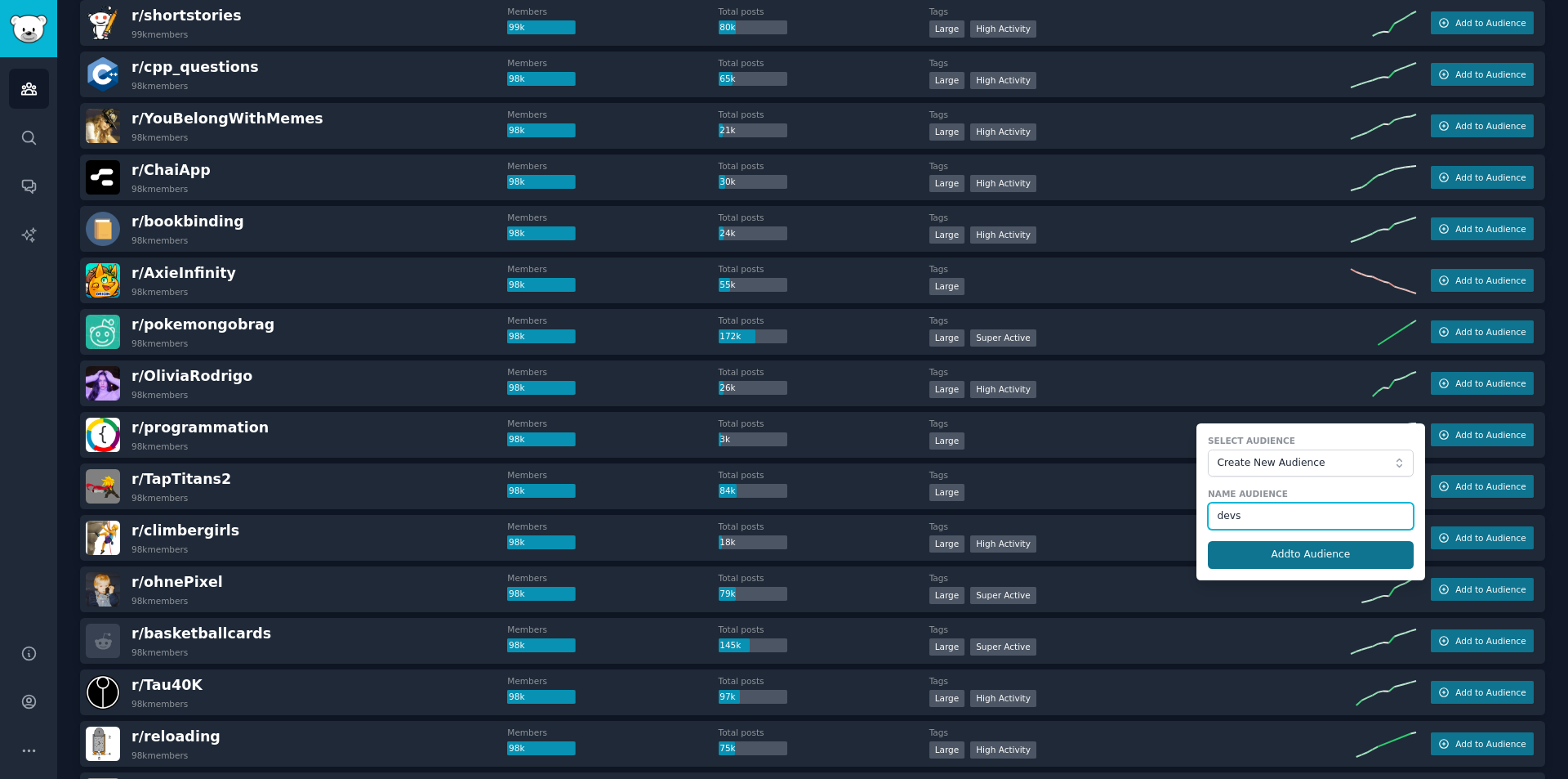
type input "devs"
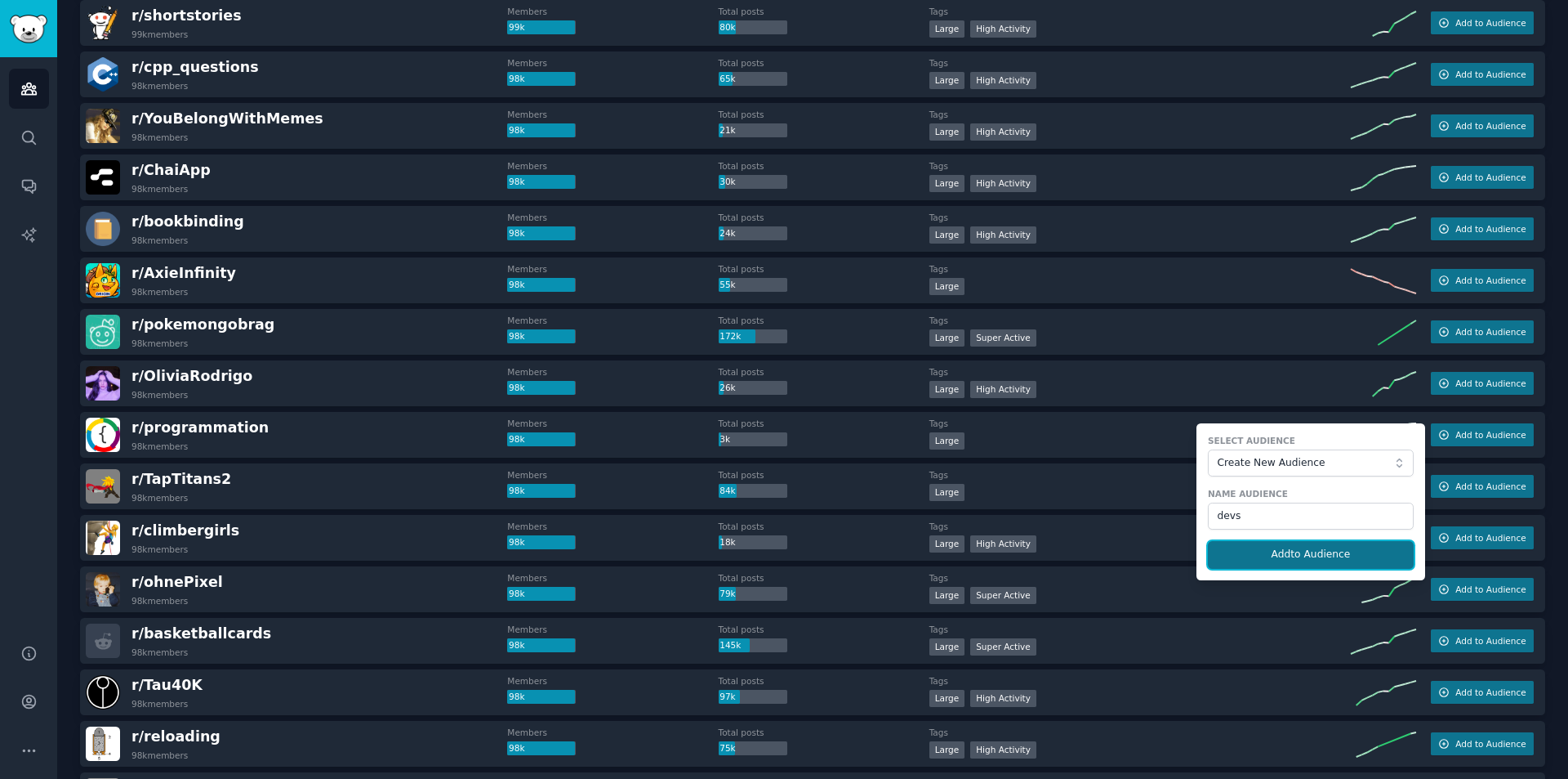
click at [1271, 549] on button "Add to Audience" at bounding box center [1310, 554] width 206 height 27
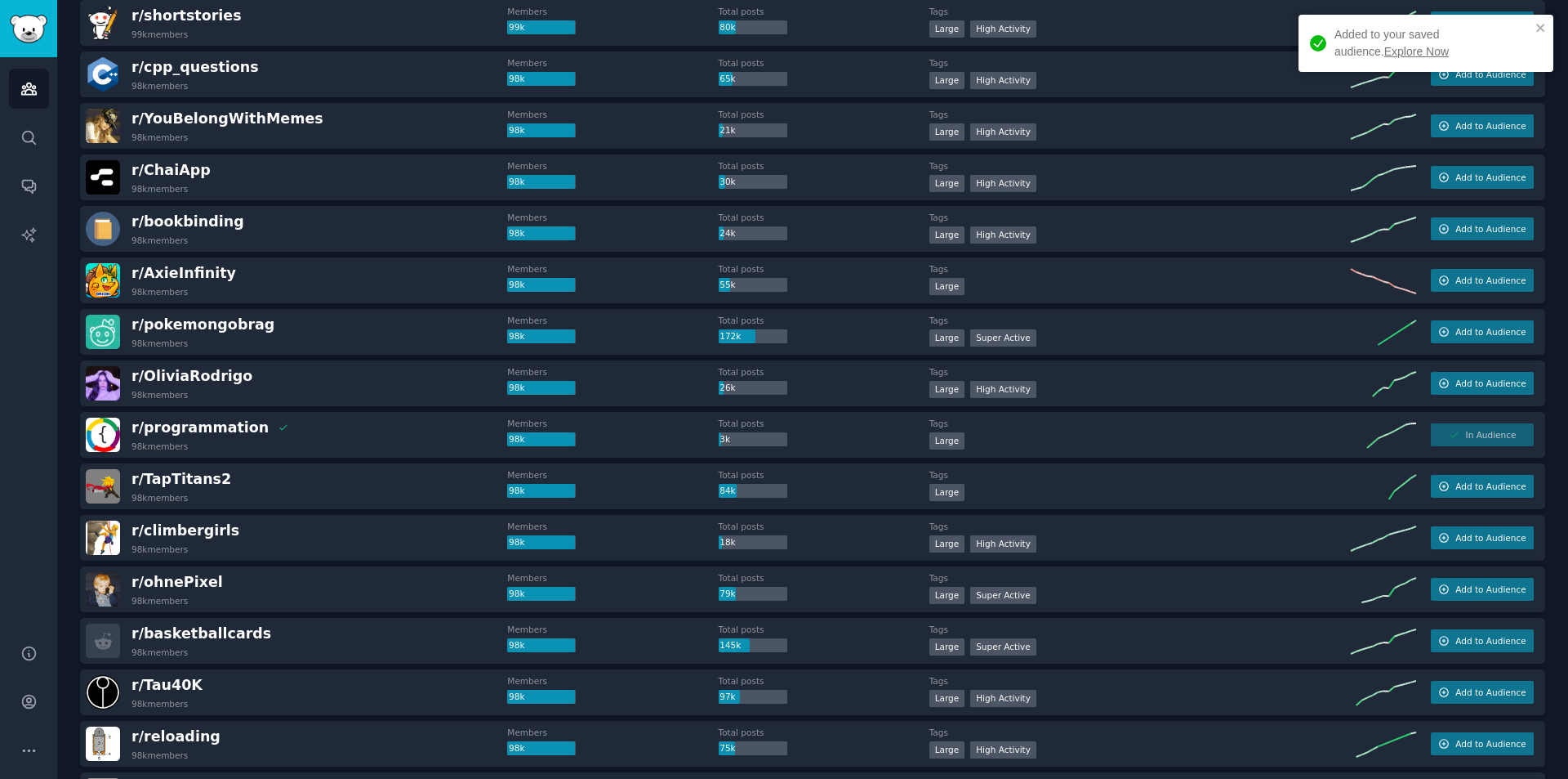
click at [1384, 52] on link "Explore Now" at bounding box center [1416, 51] width 65 height 13
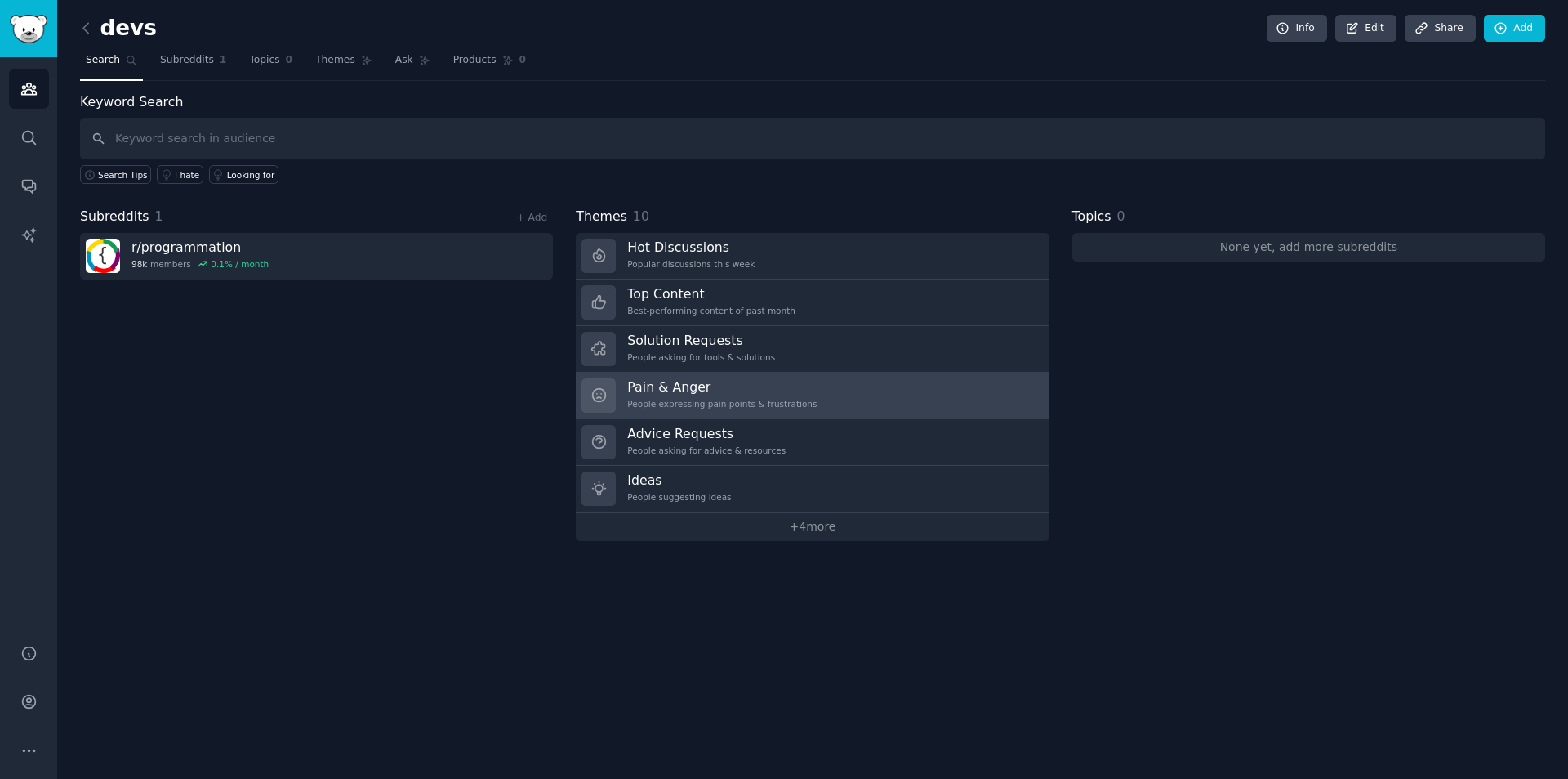
click at [685, 374] on link "Pain & Anger People expressing pain points & frustrations" at bounding box center [812, 395] width 473 height 46
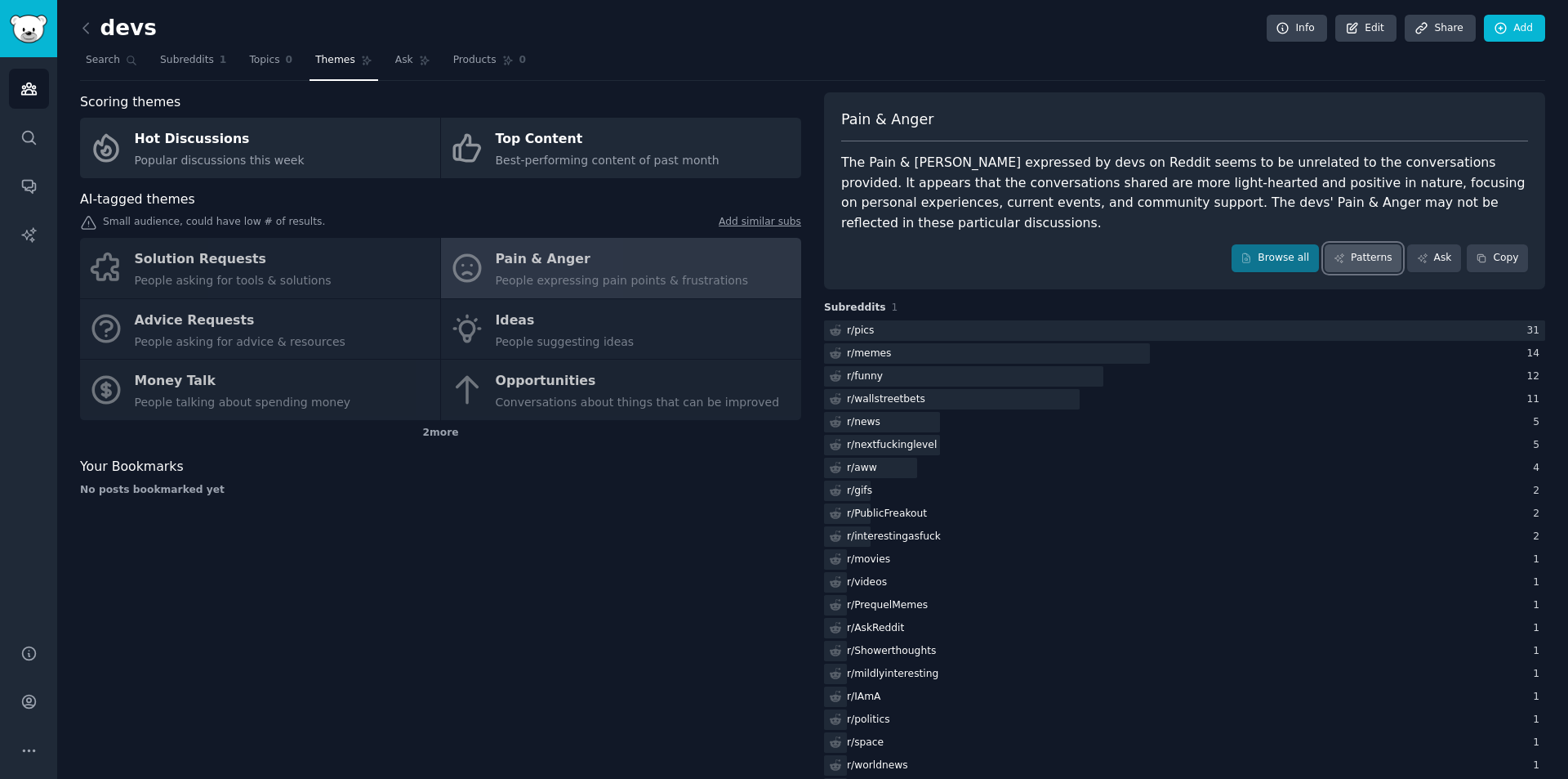
click at [1357, 244] on link "Patterns" at bounding box center [1363, 258] width 76 height 27
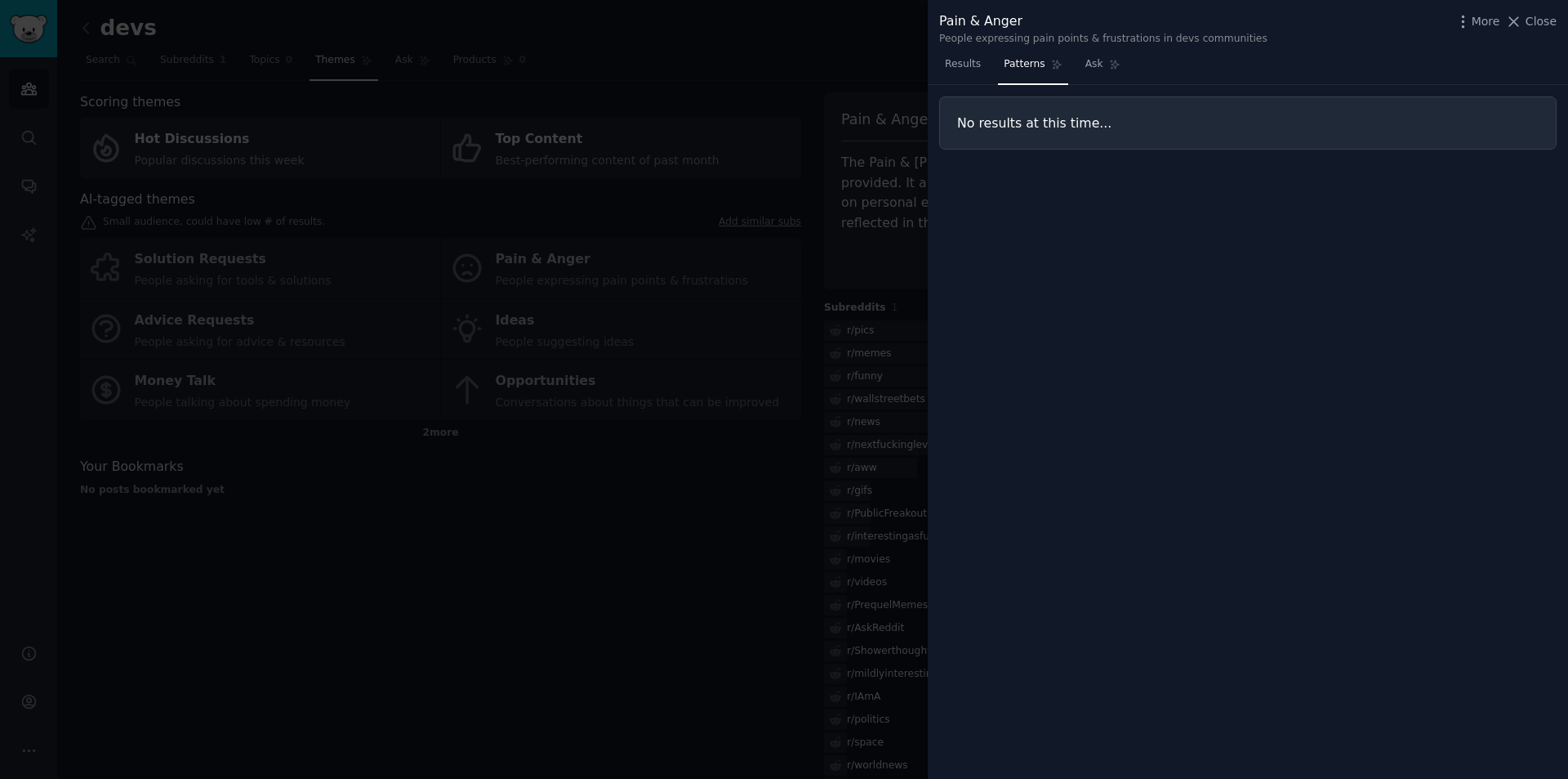
click at [1028, 71] on span "Patterns" at bounding box center [1024, 64] width 41 height 15
click at [700, 91] on div at bounding box center [784, 390] width 1568 height 779
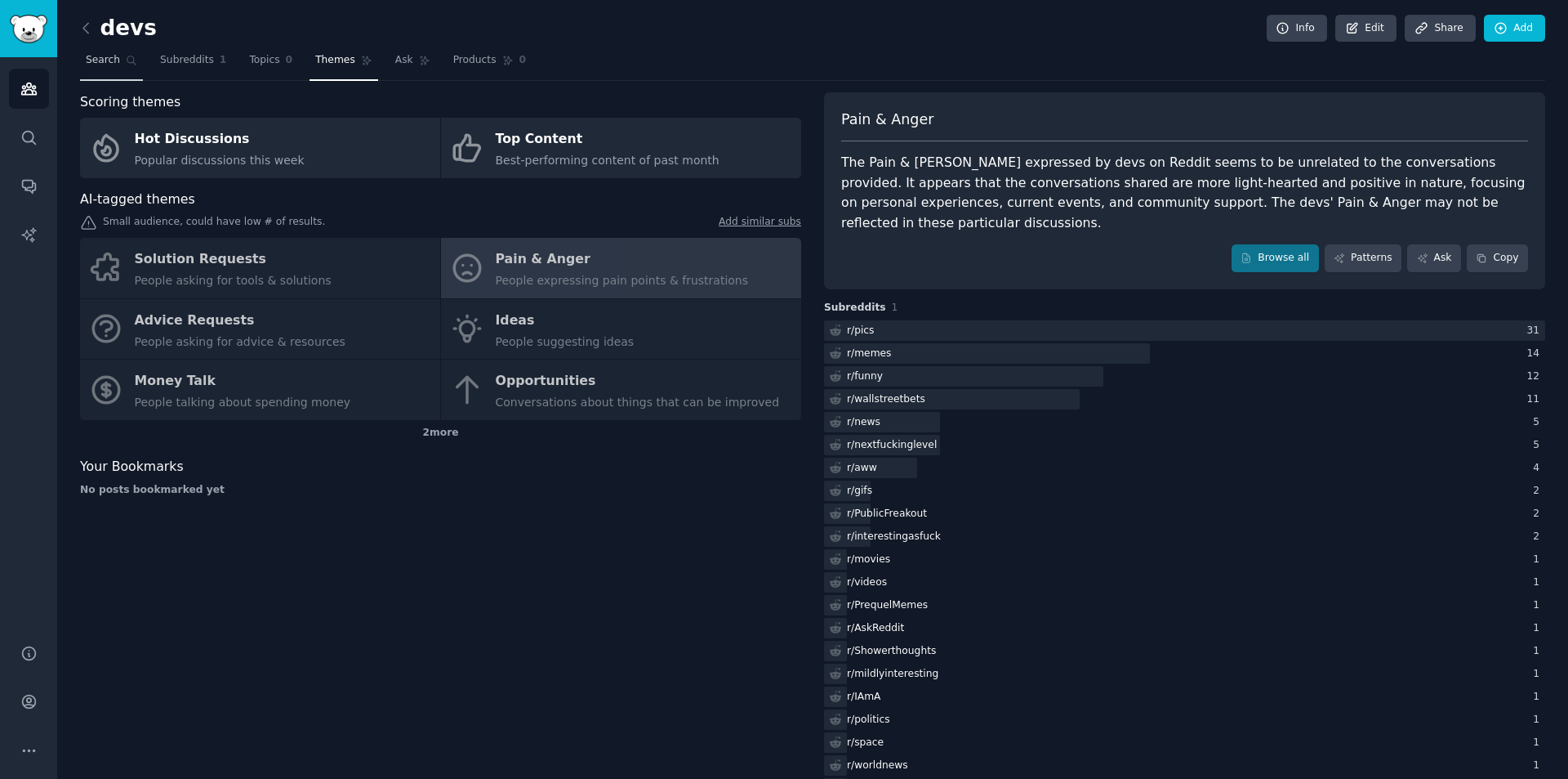
click at [109, 64] on span "Search" at bounding box center [102, 60] width 34 height 15
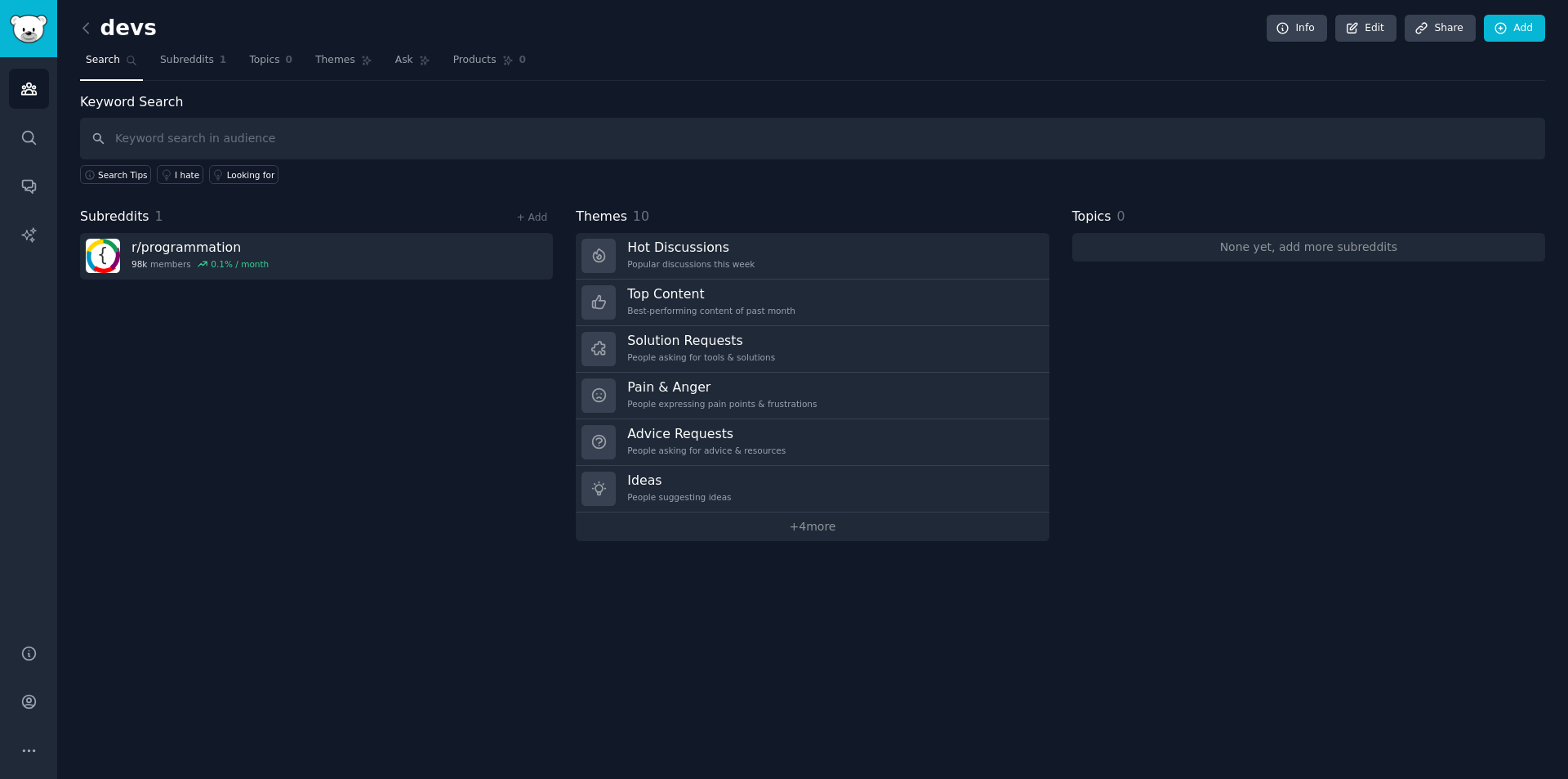
click at [109, 64] on span "Search" at bounding box center [102, 60] width 34 height 15
click at [169, 61] on span "Subreddits" at bounding box center [186, 60] width 54 height 15
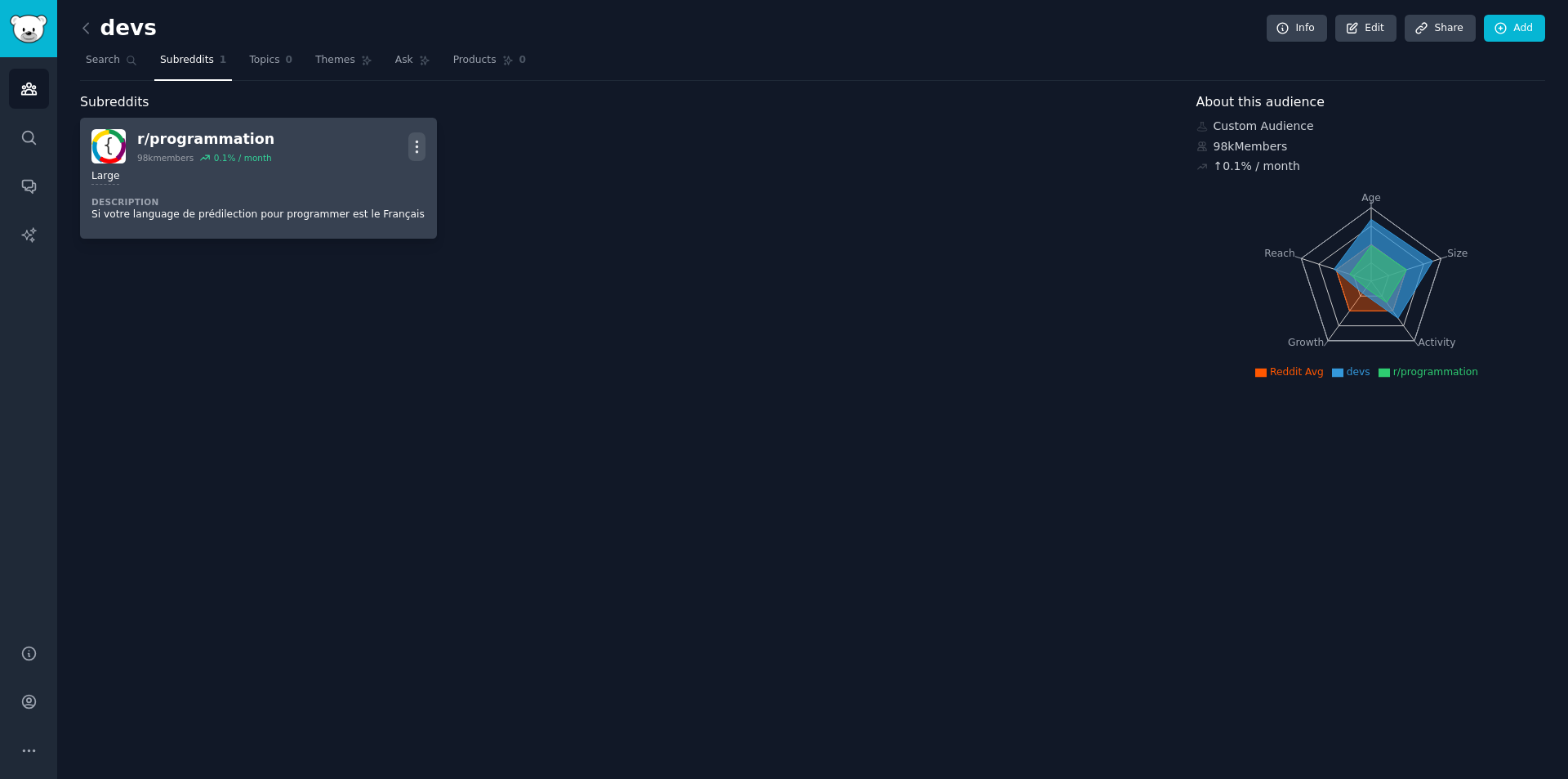
click at [417, 144] on icon "button" at bounding box center [416, 146] width 17 height 17
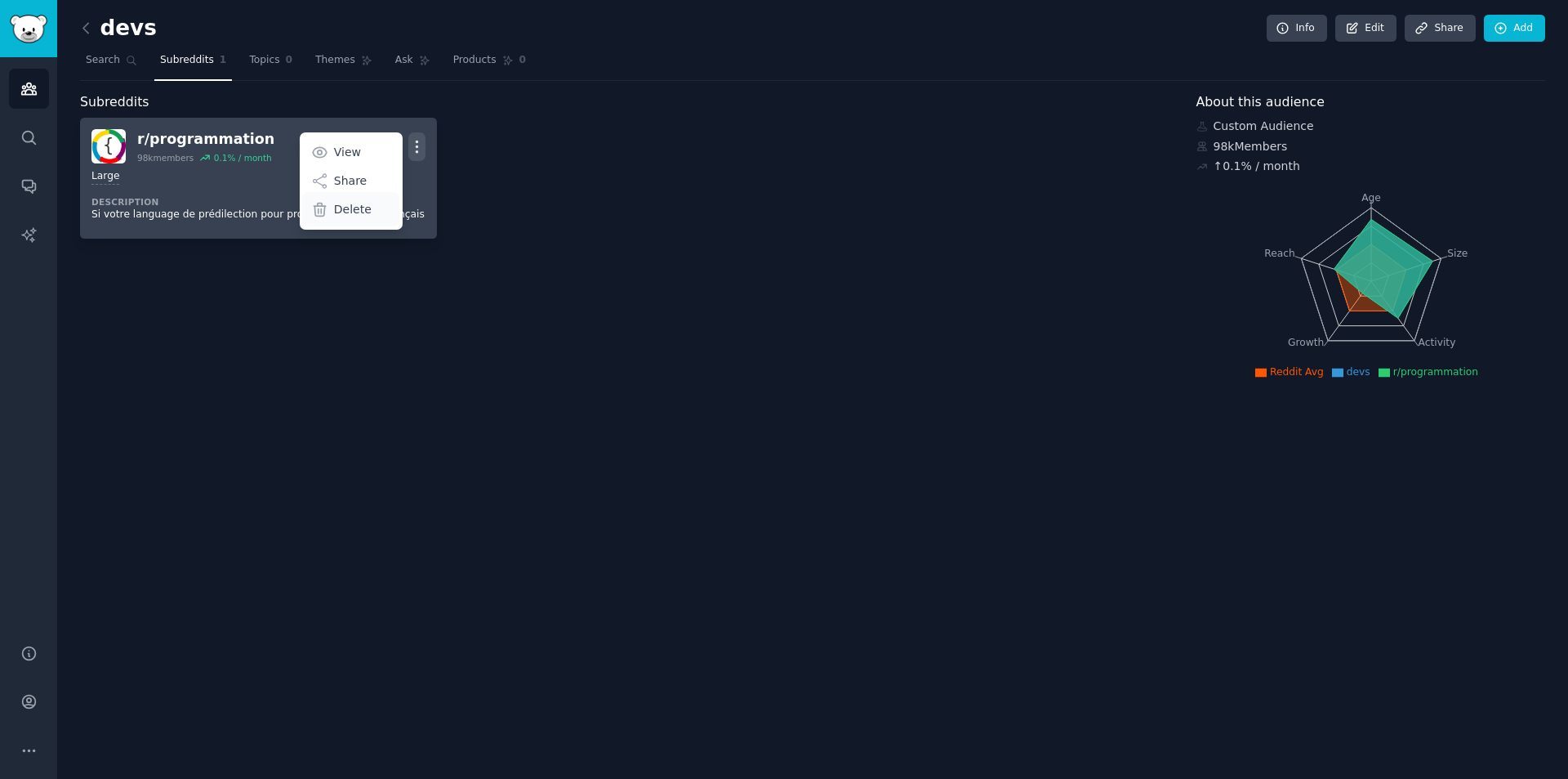
click at [353, 208] on p "Delete" at bounding box center [353, 209] width 37 height 17
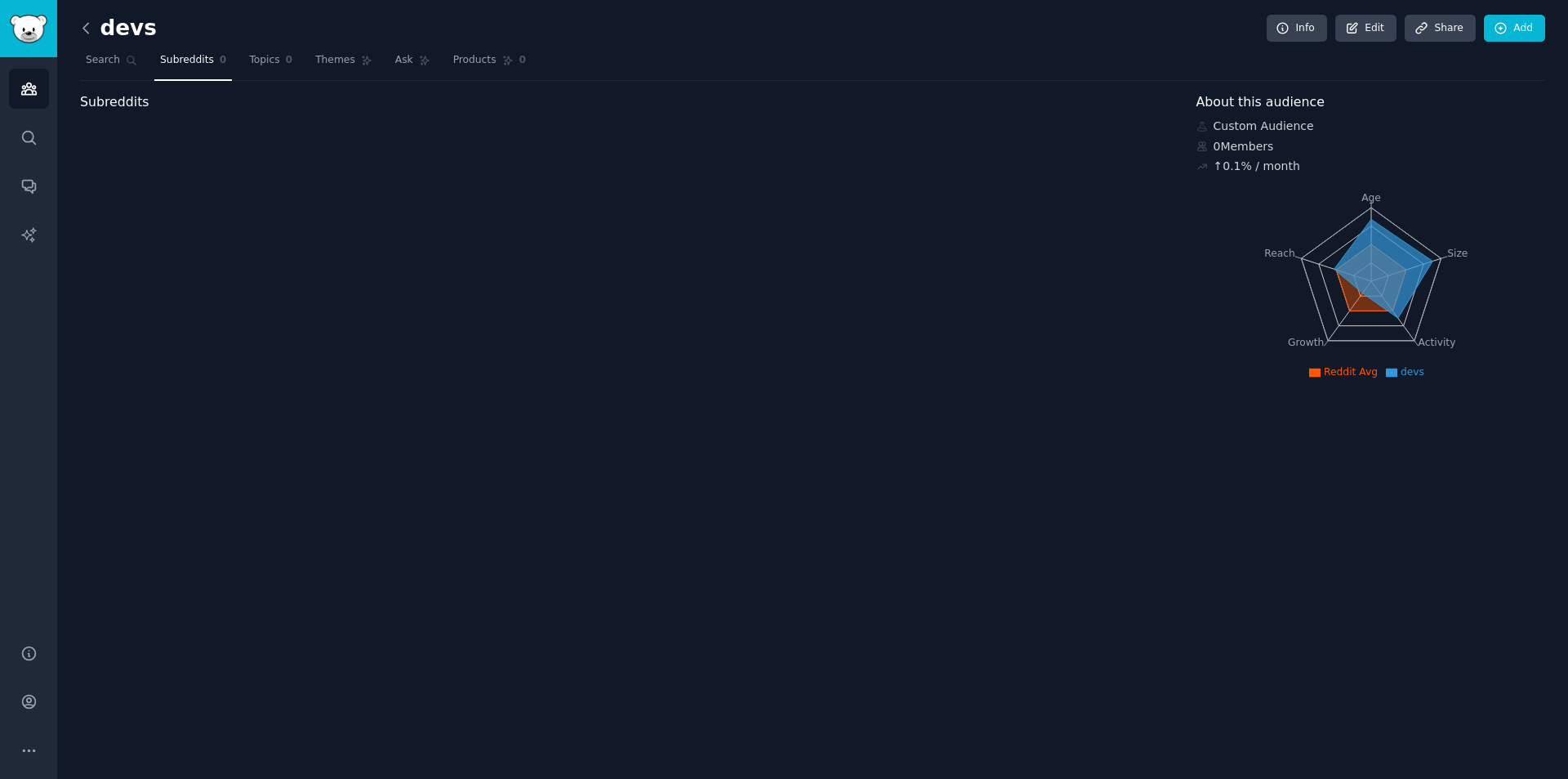
click at [91, 24] on icon at bounding box center [85, 27] width 17 height 17
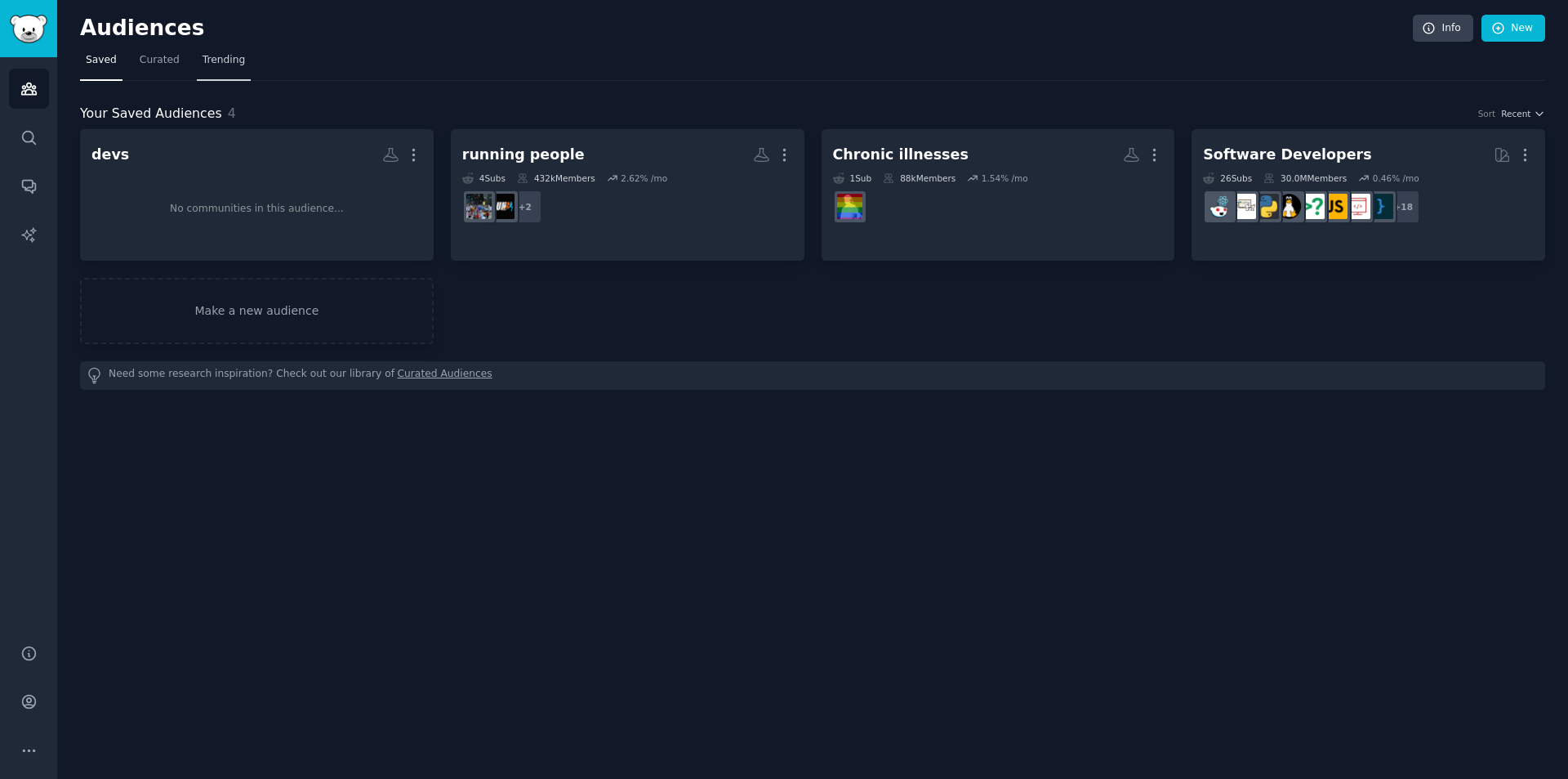
click at [218, 52] on link "Trending" at bounding box center [224, 64] width 54 height 33
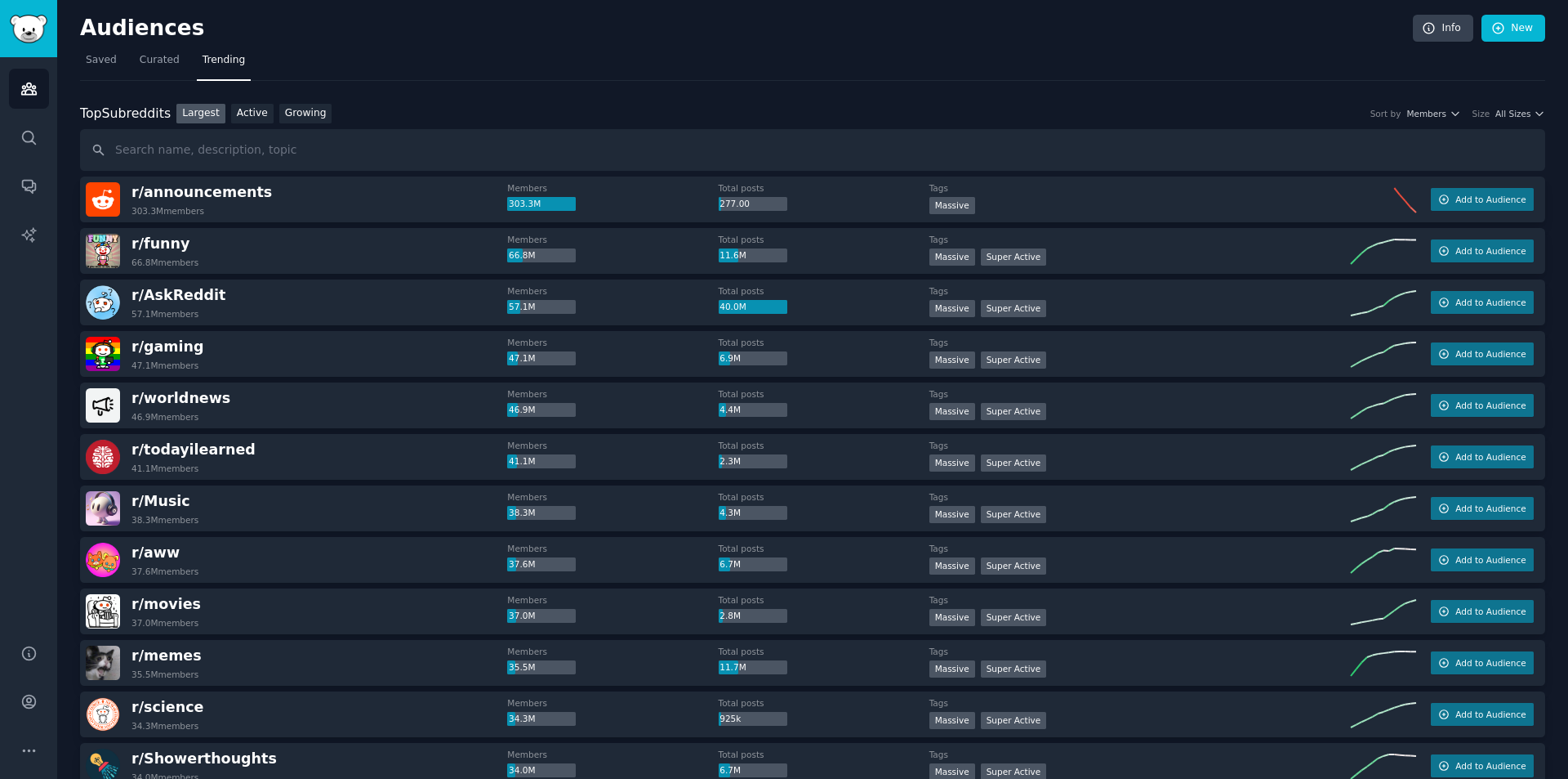
click at [1521, 120] on div "Top Subreddits Top Subreddits Largest Active Growing Sort by Members Size All S…" at bounding box center [813, 114] width 1465 height 21
click at [1517, 116] on span "All Sizes" at bounding box center [1513, 114] width 35 height 12
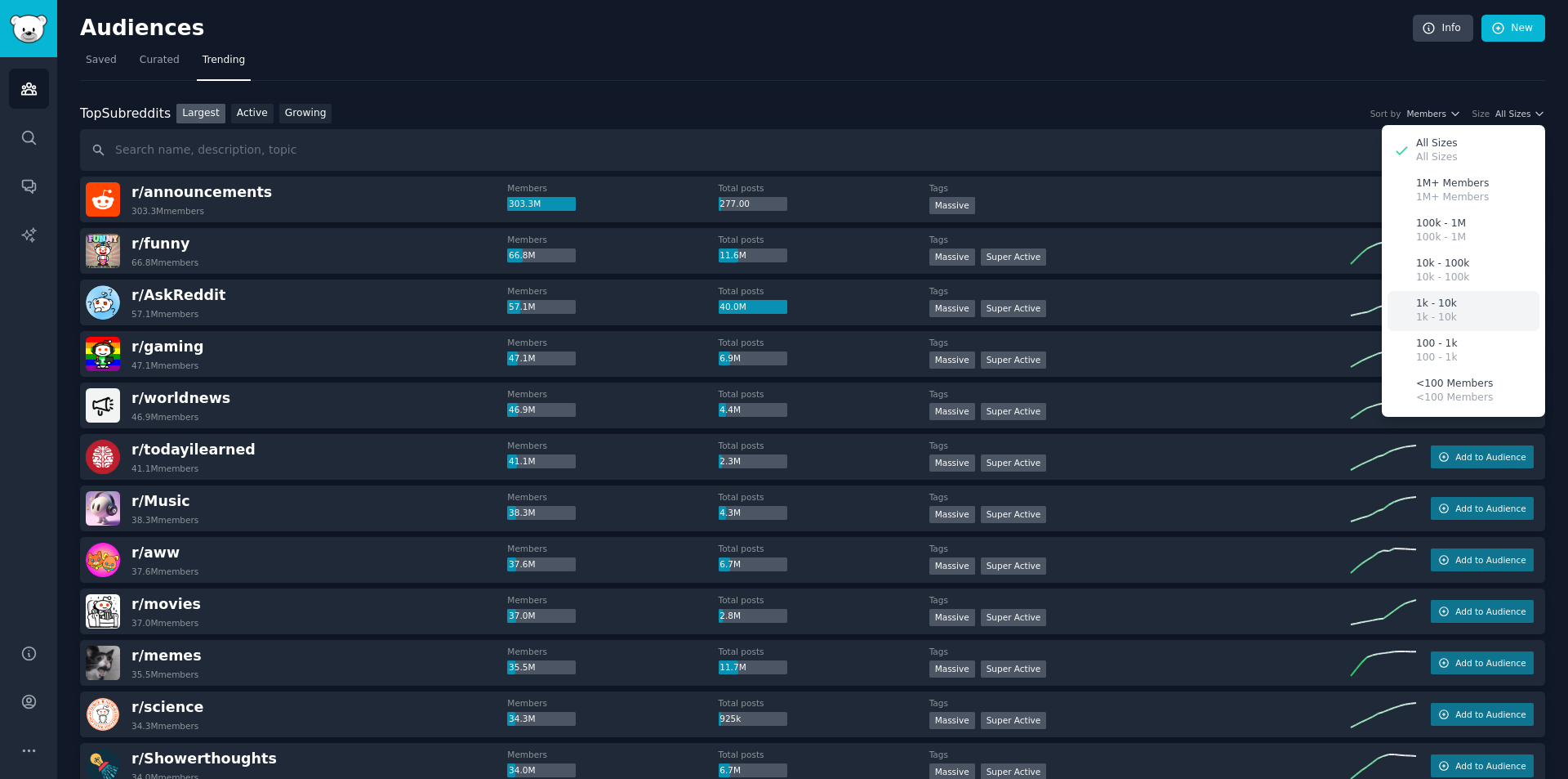
click at [1469, 325] on div "1k - 10k 1k - 10k" at bounding box center [1463, 310] width 152 height 40
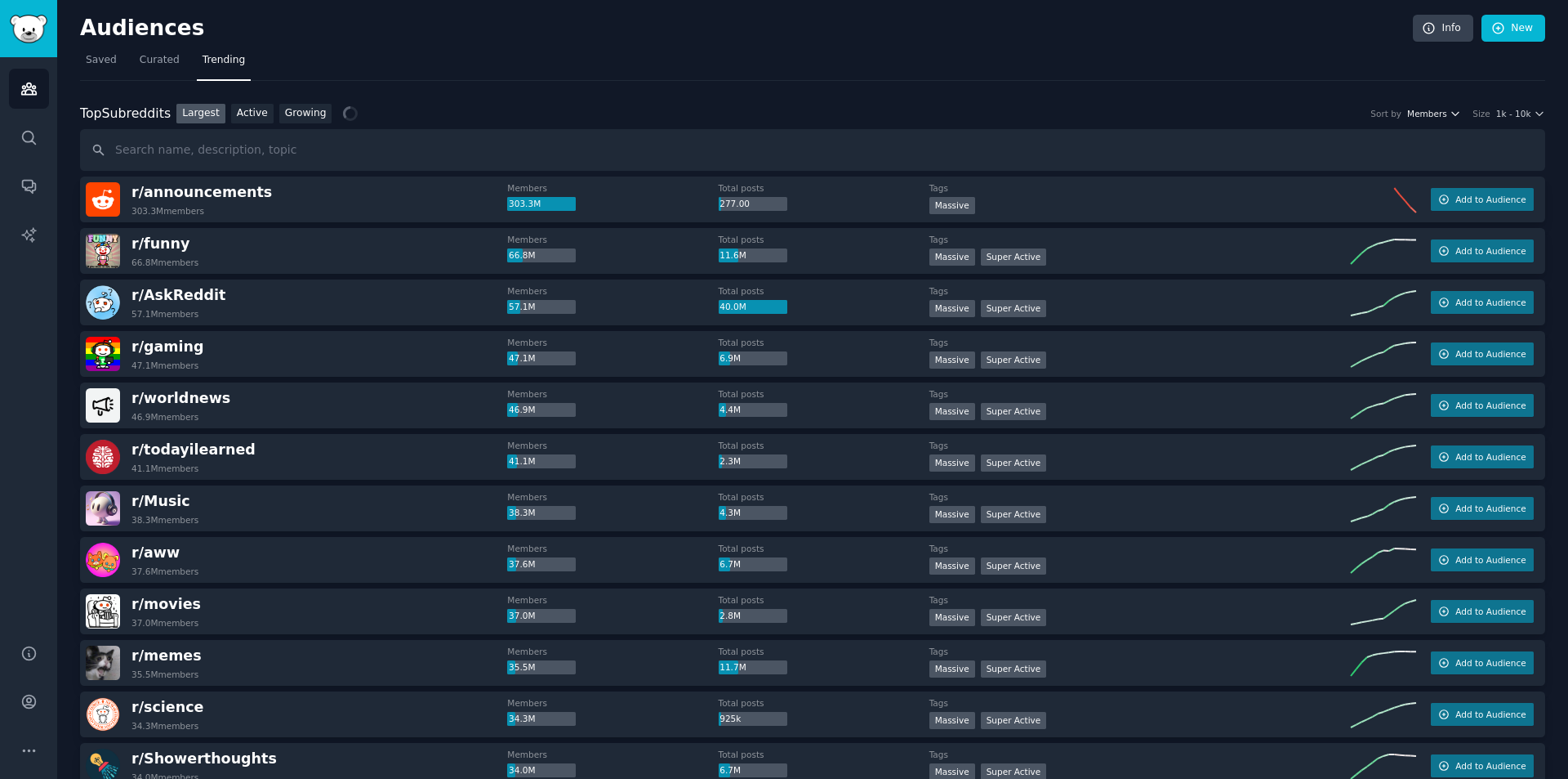
click at [1436, 112] on span "Members" at bounding box center [1427, 114] width 40 height 12
click at [1452, 115] on icon "button" at bounding box center [1455, 114] width 12 height 12
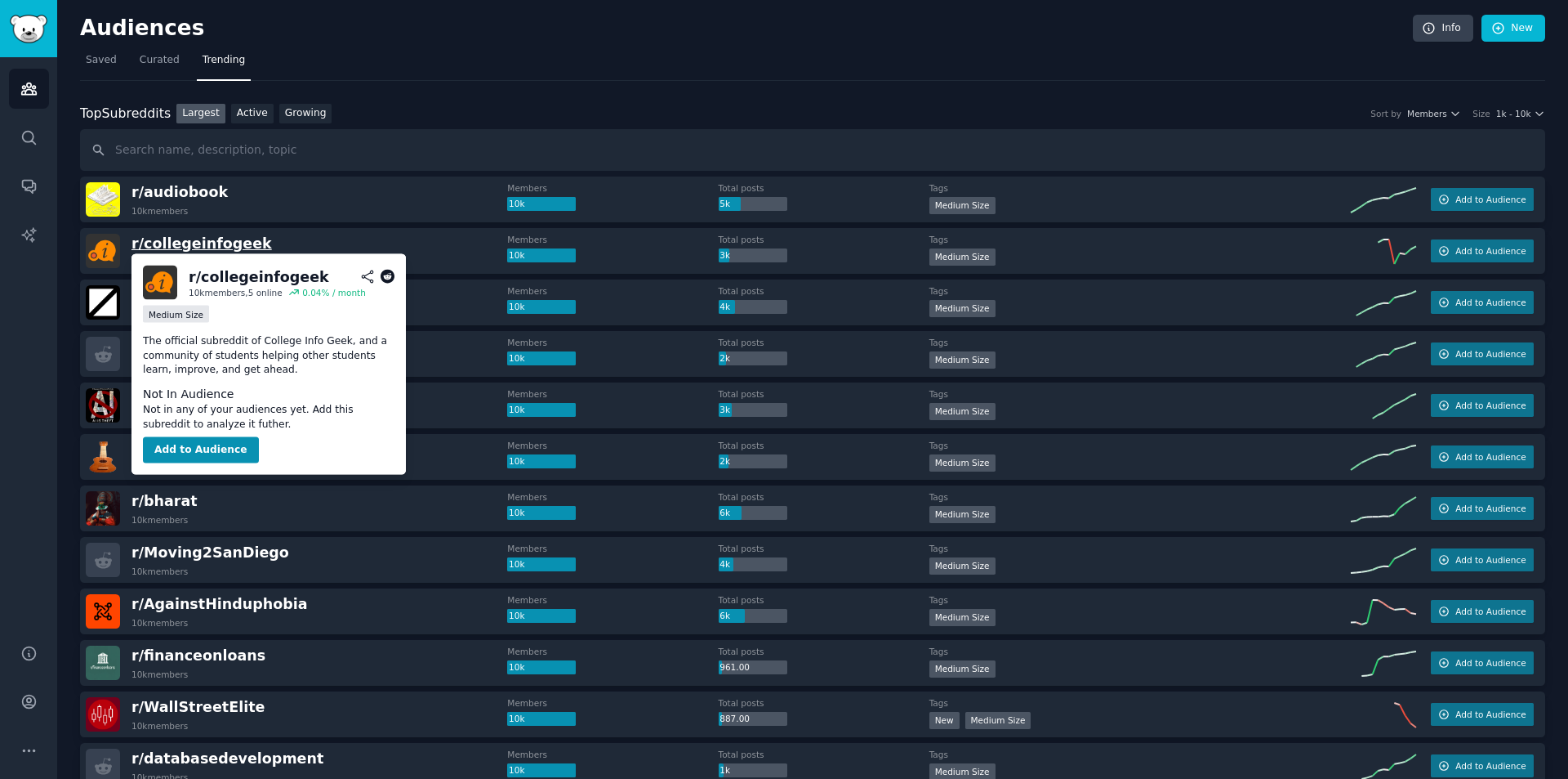
click at [206, 245] on span "r/ collegeinfogeek" at bounding box center [201, 243] width 140 height 17
click at [209, 239] on span "r/ collegeinfogeek" at bounding box center [201, 243] width 140 height 17
click at [206, 456] on button "Add to Audience" at bounding box center [201, 449] width 116 height 26
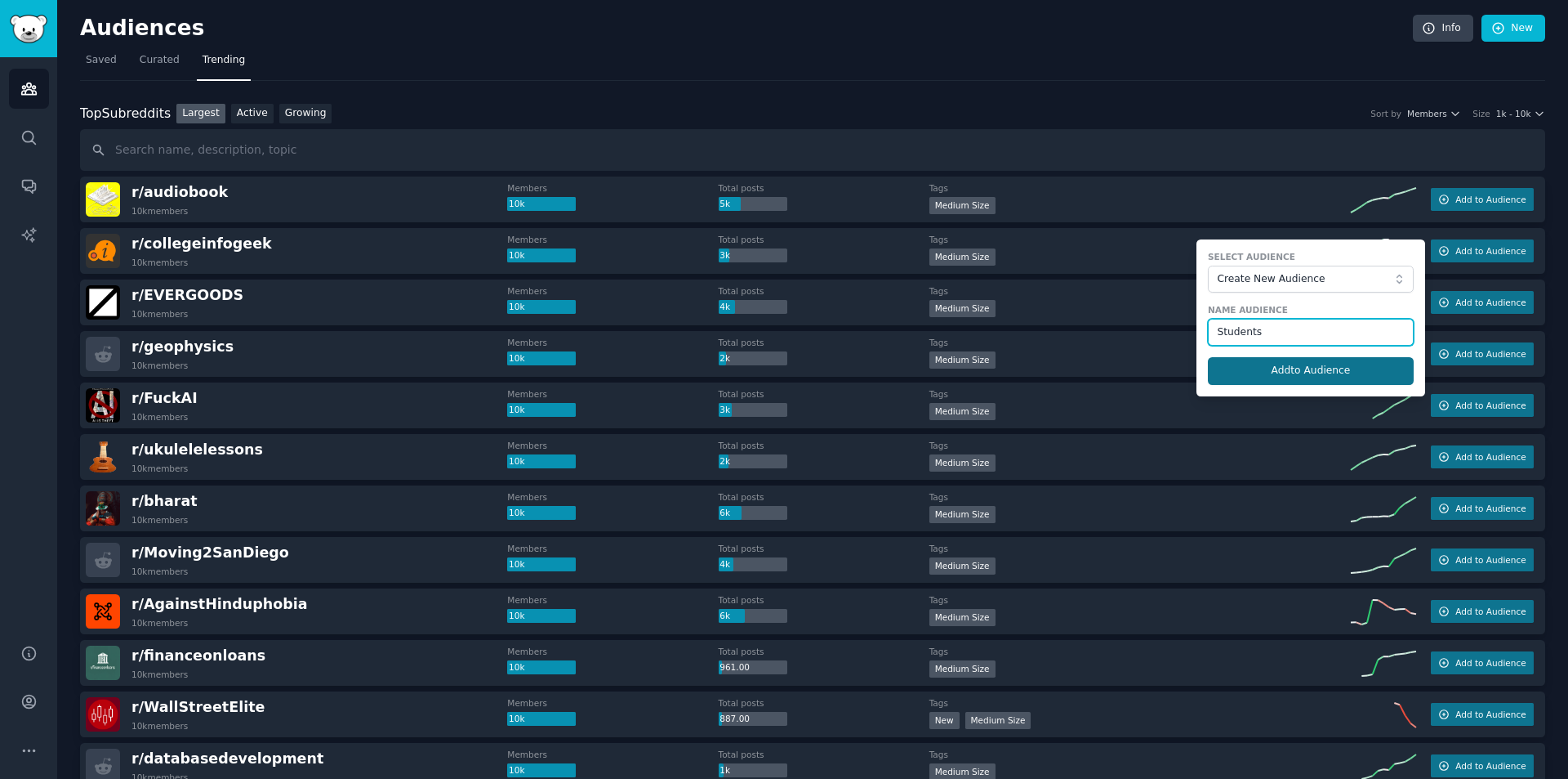
type input "Students"
click at [1289, 372] on button "Add to Audience" at bounding box center [1310, 371] width 206 height 27
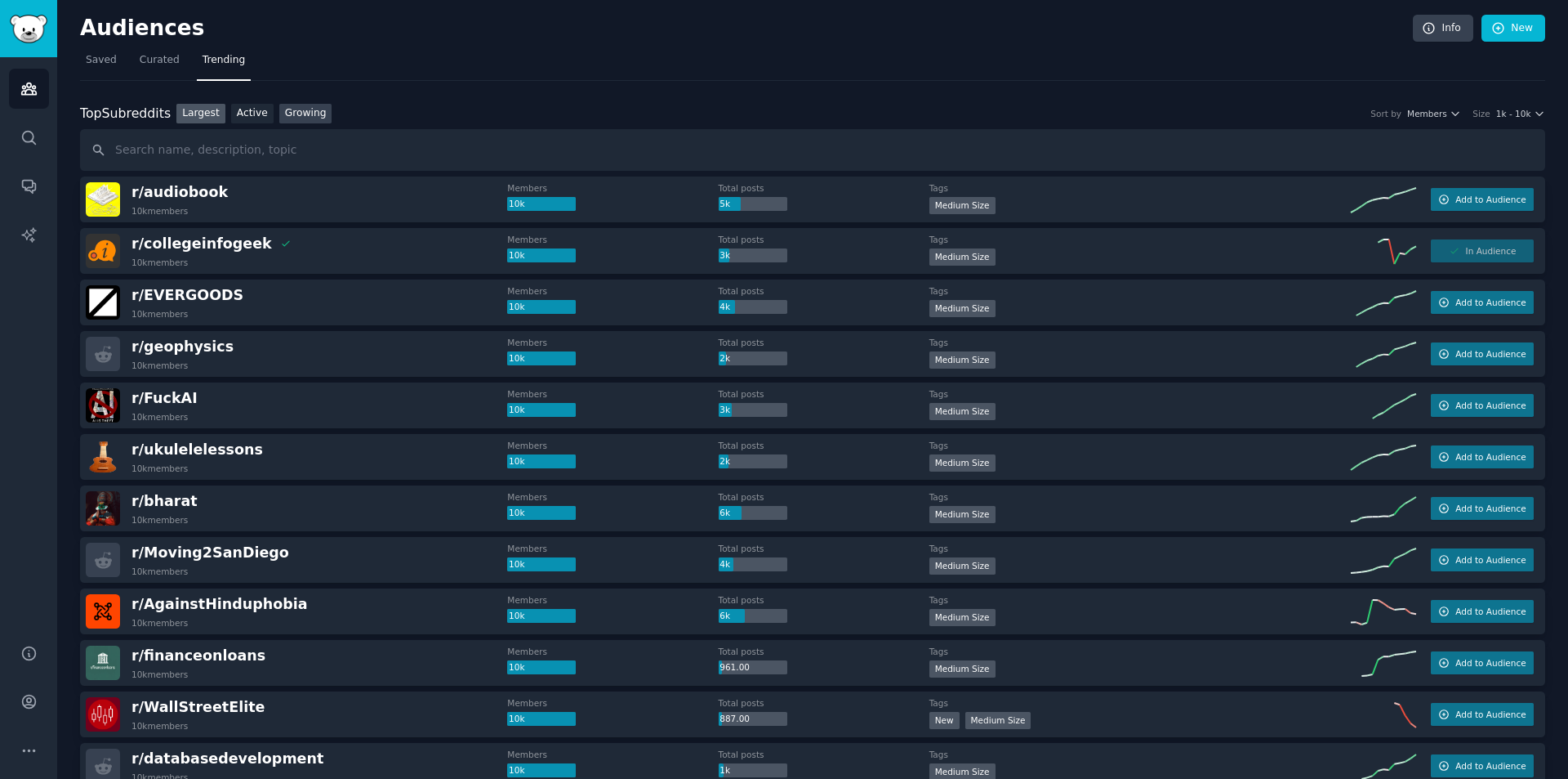
click at [305, 116] on link "Growing" at bounding box center [306, 114] width 53 height 21
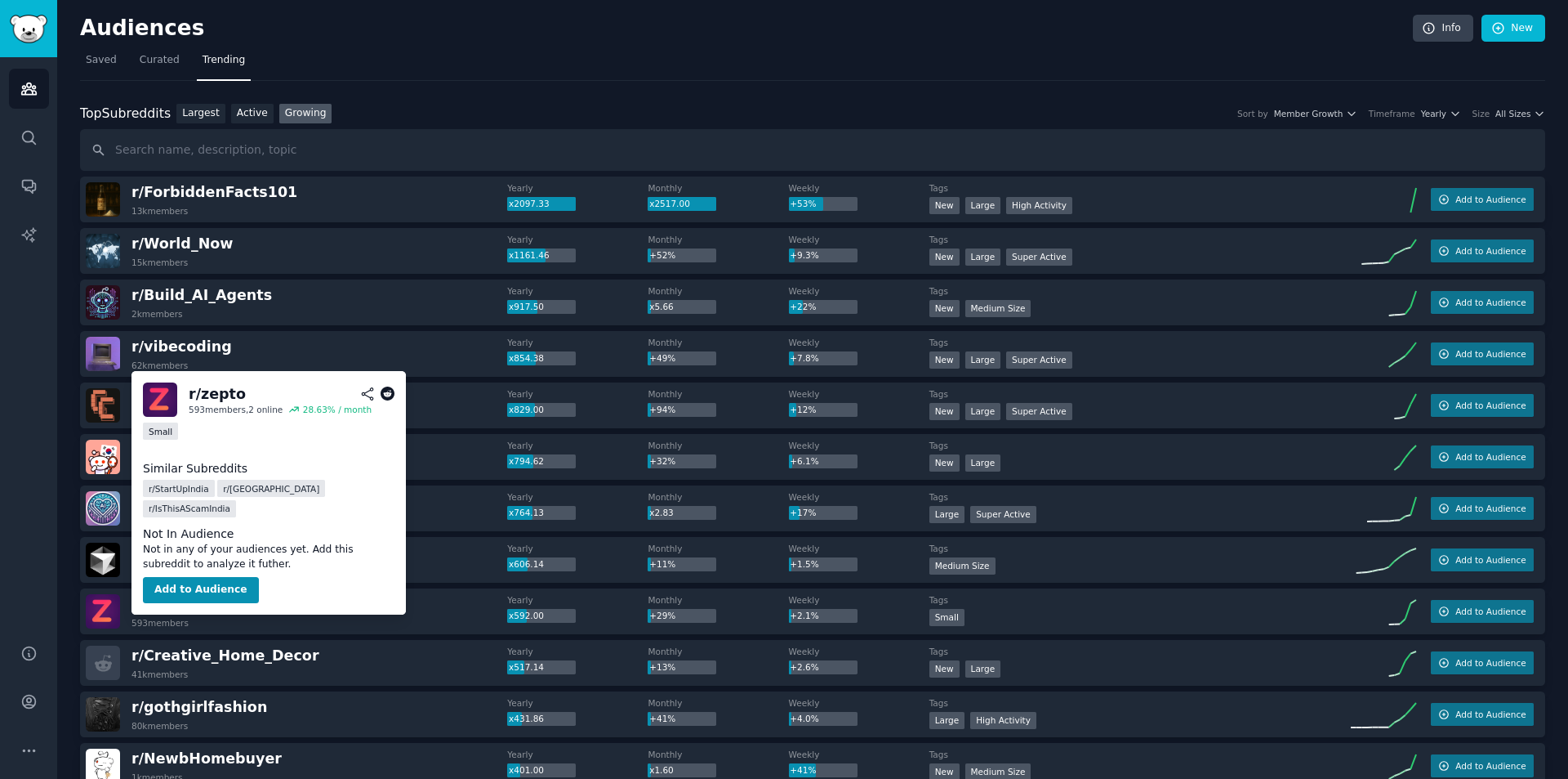
click at [166, 602] on span "r/ zepto" at bounding box center [160, 603] width 57 height 17
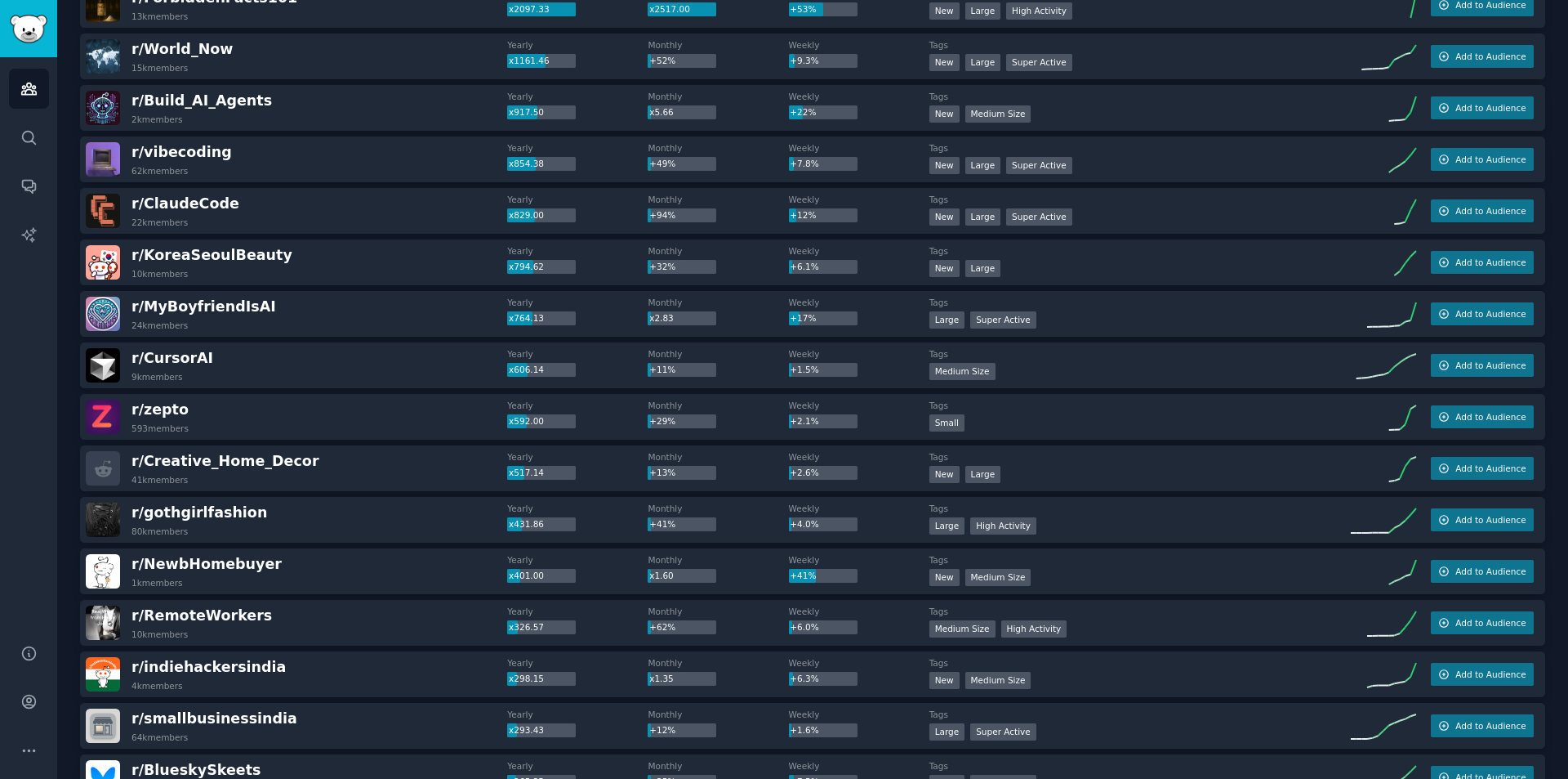
scroll to position [196, 0]
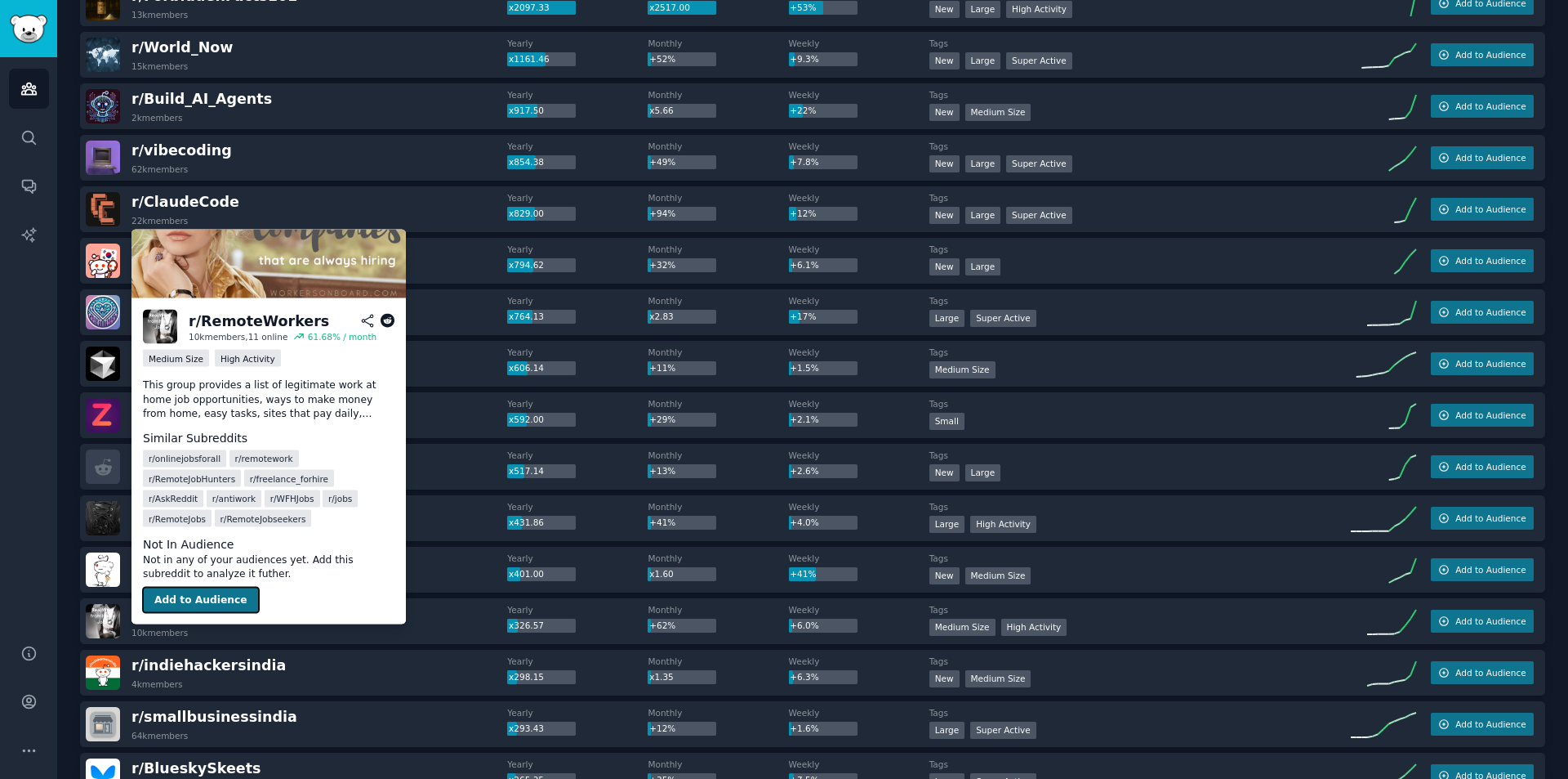
click at [225, 589] on button "Add to Audience" at bounding box center [201, 599] width 116 height 26
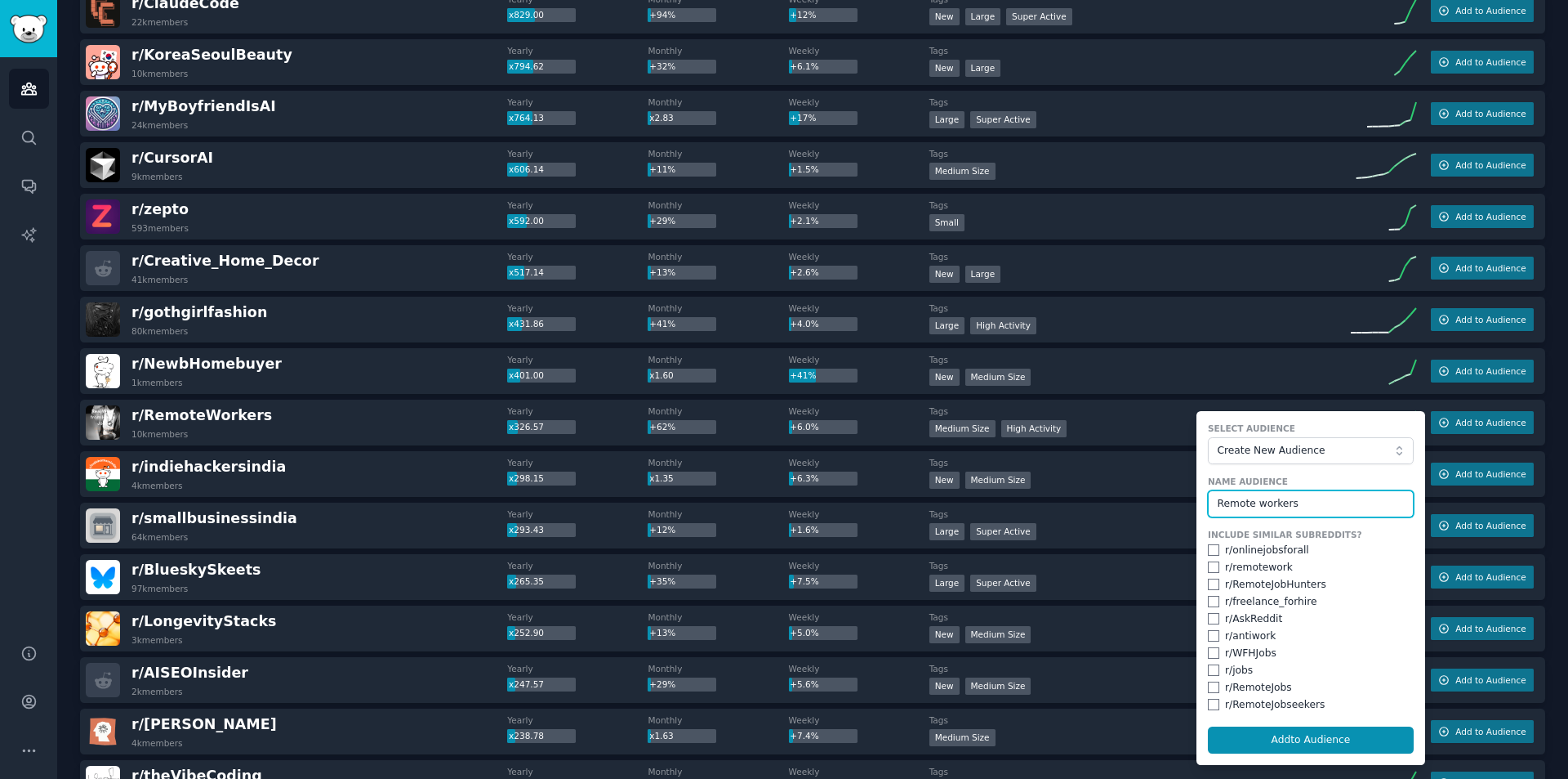
scroll to position [402, 0]
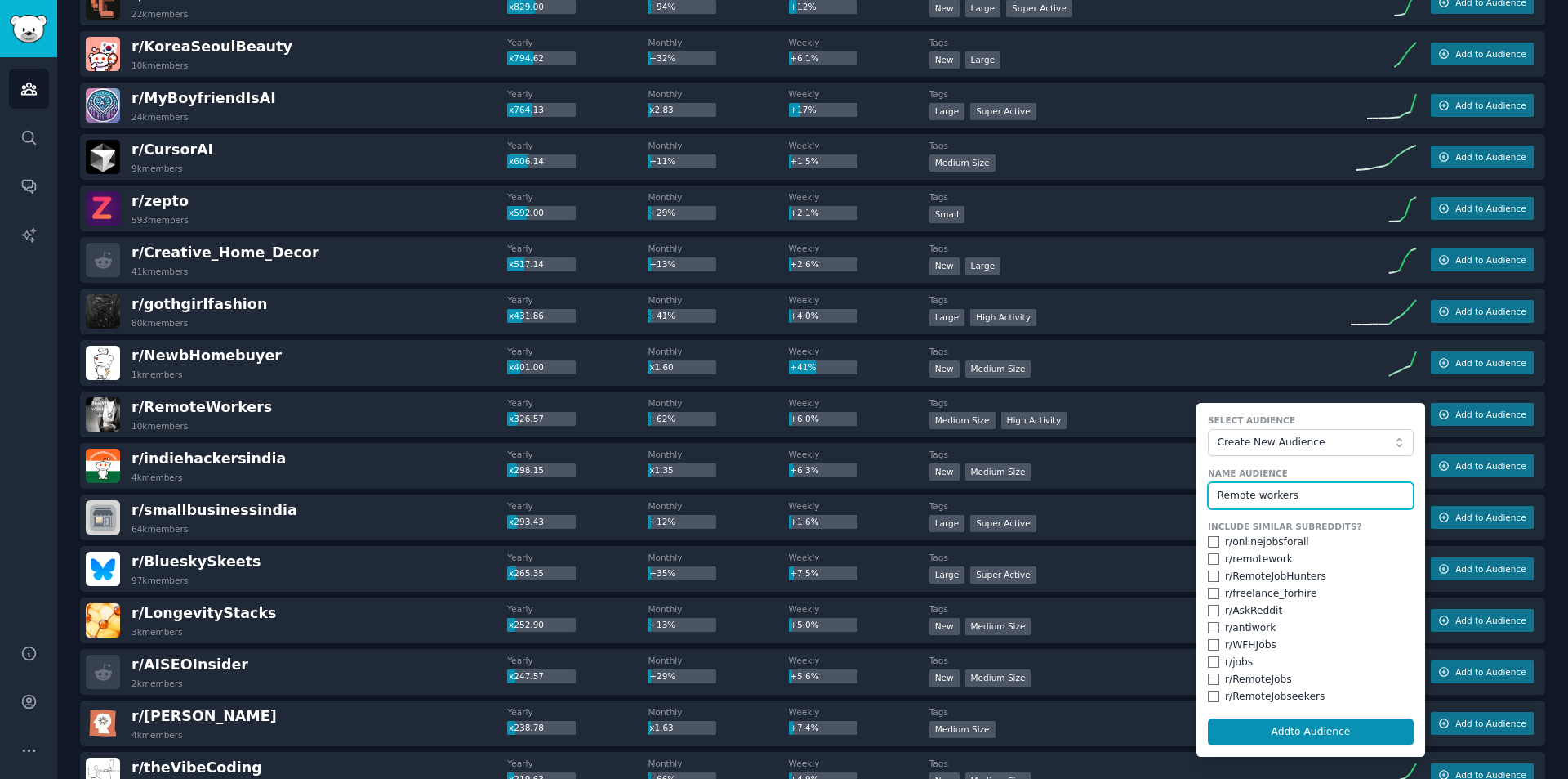
type input "Remote workers"
click at [1273, 564] on div "r/ remotework" at bounding box center [1258, 559] width 68 height 15
click at [1207, 560] on input "checkbox" at bounding box center [1213, 559] width 12 height 12
checkbox input "true"
click at [1207, 581] on input "checkbox" at bounding box center [1213, 576] width 12 height 12
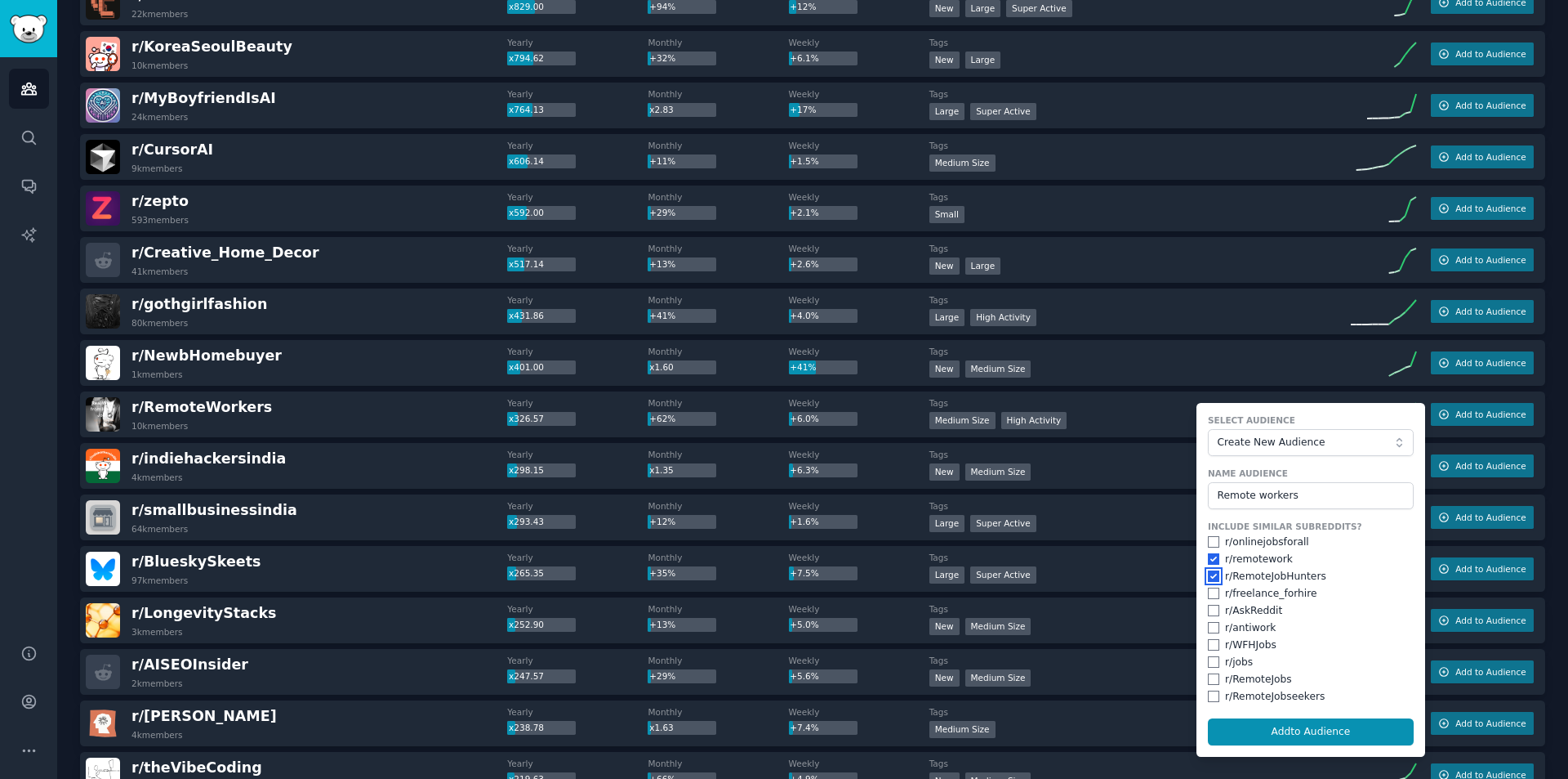
checkbox input "true"
click at [1207, 678] on input "checkbox" at bounding box center [1213, 679] width 12 height 12
checkbox input "true"
click at [1207, 692] on input "checkbox" at bounding box center [1213, 697] width 12 height 12
checkbox input "true"
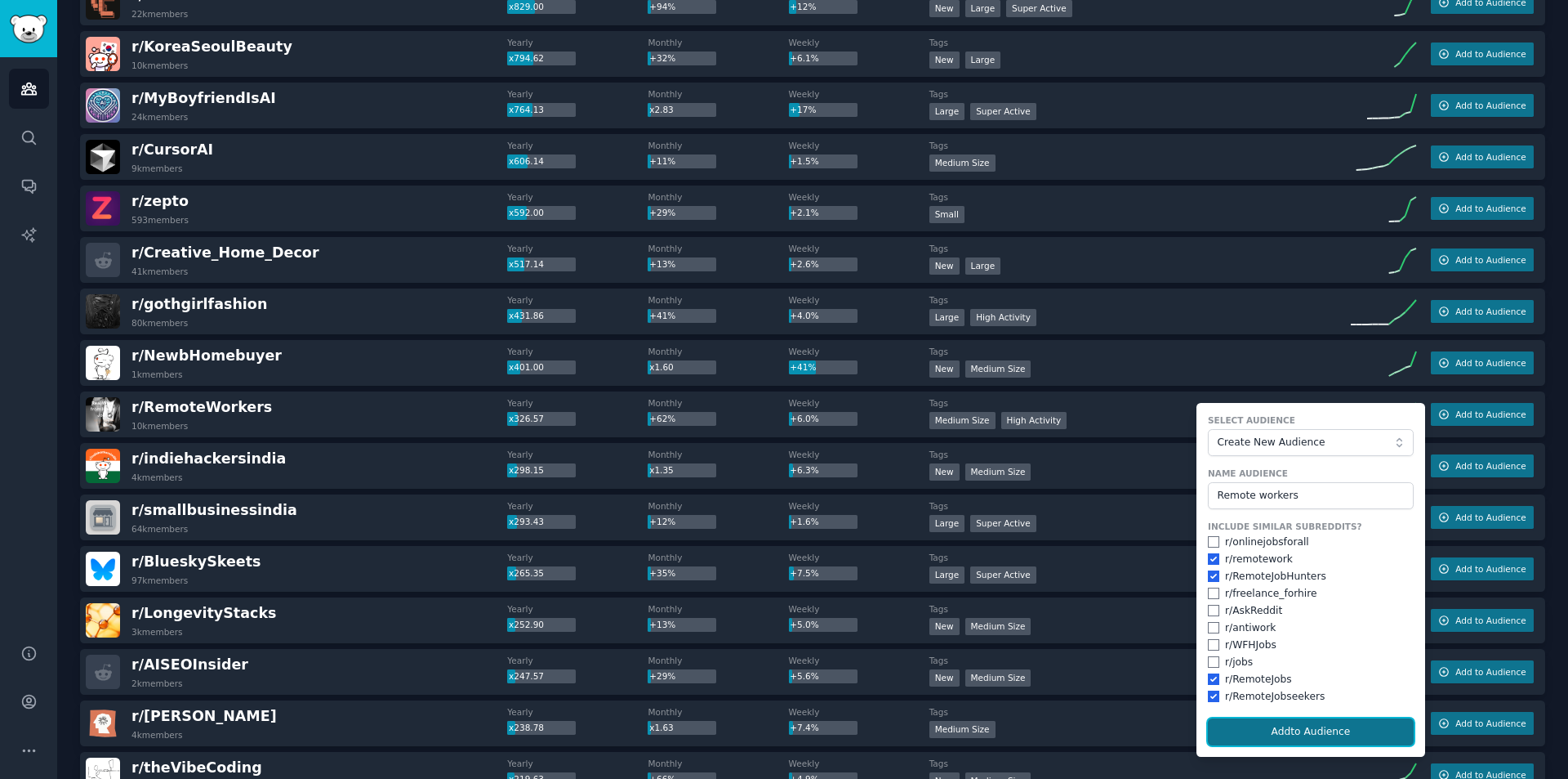
click at [1282, 733] on button "Add to Audience" at bounding box center [1310, 732] width 206 height 27
checkbox input "false"
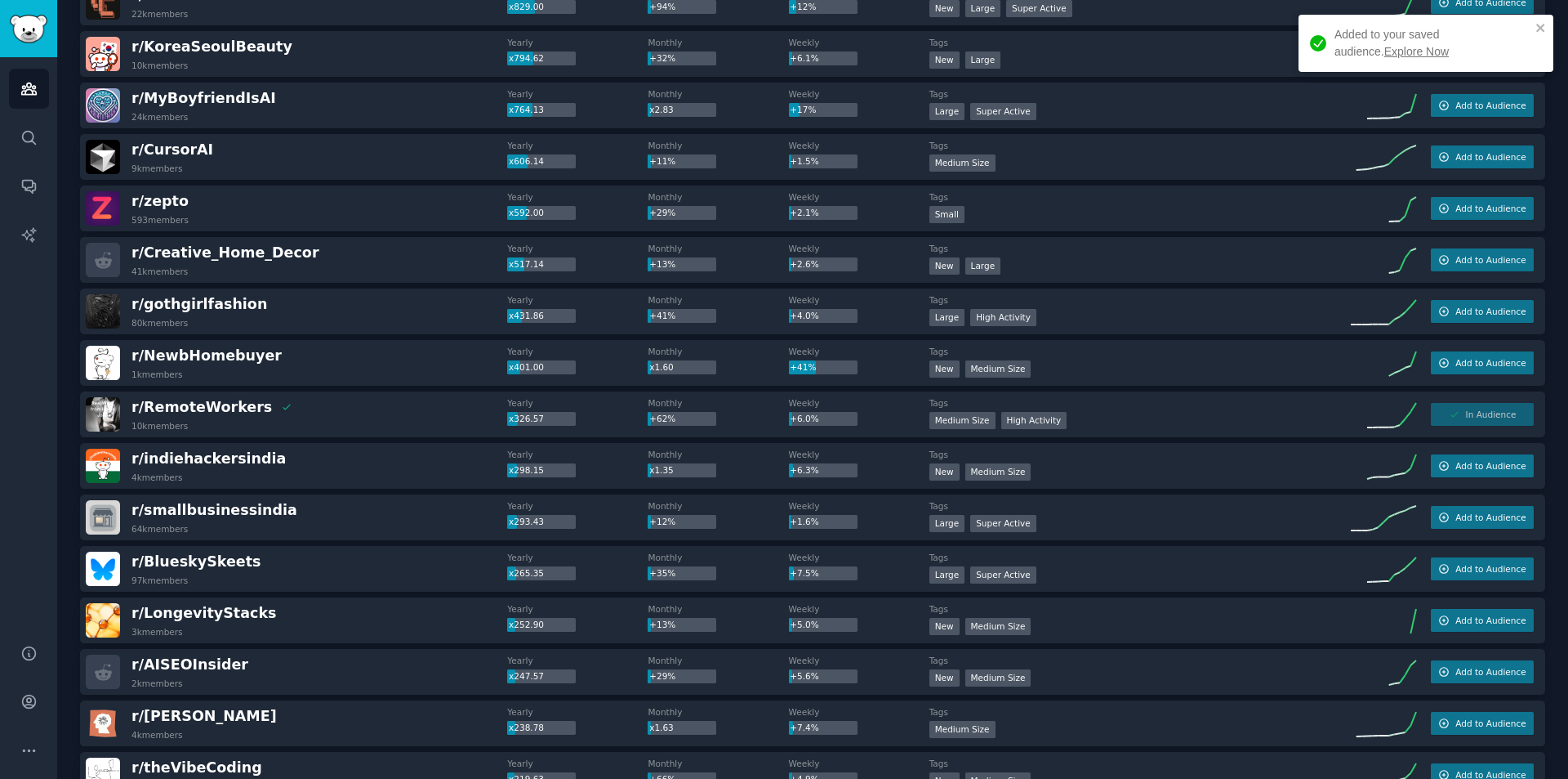
click at [1384, 51] on link "Explore Now" at bounding box center [1416, 51] width 65 height 13
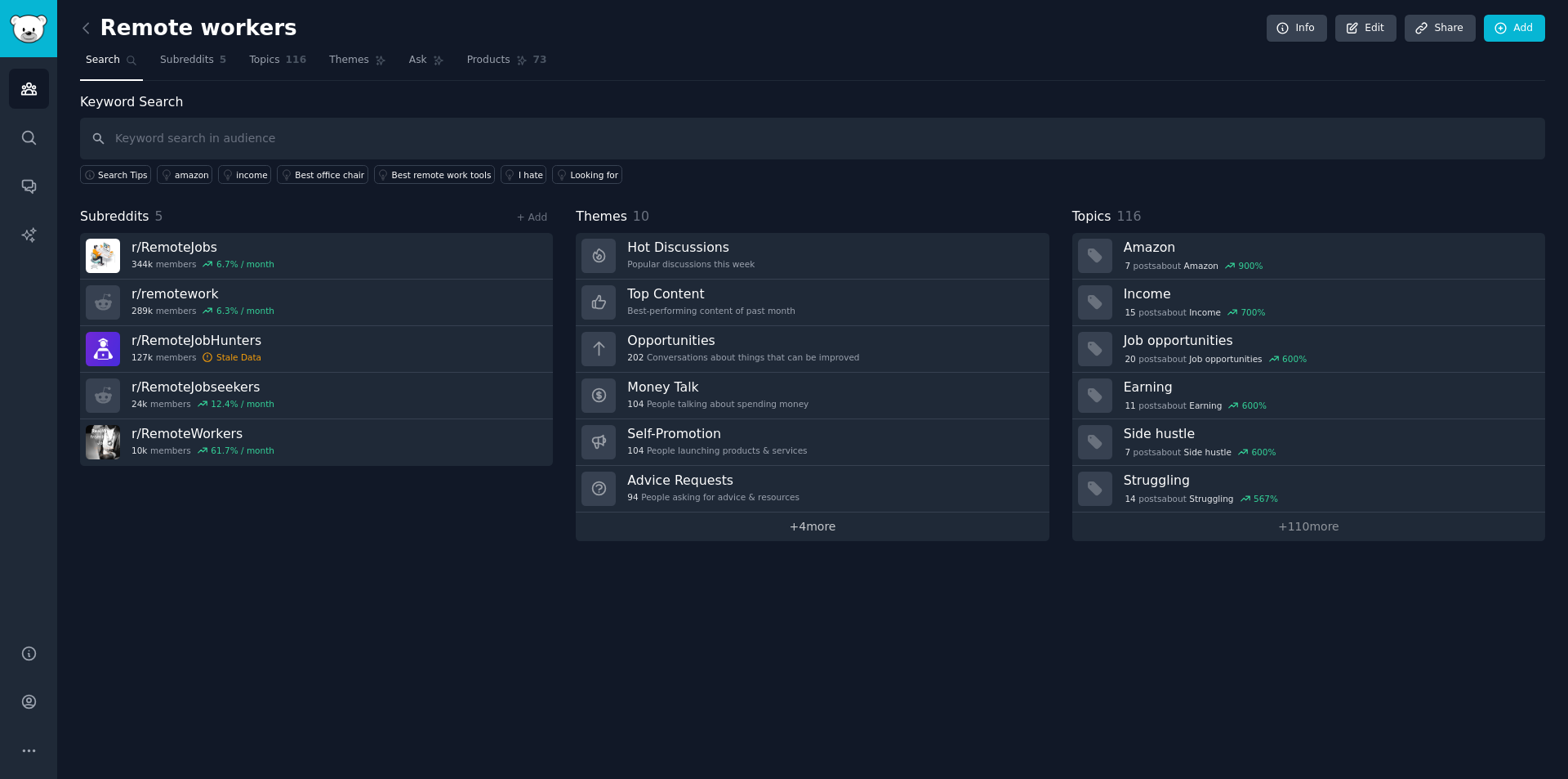
click at [739, 537] on link "+ 4 more" at bounding box center [812, 526] width 473 height 28
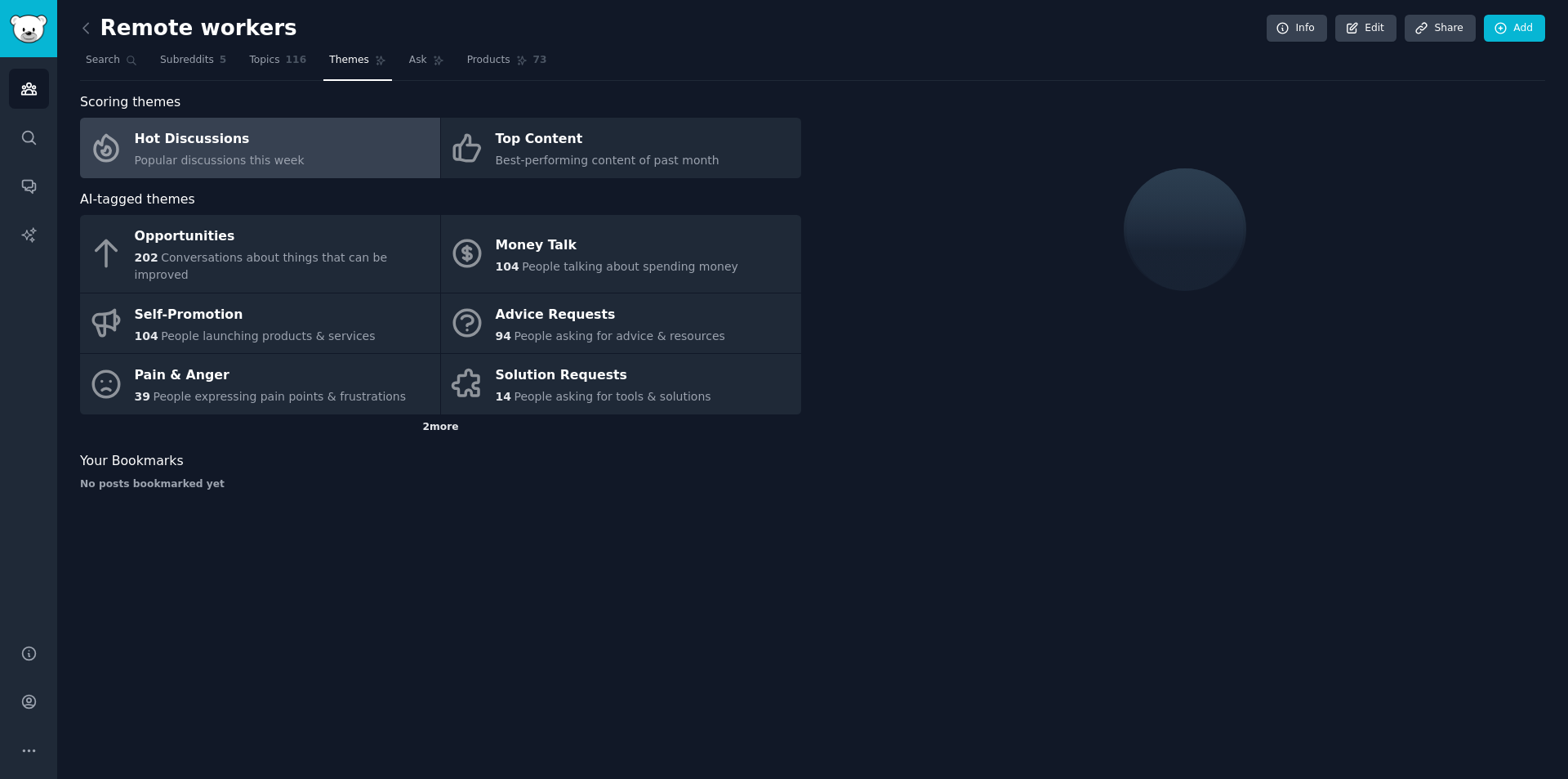
click at [435, 414] on div "2 more" at bounding box center [440, 427] width 721 height 26
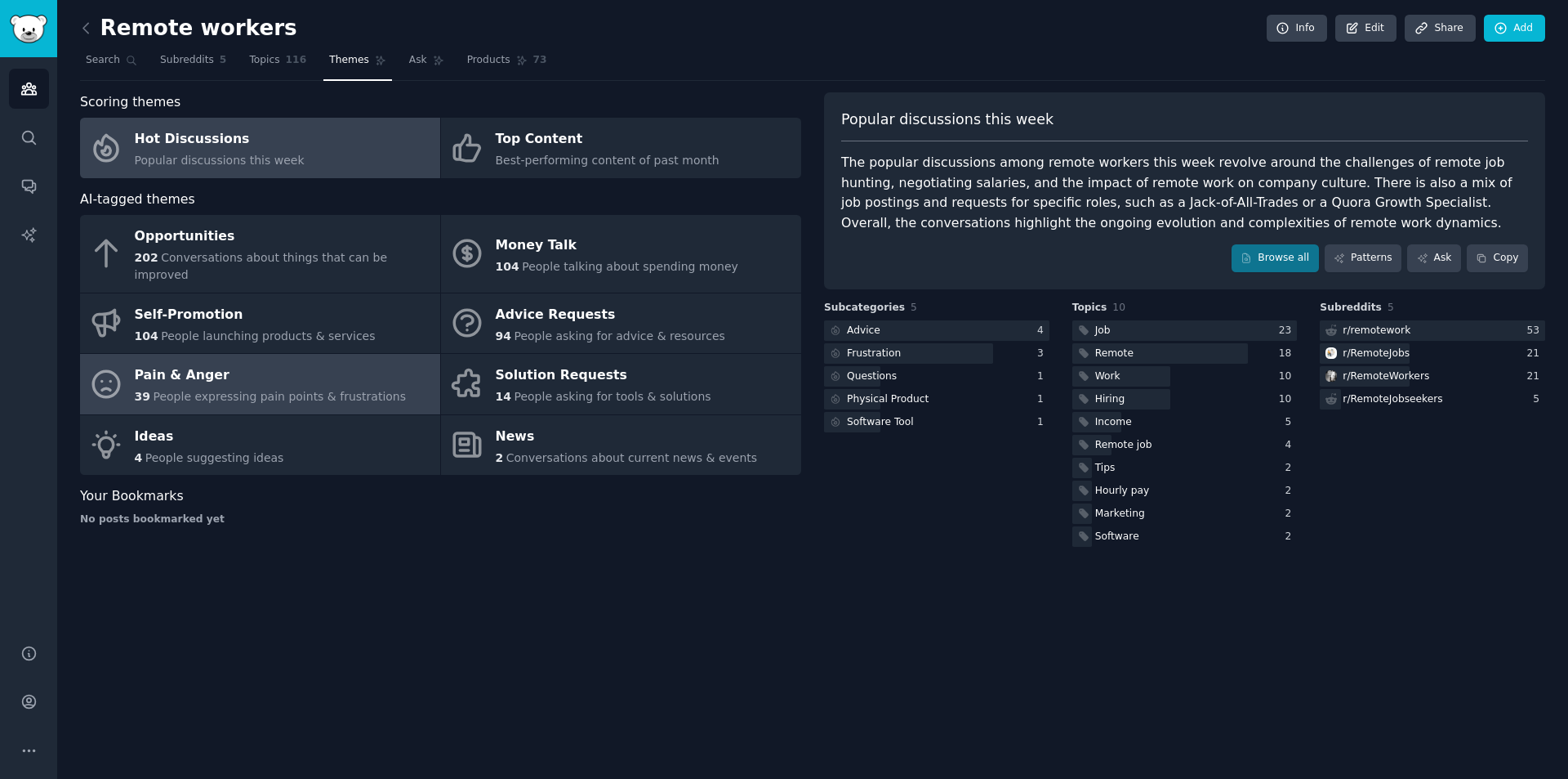
click at [337, 363] on div "Pain & Anger" at bounding box center [270, 376] width 272 height 26
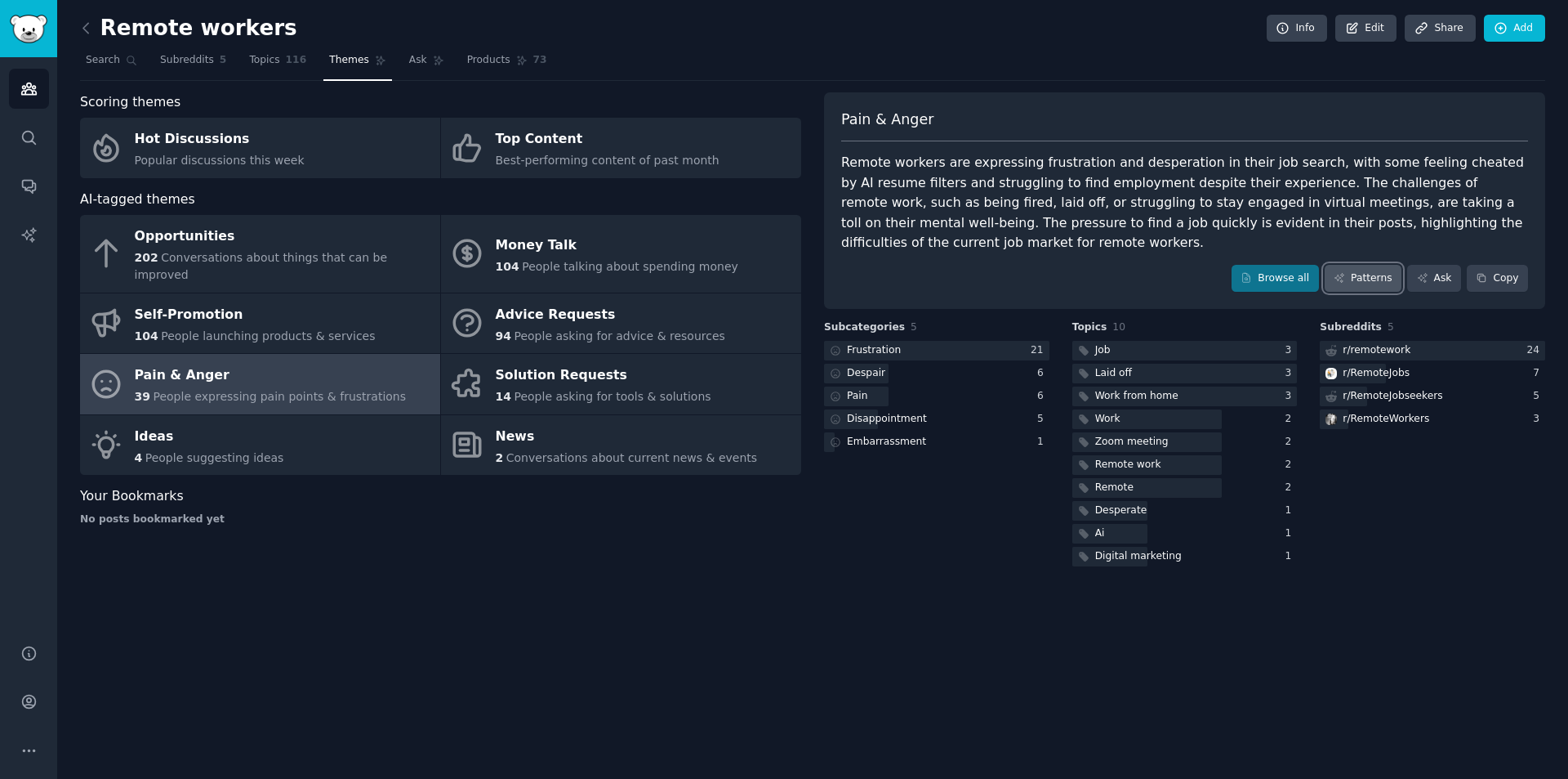
click at [1374, 265] on link "Patterns" at bounding box center [1363, 279] width 76 height 27
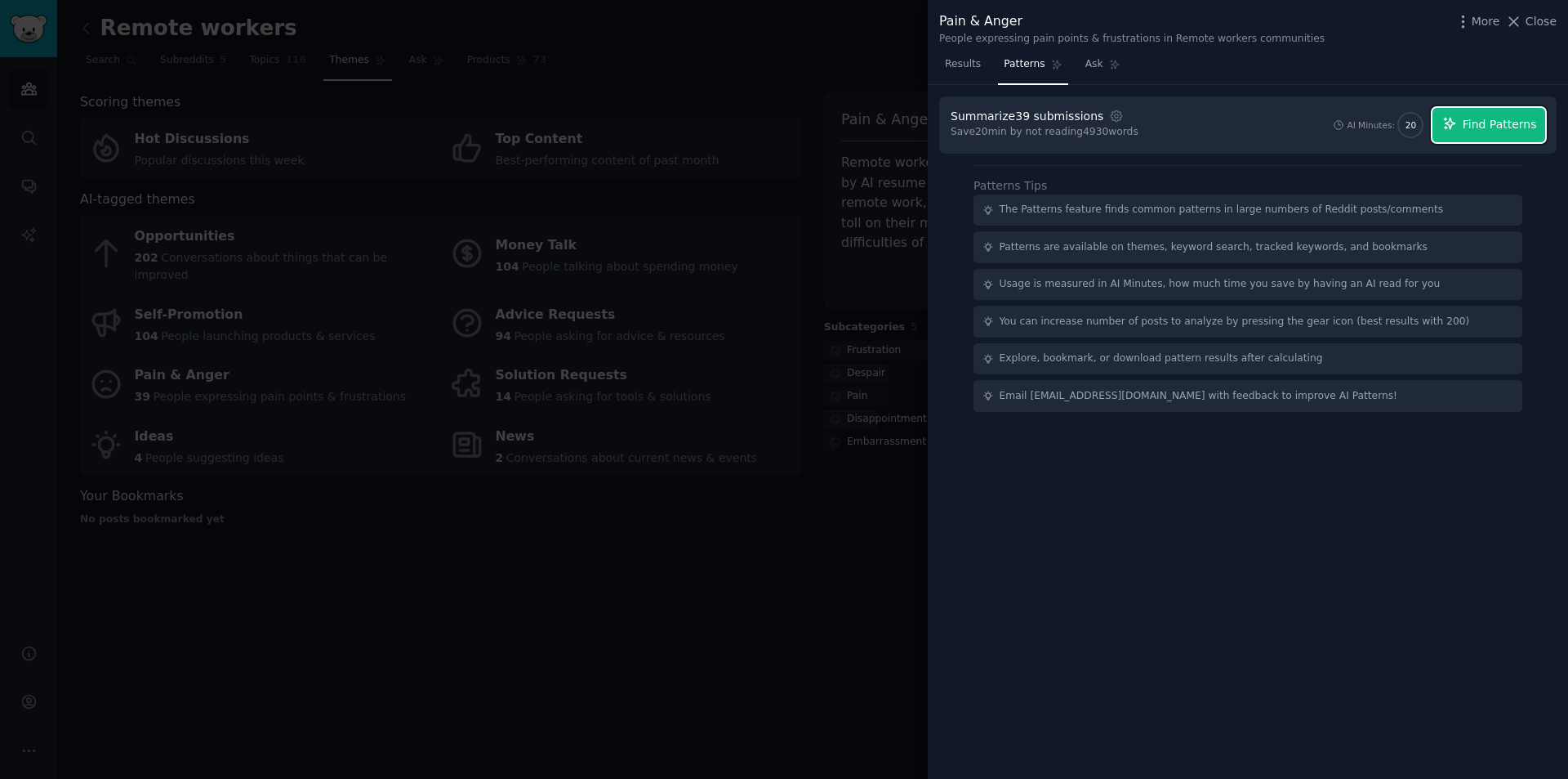
click at [1480, 132] on span "Find Patterns" at bounding box center [1499, 124] width 75 height 17
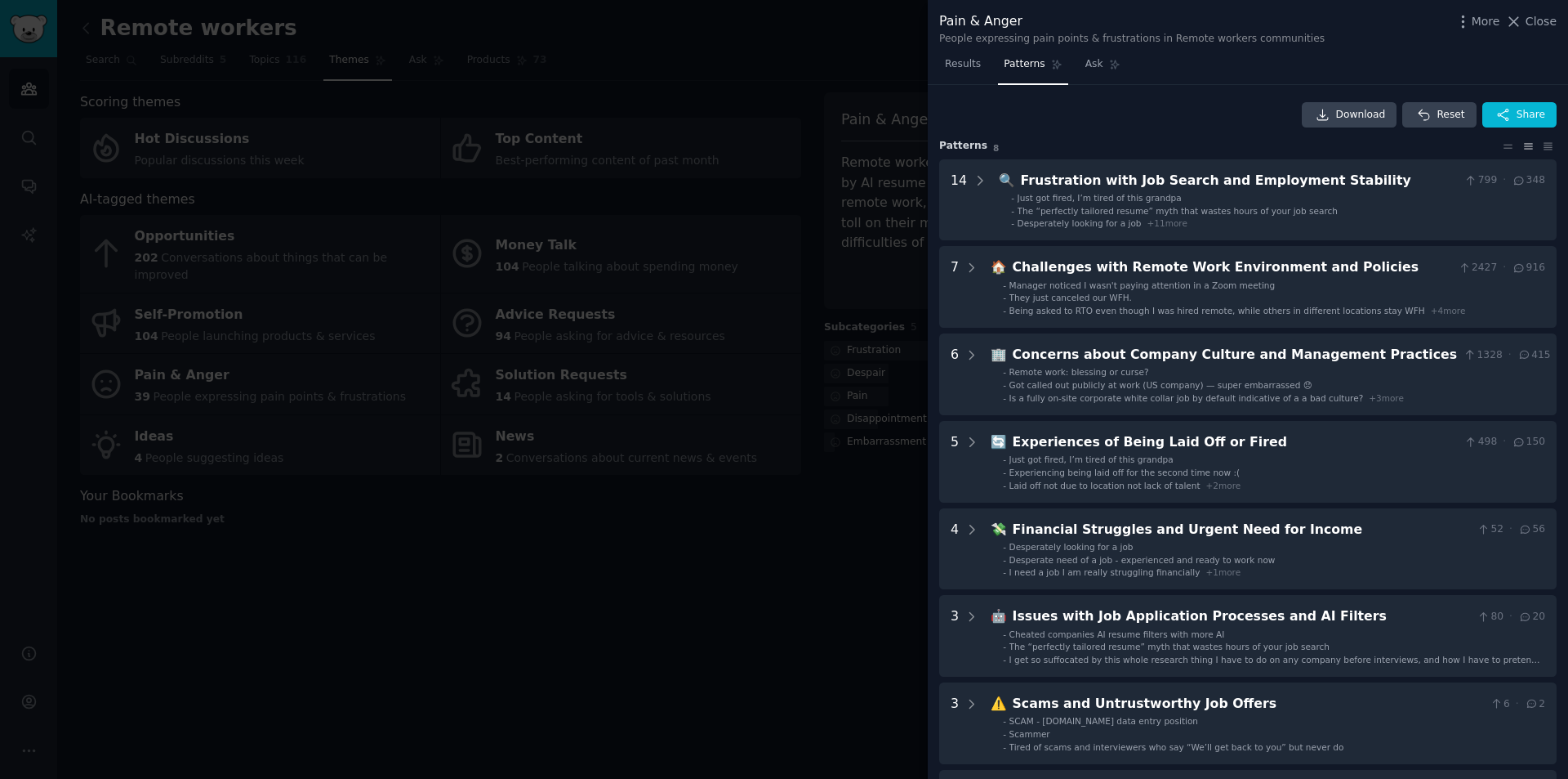
click at [622, 35] on div at bounding box center [784, 390] width 1568 height 779
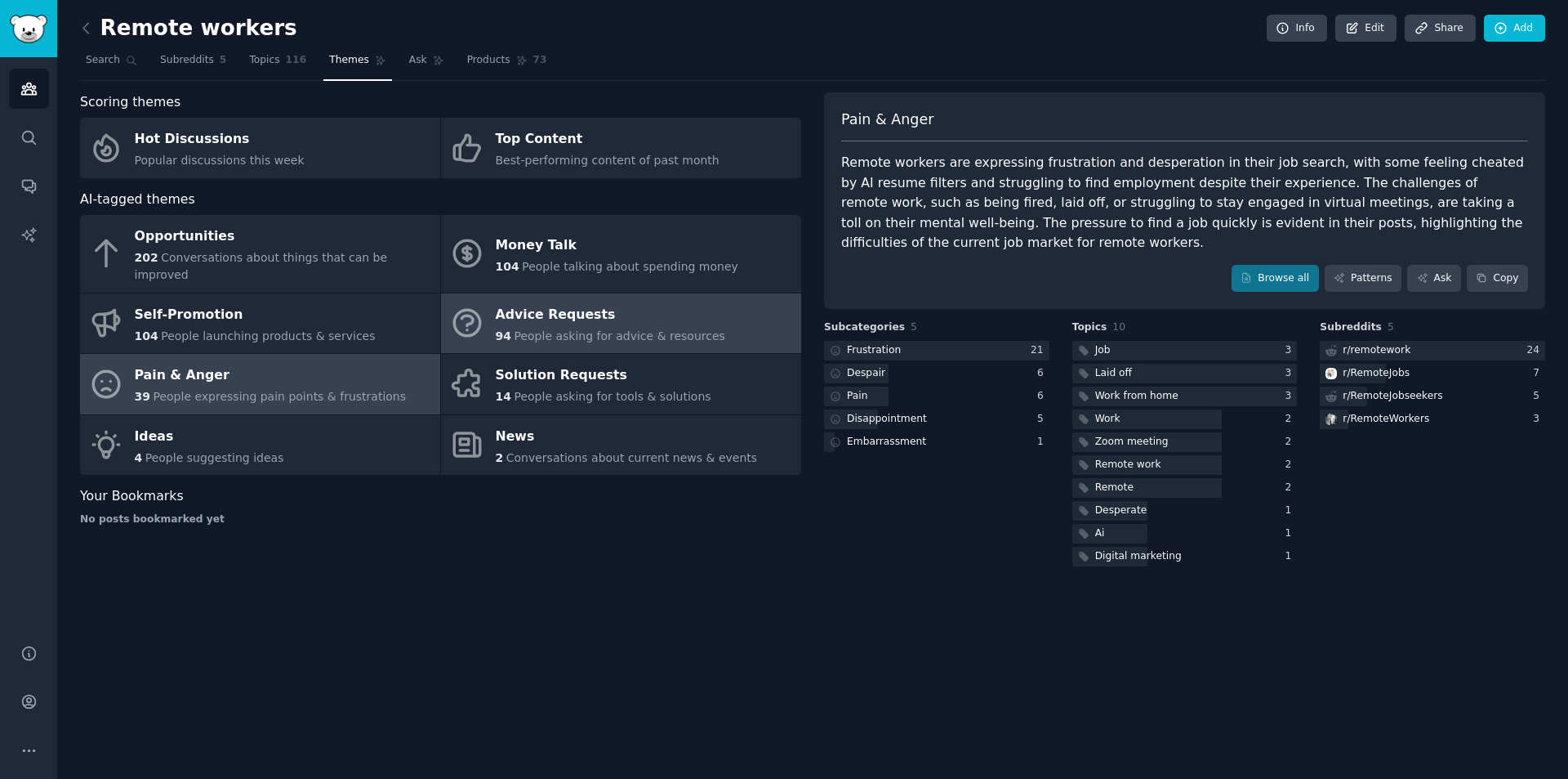
click at [605, 301] on div "Advice Requests" at bounding box center [610, 314] width 229 height 26
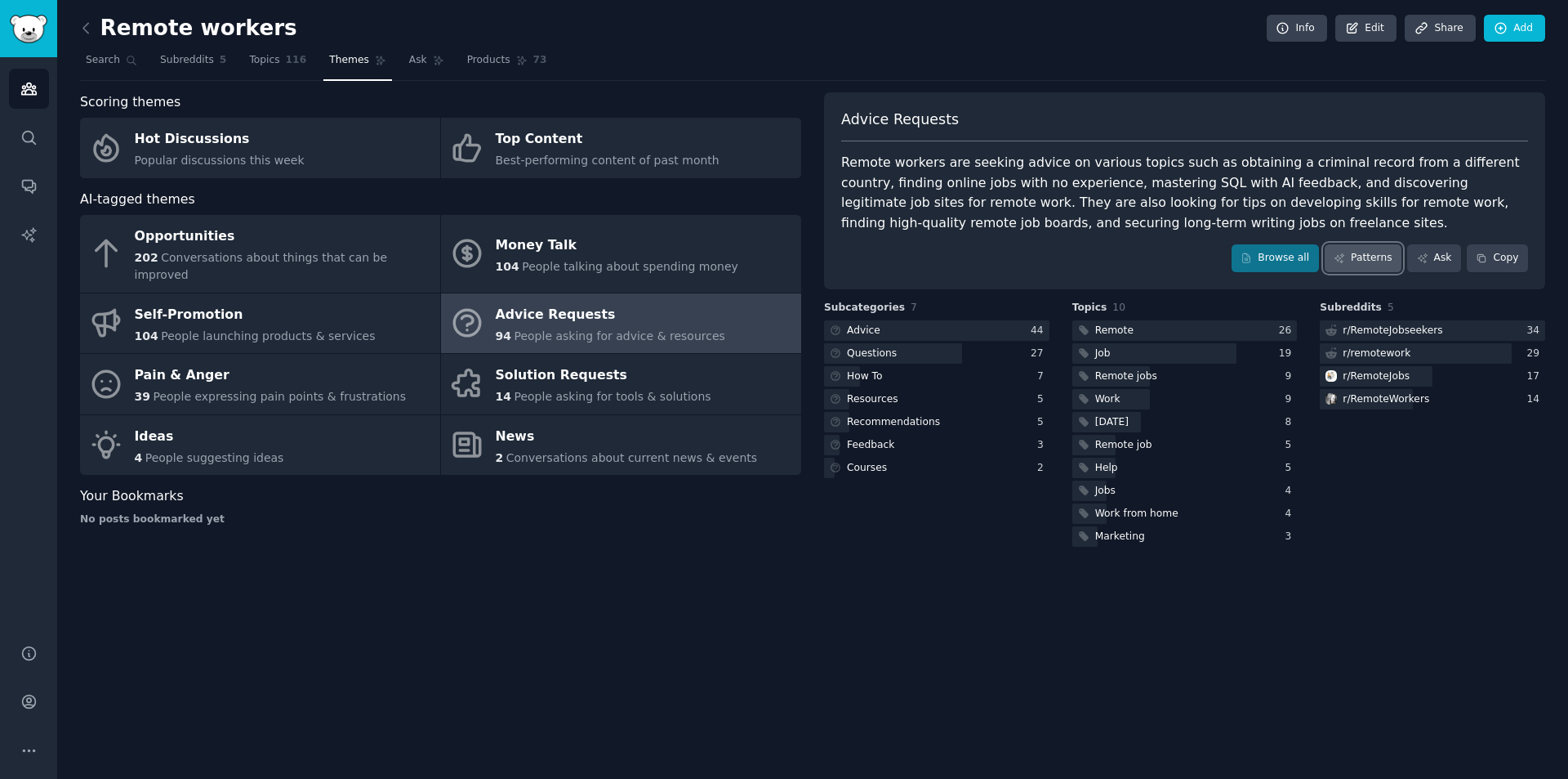
click at [1344, 261] on icon at bounding box center [1340, 258] width 12 height 12
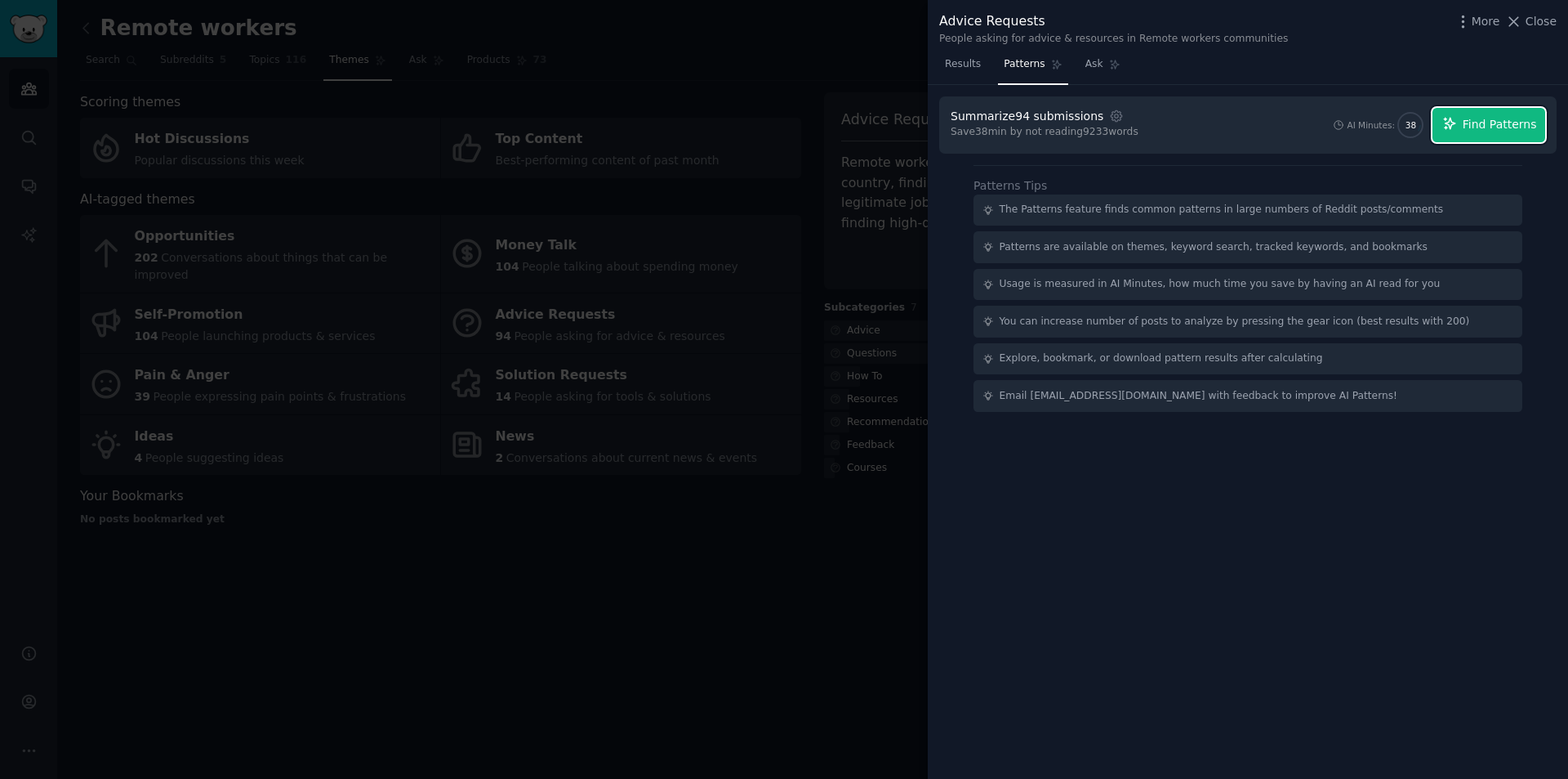
click at [1473, 134] on button "Find Patterns" at bounding box center [1488, 125] width 113 height 34
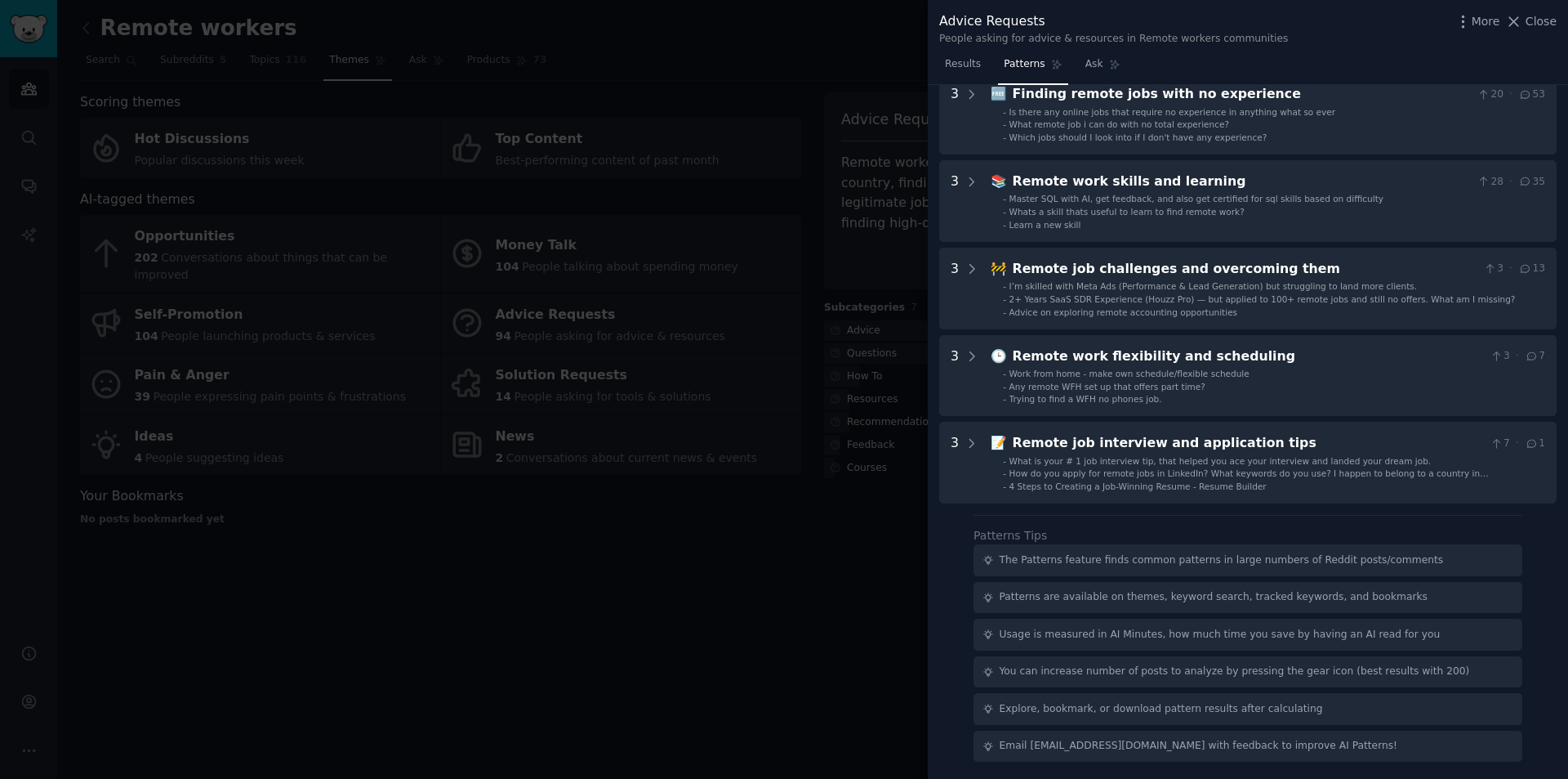
scroll to position [522, 0]
click at [656, 349] on div at bounding box center [784, 390] width 1568 height 779
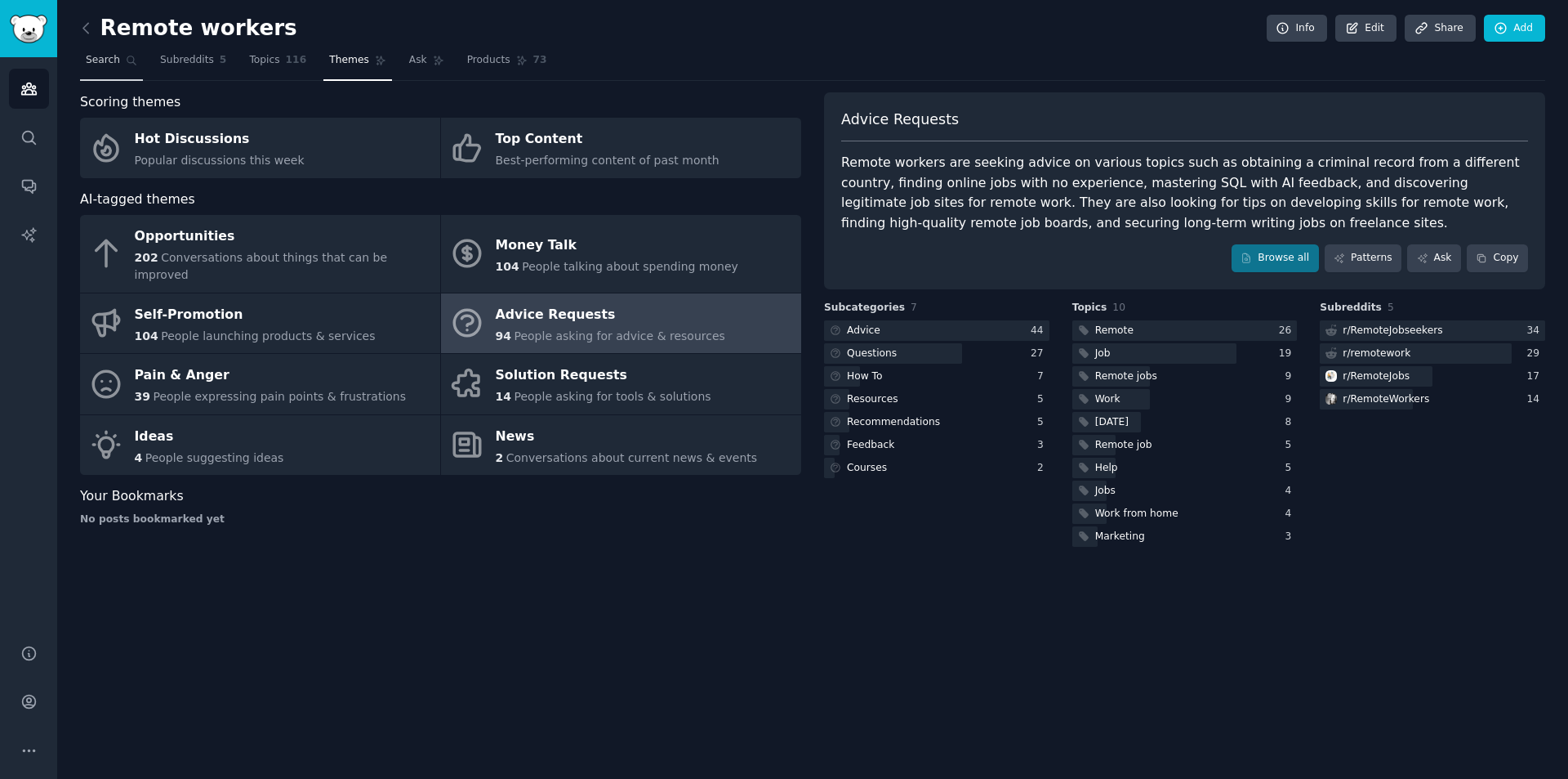
click at [100, 55] on span "Search" at bounding box center [102, 60] width 34 height 15
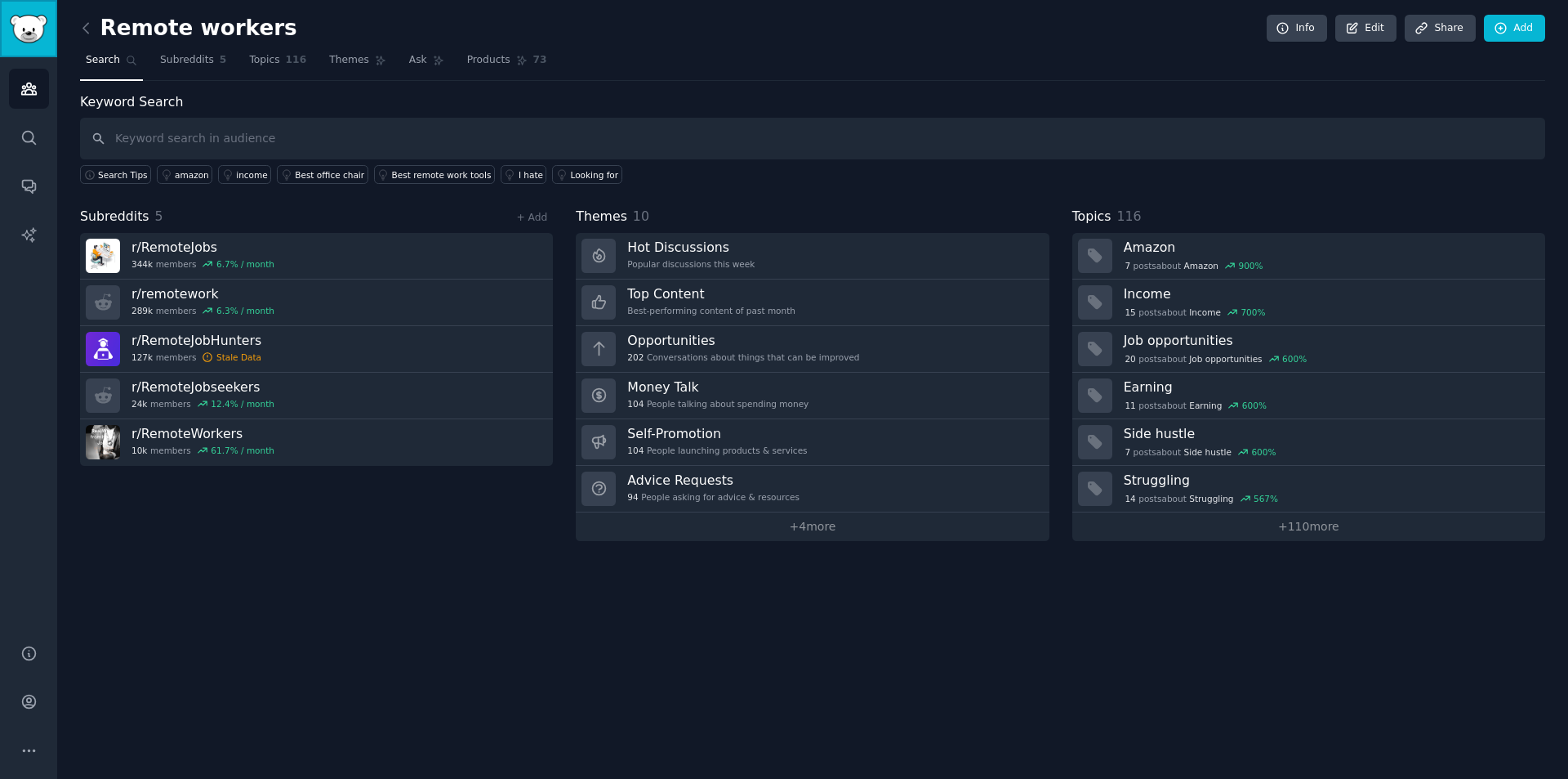
click at [34, 38] on img "Sidebar" at bounding box center [28, 28] width 37 height 28
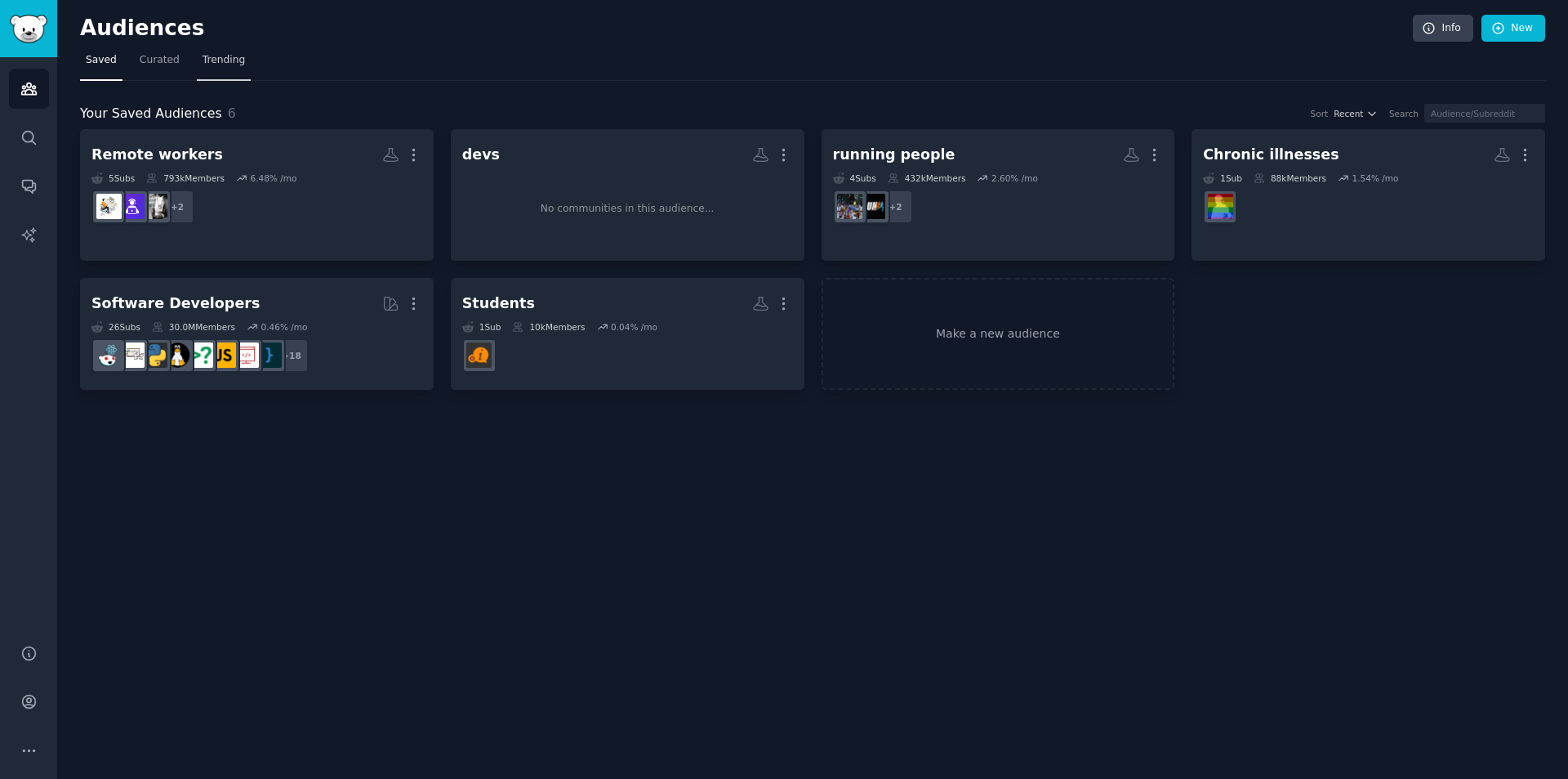
click at [226, 62] on span "Trending" at bounding box center [223, 60] width 42 height 15
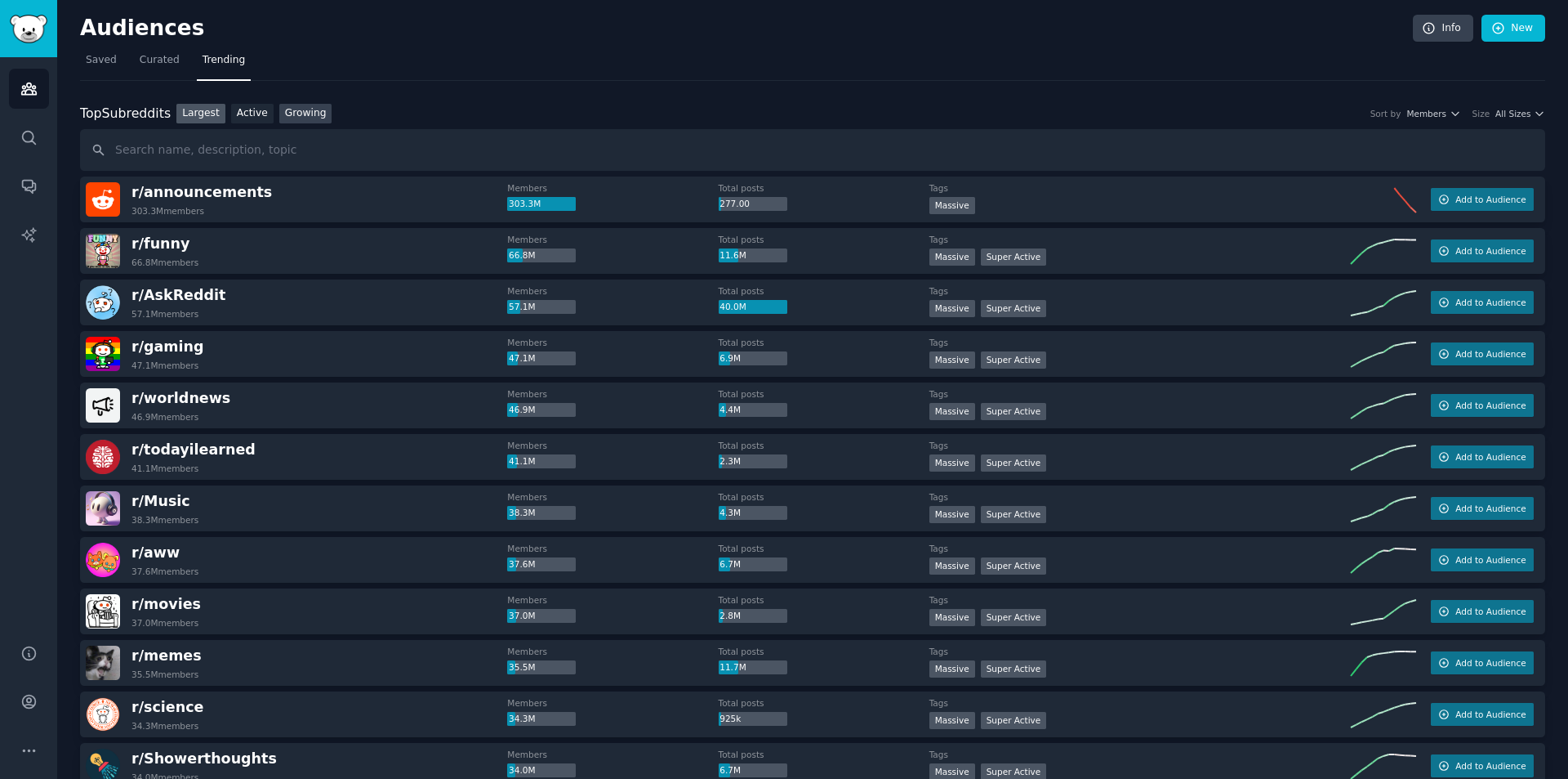
click at [287, 115] on link "Growing" at bounding box center [306, 114] width 53 height 21
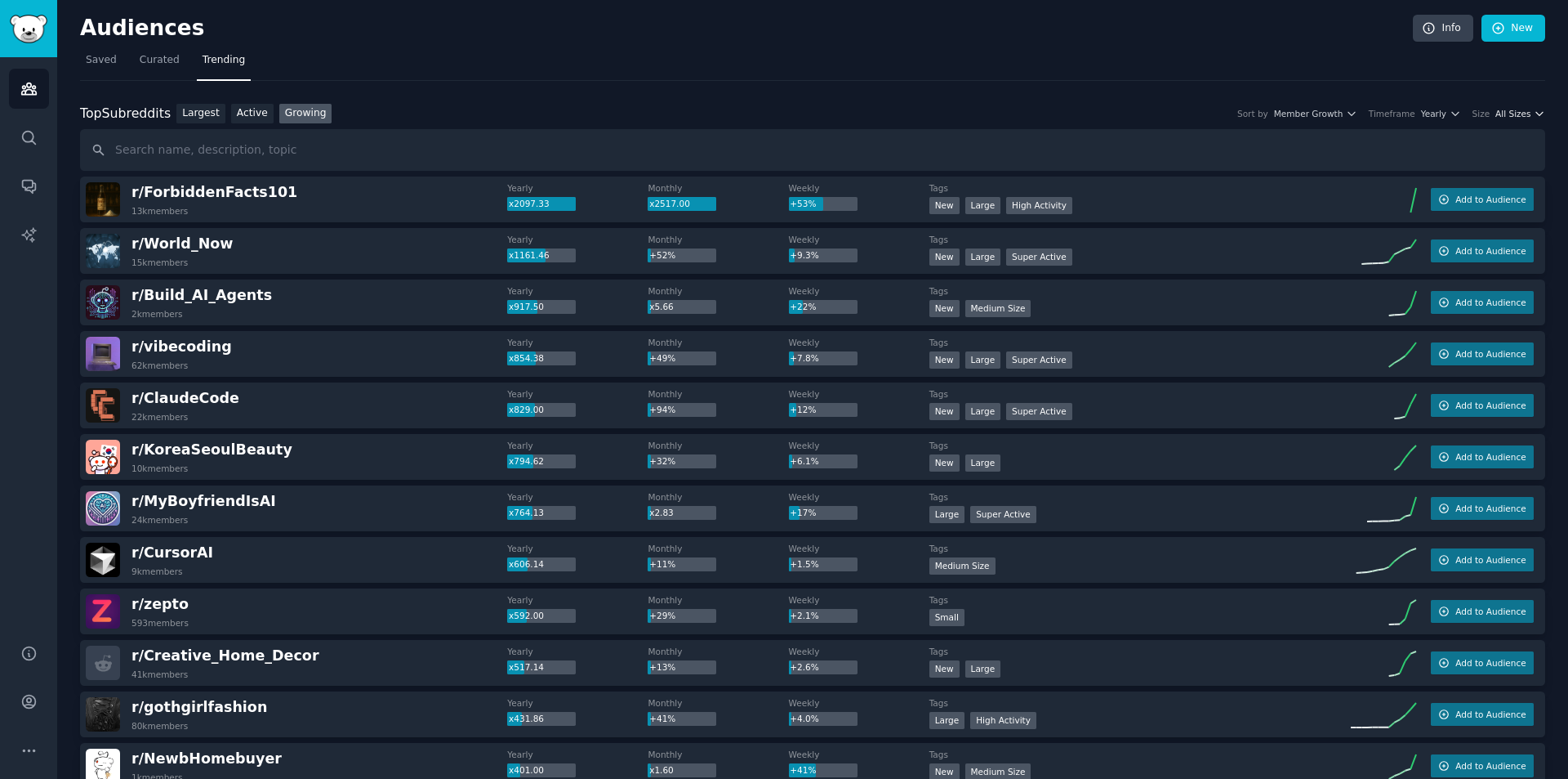
click at [1513, 113] on span "All Sizes" at bounding box center [1513, 114] width 35 height 12
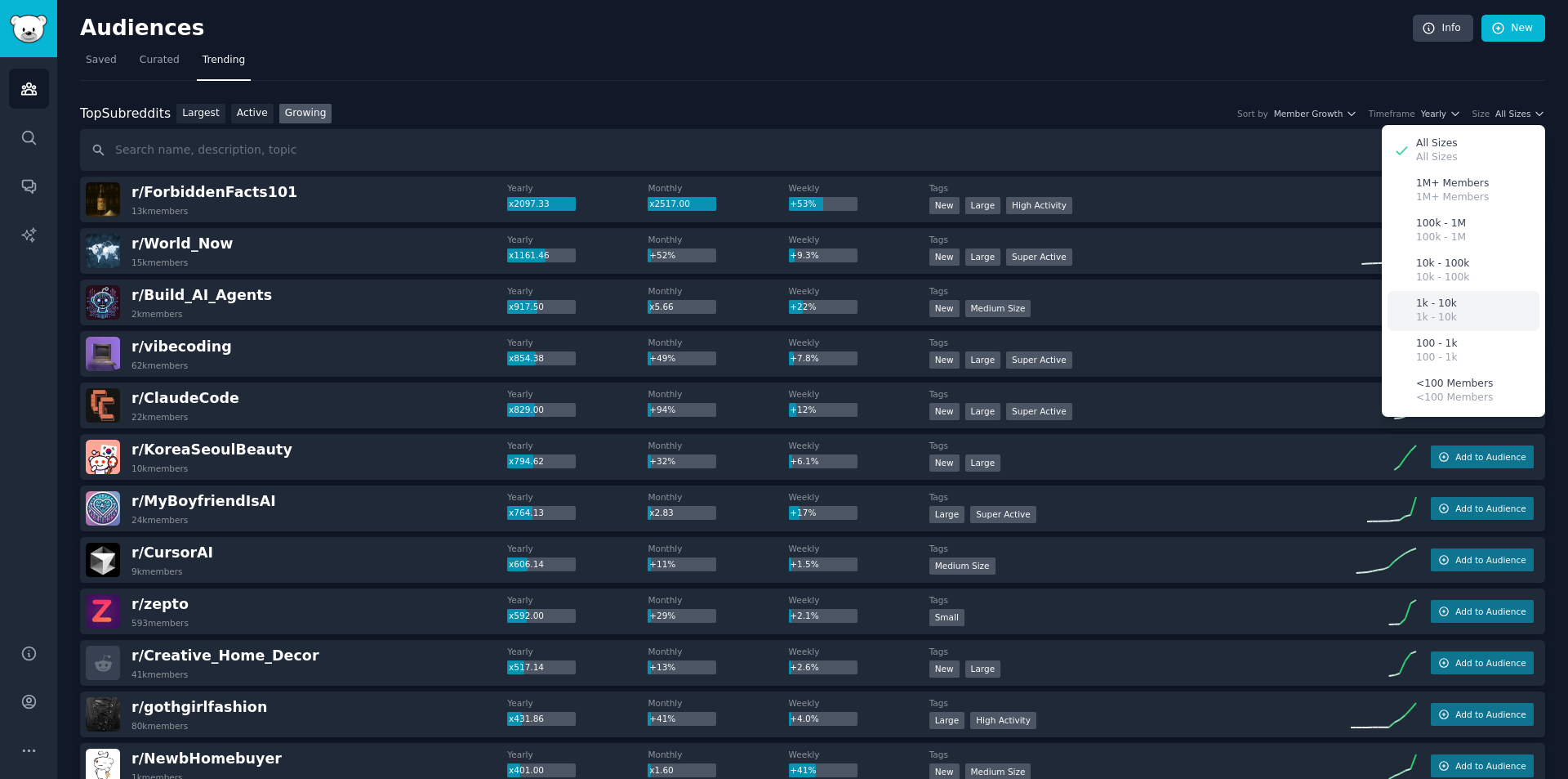
click at [1464, 307] on div "1k - 10k 1k - 10k" at bounding box center [1463, 310] width 152 height 40
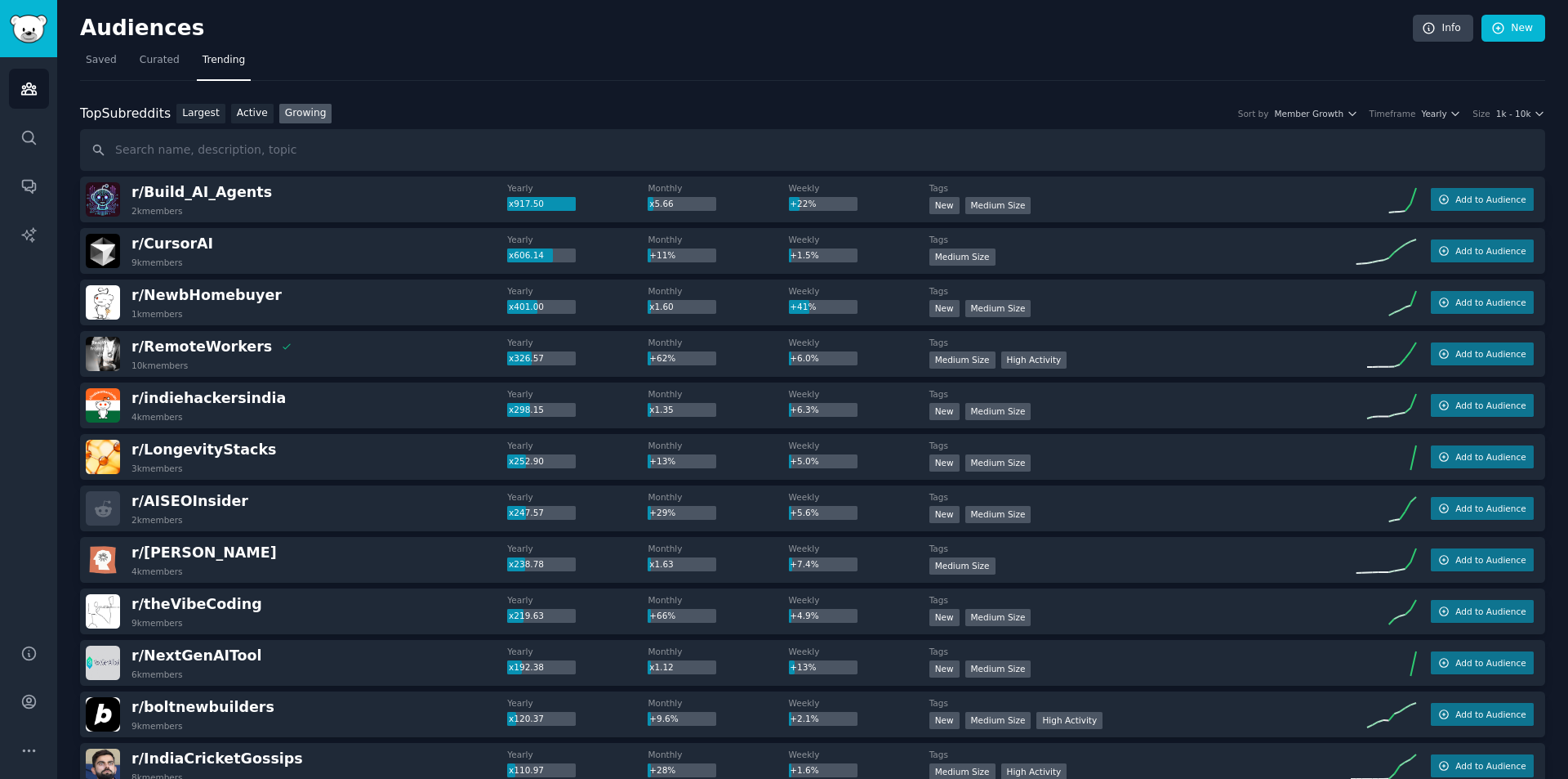
click at [1433, 105] on div "Top Subreddits Top Subreddits Largest Active Growing Sort by Member Growth Time…" at bounding box center [813, 114] width 1465 height 21
click at [1440, 120] on div "Top Subreddits Top Subreddits Largest Active Growing Sort by Member Growth Time…" at bounding box center [813, 114] width 1465 height 21
click at [1441, 120] on div "Top Subreddits Top Subreddits Largest Active Growing Sort by Member Growth Time…" at bounding box center [813, 114] width 1465 height 21
click at [1441, 110] on span "Yearly" at bounding box center [1434, 114] width 25 height 12
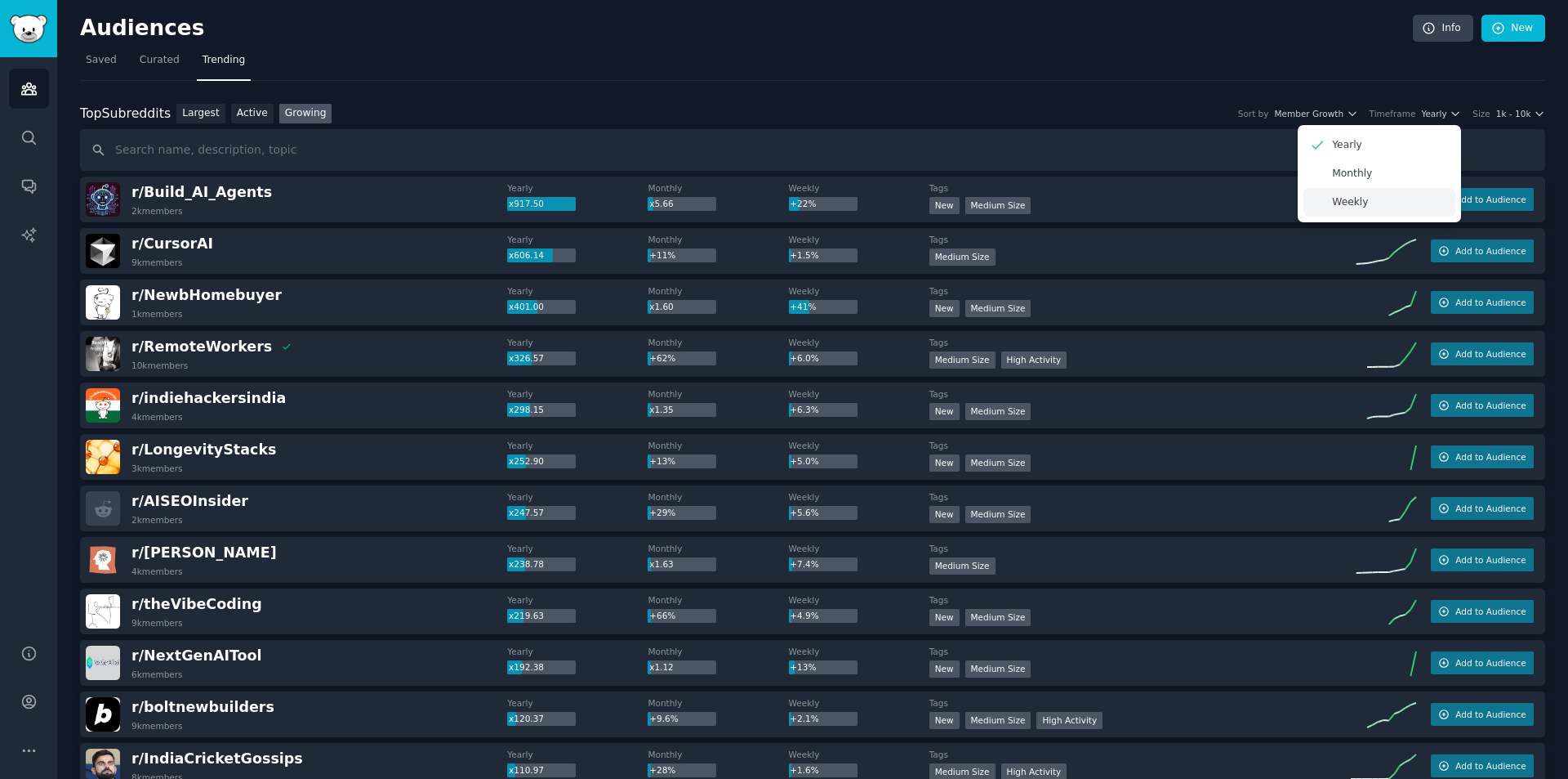
click at [1379, 203] on div "Weekly" at bounding box center [1379, 202] width 152 height 28
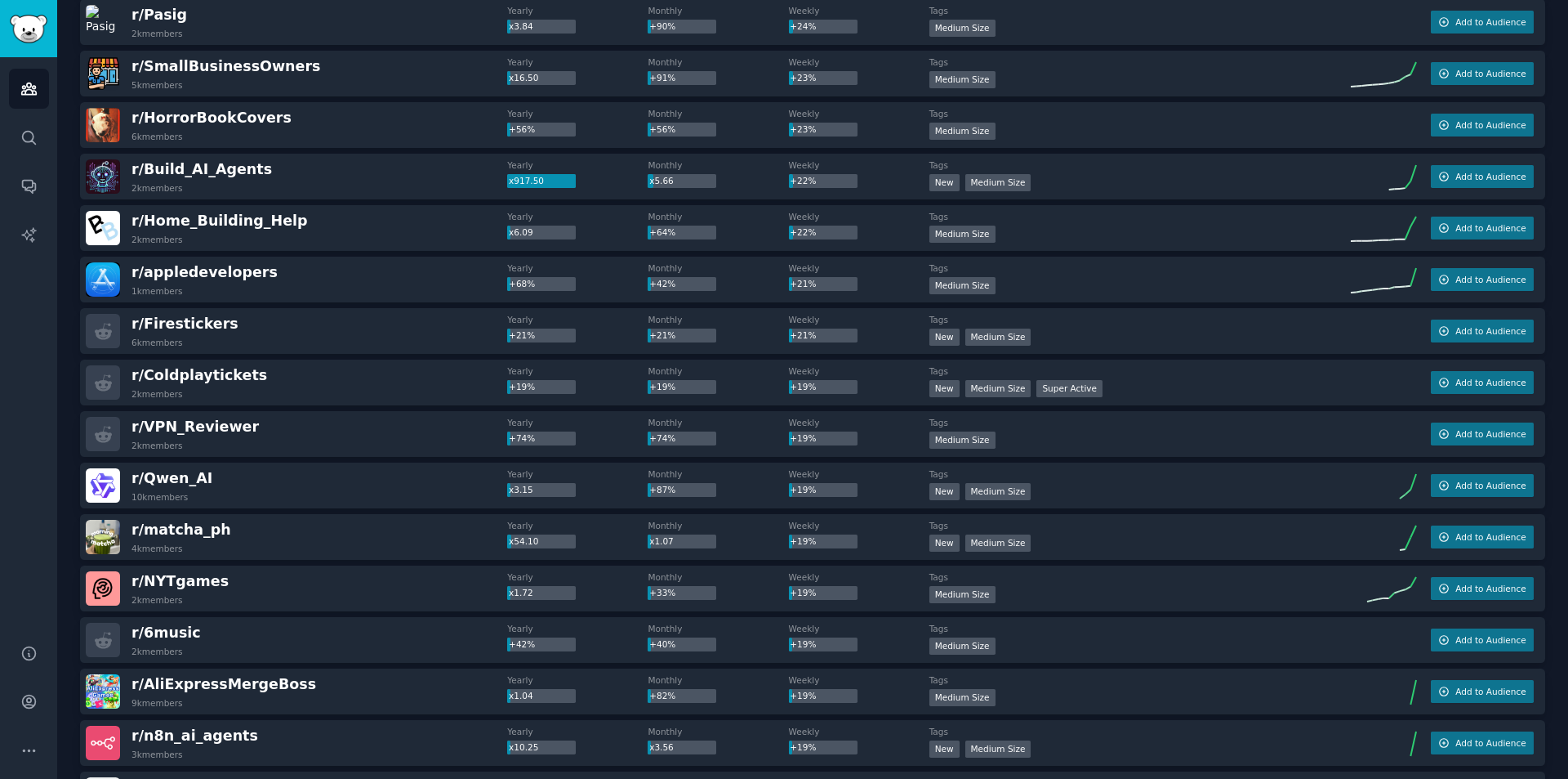
scroll to position [1360, 0]
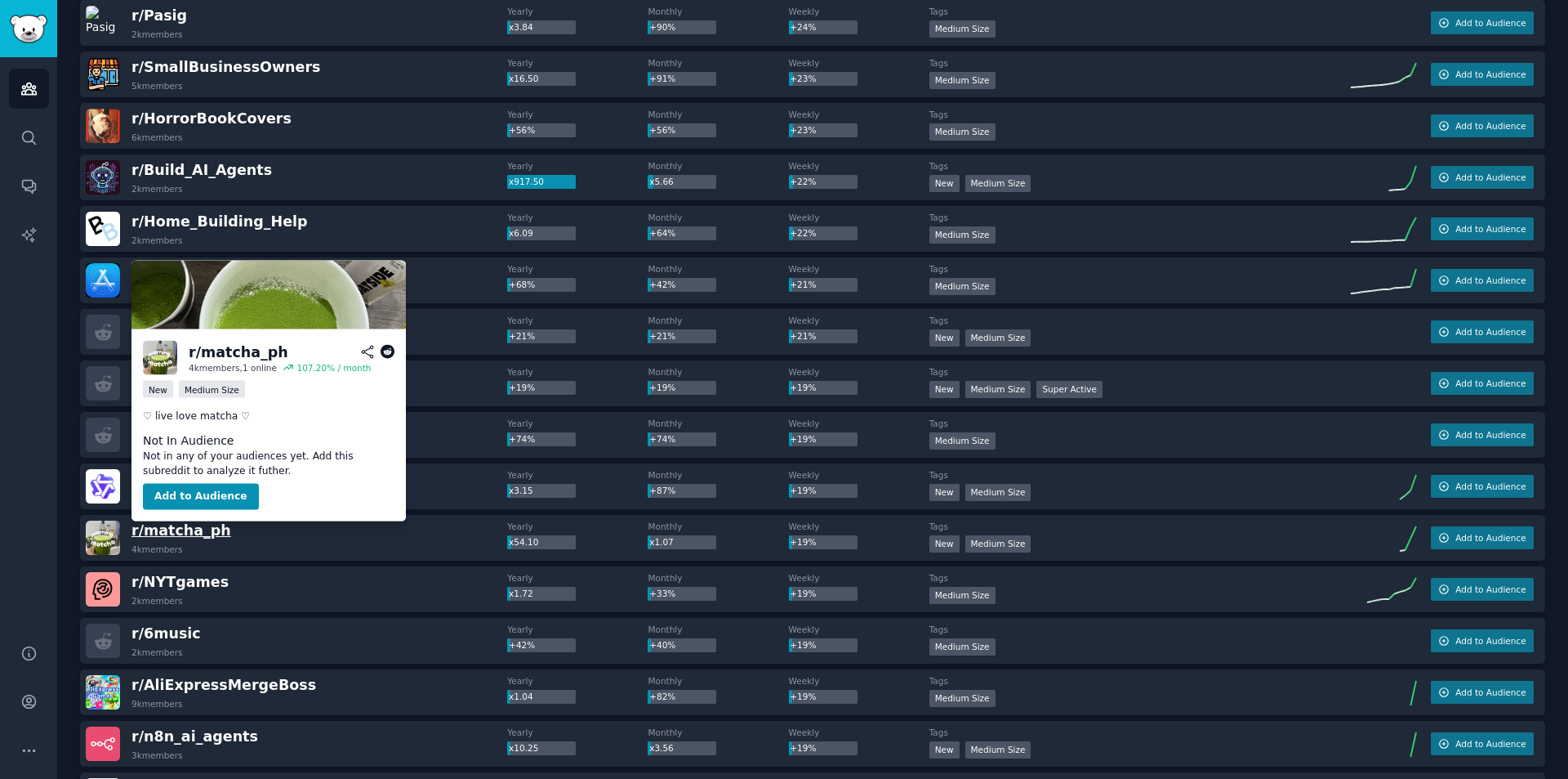
click at [194, 526] on span "r/ matcha_ph" at bounding box center [181, 530] width 100 height 17
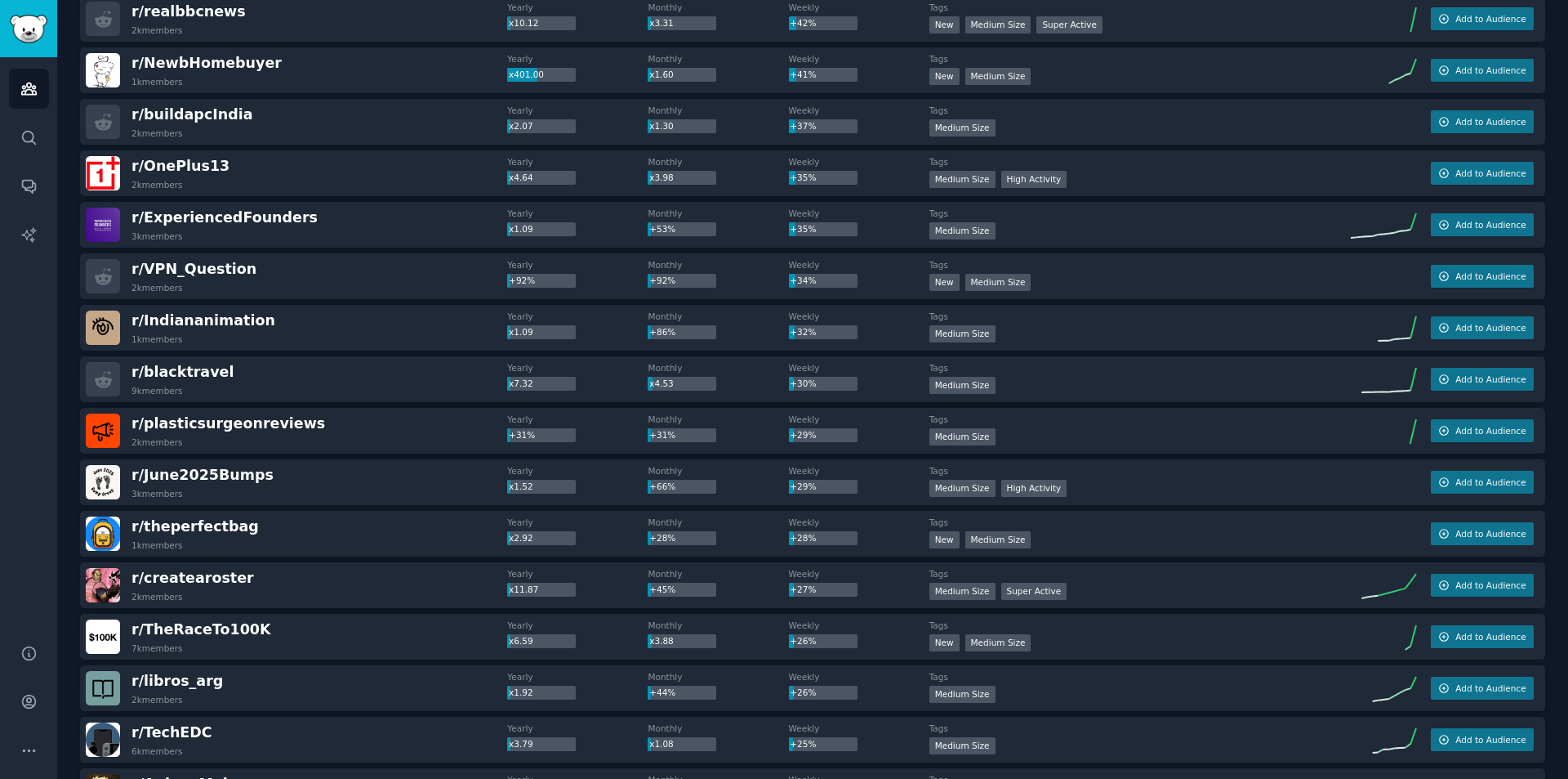
scroll to position [0, 0]
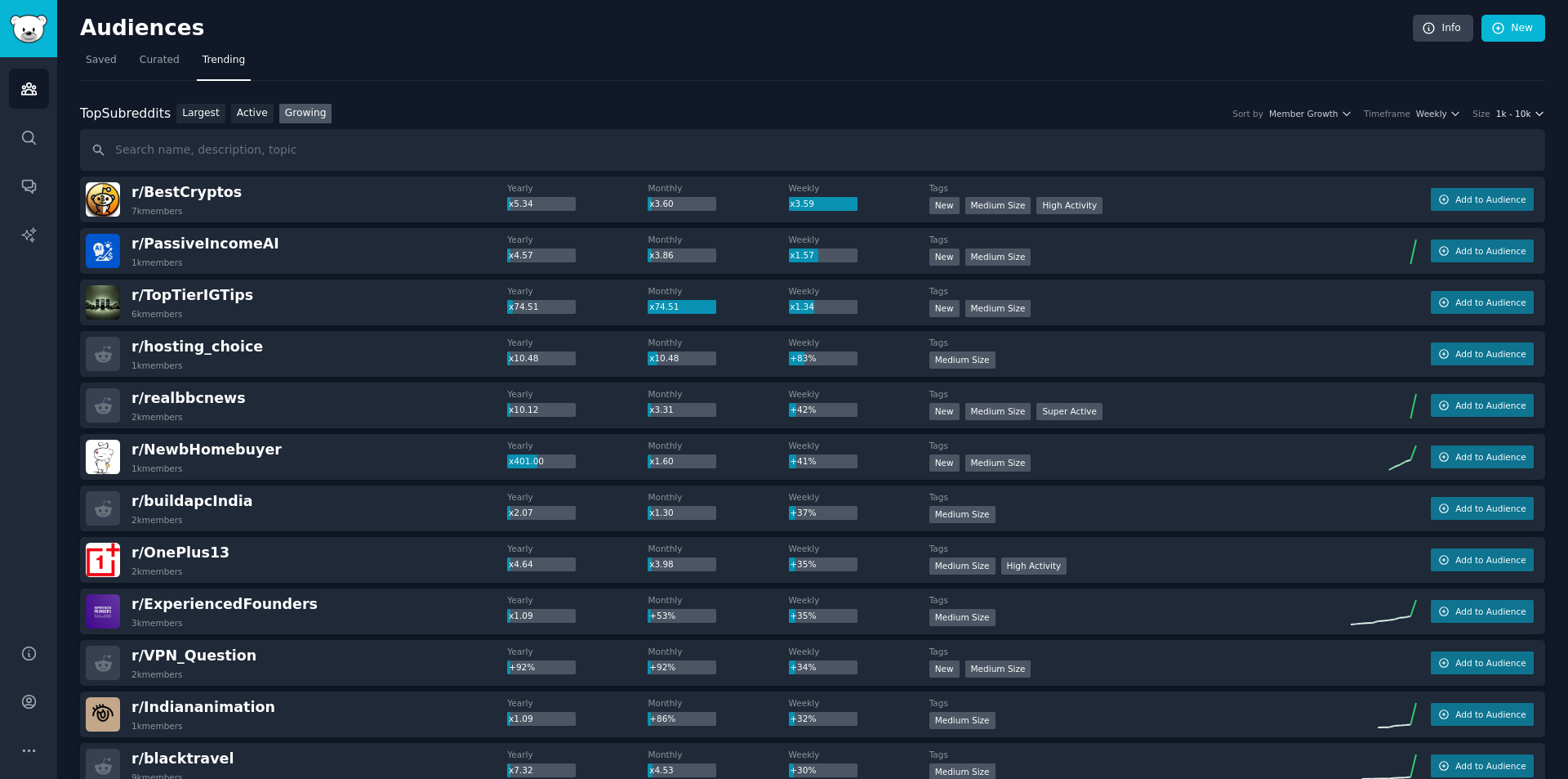
click at [1498, 115] on span "1k - 10k" at bounding box center [1513, 114] width 35 height 12
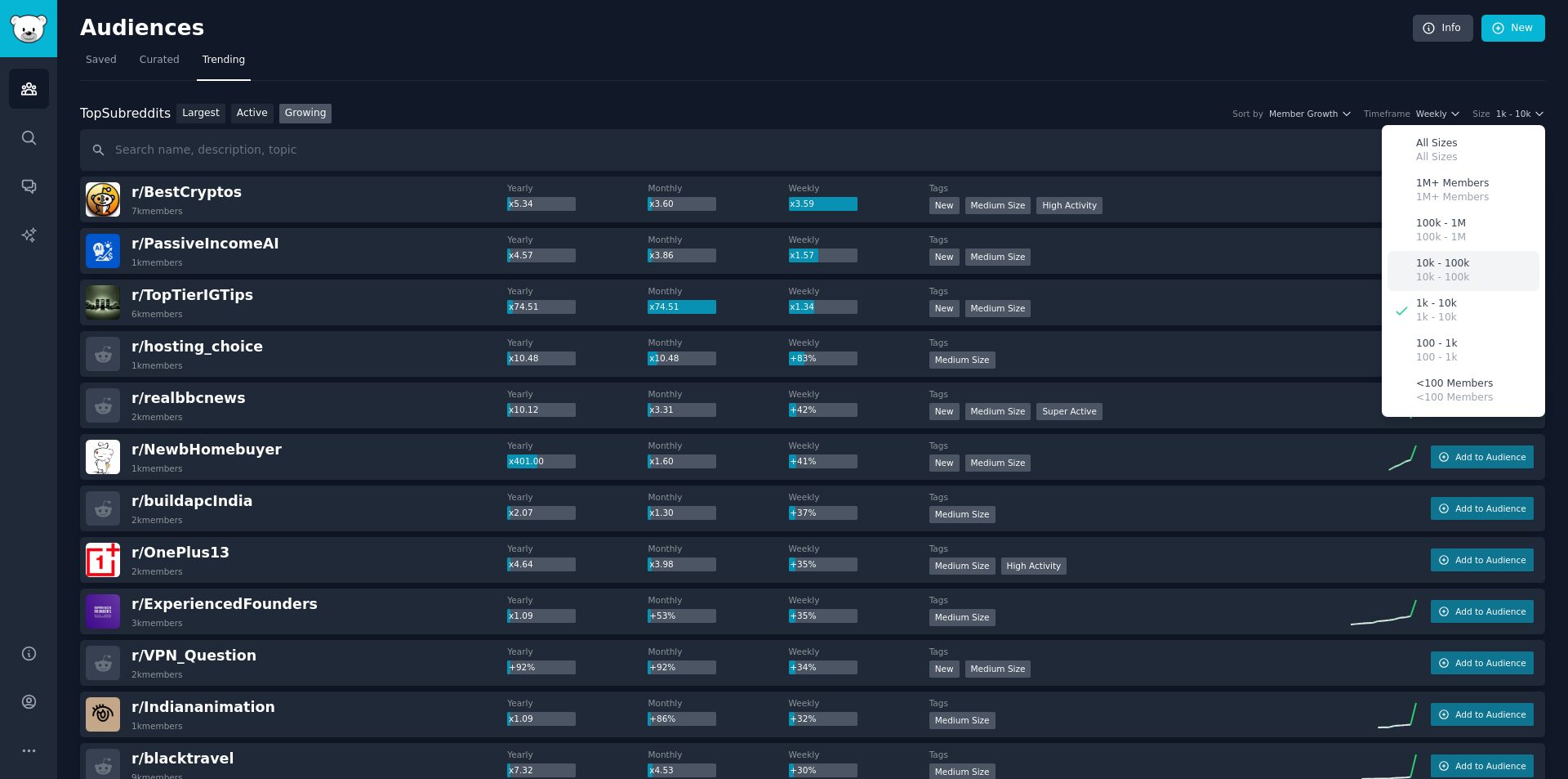
click at [1456, 272] on p "10k - 100k" at bounding box center [1442, 278] width 53 height 15
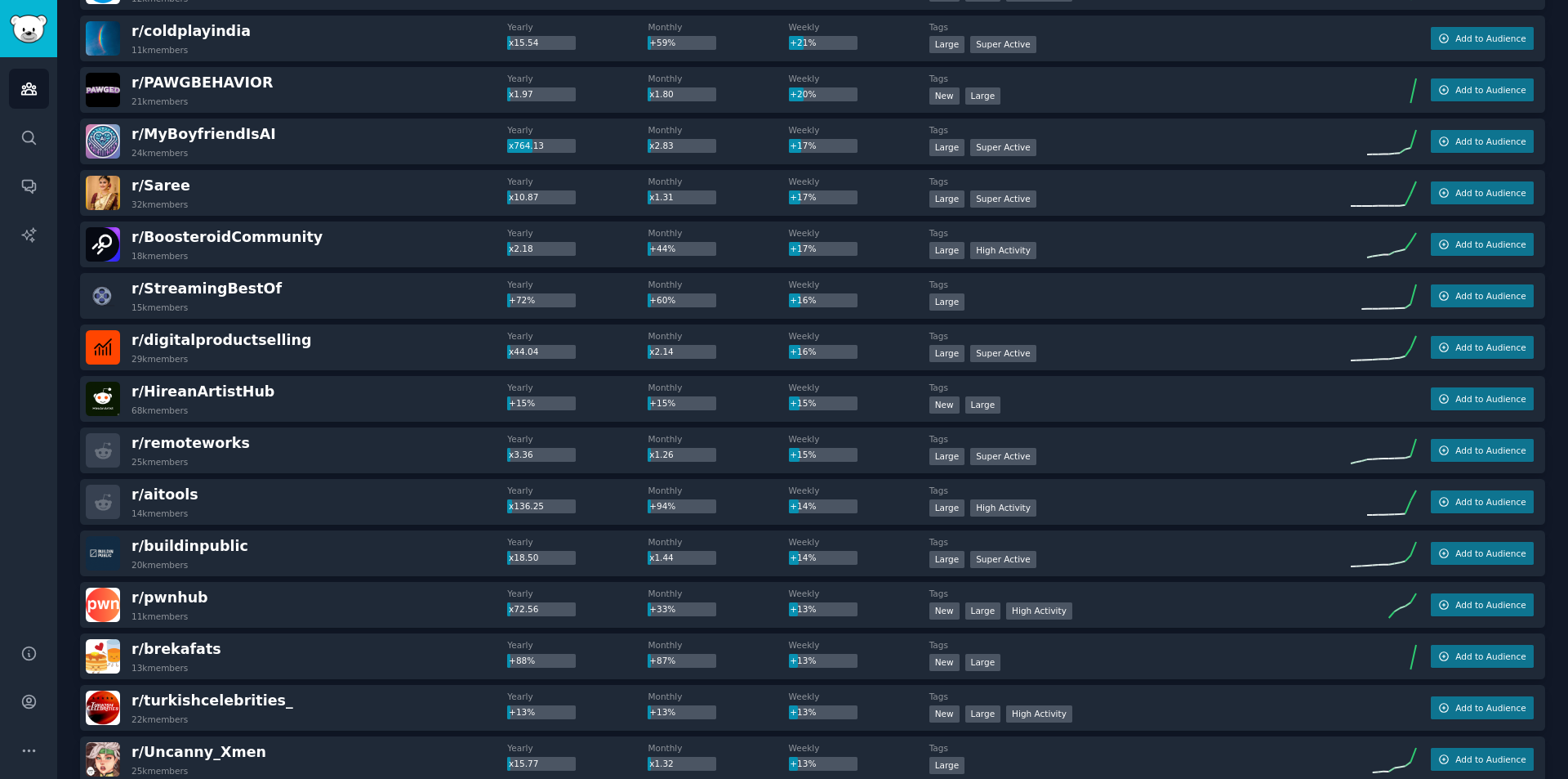
scroll to position [984, 0]
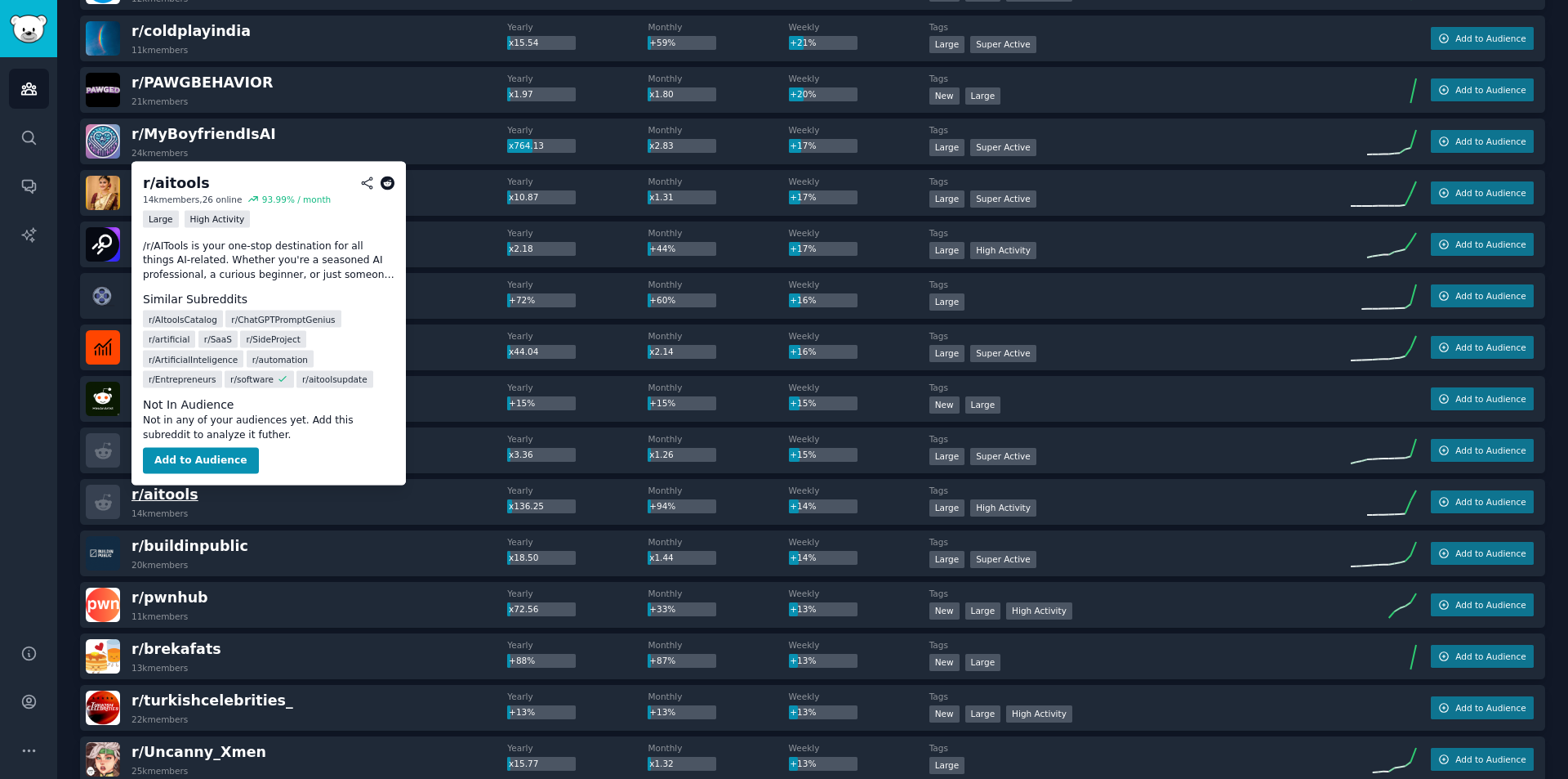
click at [175, 490] on span "r/ aitools" at bounding box center [165, 493] width 67 height 17
click at [190, 463] on button "Add to Audience" at bounding box center [201, 460] width 116 height 26
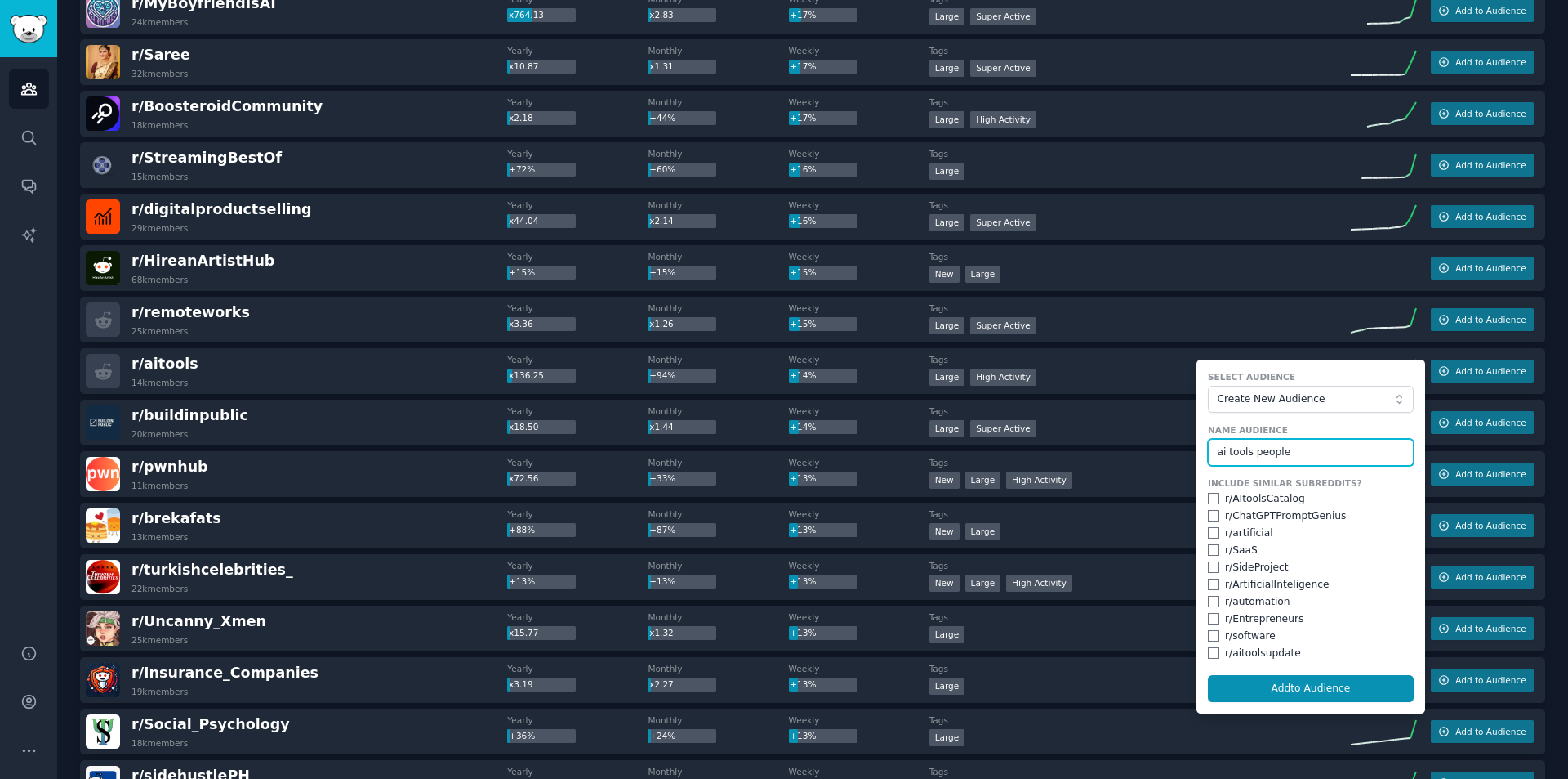
scroll to position [1116, 0]
type input "ai tools people"
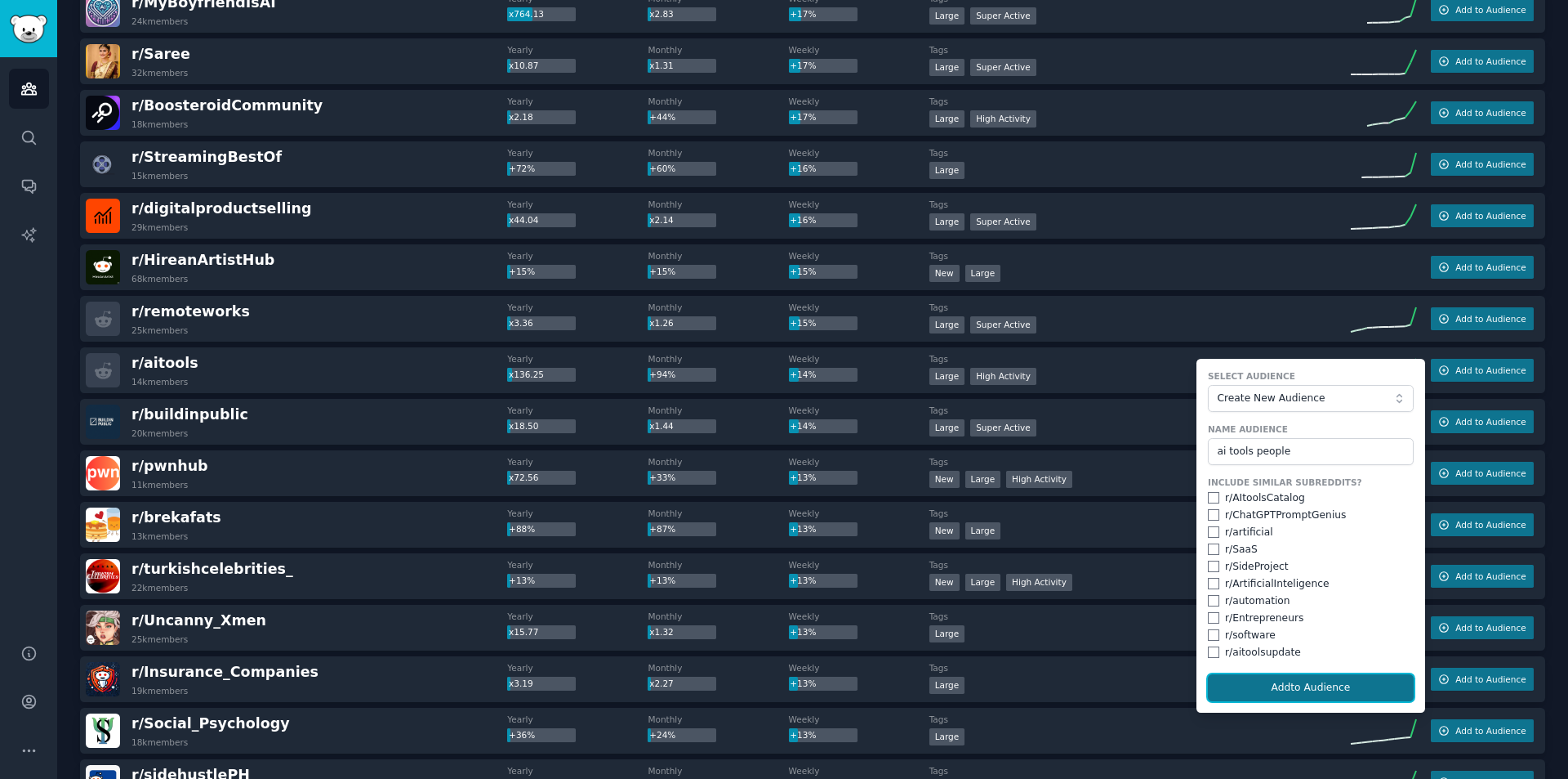
click at [1252, 680] on button "Add to Audience" at bounding box center [1310, 688] width 206 height 27
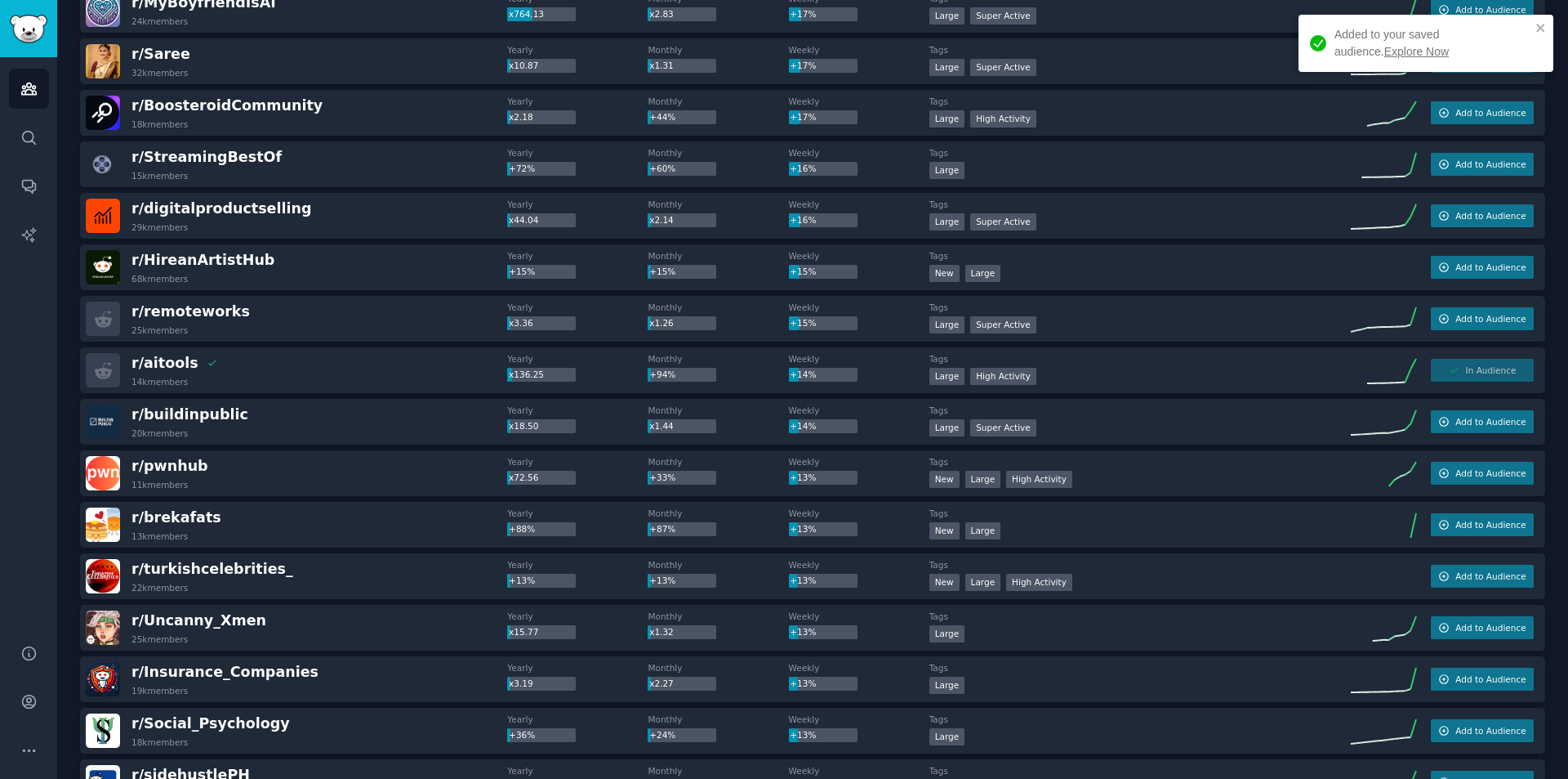
click at [1372, 40] on div "Added to your saved audience. Explore Now" at bounding box center [1433, 43] width 196 height 34
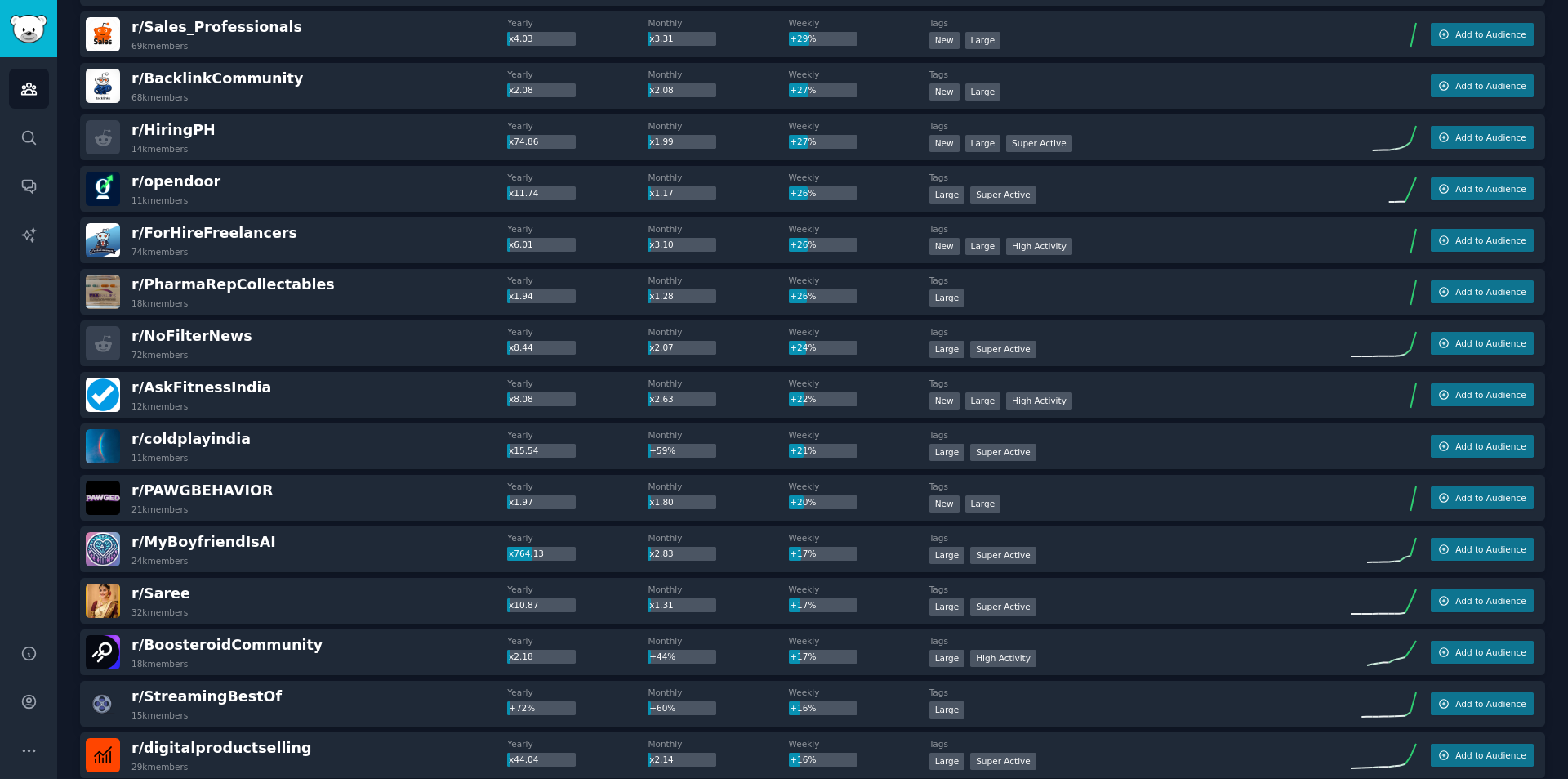
scroll to position [0, 0]
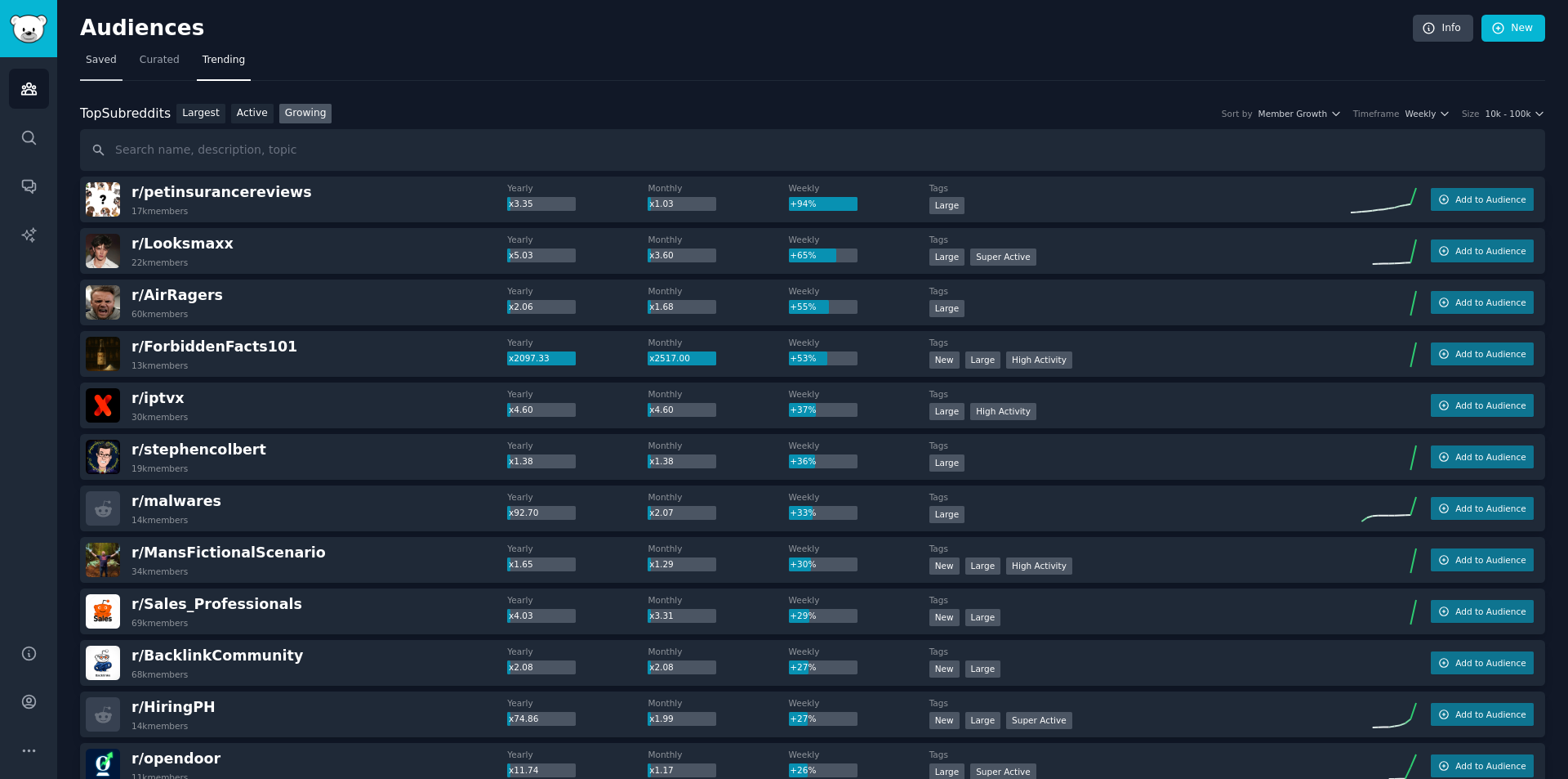
click at [105, 58] on span "Saved" at bounding box center [101, 60] width 31 height 15
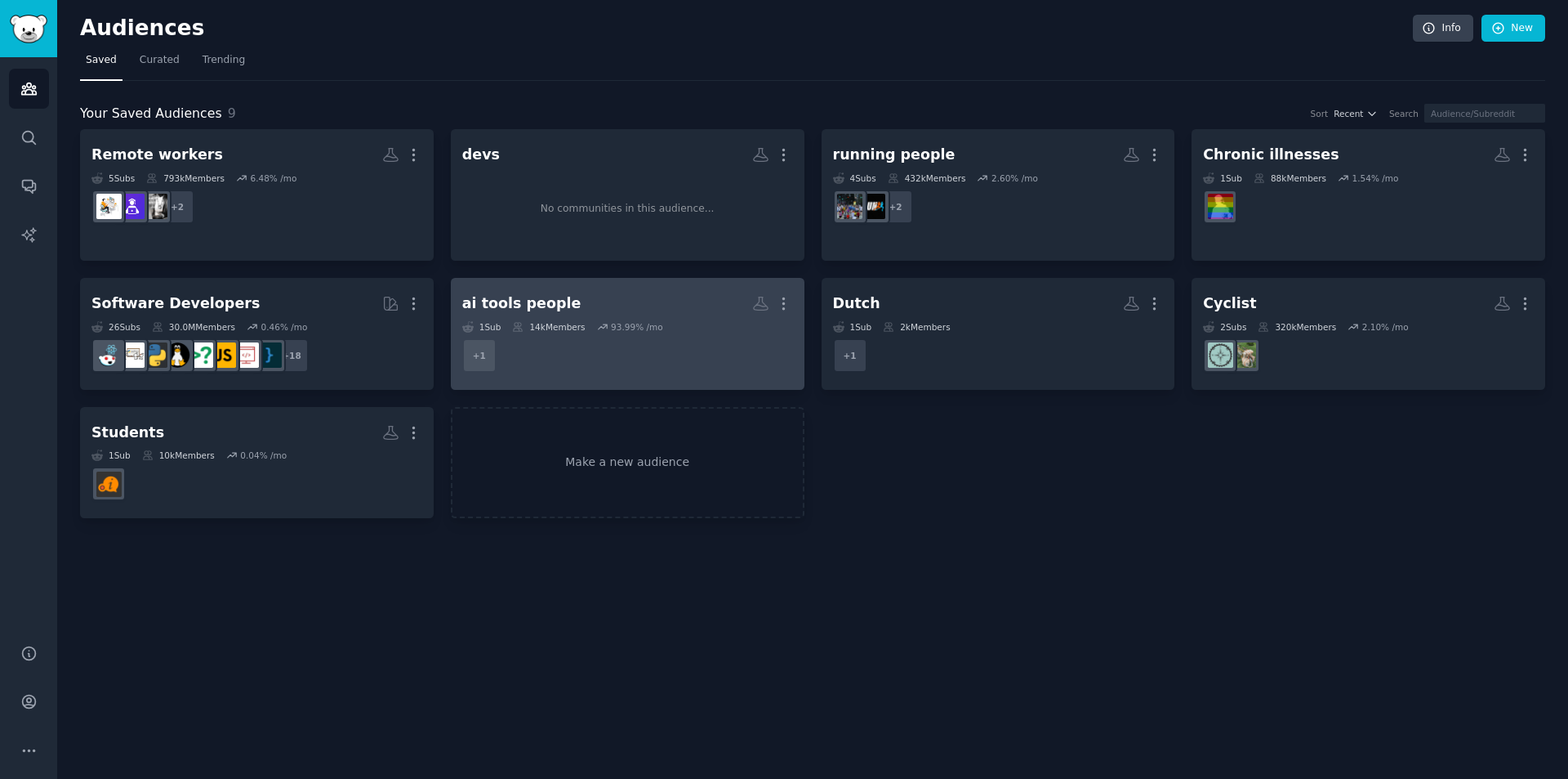
click at [619, 354] on dd "+ 1" at bounding box center [627, 355] width 330 height 46
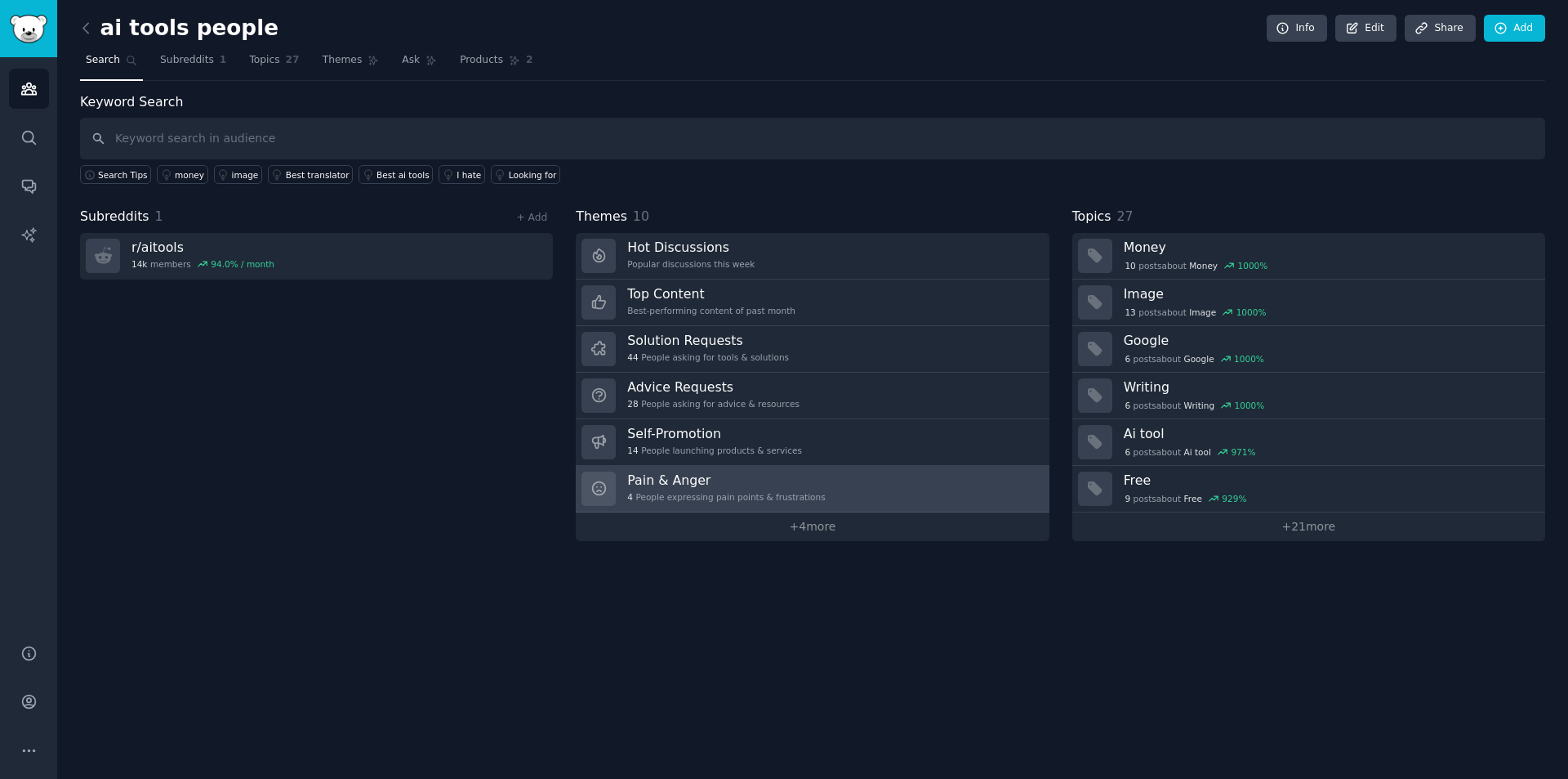
click at [734, 482] on h3 "Pain & Anger" at bounding box center [726, 479] width 198 height 17
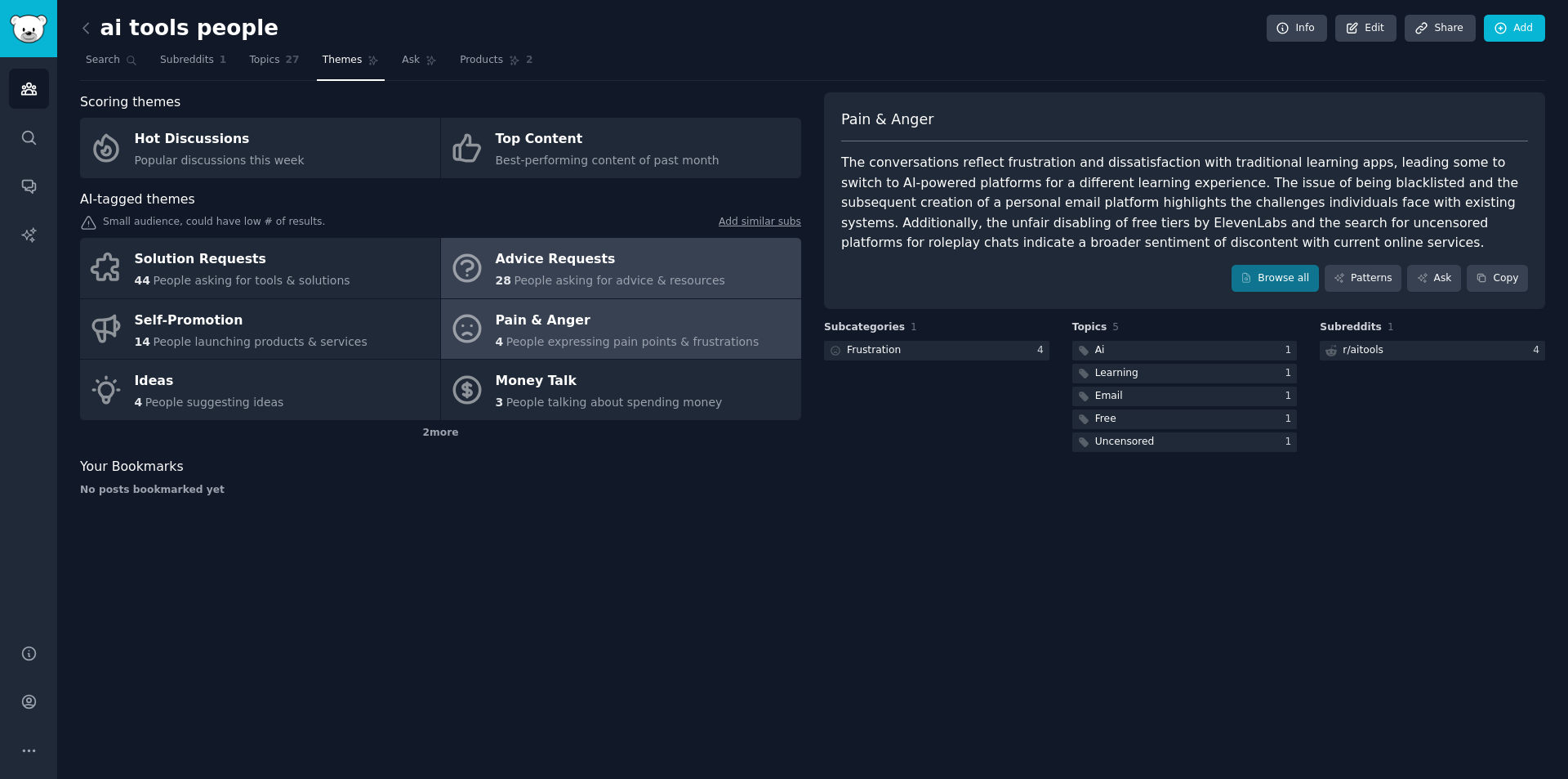
click at [571, 281] on span "People asking for advice & resources" at bounding box center [619, 280] width 211 height 13
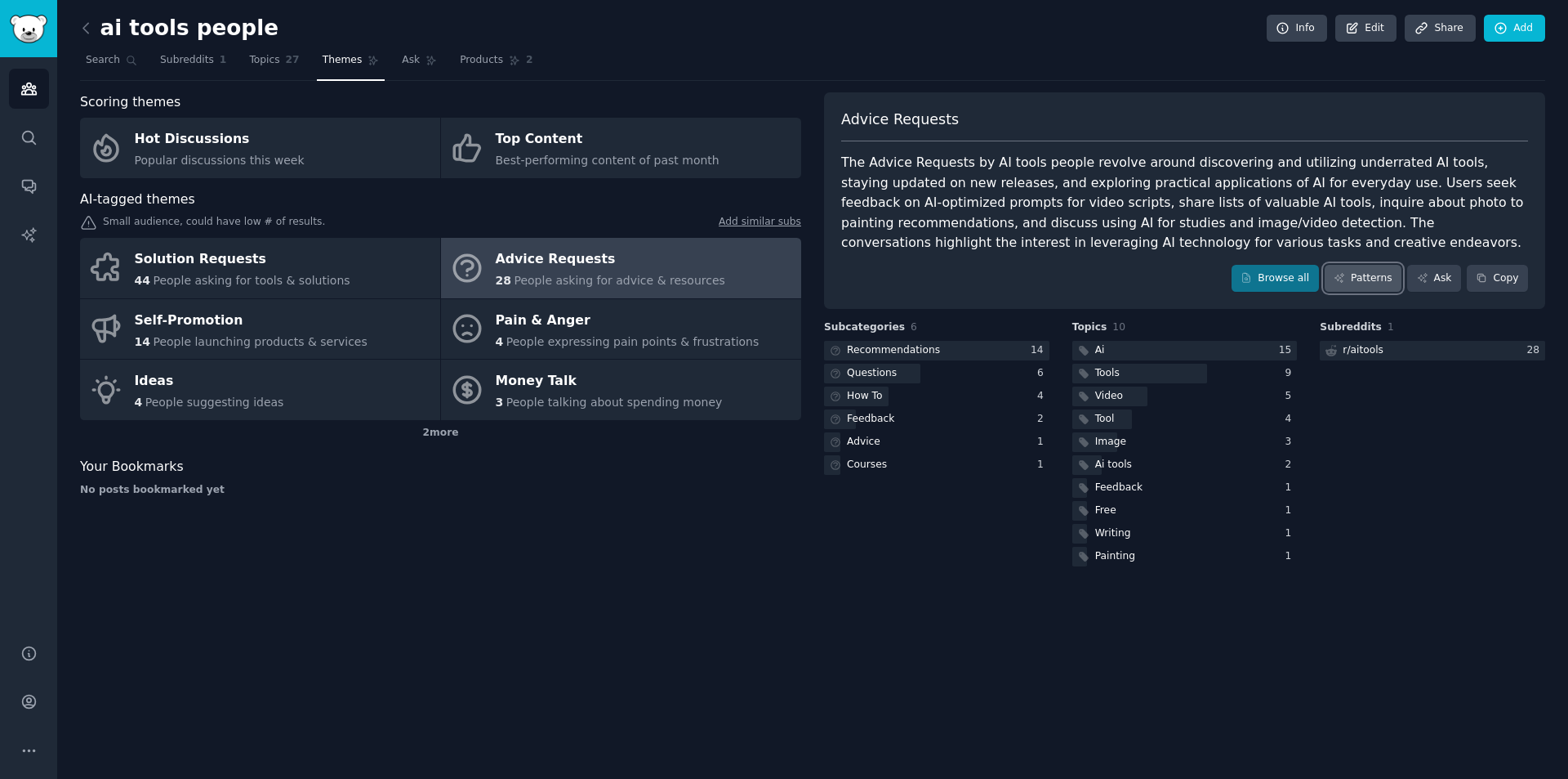
click at [1368, 286] on link "Patterns" at bounding box center [1363, 279] width 76 height 27
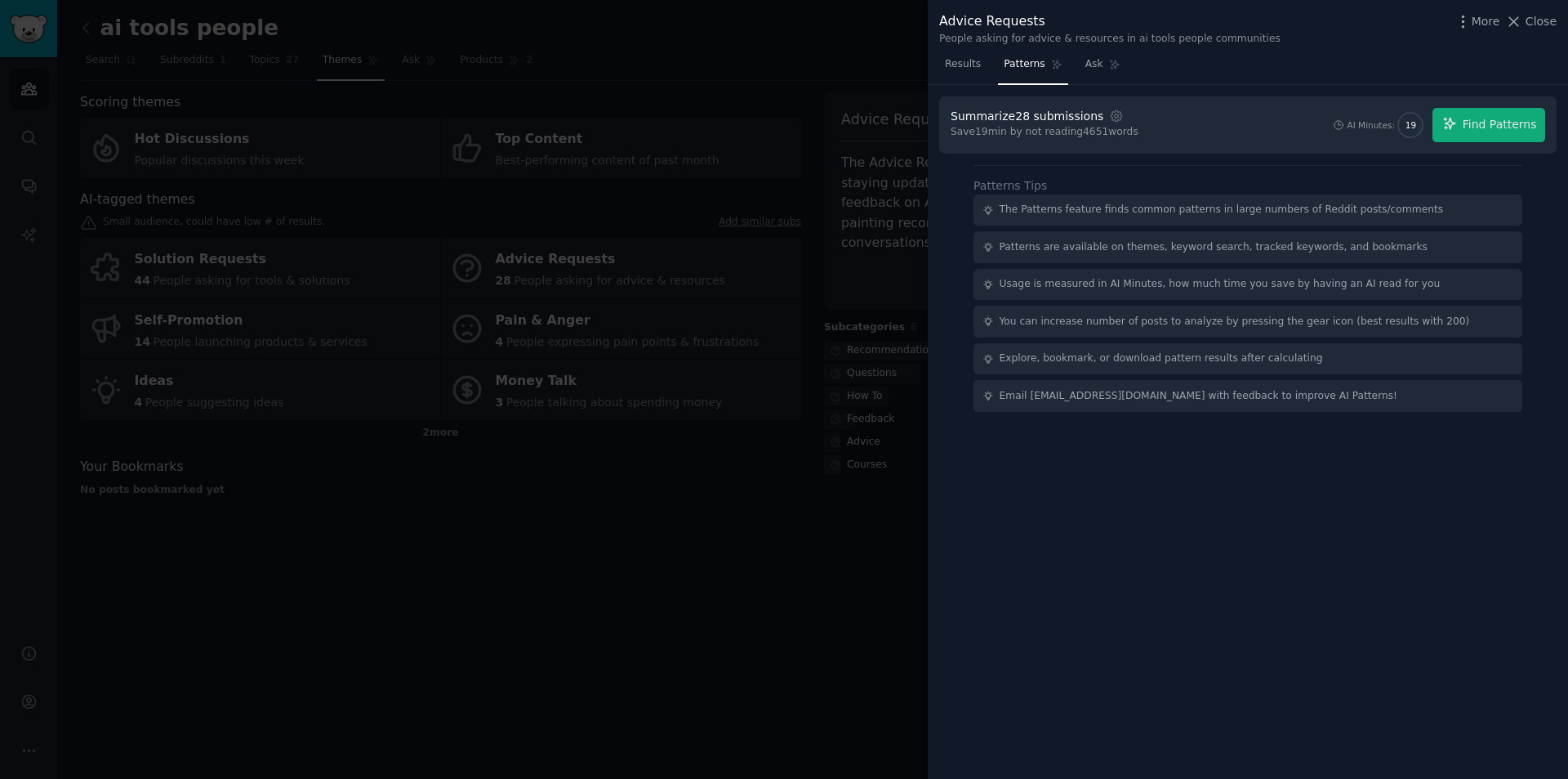
click at [1528, 146] on div "Summarize 28 submissions Settings Save 19 min by not reading 4651 words AI Minu…" at bounding box center [1247, 125] width 617 height 57
click at [1527, 128] on span "Find Patterns" at bounding box center [1499, 124] width 75 height 17
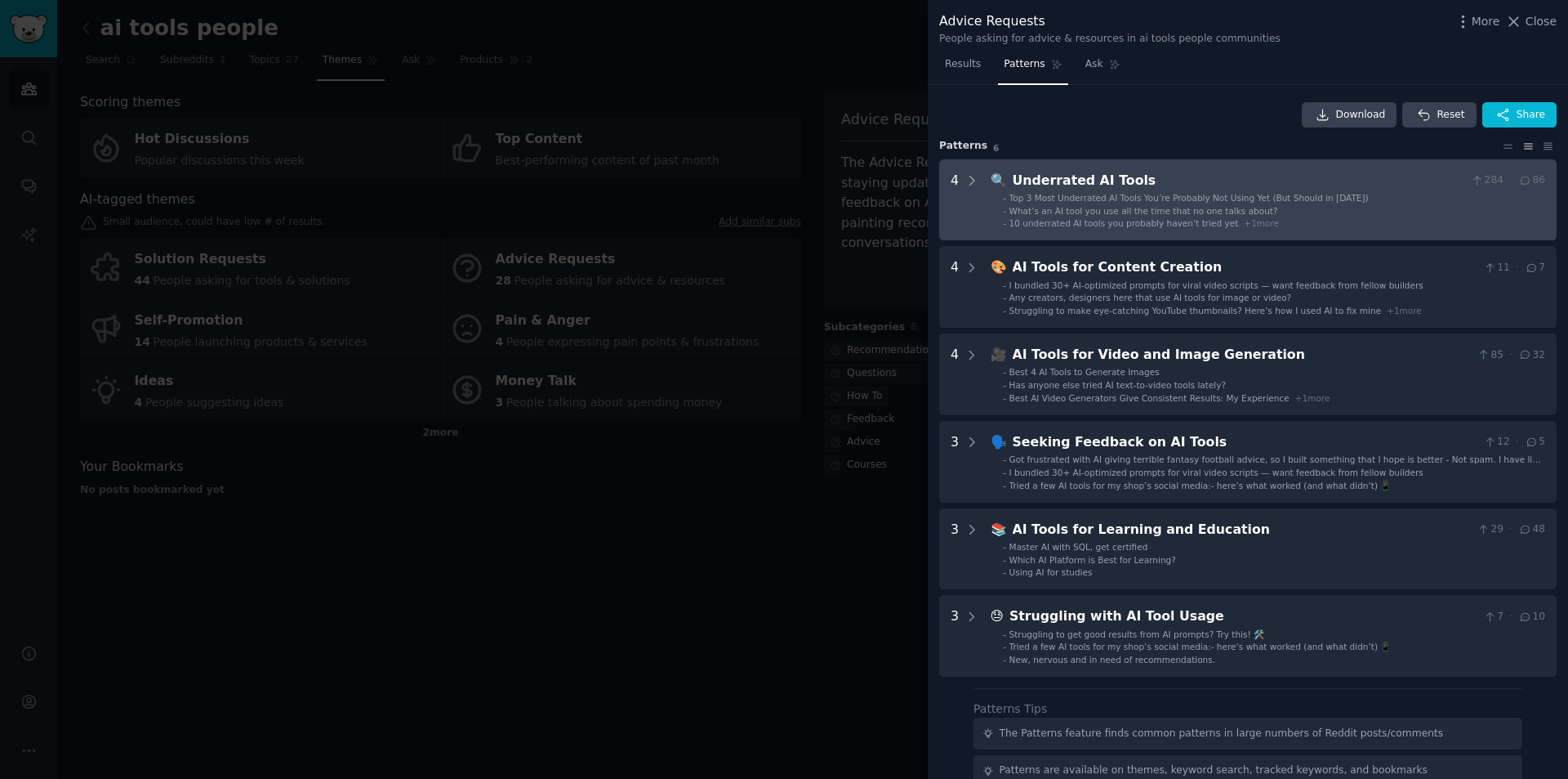
click at [1147, 221] on span "10 underrated AI tools you probably haven’t tried yet" at bounding box center [1124, 223] width 229 height 10
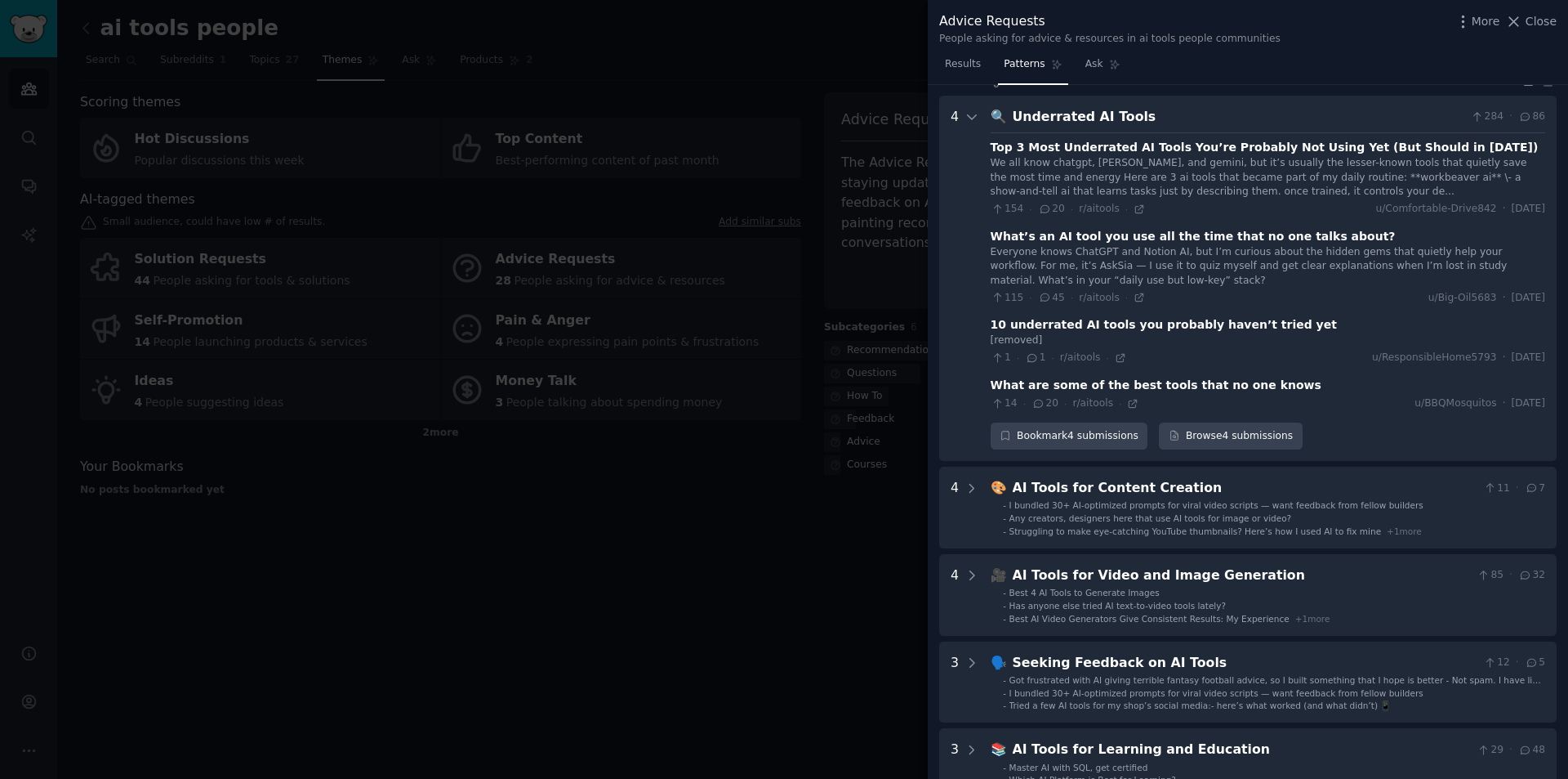
scroll to position [75, 0]
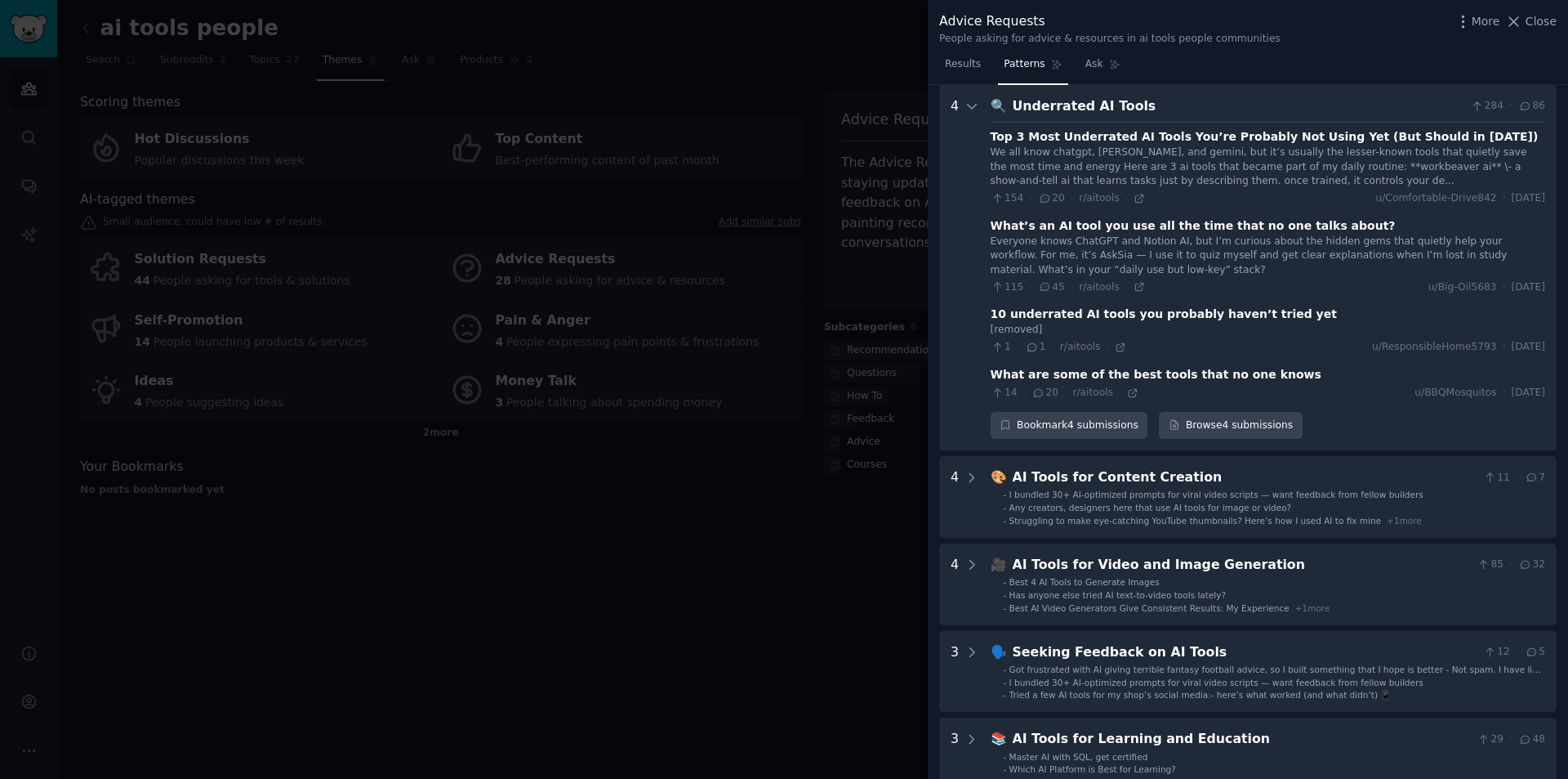
click at [1147, 221] on div "What’s an AI tool you use all the time that no one talks about?" at bounding box center [1192, 225] width 405 height 17
click at [1153, 176] on div "We all know chatgpt, claude, and gemini, but it’s usually the lesser-known tool…" at bounding box center [1267, 167] width 554 height 43
click at [1169, 131] on div "Top 3 Most Underrated AI Tools You’re Probably Not Using Yet (But Should in 202…" at bounding box center [1264, 136] width 548 height 17
click at [969, 104] on icon at bounding box center [971, 106] width 15 height 15
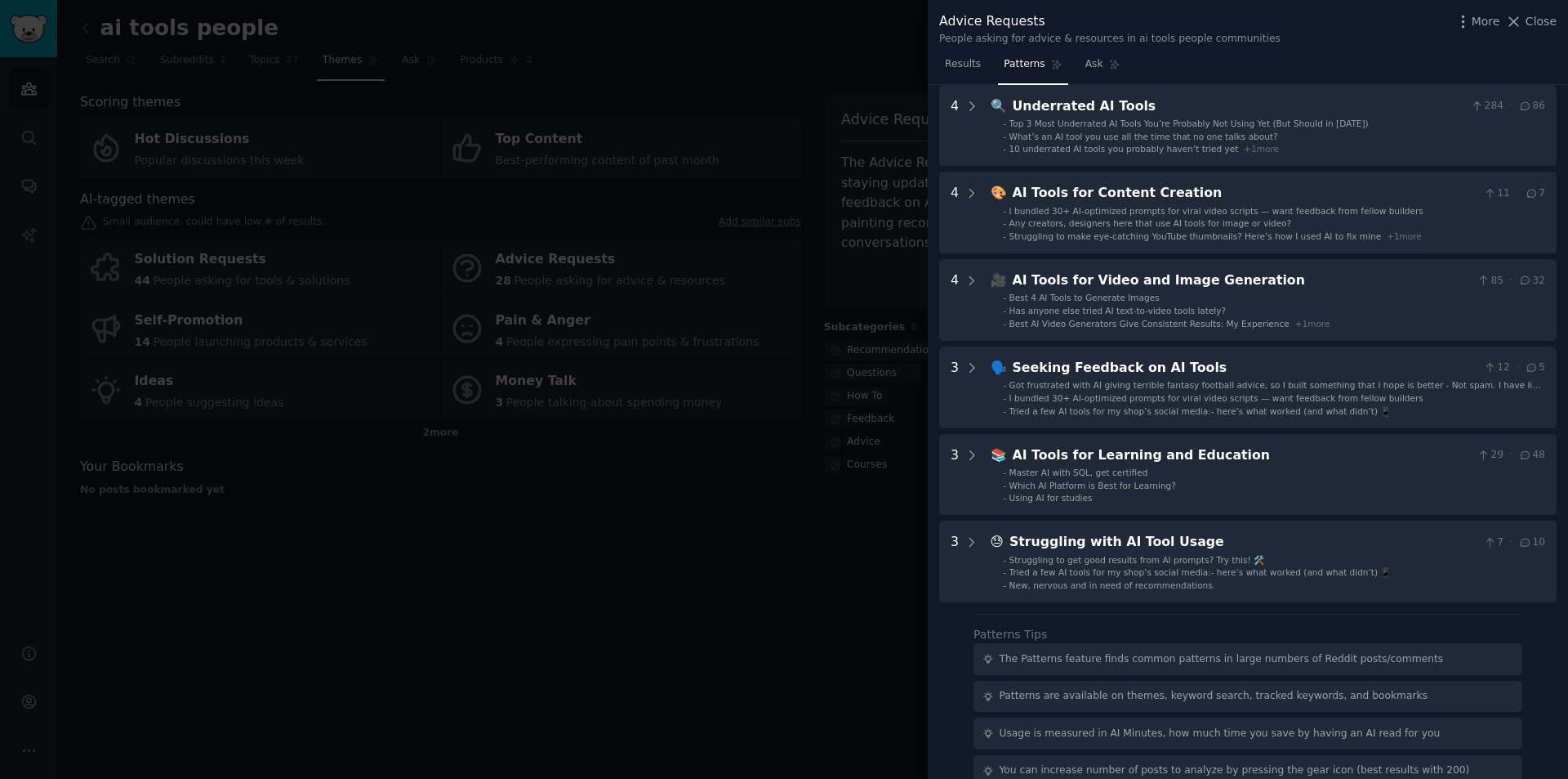
click at [701, 337] on div at bounding box center [784, 390] width 1568 height 779
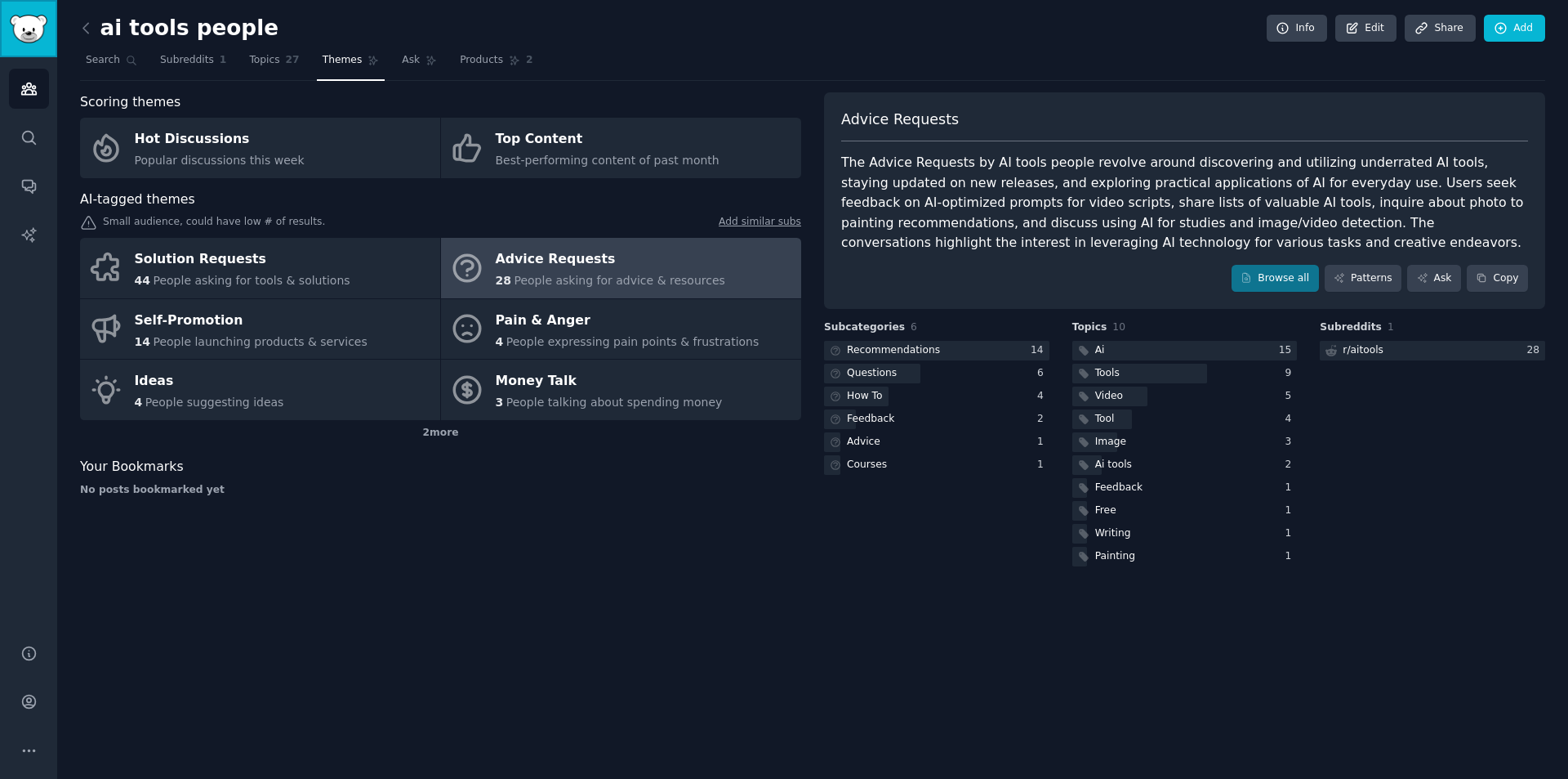
click at [24, 26] on img "Sidebar" at bounding box center [28, 28] width 37 height 28
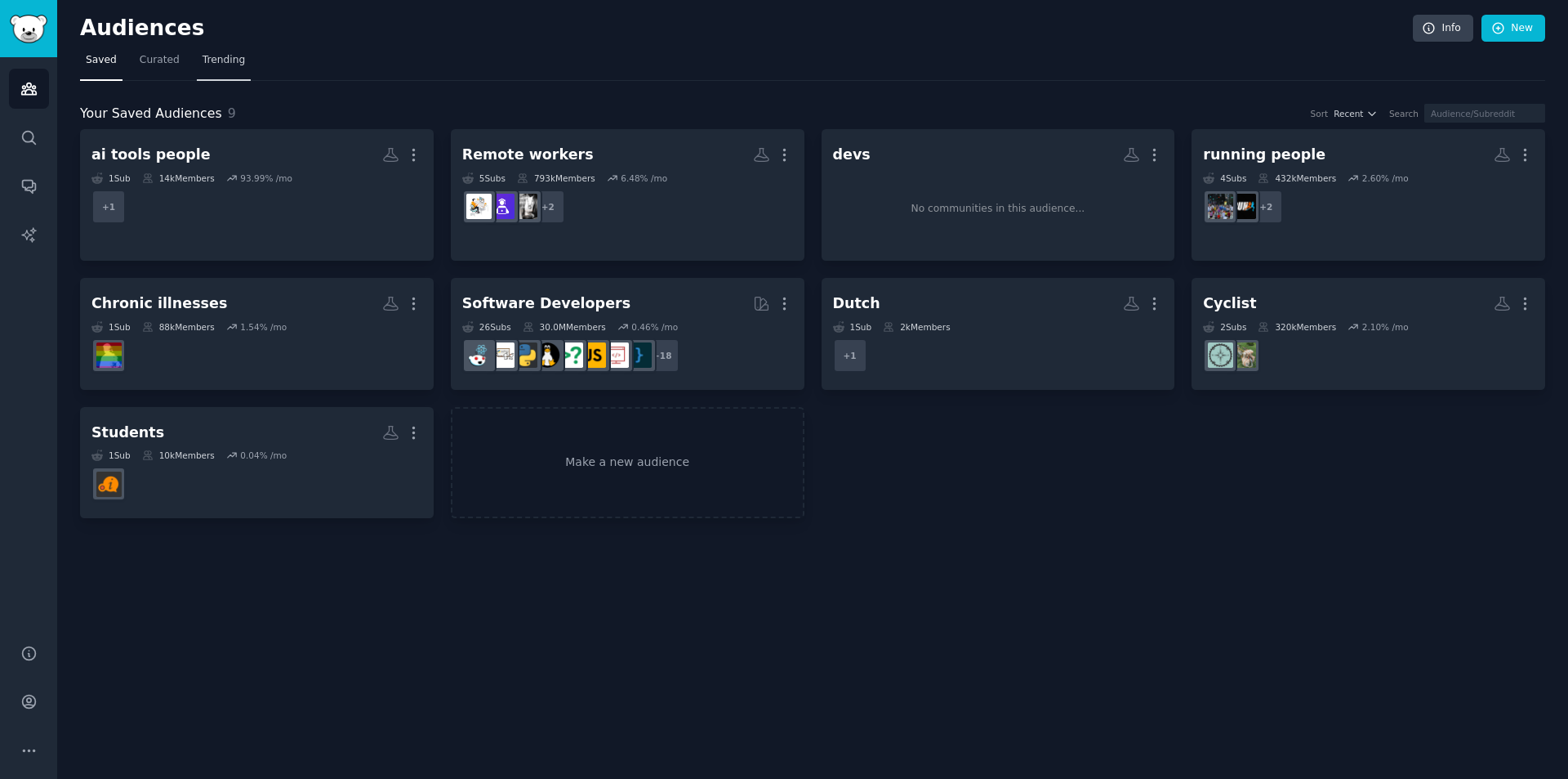
click at [216, 63] on span "Trending" at bounding box center [223, 60] width 42 height 15
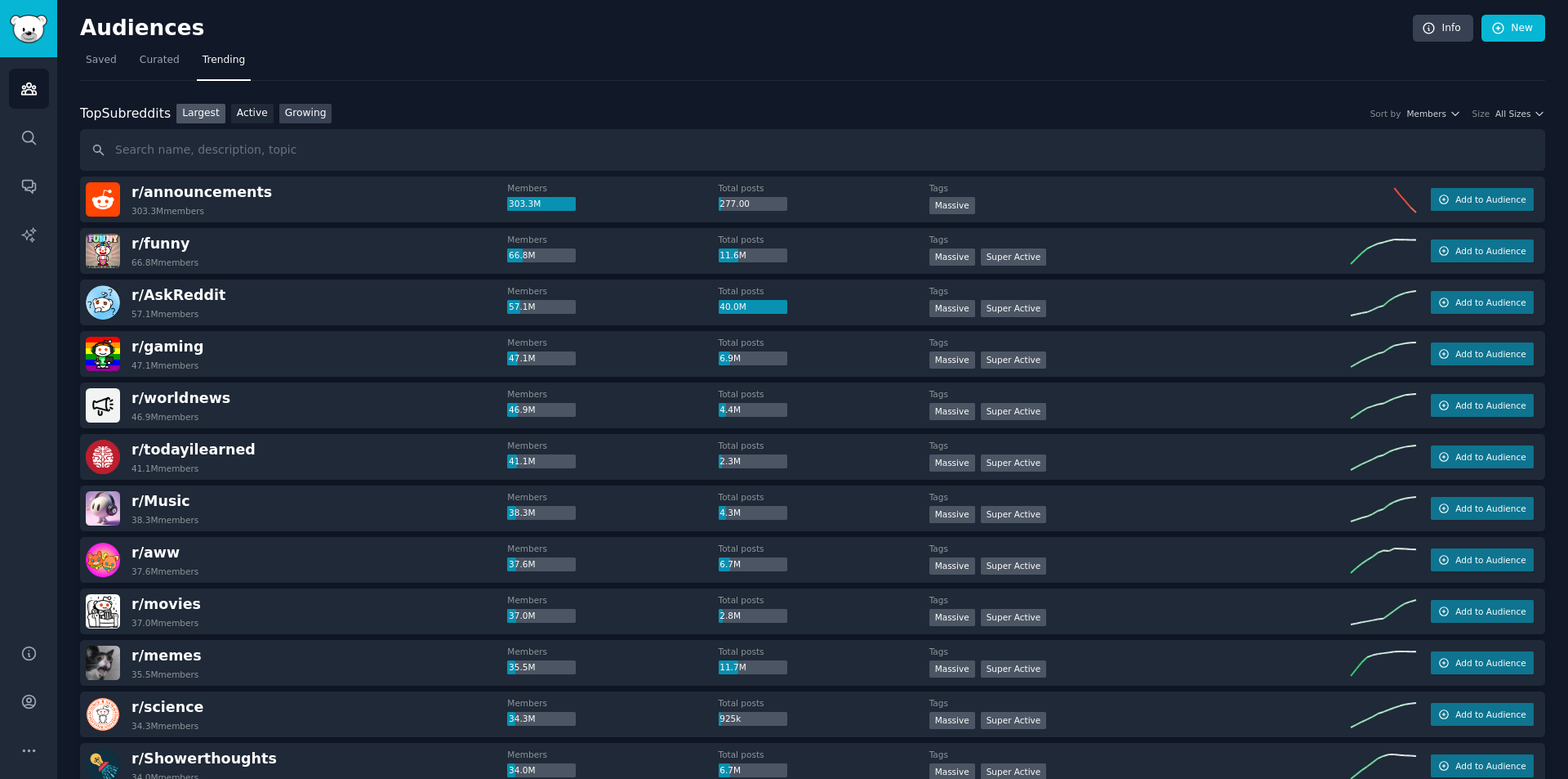
click at [294, 111] on link "Growing" at bounding box center [306, 114] width 53 height 21
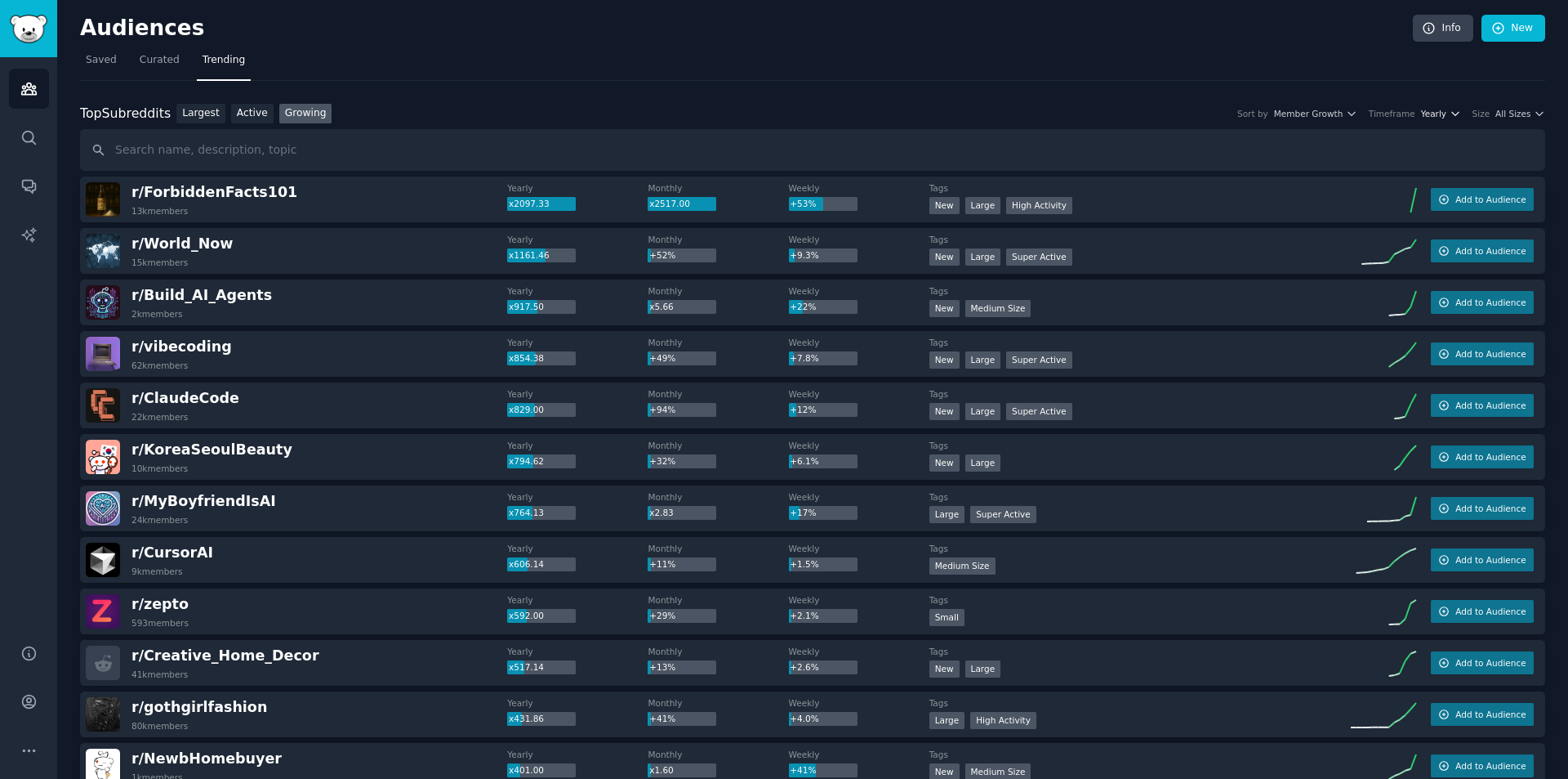
click at [1442, 116] on span "Yearly" at bounding box center [1434, 114] width 25 height 12
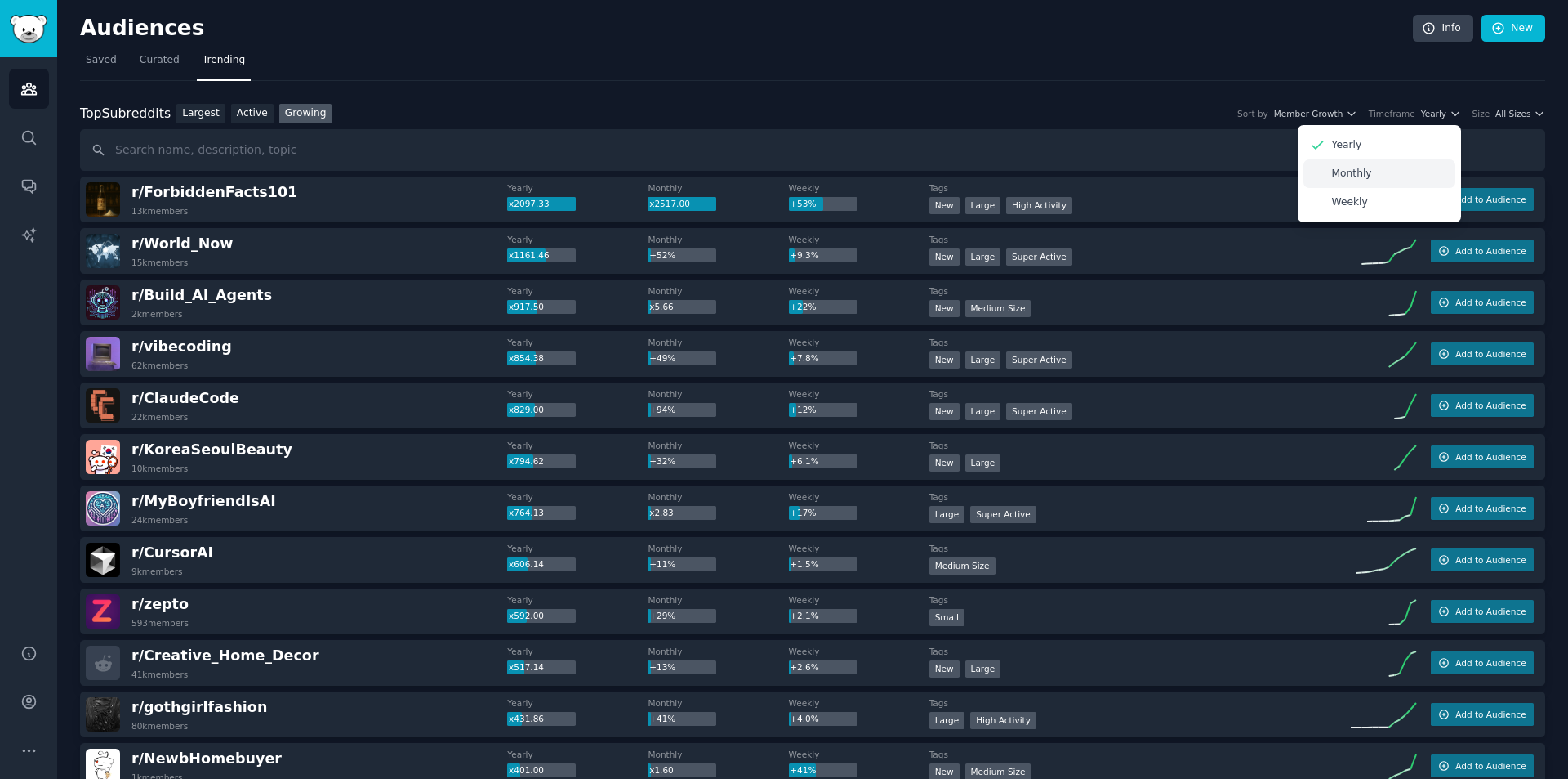
click at [1359, 182] on div "Monthly" at bounding box center [1379, 173] width 152 height 28
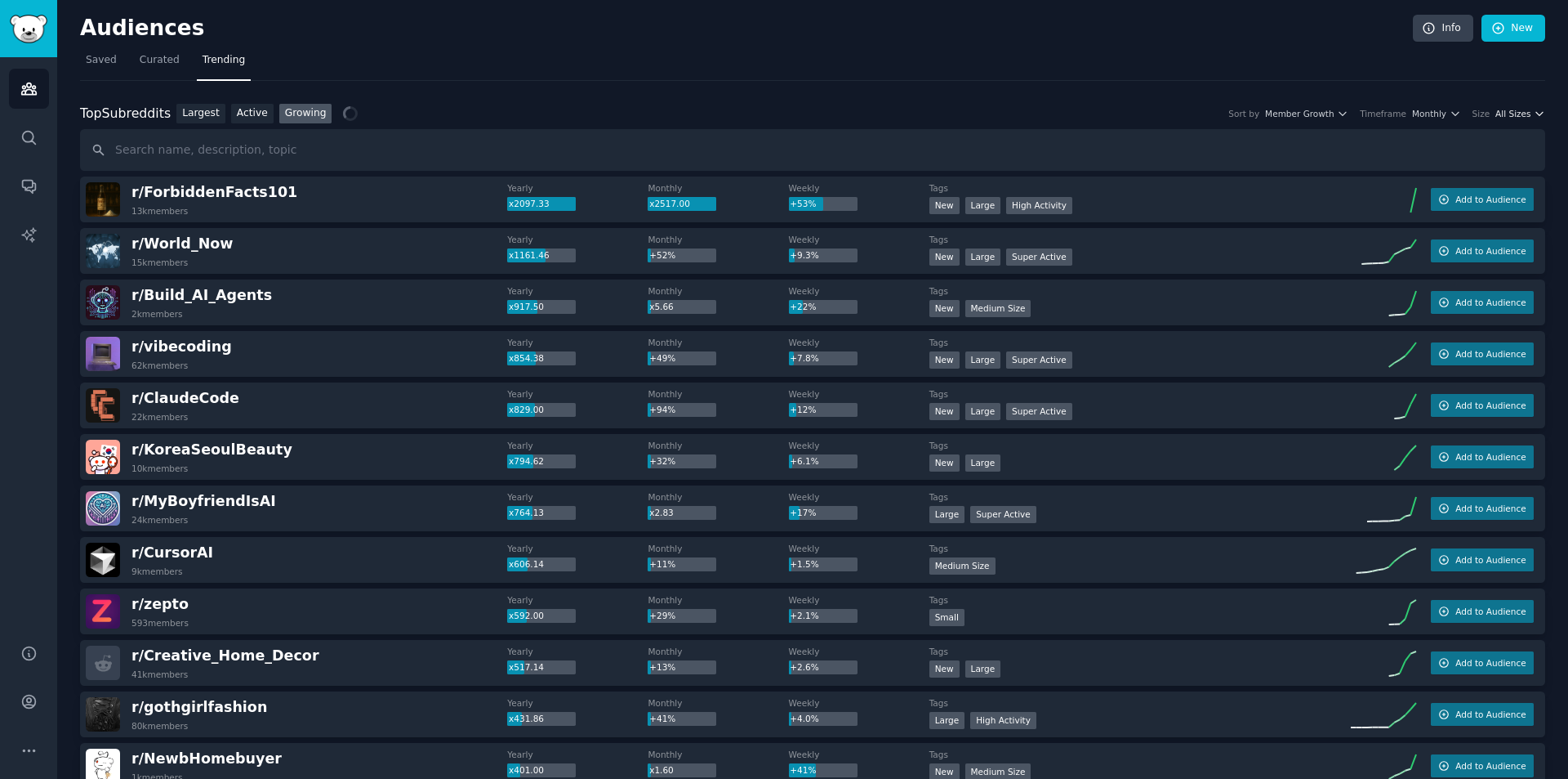
click at [1503, 110] on span "All Sizes" at bounding box center [1513, 114] width 35 height 12
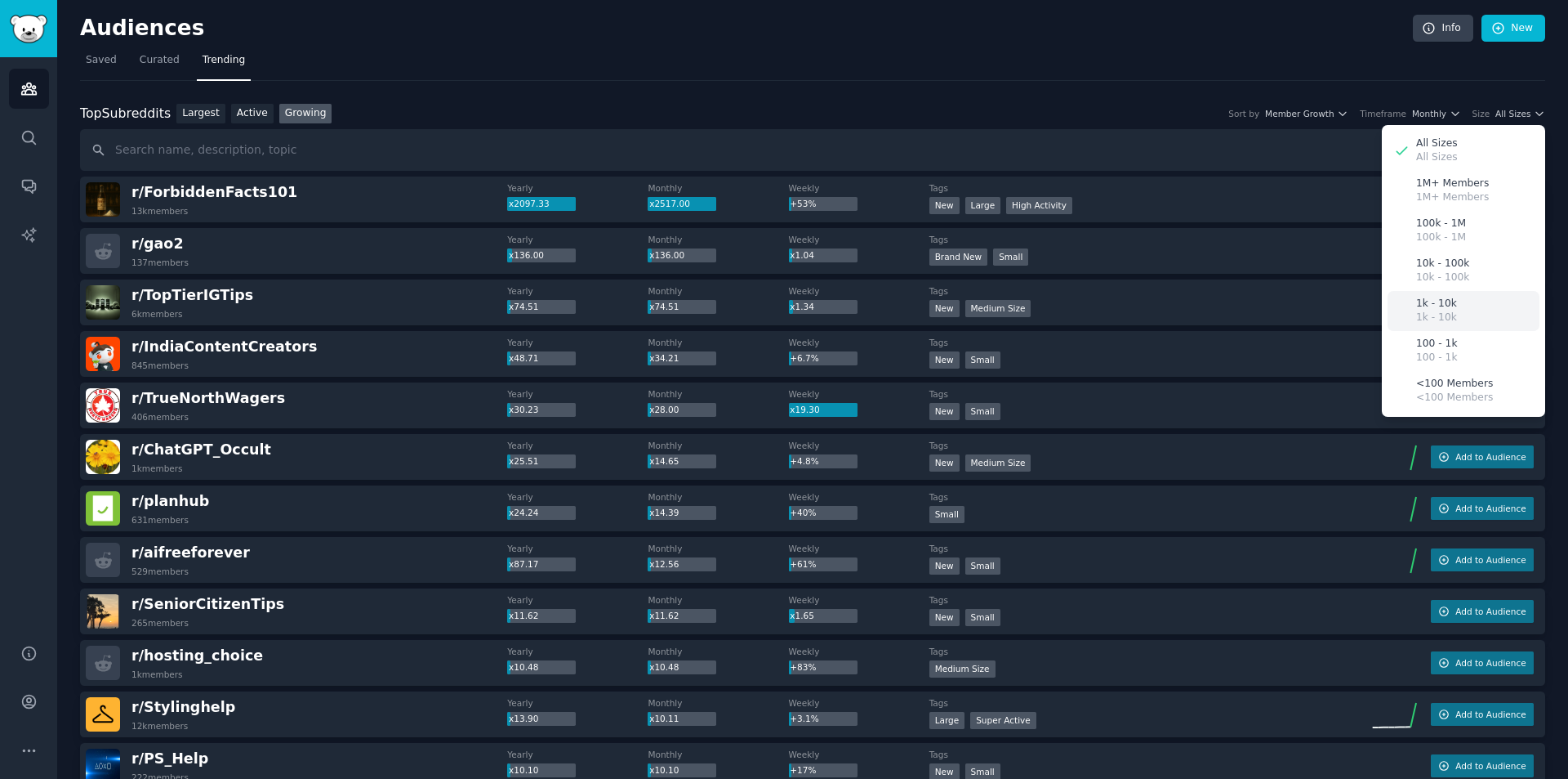
click at [1453, 303] on div "1k - 10k 1k - 10k" at bounding box center [1463, 310] width 152 height 40
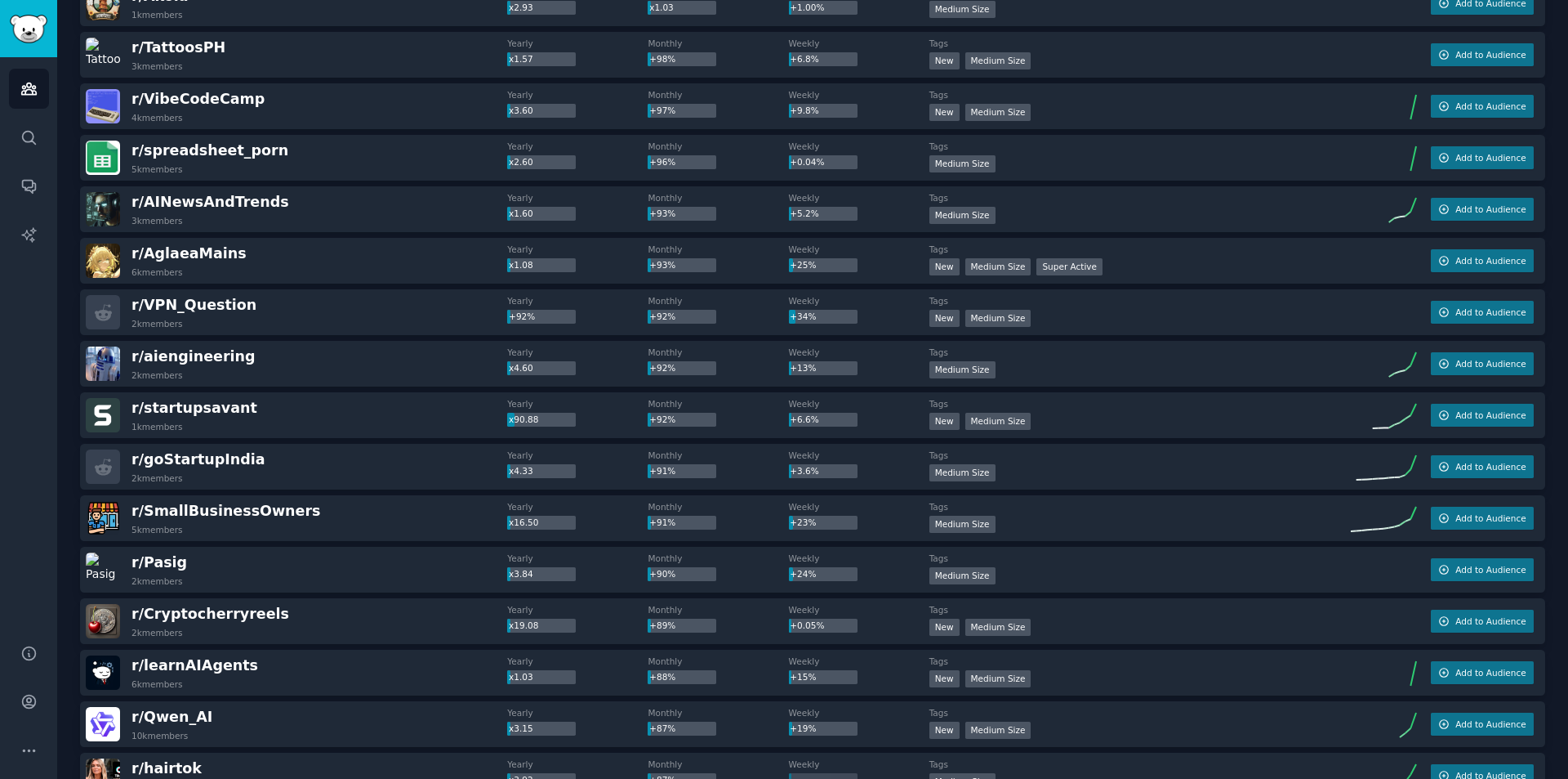
scroll to position [2077, 0]
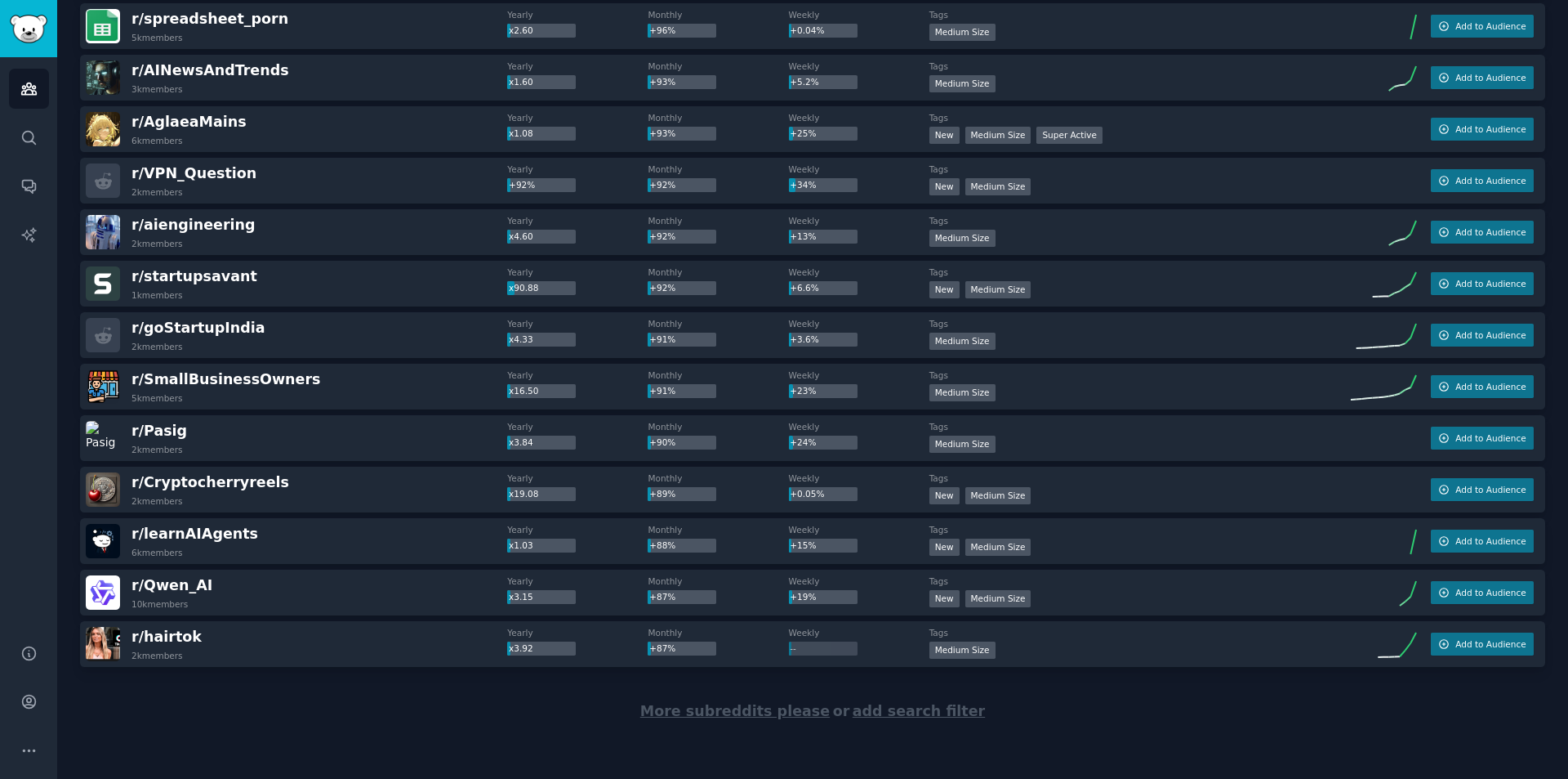
click at [733, 714] on span "More subreddits please" at bounding box center [734, 710] width 189 height 17
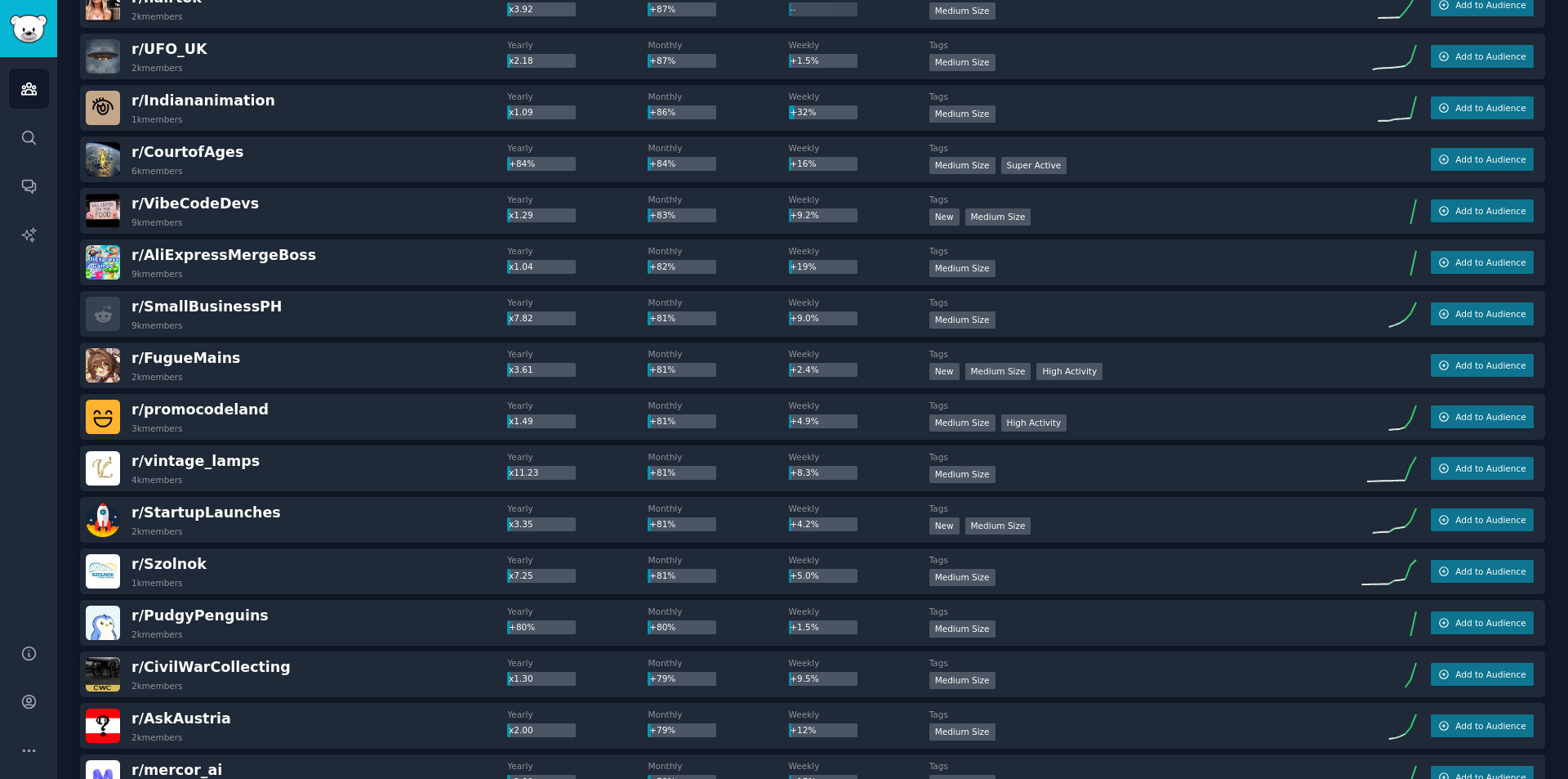
scroll to position [2719, 0]
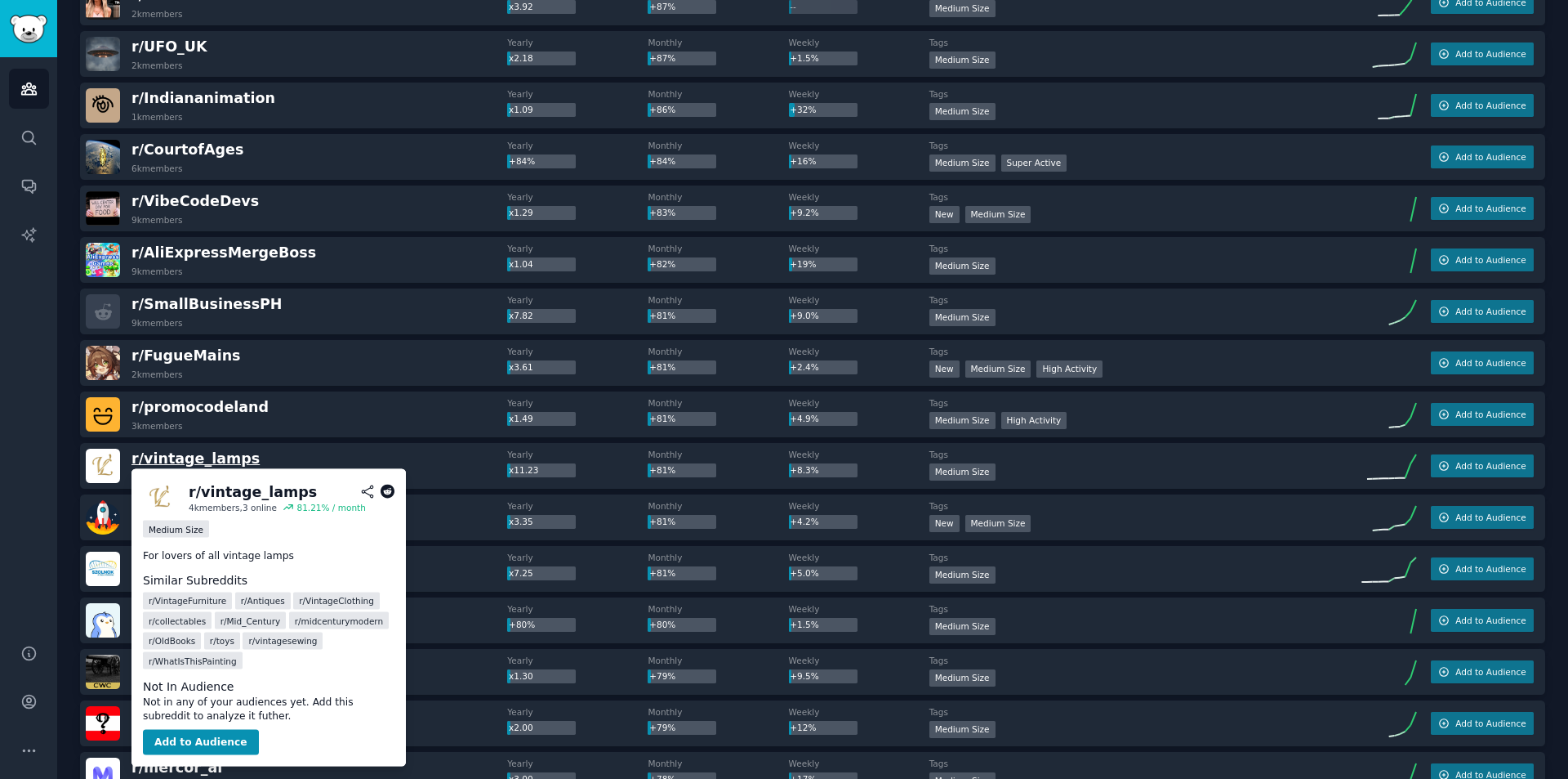
click at [219, 458] on span "r/ vintage_lamps" at bounding box center [195, 458] width 128 height 17
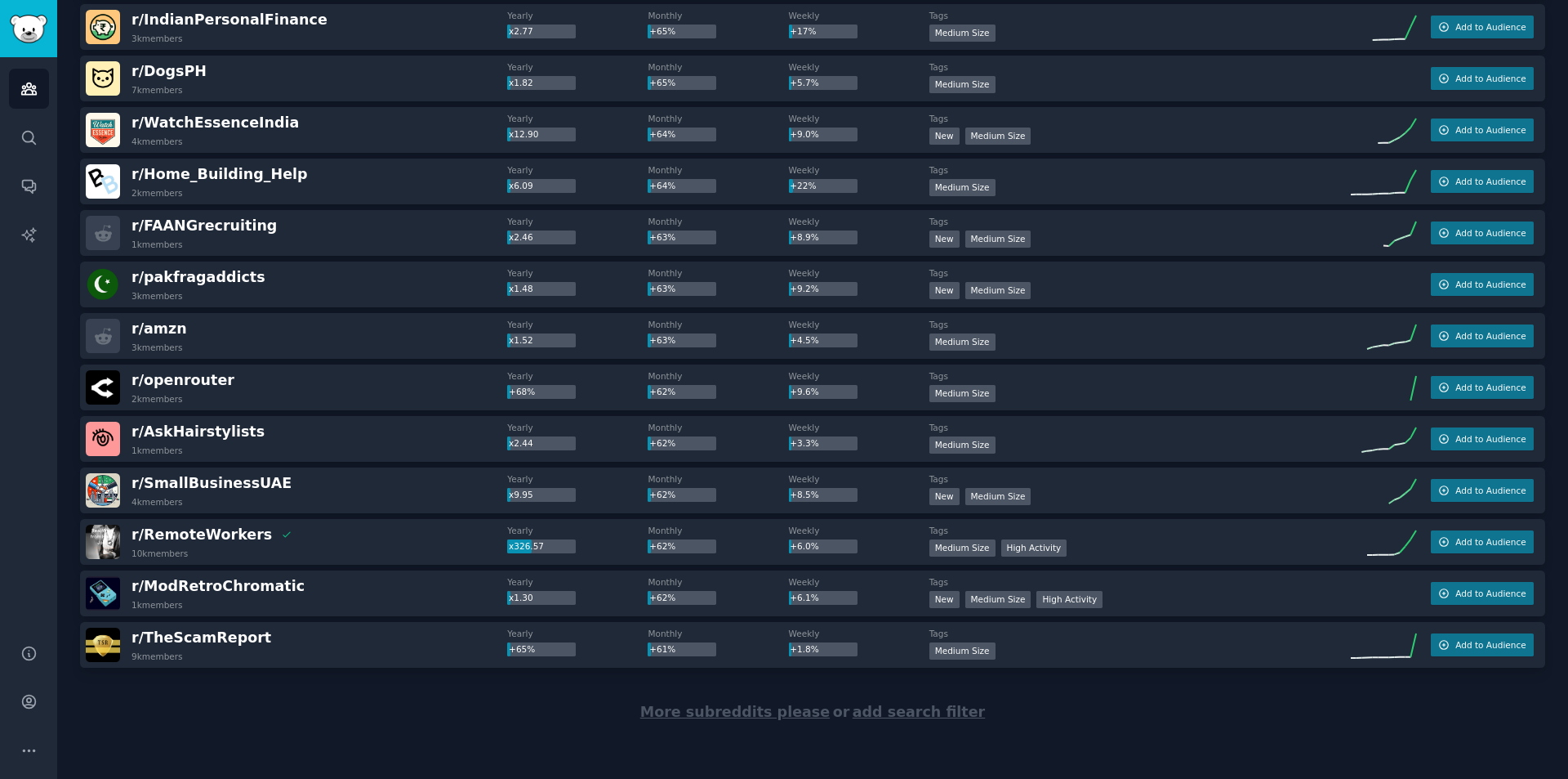
scroll to position [4650, 0]
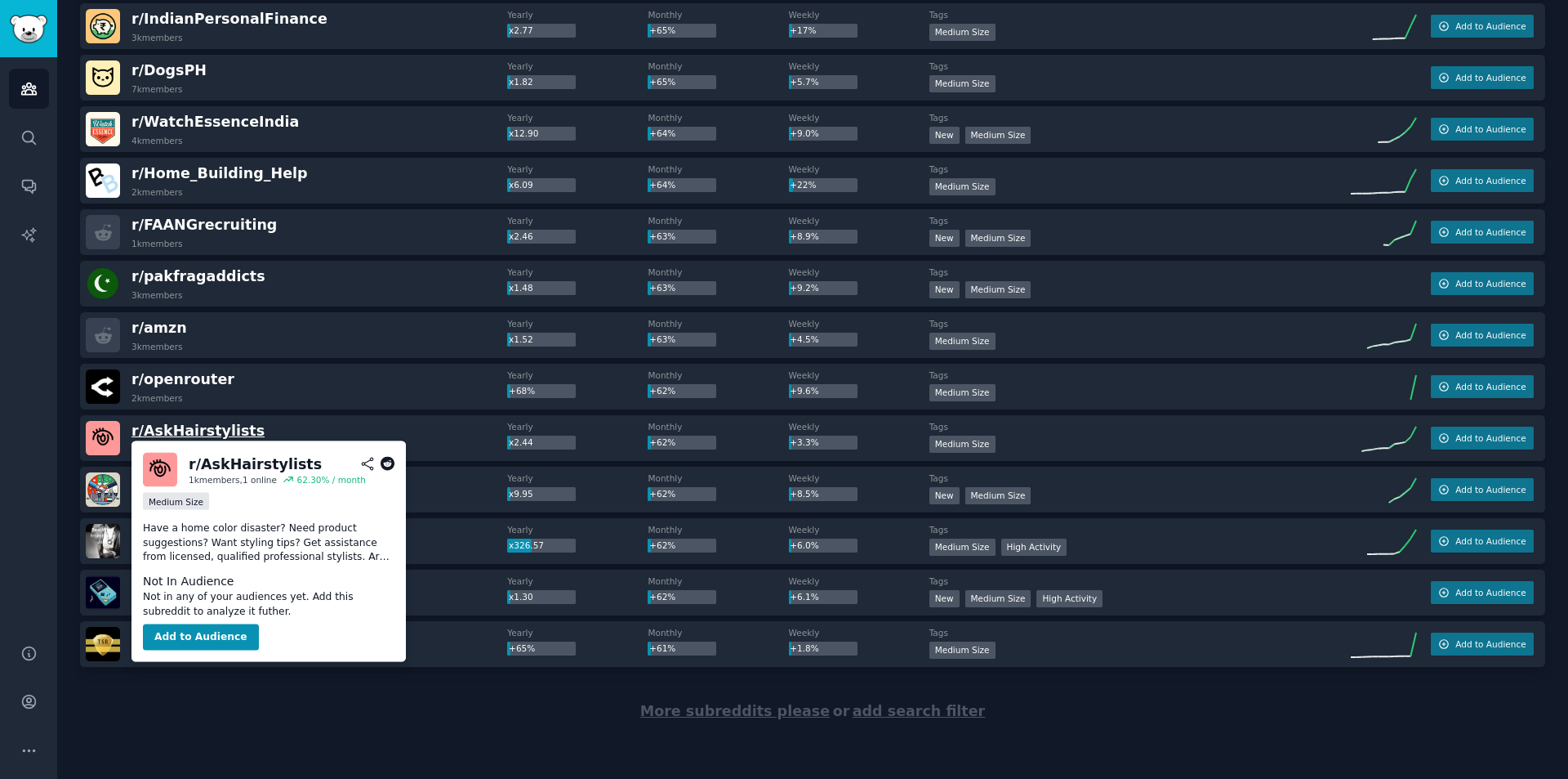
click at [159, 434] on span "r/ AskHairstylists" at bounding box center [198, 430] width 133 height 17
click at [212, 632] on button "Add to Audience" at bounding box center [201, 637] width 116 height 26
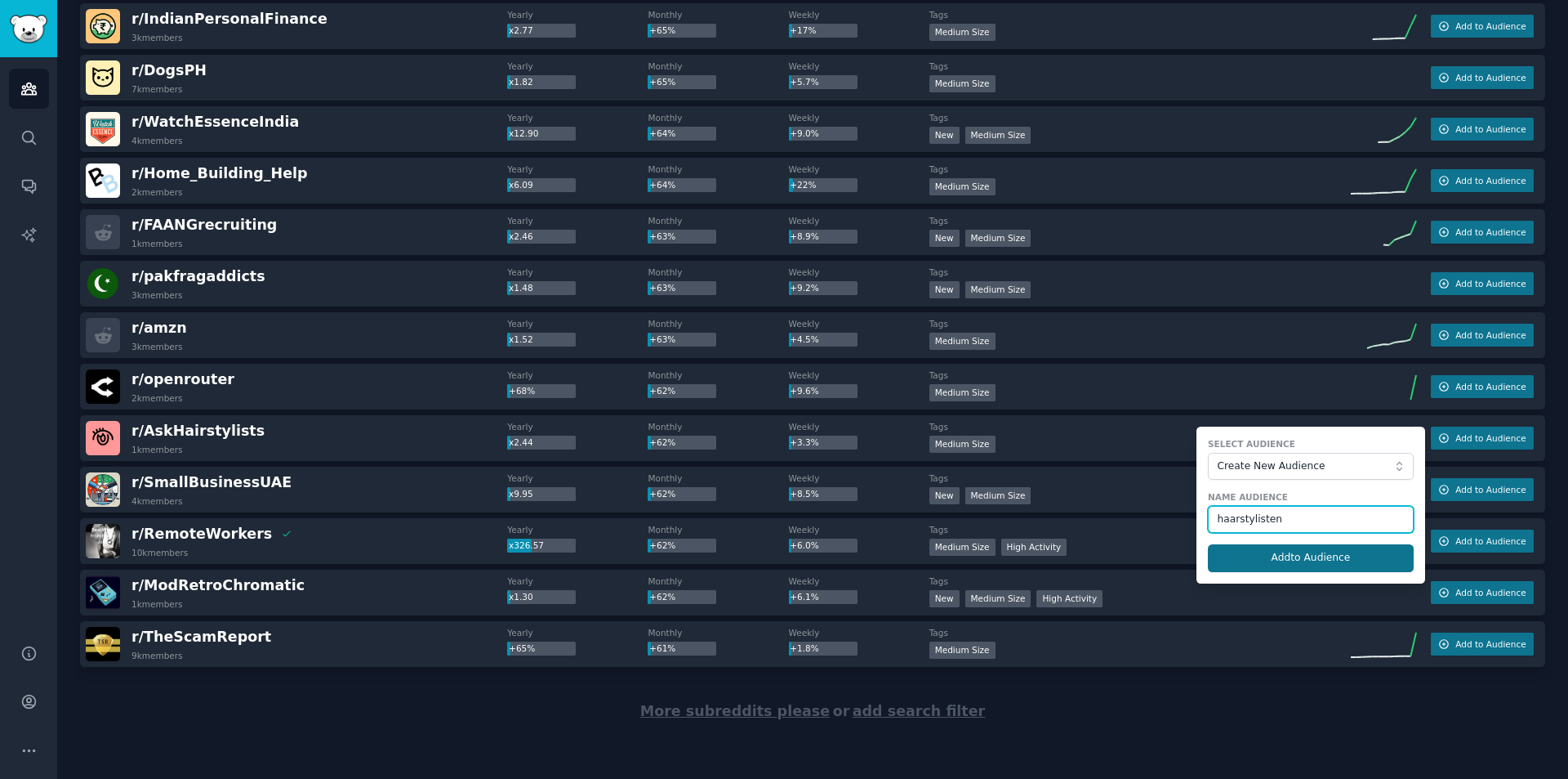
type input "haarstylisten"
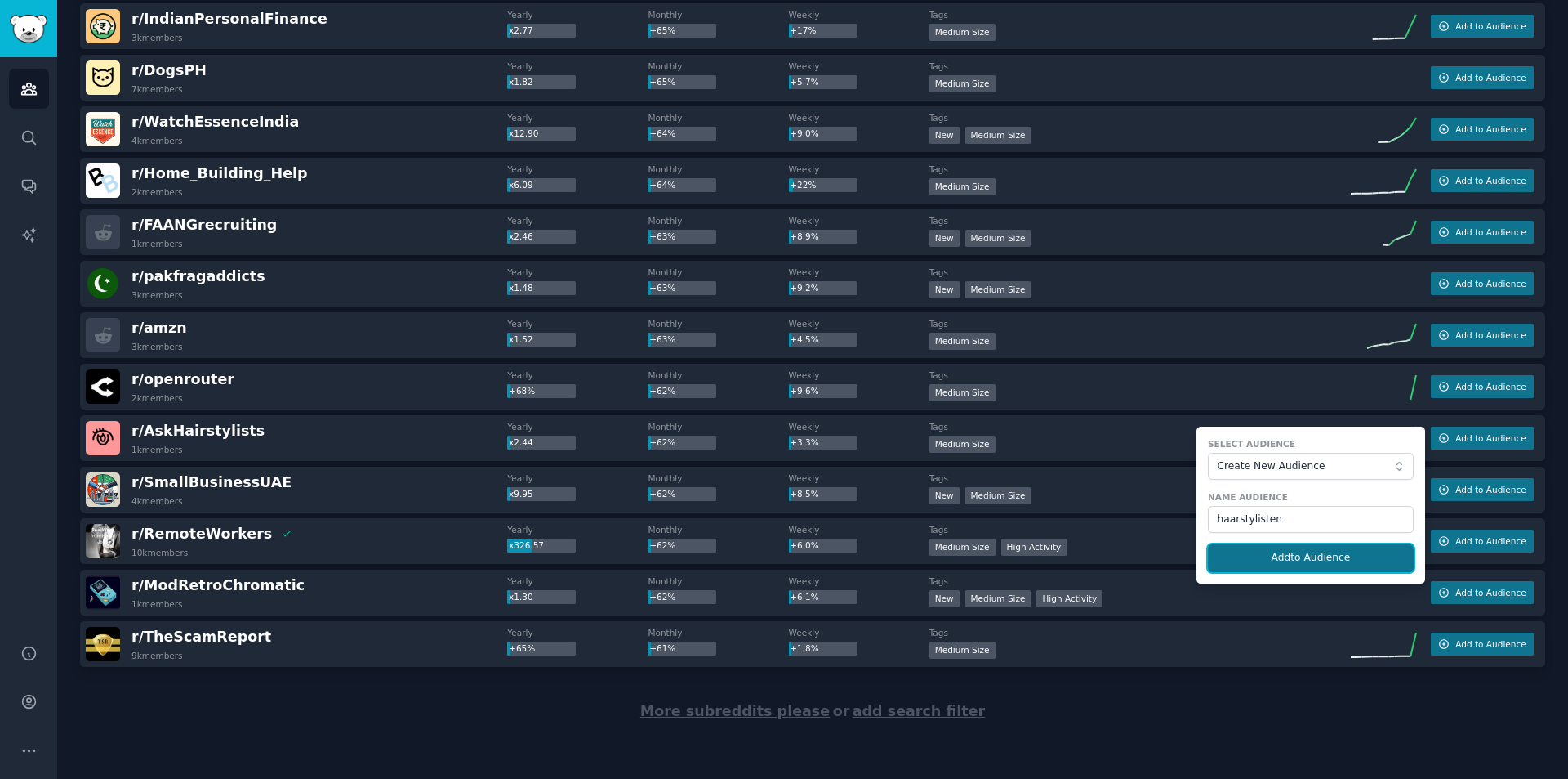
click at [1300, 551] on button "Add to Audience" at bounding box center [1310, 558] width 206 height 27
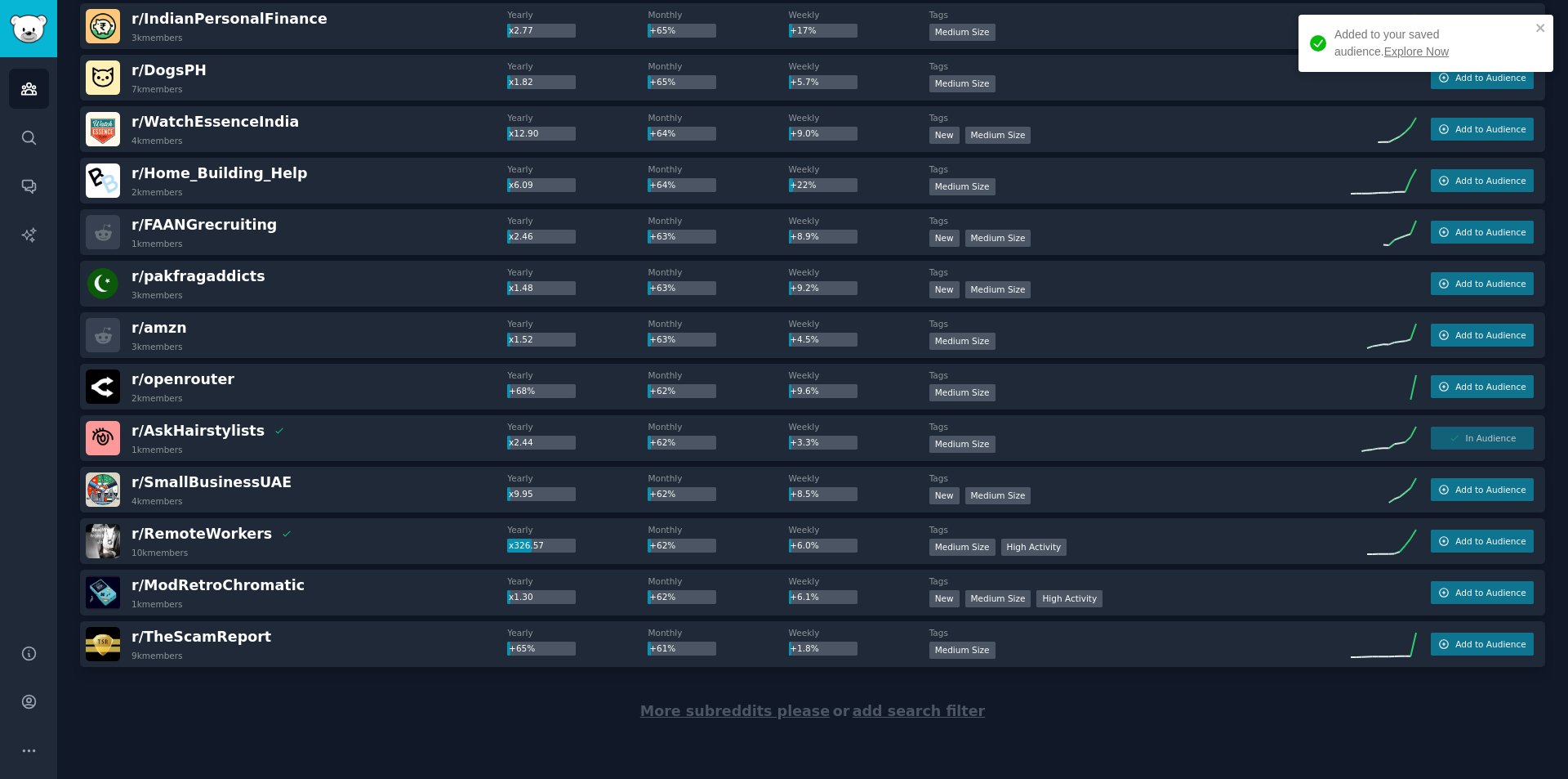
click at [1384, 51] on link "Explore Now" at bounding box center [1416, 51] width 65 height 13
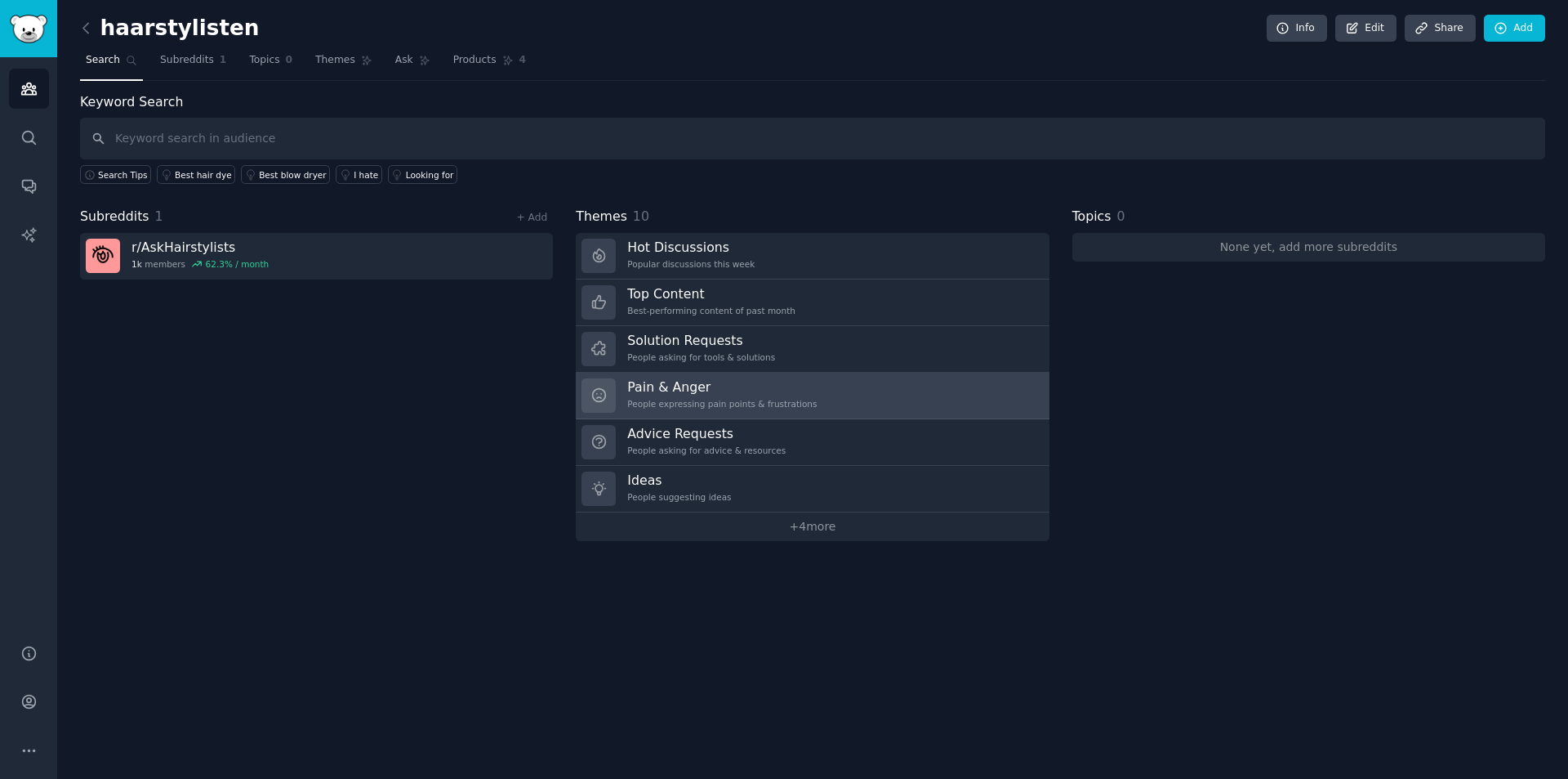
click at [692, 388] on h3 "Pain & Anger" at bounding box center [721, 387] width 189 height 17
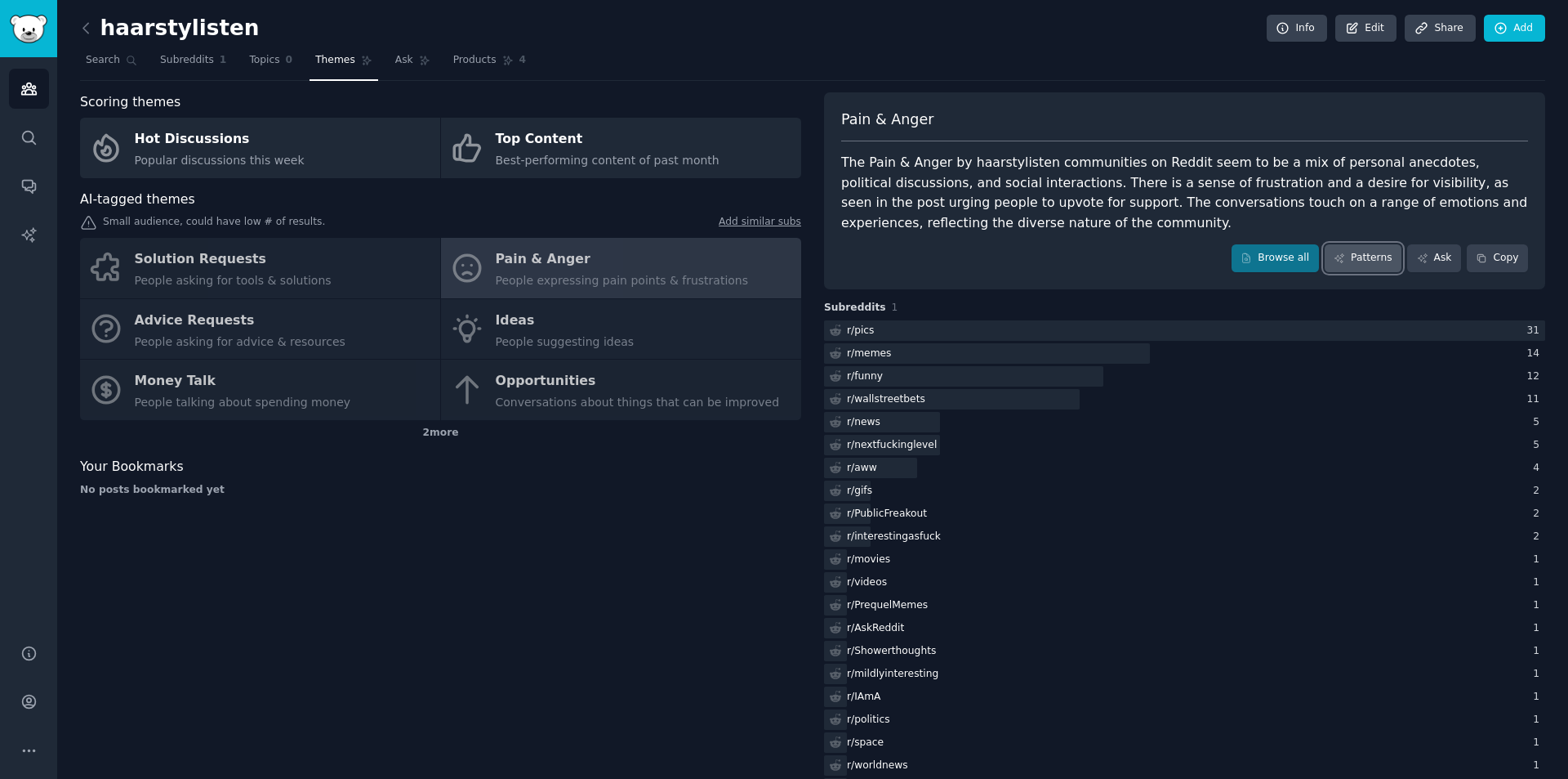
click at [1369, 260] on link "Patterns" at bounding box center [1363, 258] width 76 height 27
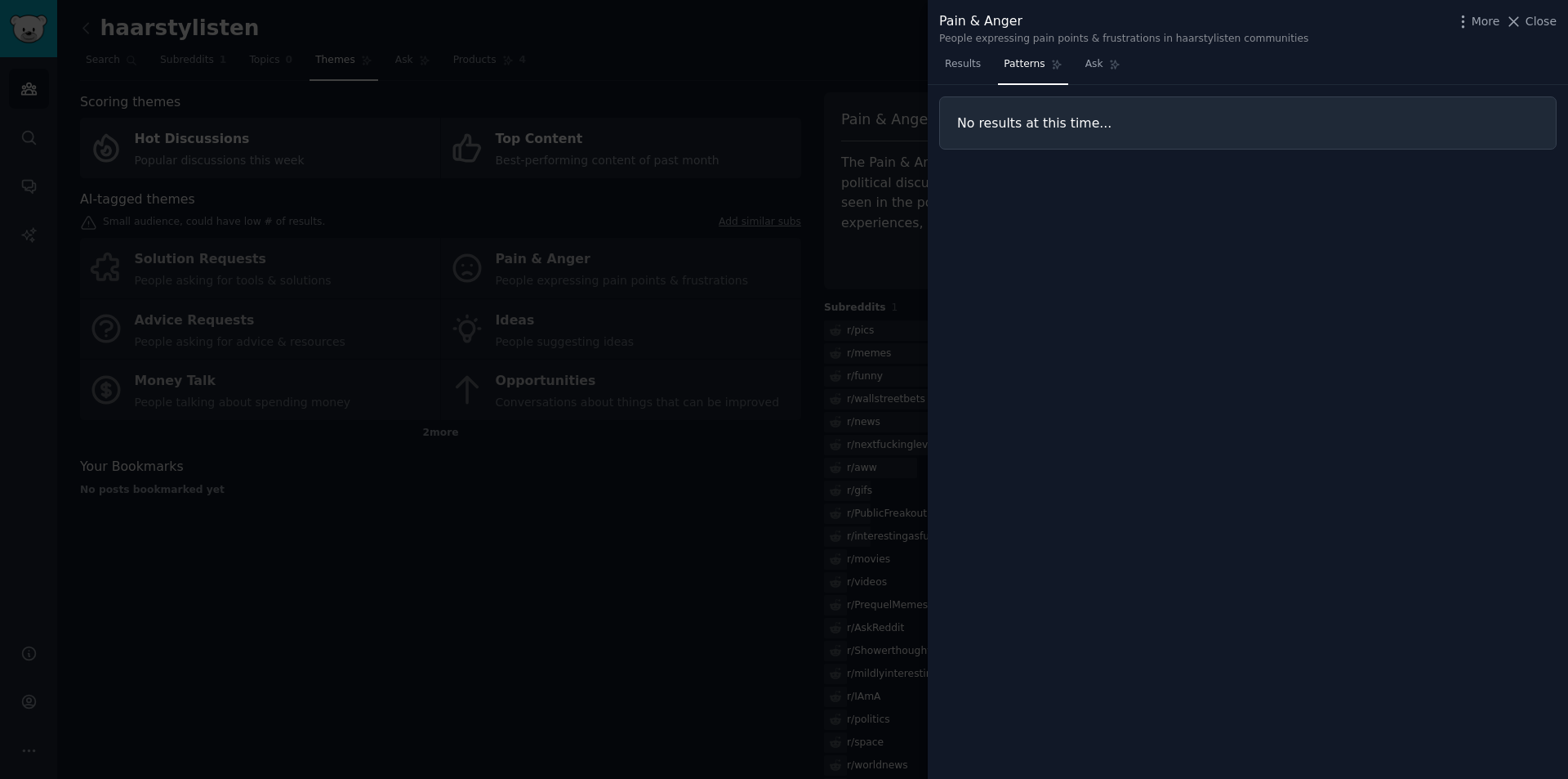
click at [646, 262] on div at bounding box center [784, 390] width 1568 height 779
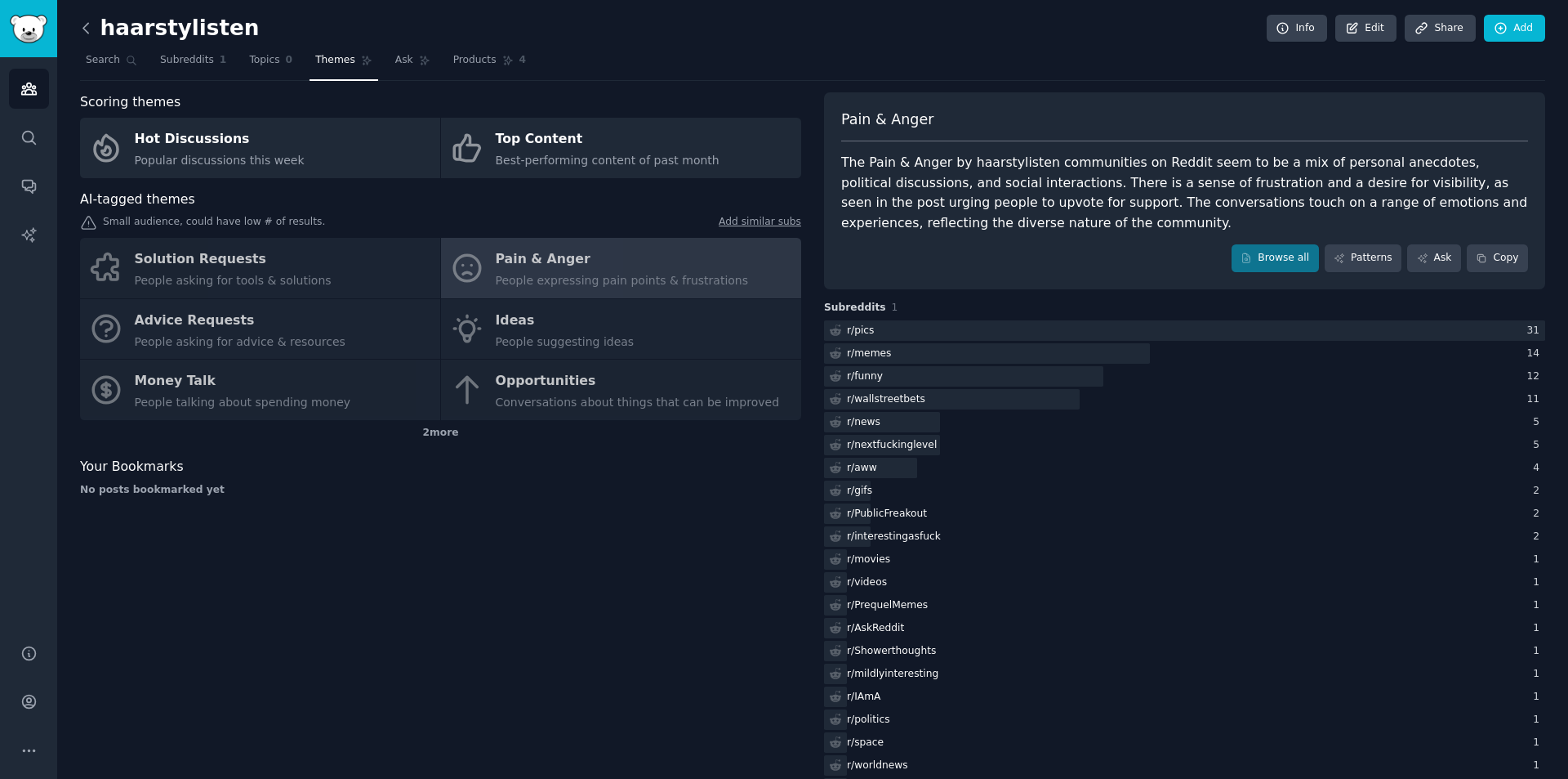
click at [93, 33] on icon at bounding box center [85, 27] width 17 height 17
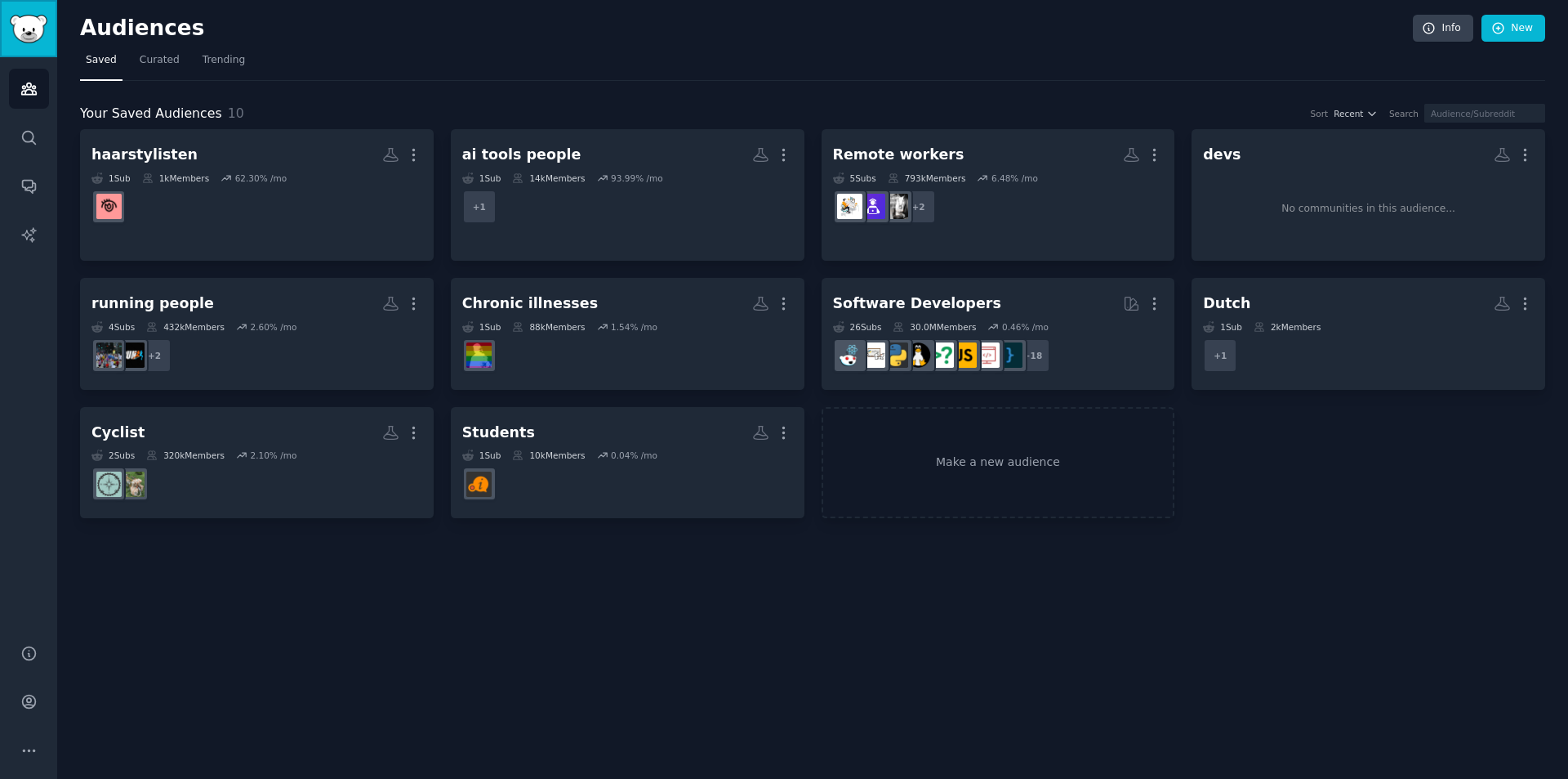
click at [26, 31] on img "Sidebar" at bounding box center [28, 28] width 37 height 28
click at [205, 61] on span "Trending" at bounding box center [223, 60] width 42 height 15
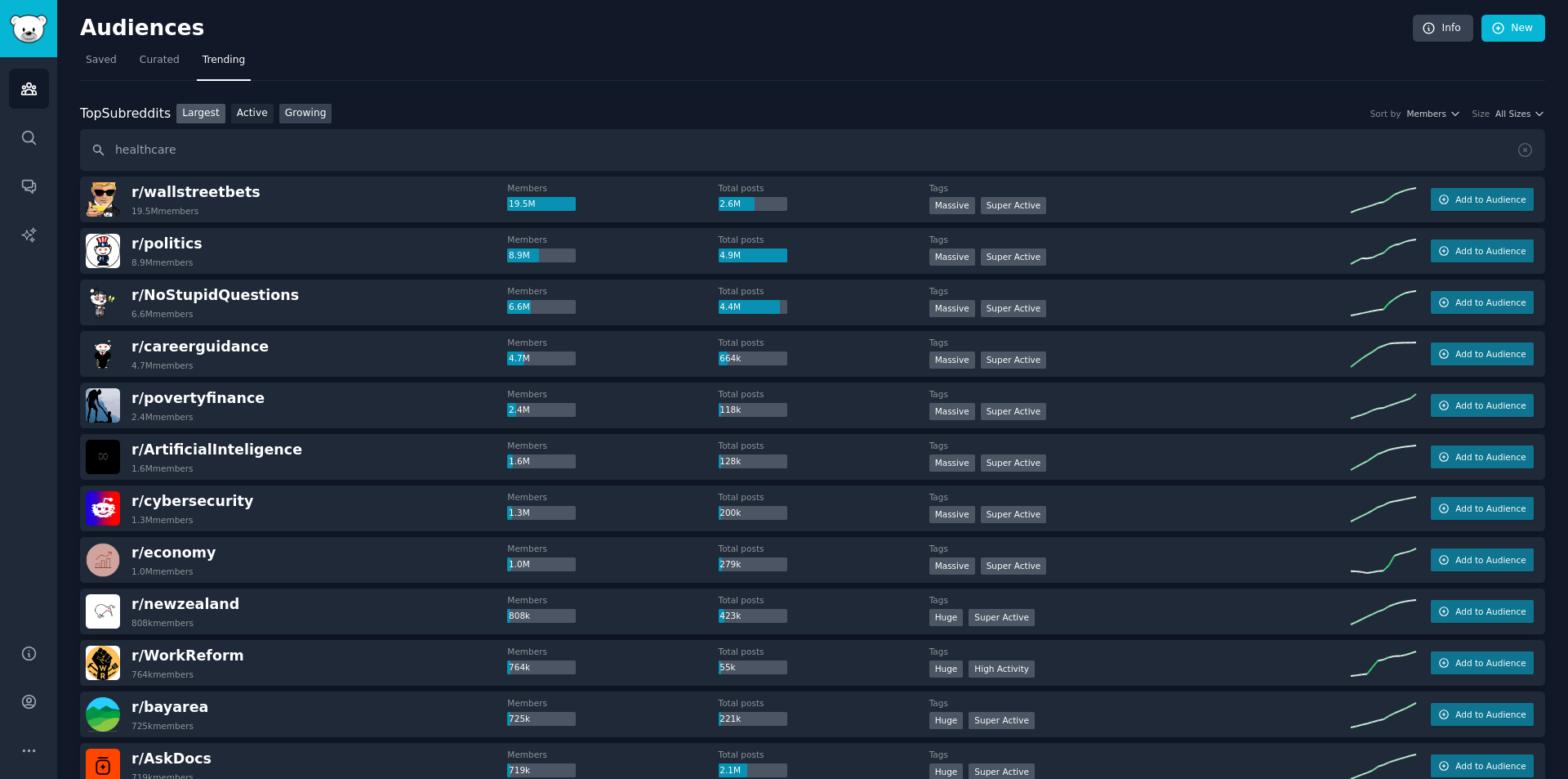
click at [301, 110] on link "Growing" at bounding box center [306, 114] width 53 height 21
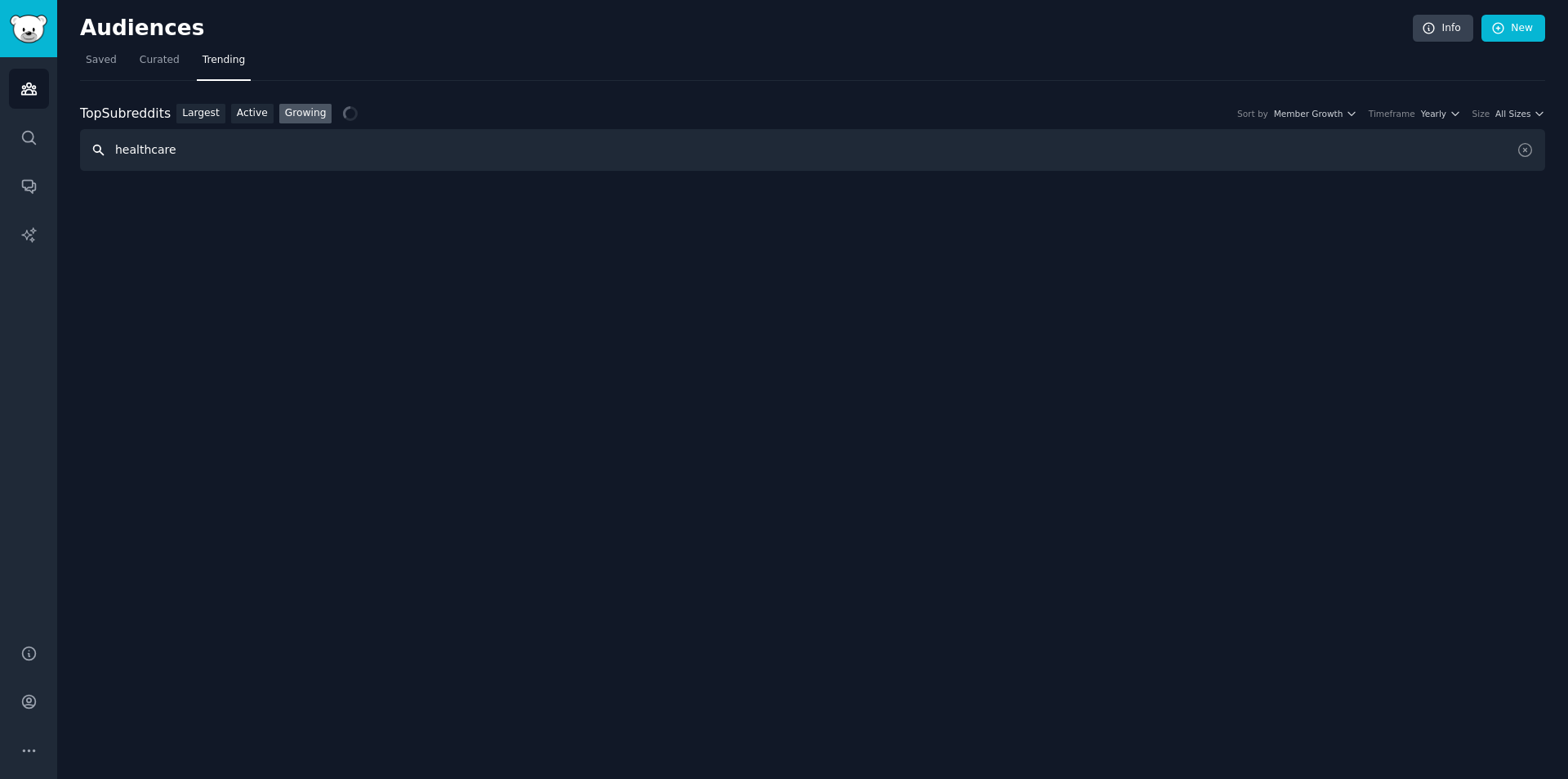
click at [215, 163] on input "healthcare" at bounding box center [813, 150] width 1465 height 41
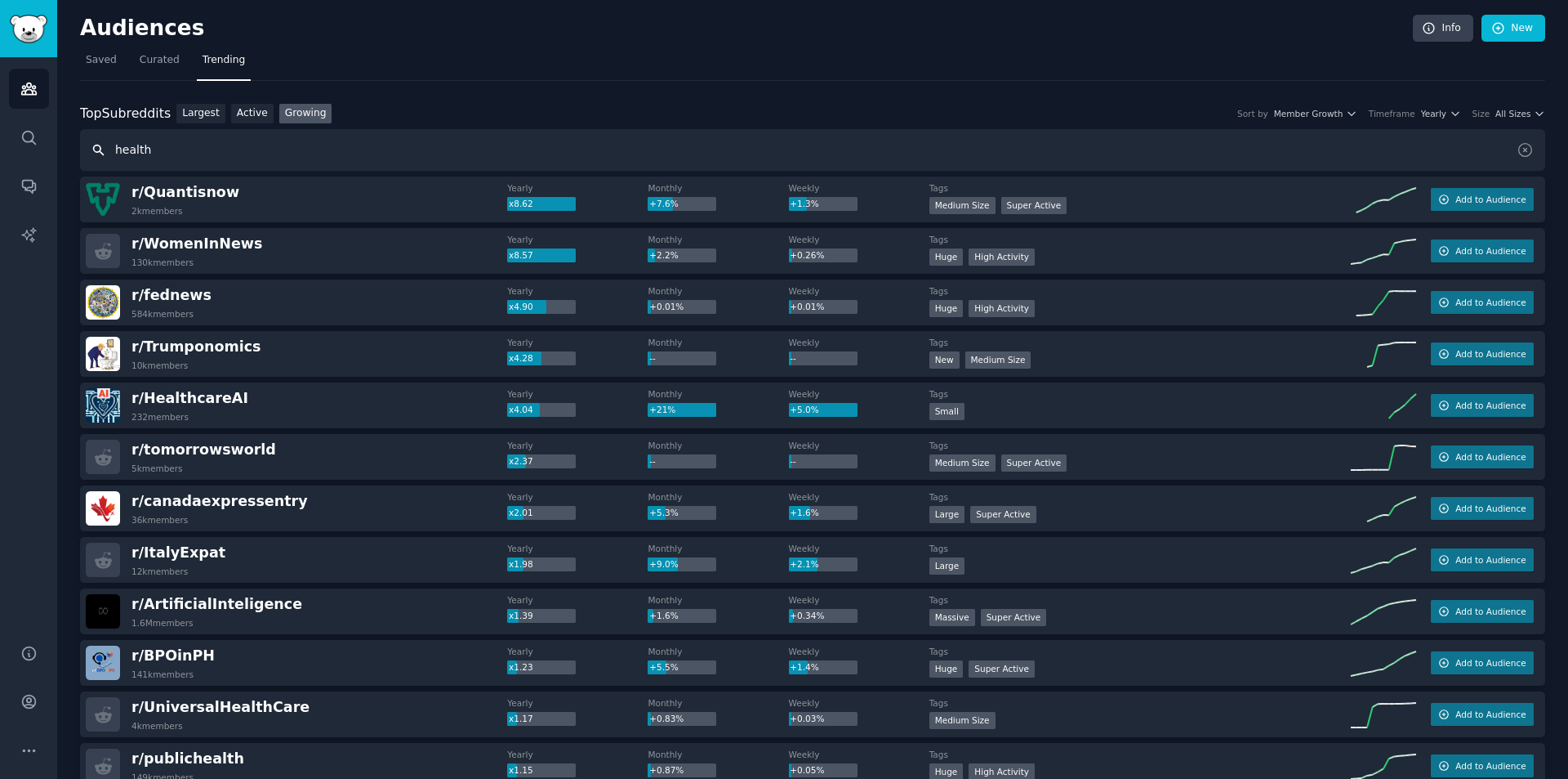
type input "health"
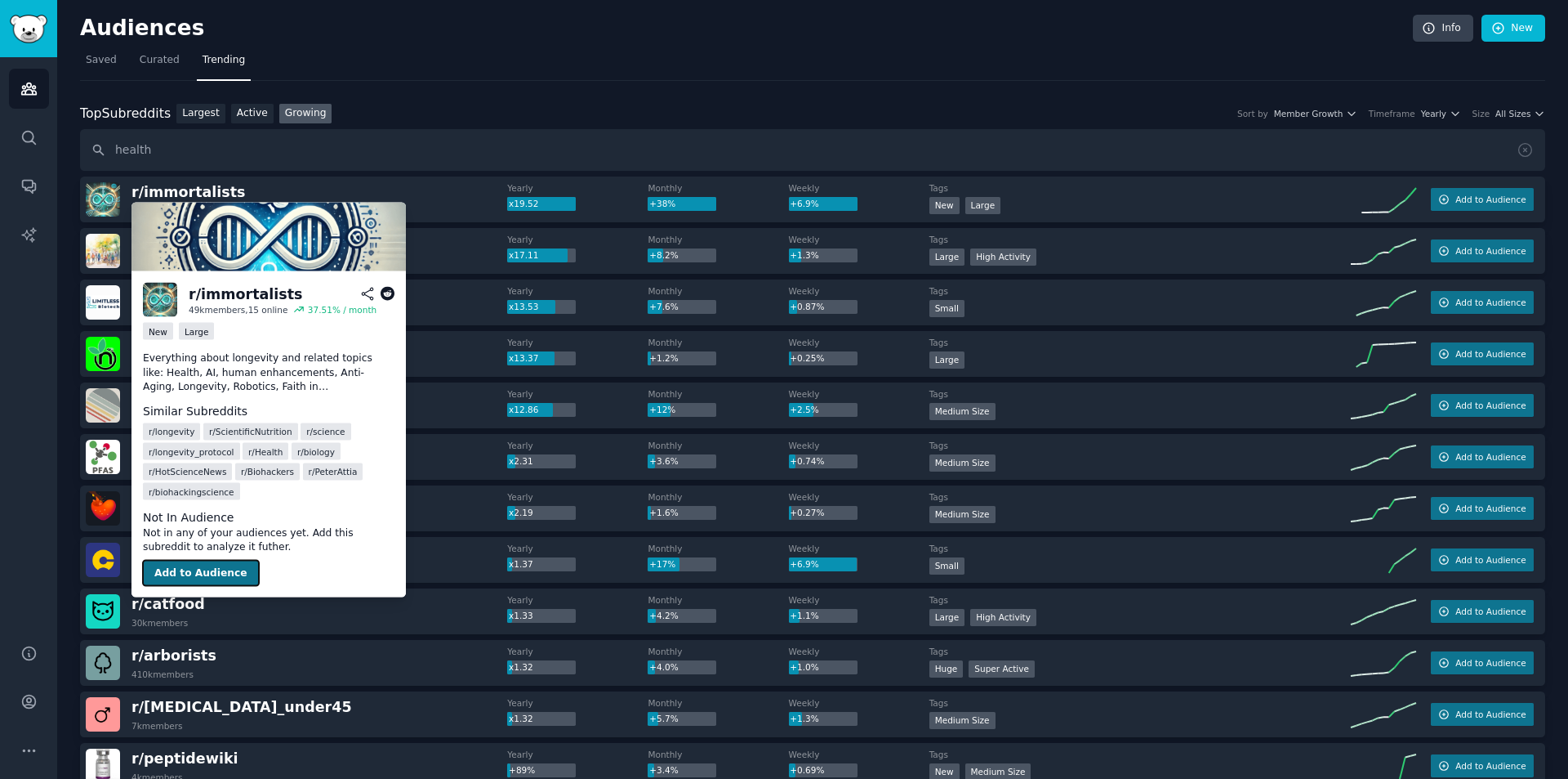
click at [187, 584] on button "Add to Audience" at bounding box center [201, 572] width 116 height 26
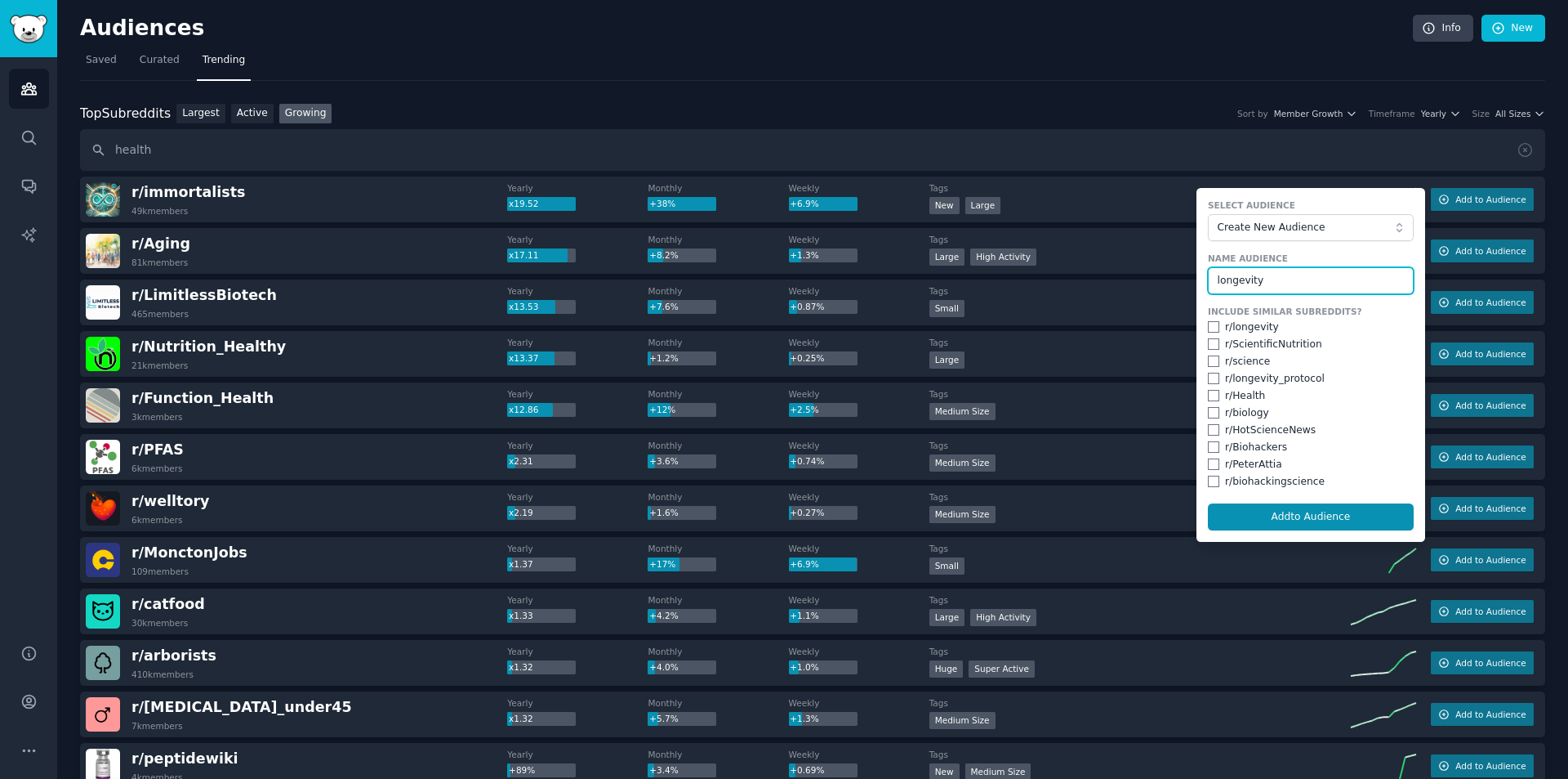
type input "longevity"
click at [1208, 322] on input "checkbox" at bounding box center [1213, 327] width 12 height 12
checkbox input "true"
click at [1211, 448] on input "checkbox" at bounding box center [1213, 447] width 12 height 12
checkbox input "true"
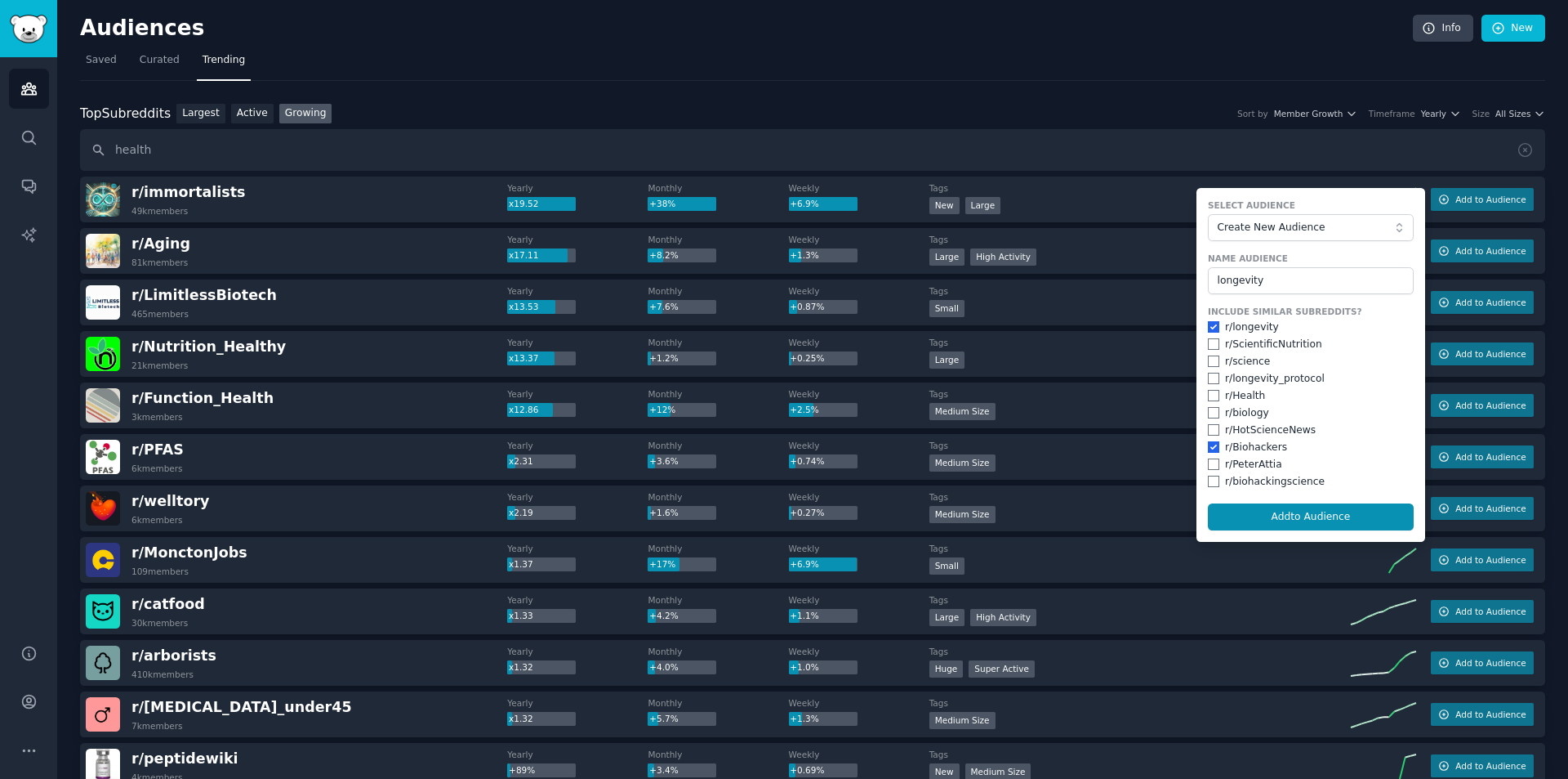
click at [1207, 372] on div "r/ longevity_protocol" at bounding box center [1310, 379] width 206 height 15
click at [1207, 384] on input "checkbox" at bounding box center [1213, 379] width 12 height 12
checkbox input "true"
click at [1225, 481] on div "r/ biohackingscience" at bounding box center [1275, 482] width 100 height 15
click at [1207, 482] on input "checkbox" at bounding box center [1213, 482] width 12 height 12
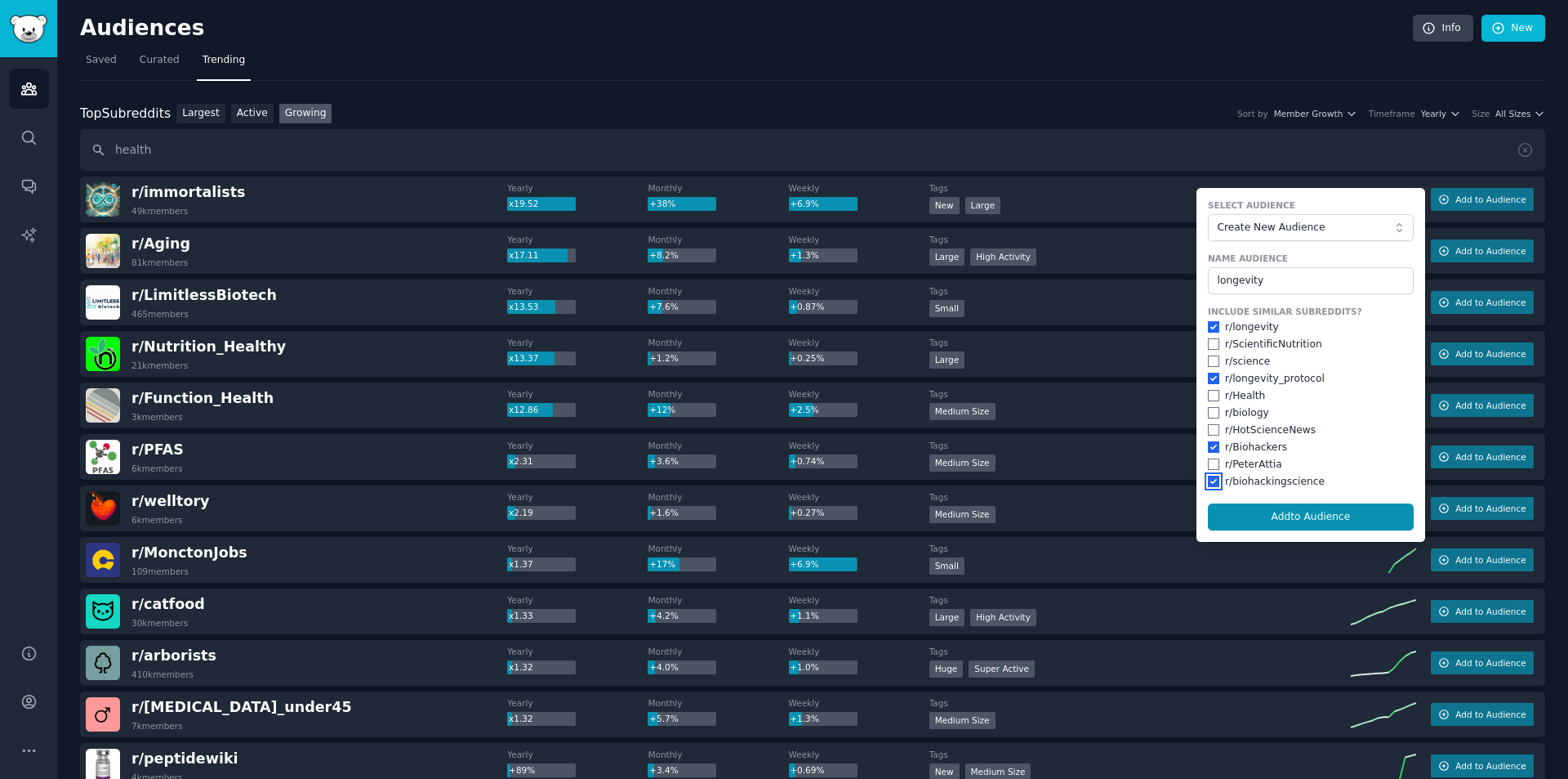
checkbox input "true"
click at [1237, 507] on button "Add to Audience" at bounding box center [1310, 517] width 206 height 27
checkbox input "false"
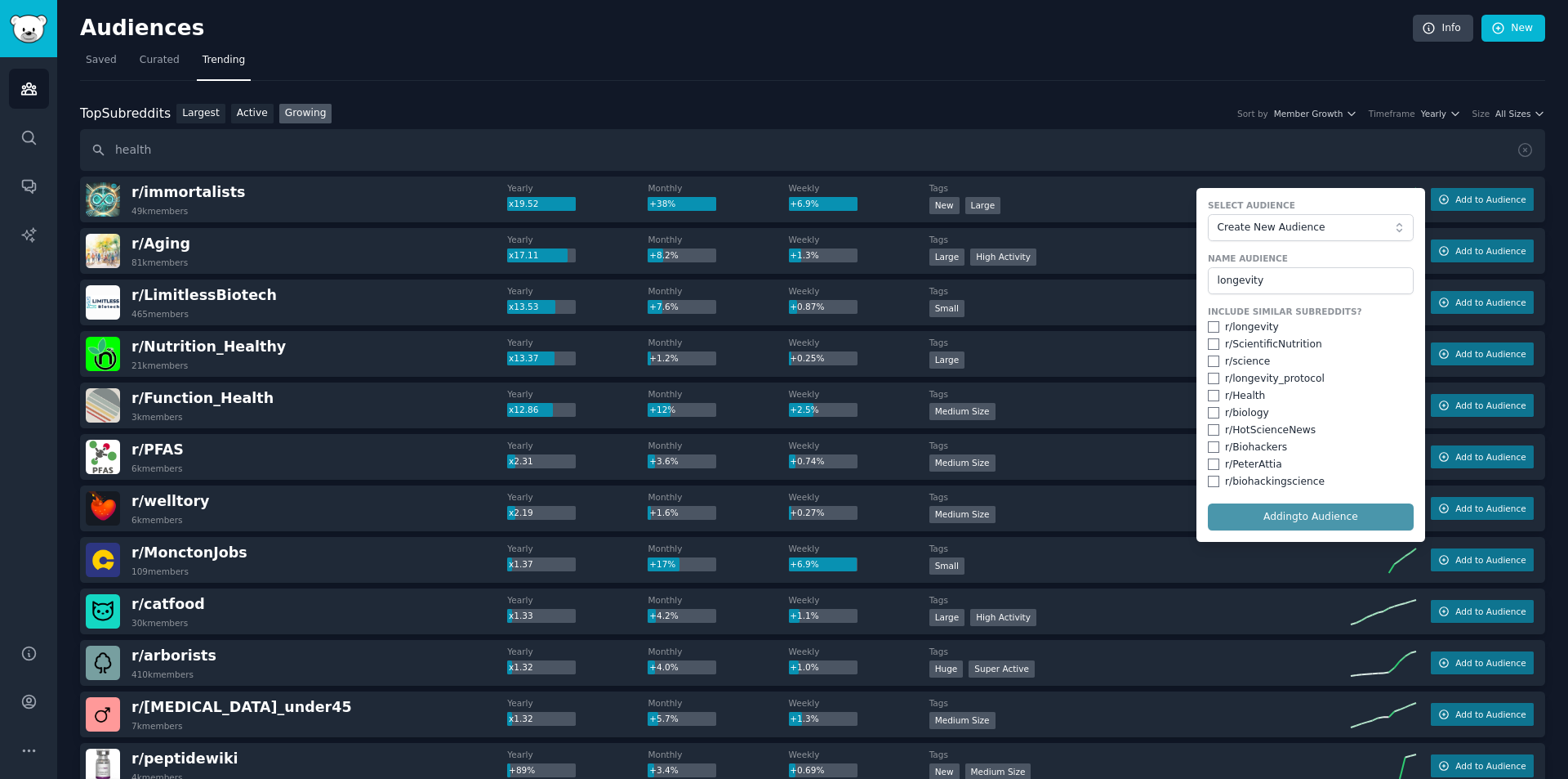
checkbox input "false"
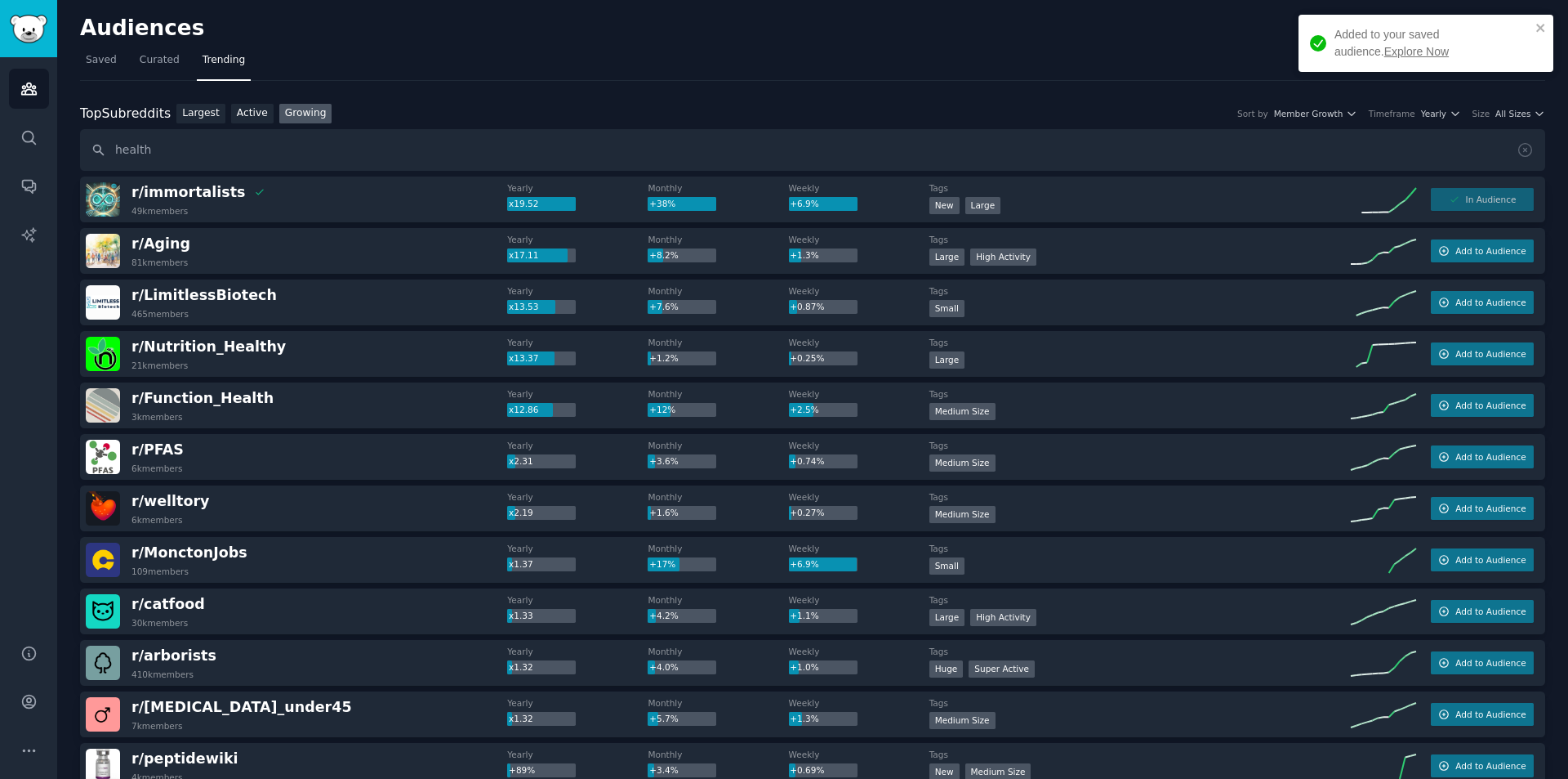
click at [1384, 54] on link "Explore Now" at bounding box center [1416, 51] width 65 height 13
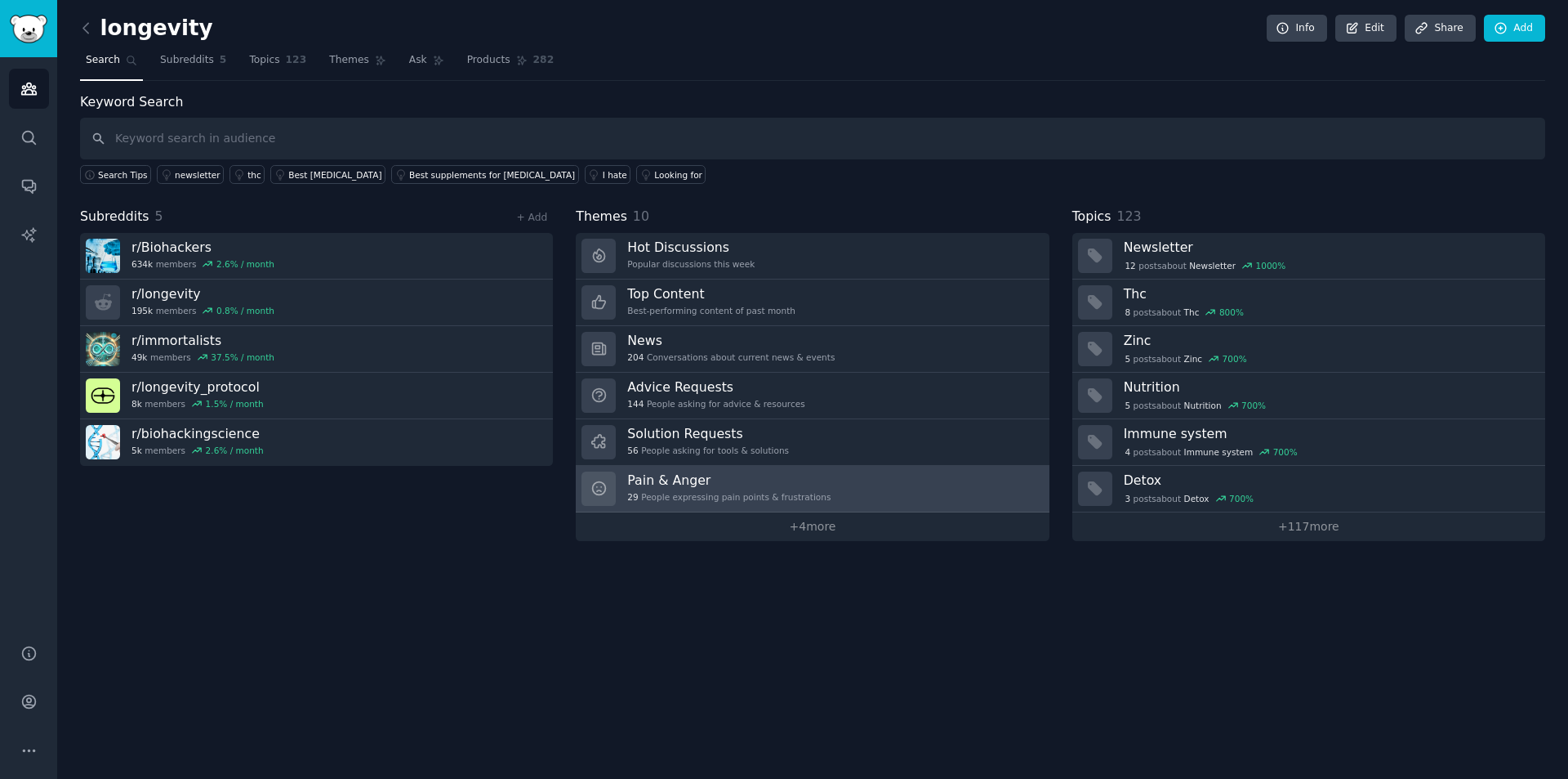
click at [681, 478] on h3 "Pain & Anger" at bounding box center [728, 479] width 203 height 17
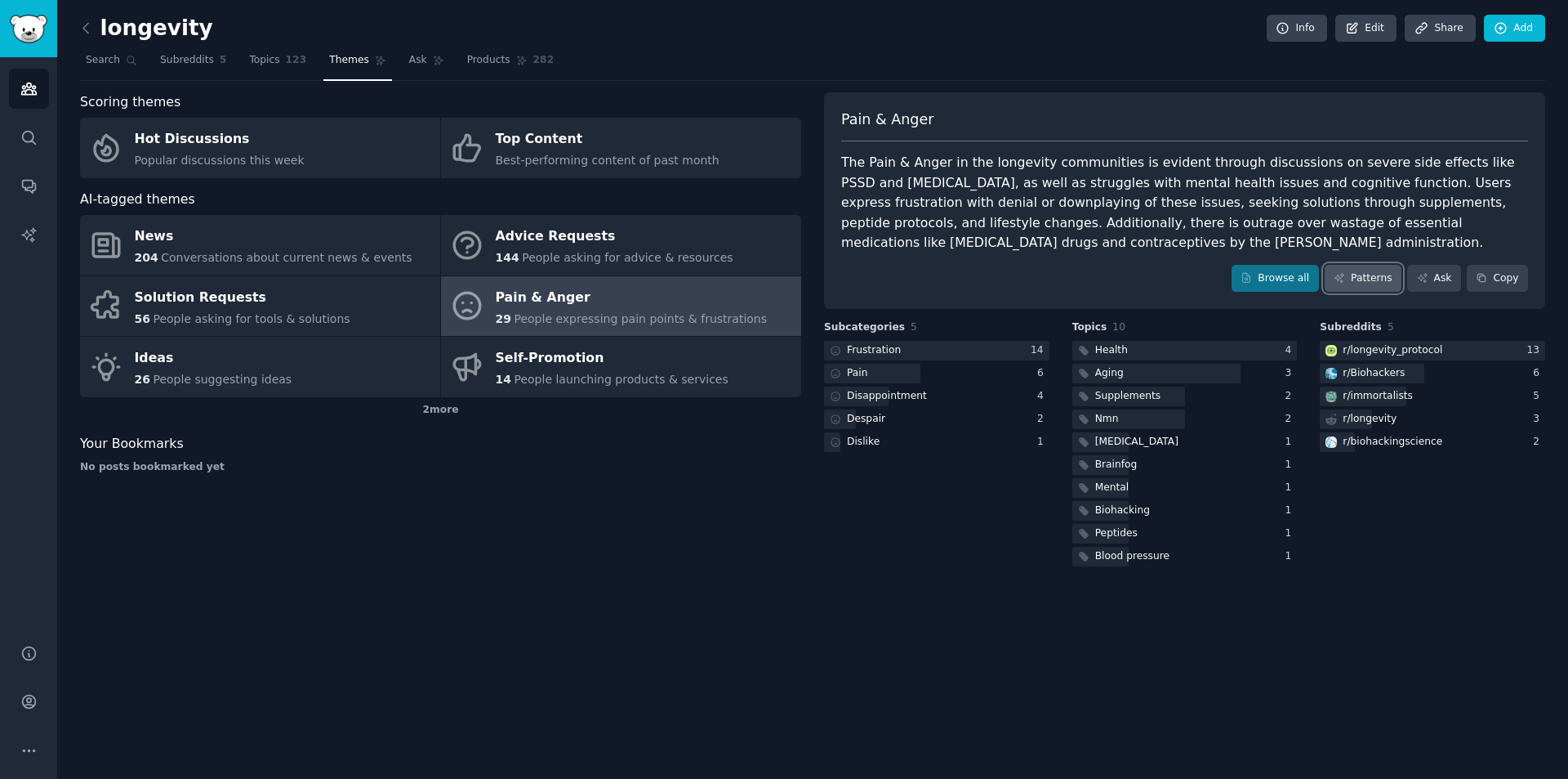
click at [1372, 280] on link "Patterns" at bounding box center [1363, 279] width 76 height 27
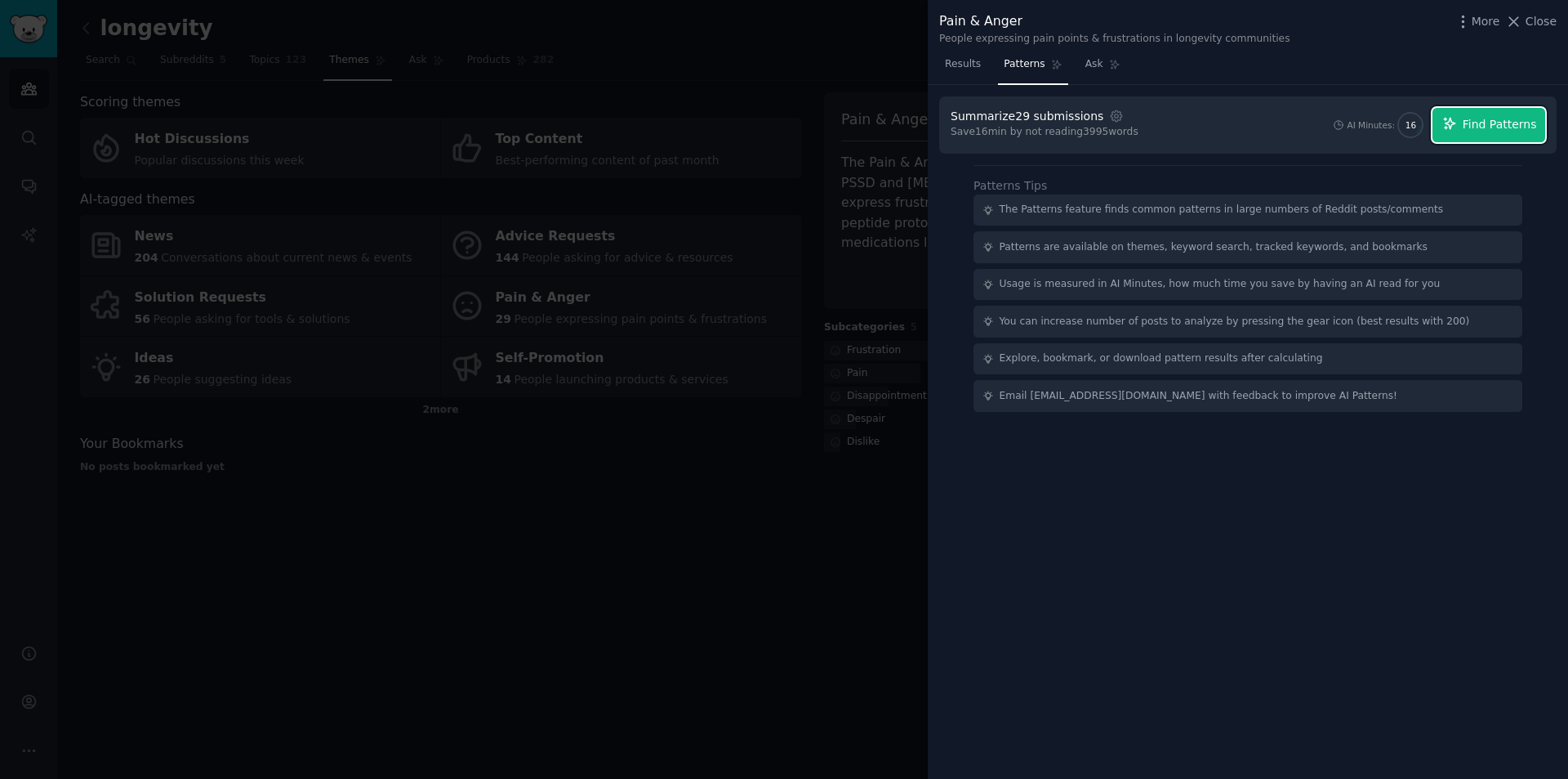
click at [1507, 130] on span "Find Patterns" at bounding box center [1499, 124] width 75 height 17
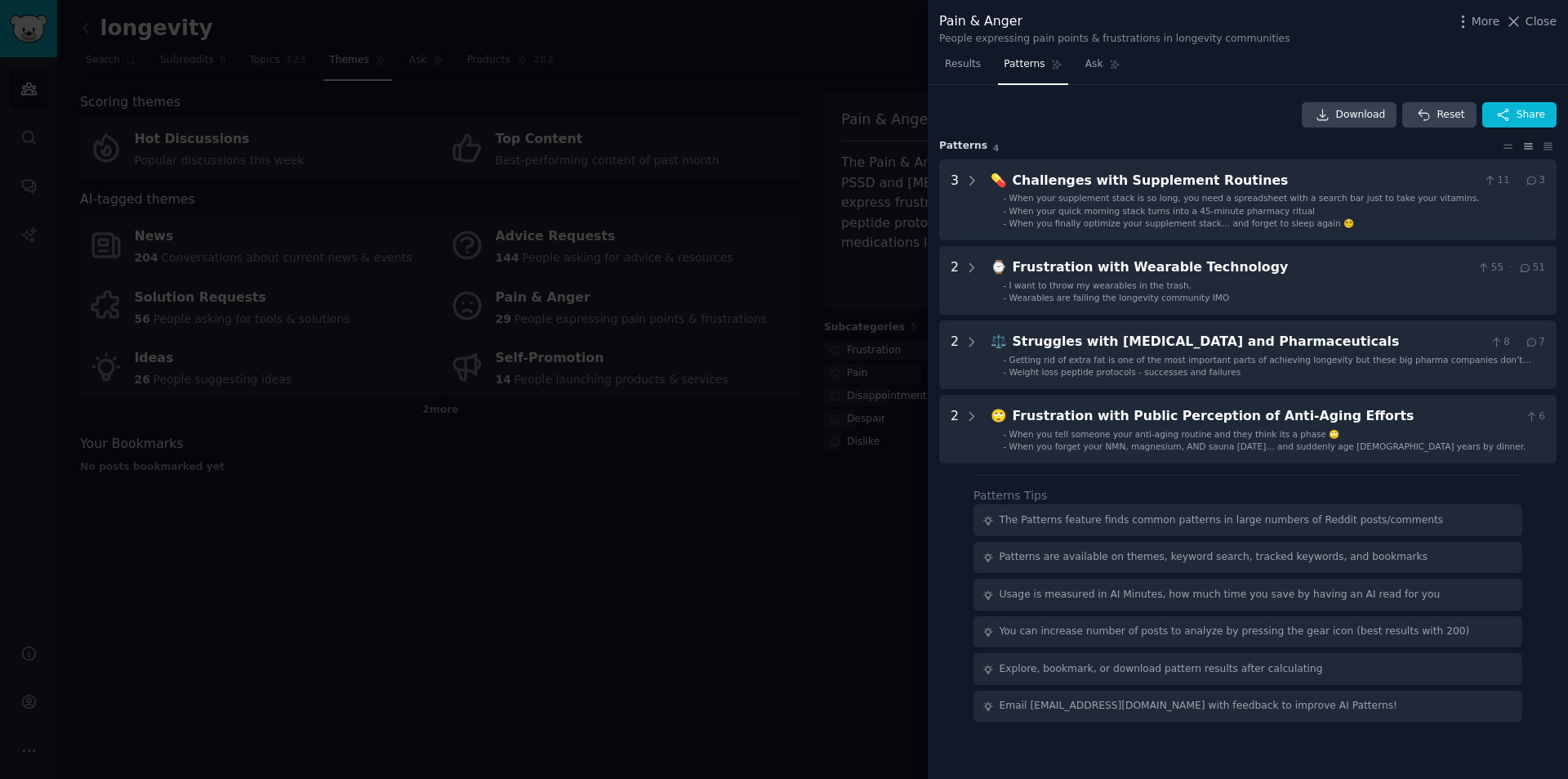
click at [779, 79] on div at bounding box center [784, 390] width 1568 height 779
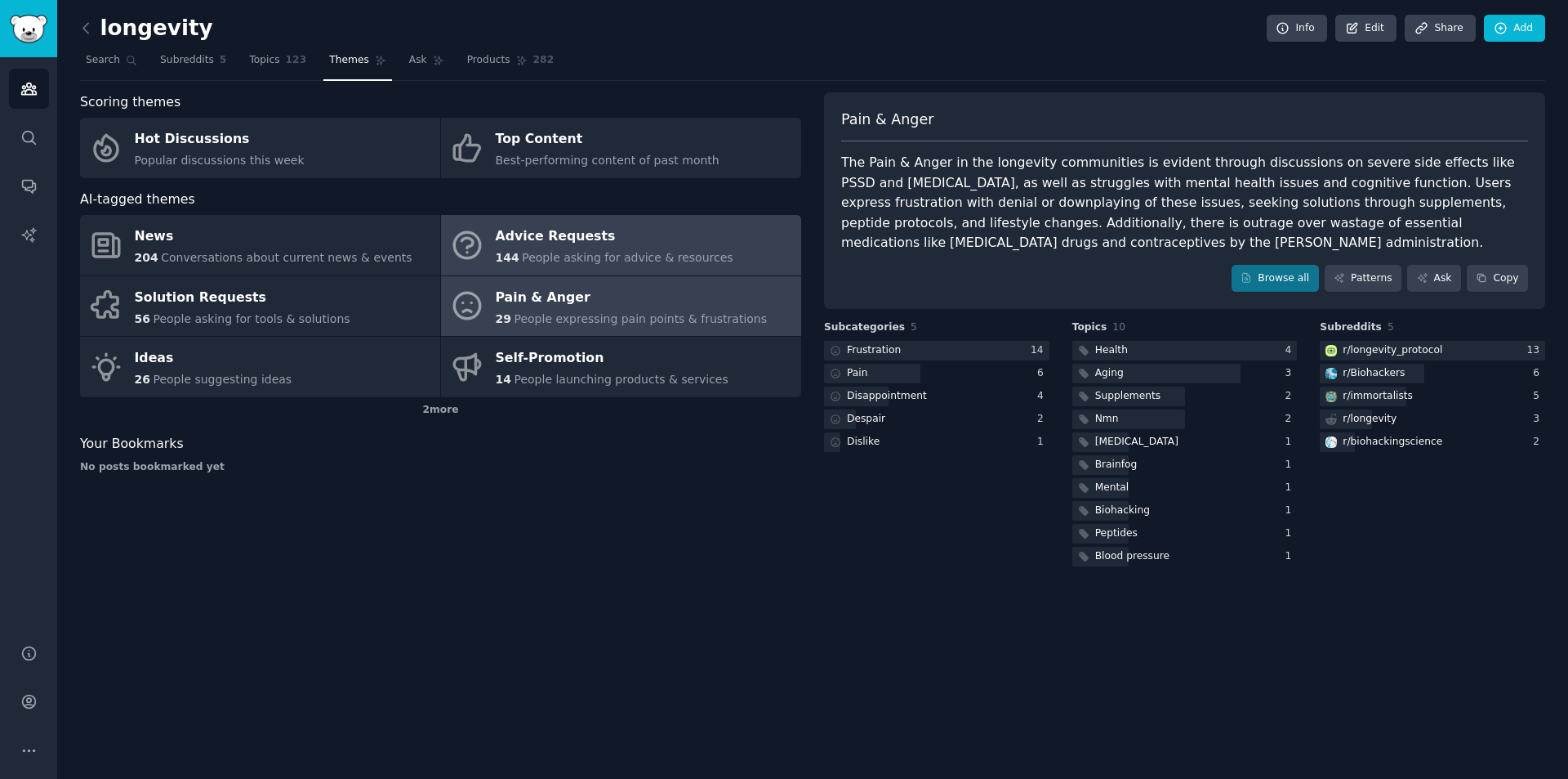
click at [622, 255] on span "People asking for advice & resources" at bounding box center [627, 257] width 211 height 13
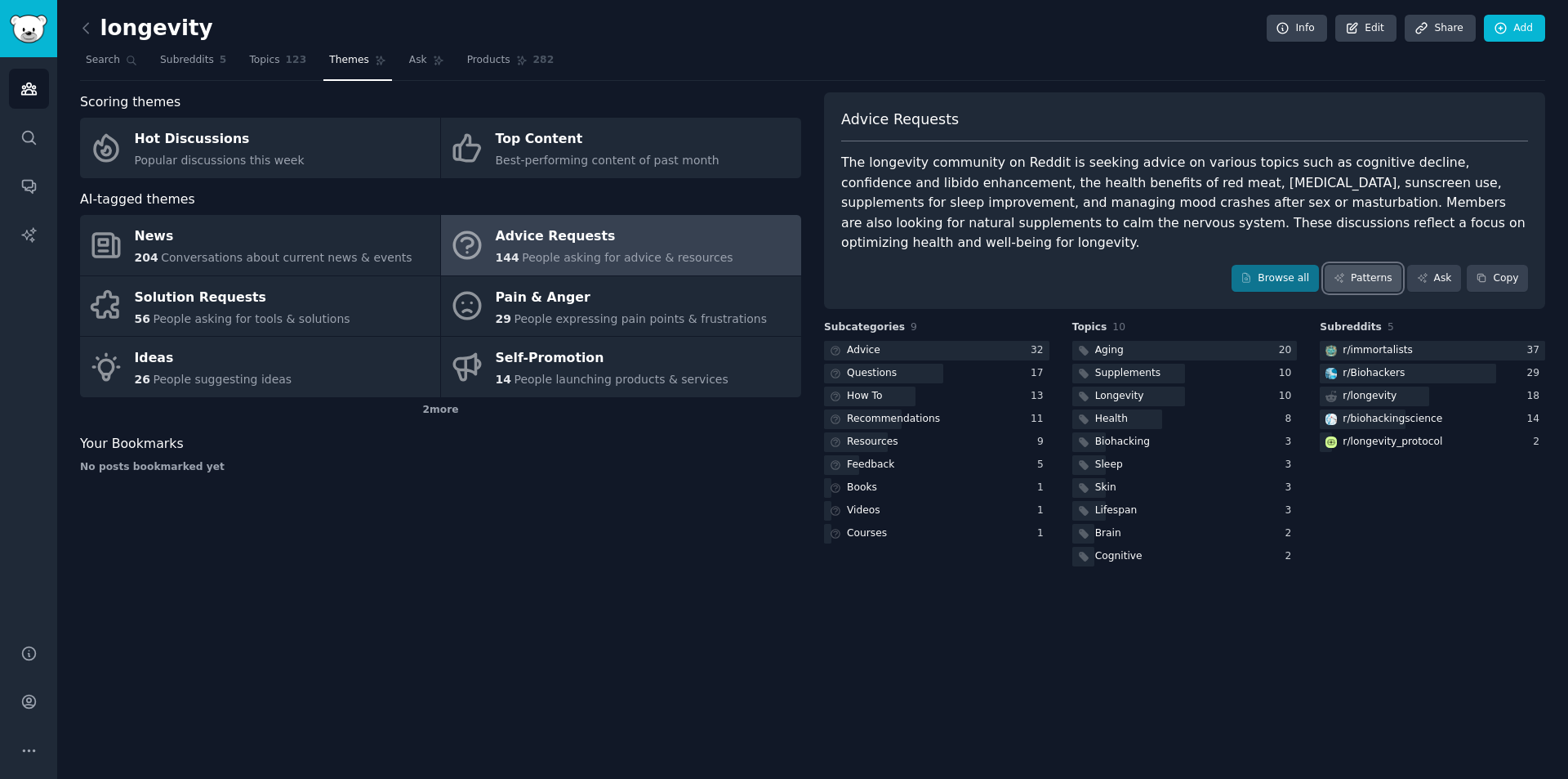
click at [1387, 269] on link "Patterns" at bounding box center [1363, 279] width 76 height 27
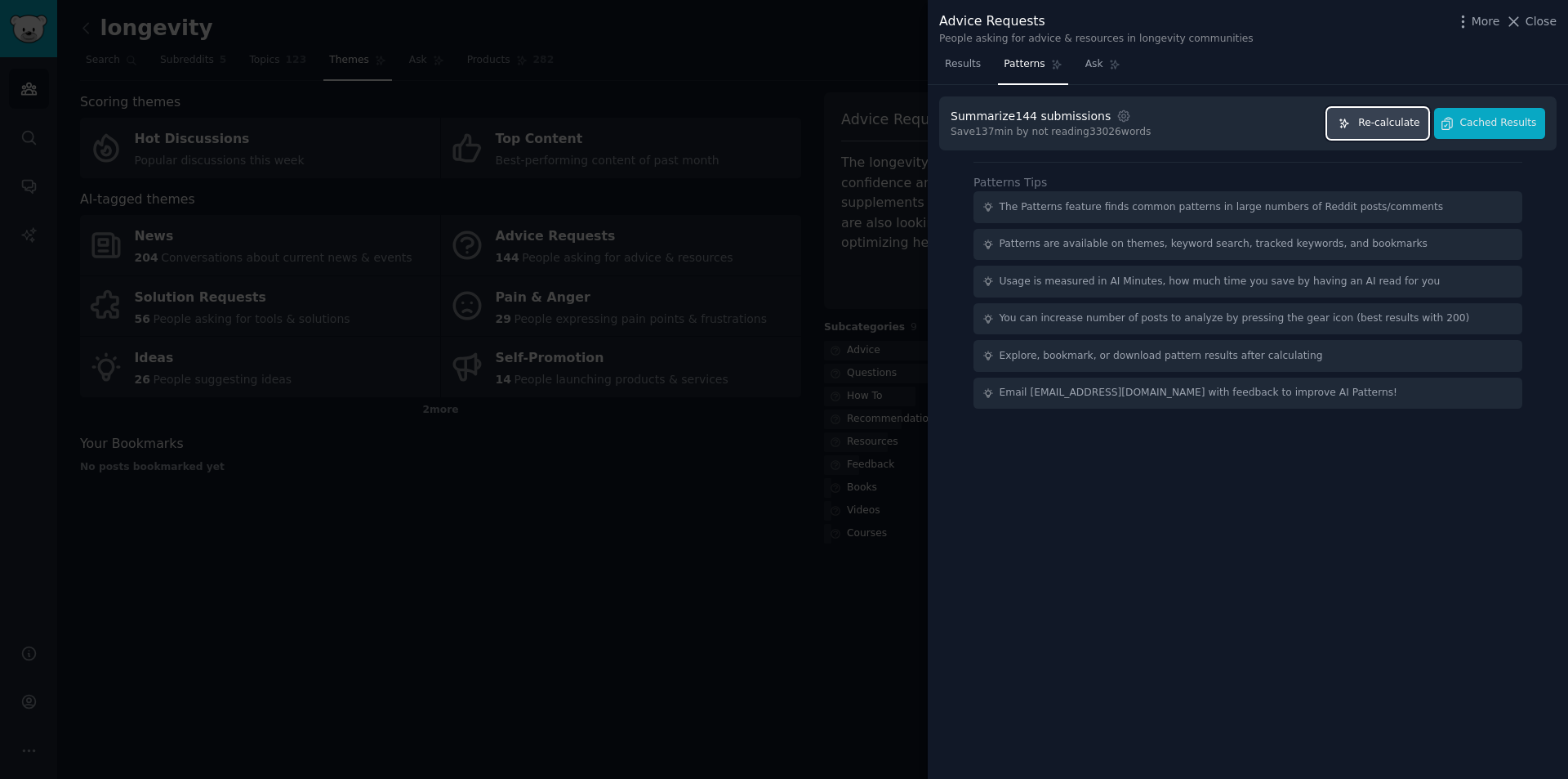
click at [1386, 127] on span "Re-calculate" at bounding box center [1389, 123] width 61 height 15
